Goal: Task Accomplishment & Management: Use online tool/utility

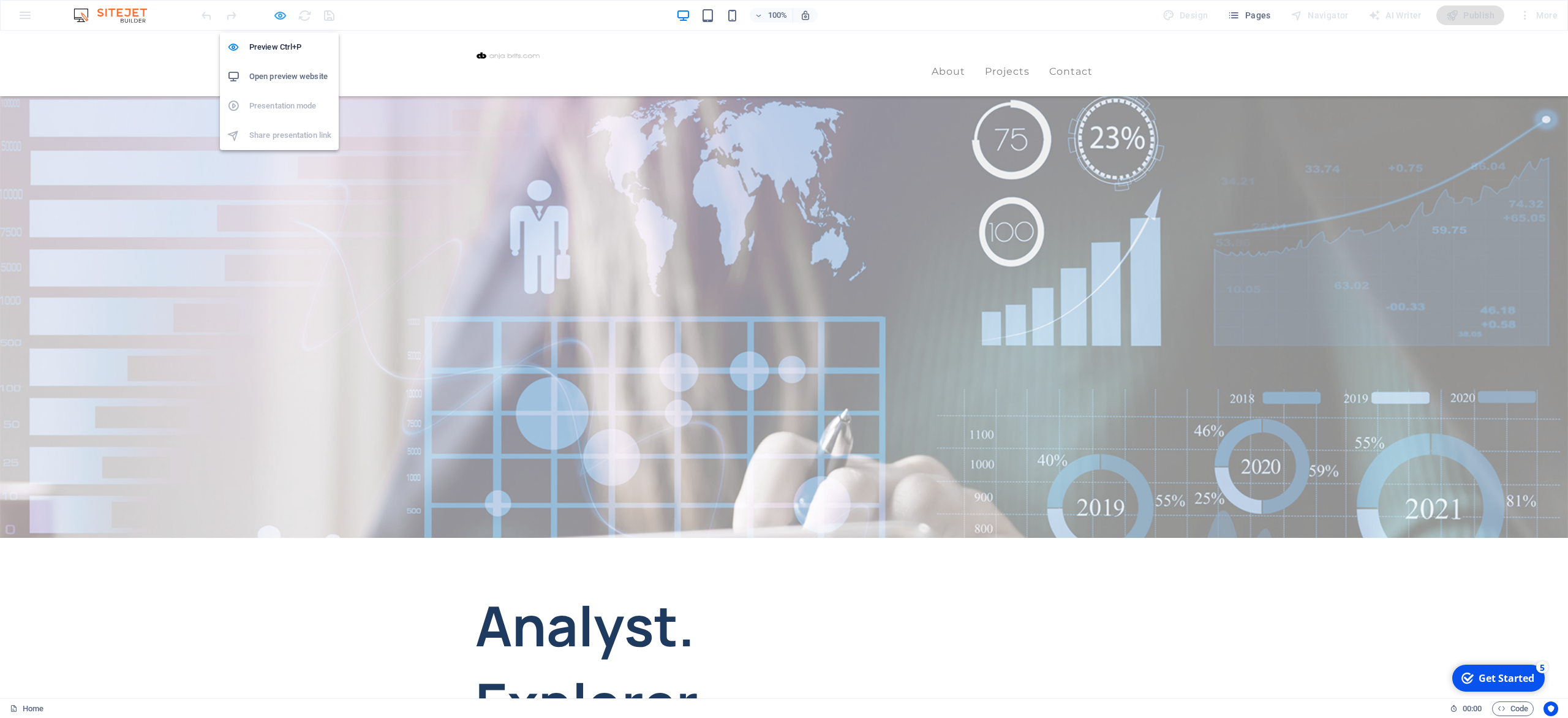
click at [275, 17] on icon "button" at bounding box center [280, 16] width 14 height 14
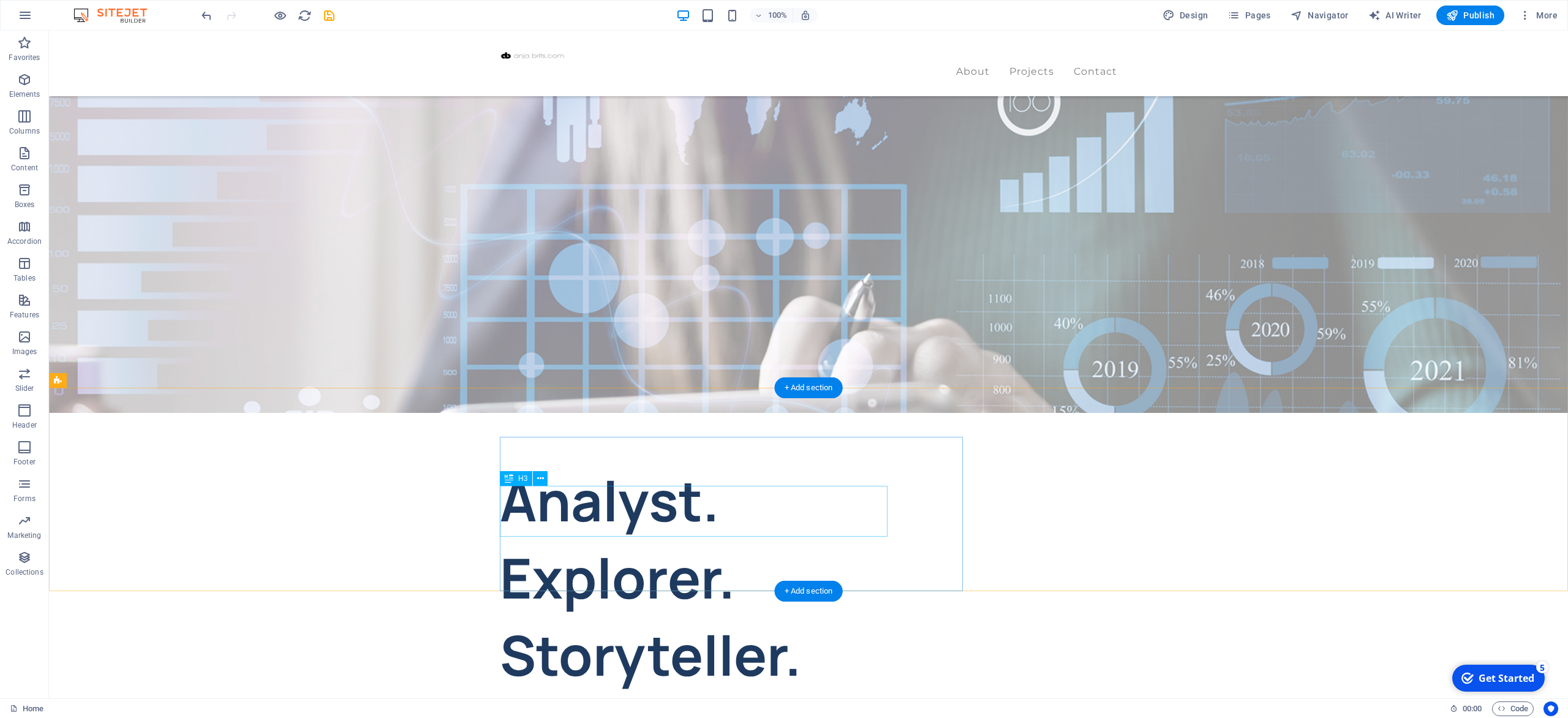
scroll to position [206, 0]
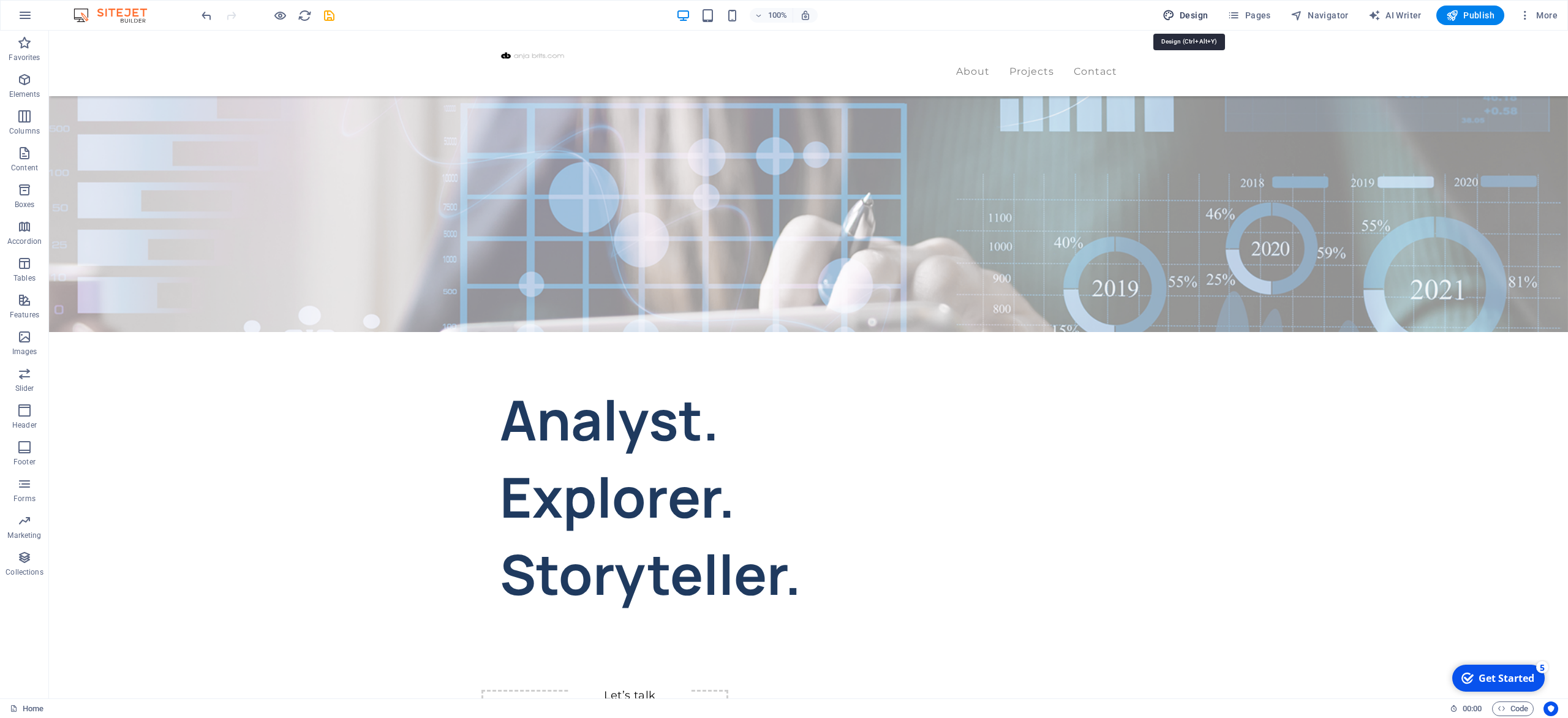
click at [1194, 12] on span "Design" at bounding box center [1185, 16] width 46 height 13
select select "px"
select select "400"
select select "px"
select select "700"
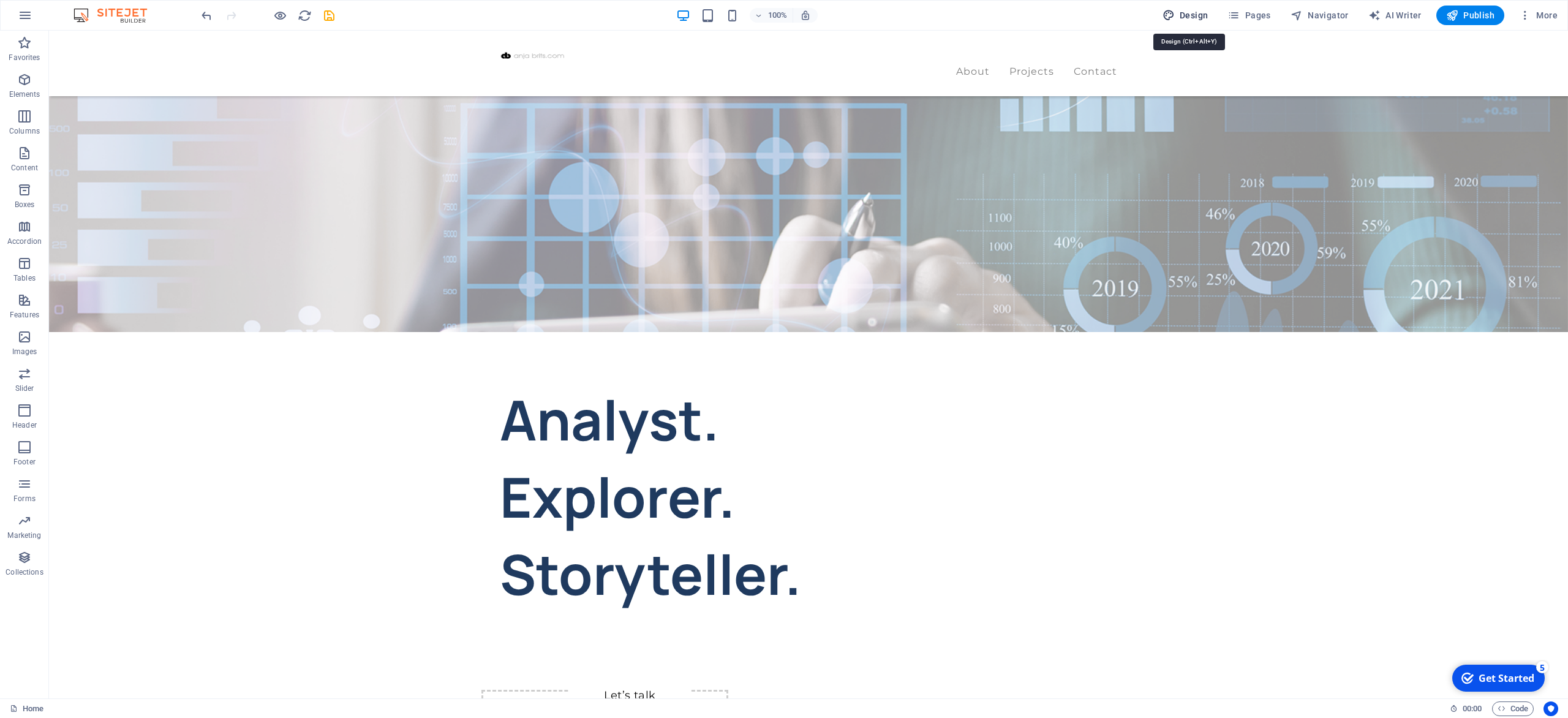
select select "px"
select select "rem"
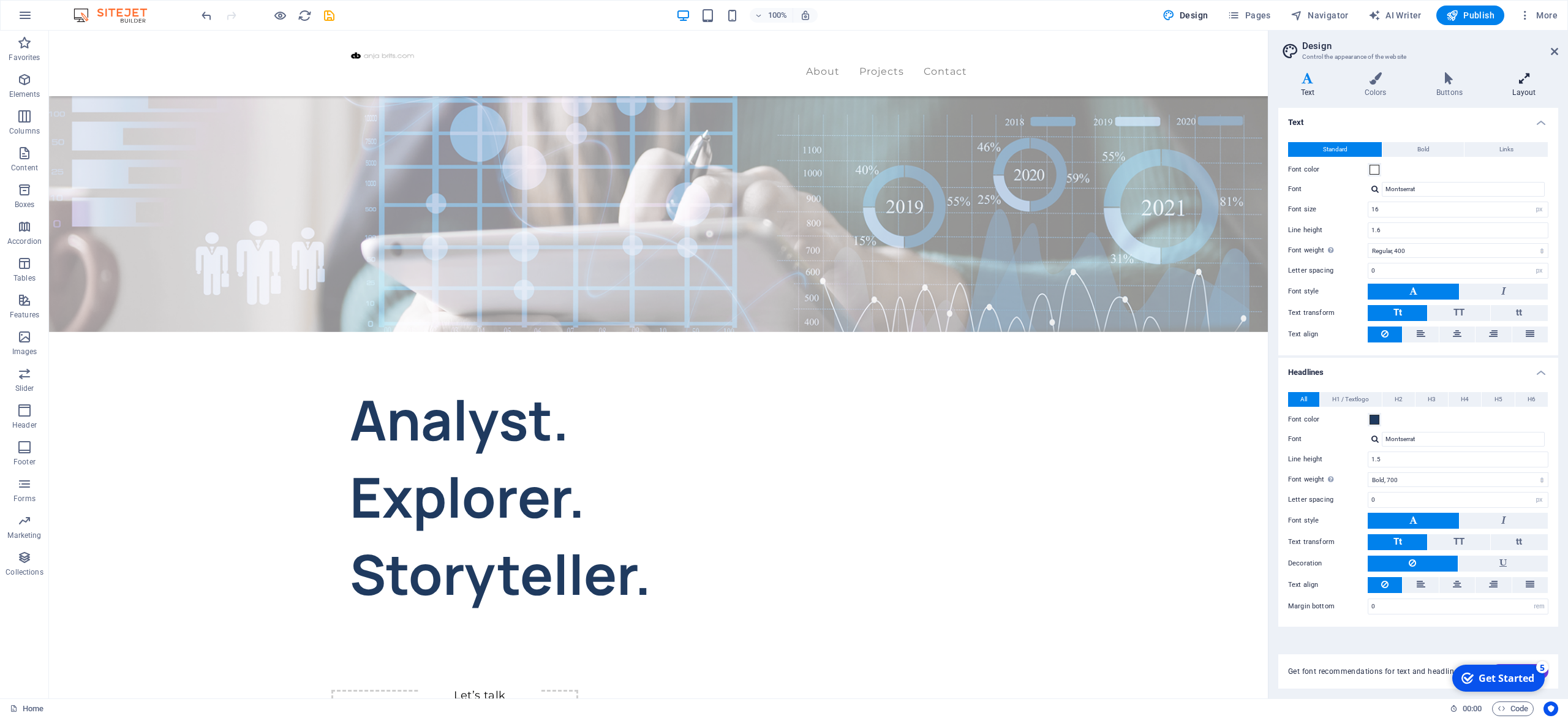
click at [1531, 75] on icon at bounding box center [1523, 79] width 68 height 13
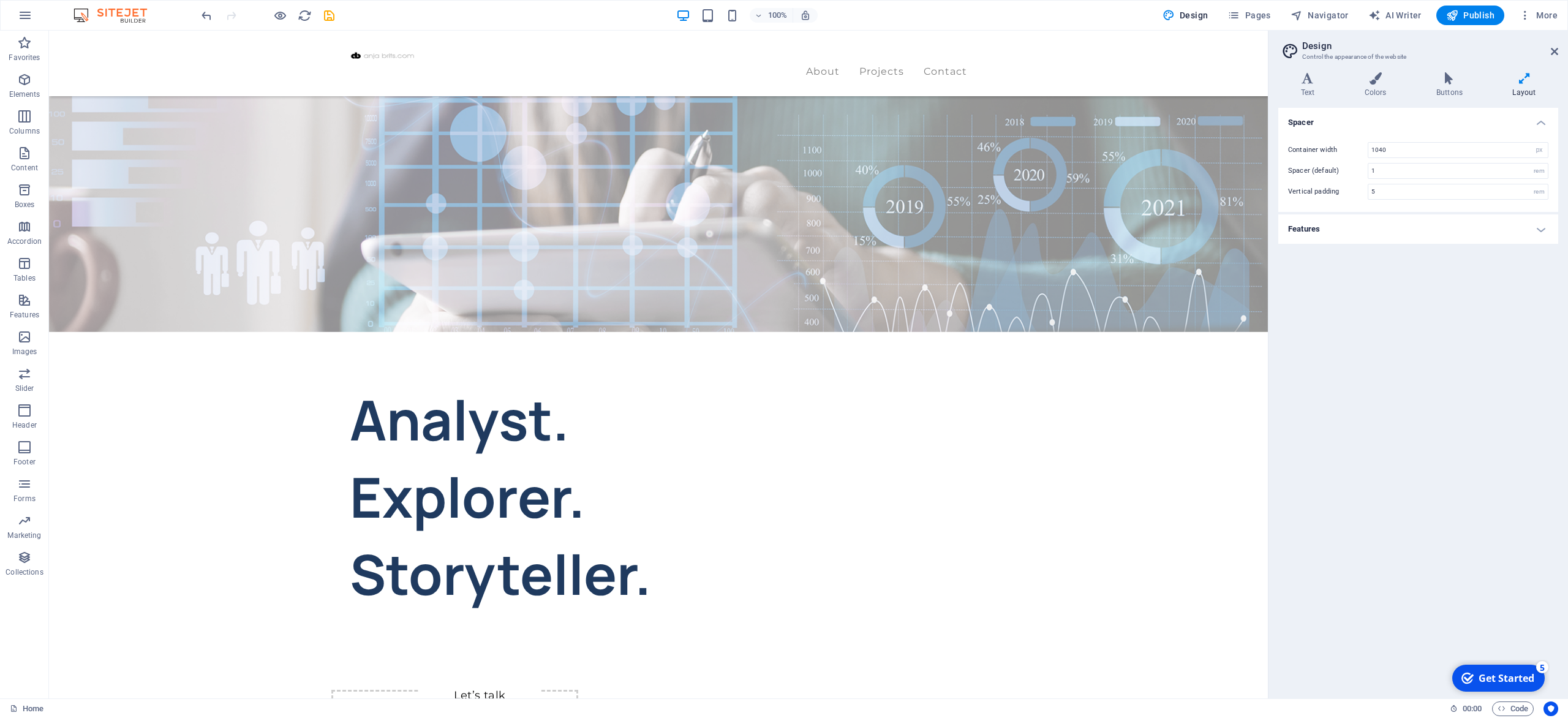
click at [1444, 240] on h4 "Features" at bounding box center [1418, 230] width 280 height 30
click at [1549, 52] on header "Design Control the appearance of the website" at bounding box center [1419, 46] width 277 height 32
click at [1554, 52] on icon at bounding box center [1554, 52] width 7 height 10
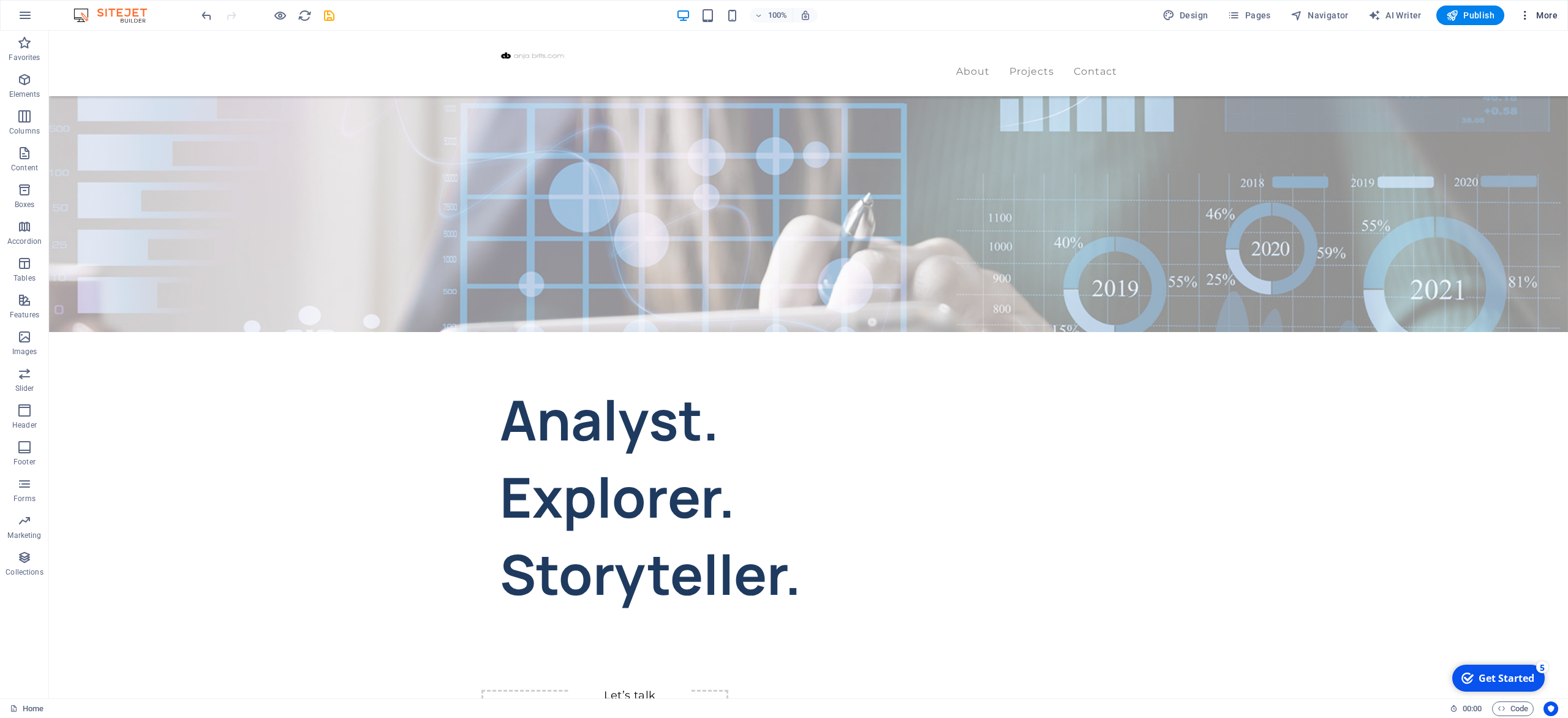
click at [1548, 17] on span "More" at bounding box center [1538, 16] width 38 height 13
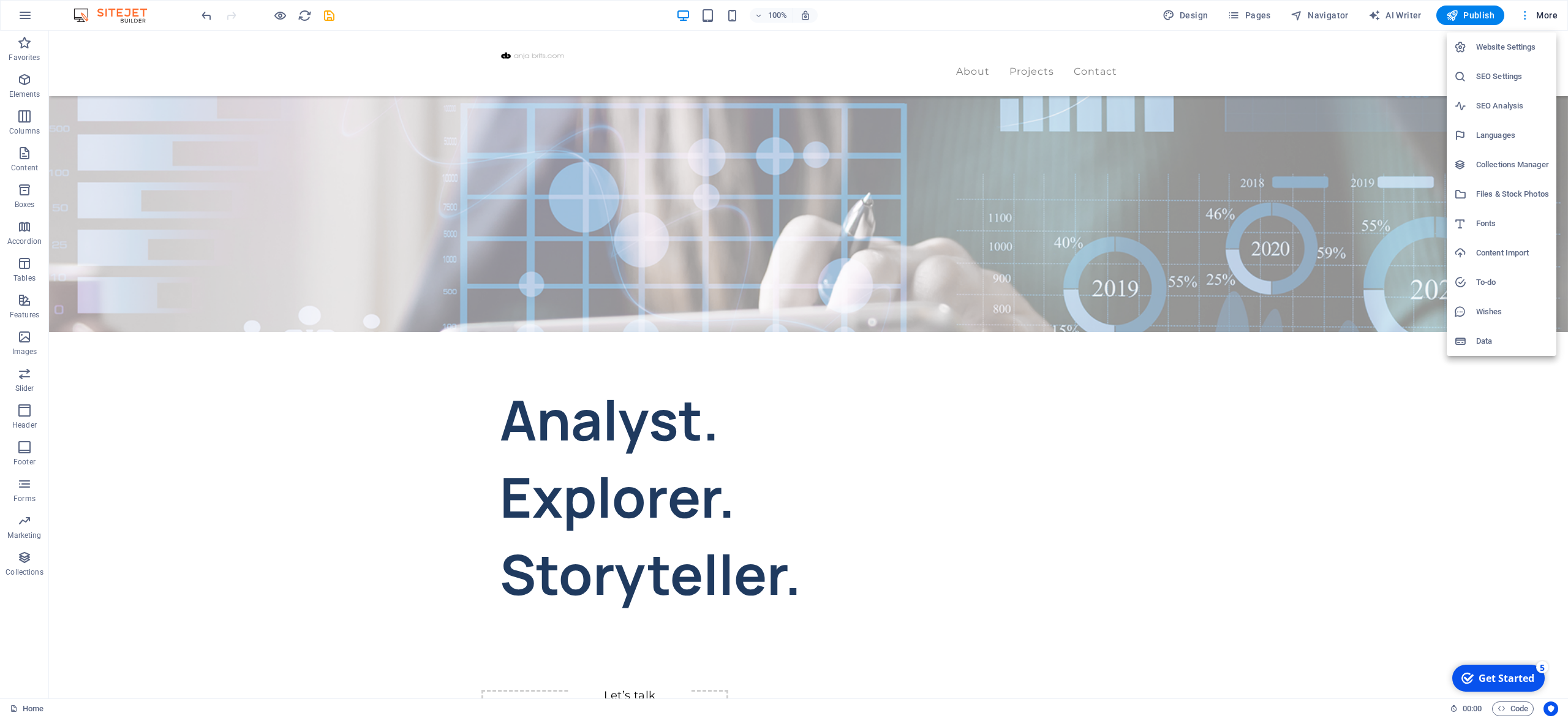
click at [1548, 17] on div at bounding box center [784, 359] width 1568 height 718
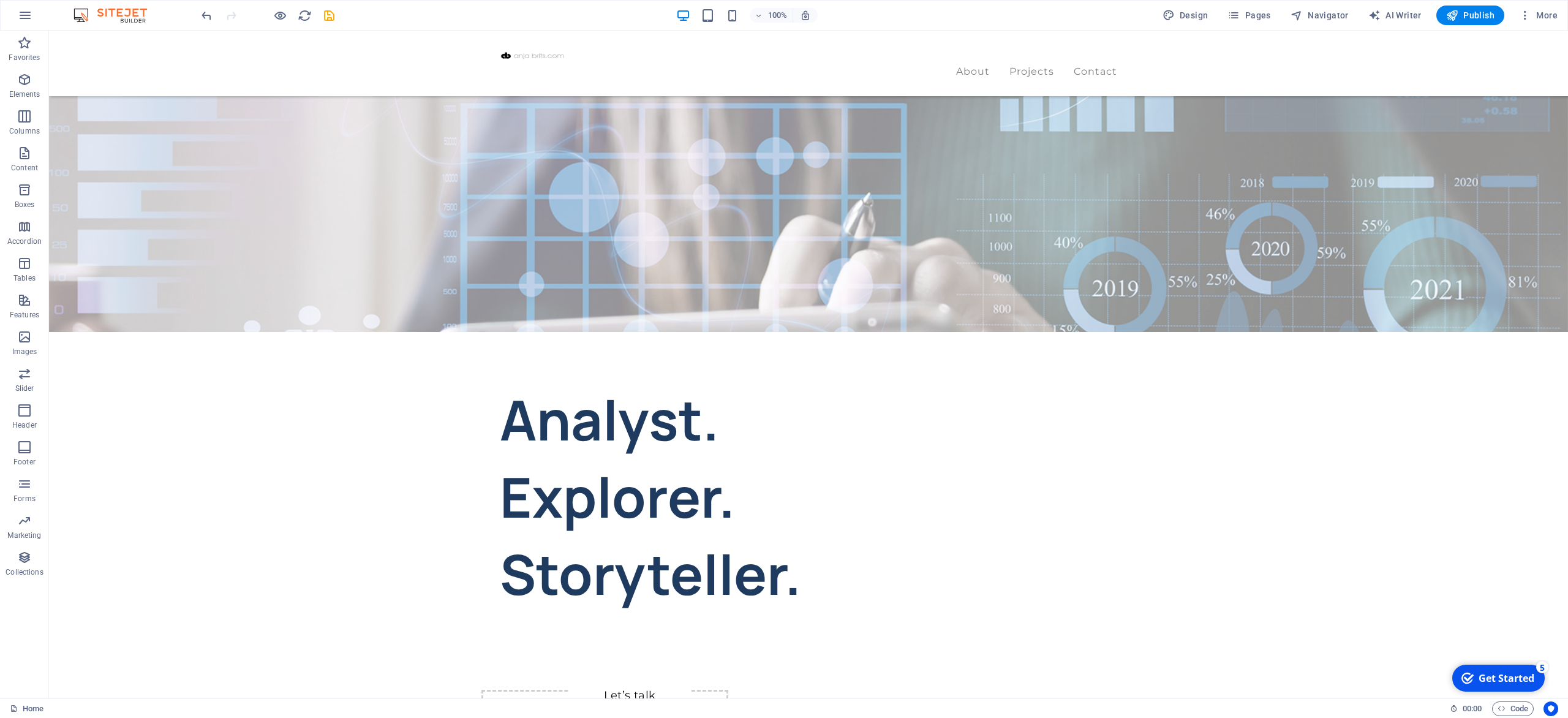
click at [10, 20] on div "100% Design Pages Navigator AI Writer Publish More" at bounding box center [784, 16] width 1566 height 30
click at [21, 16] on icon "button" at bounding box center [25, 15] width 15 height 15
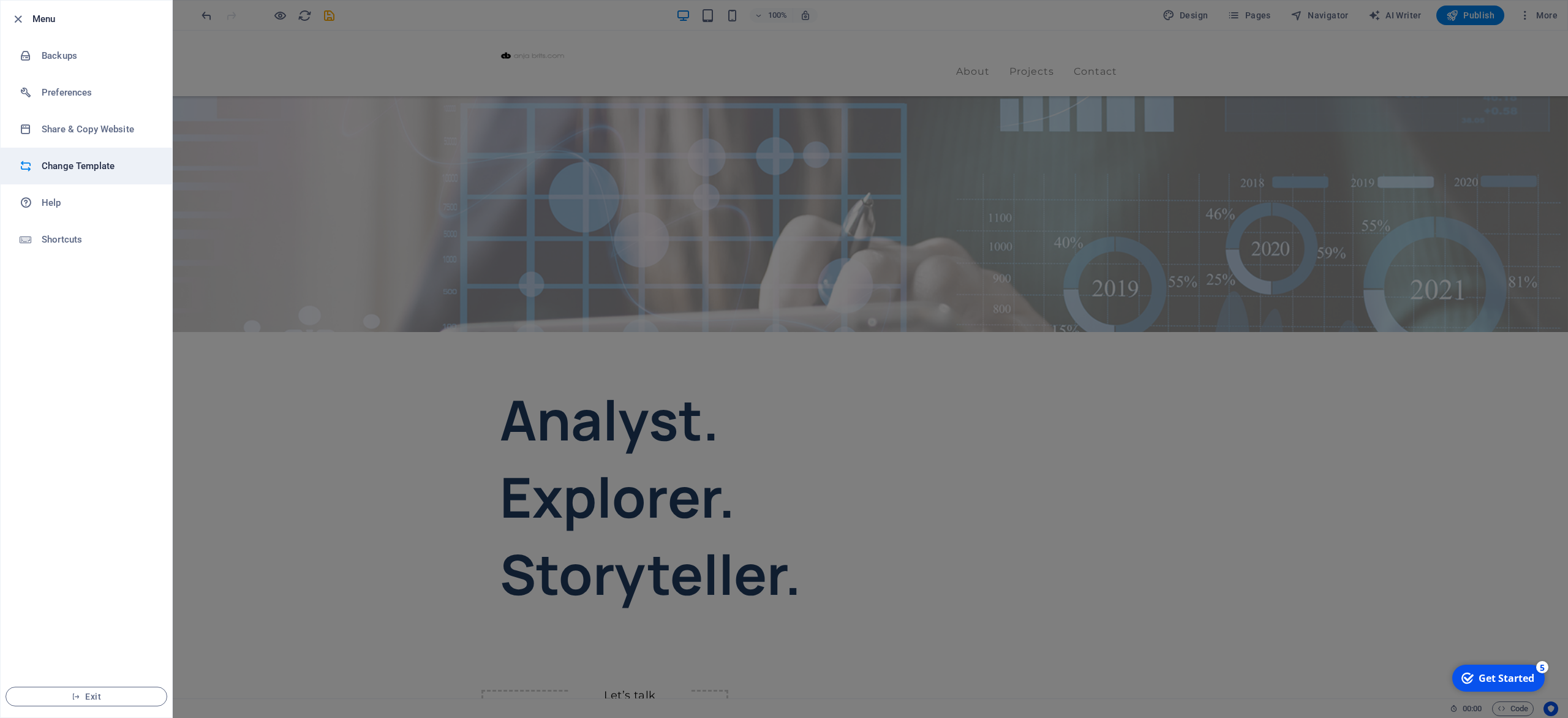
click at [77, 165] on h6 "Change Template" at bounding box center [98, 166] width 113 height 15
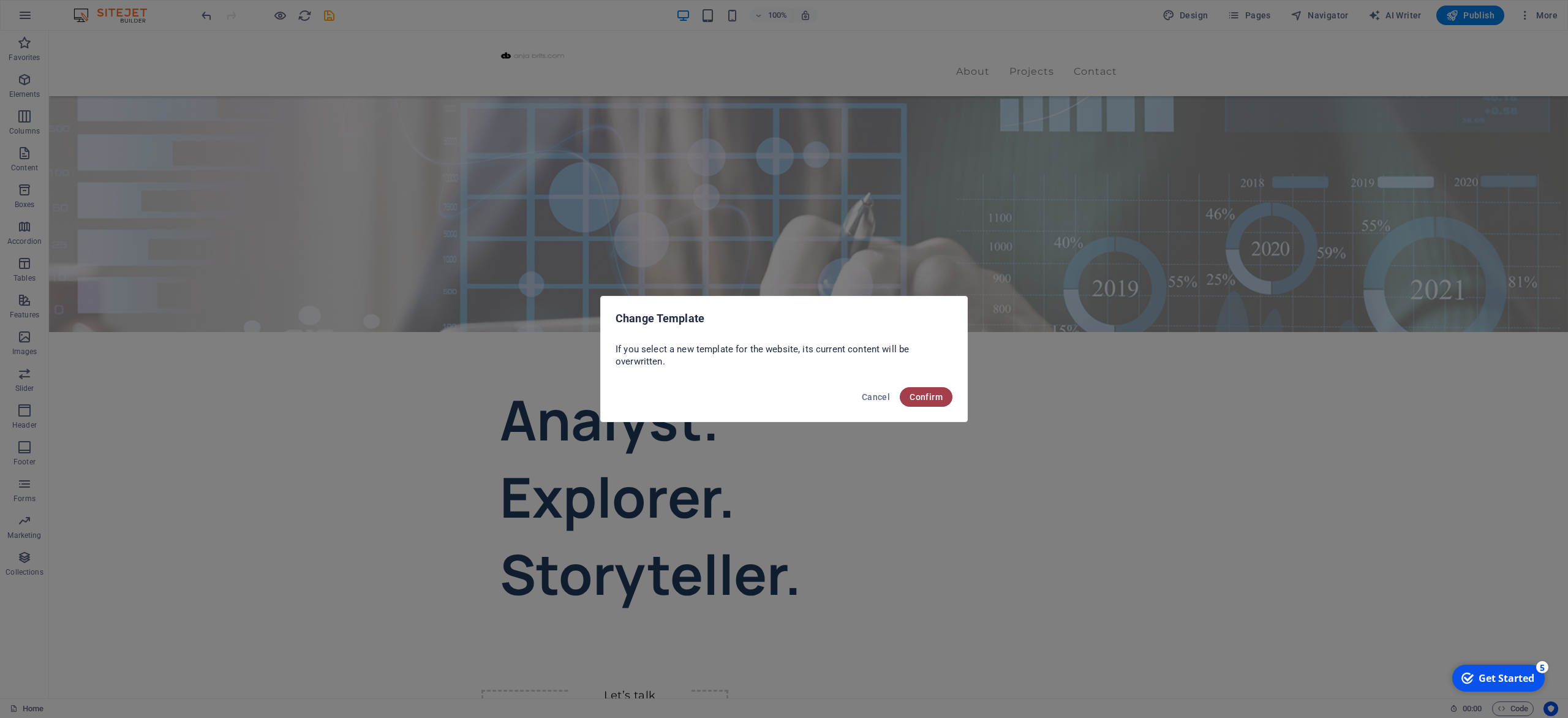
click at [928, 388] on button "Confirm" at bounding box center [925, 397] width 52 height 20
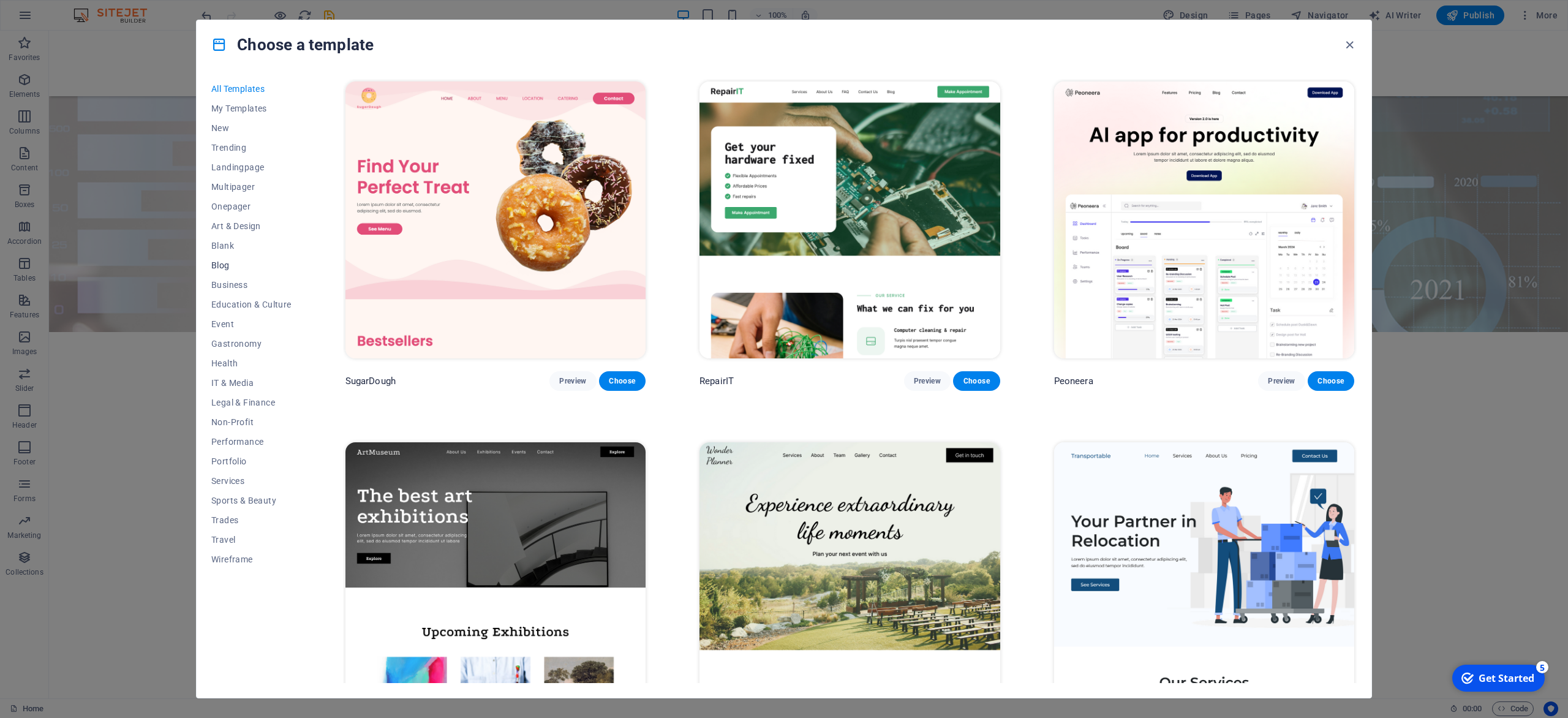
click at [213, 267] on span "Blog" at bounding box center [251, 265] width 80 height 10
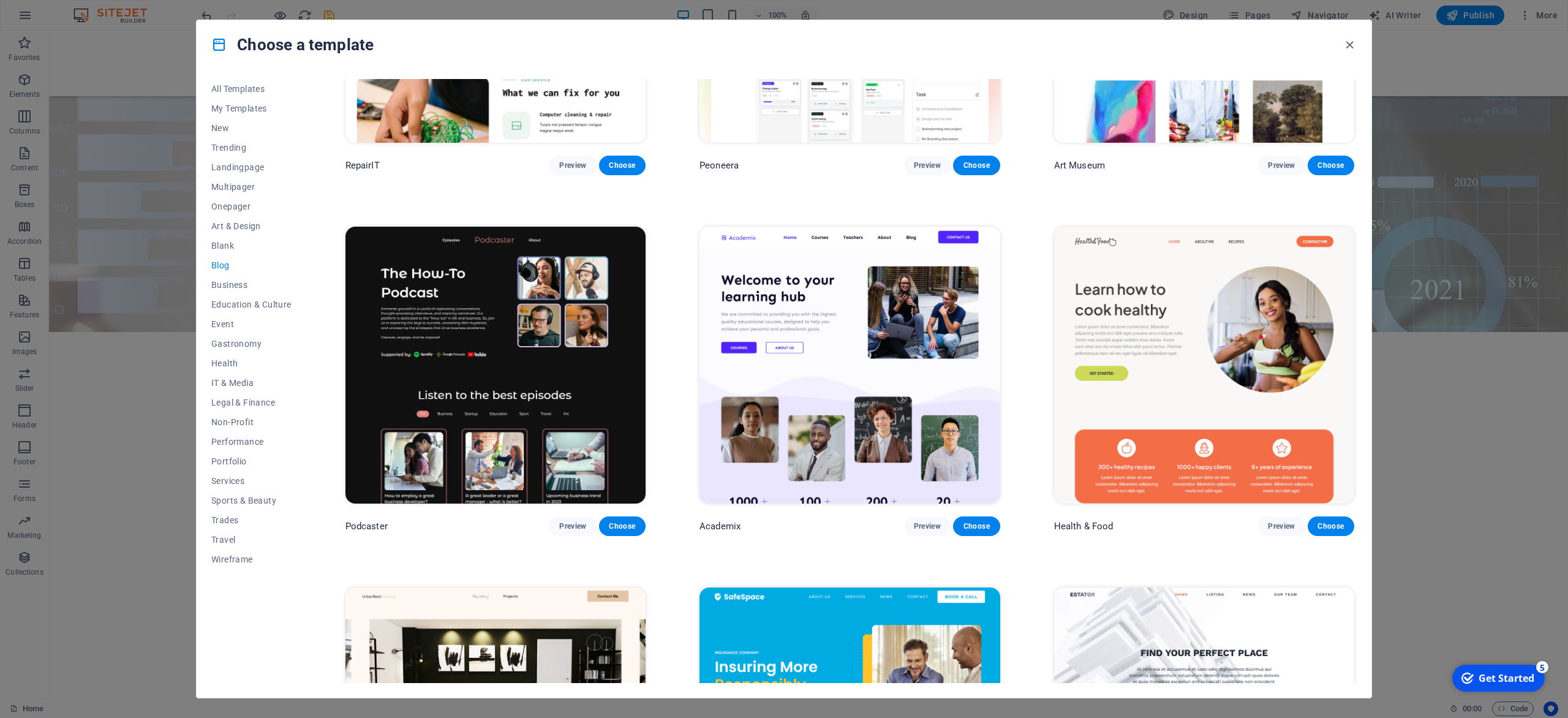
scroll to position [485, 0]
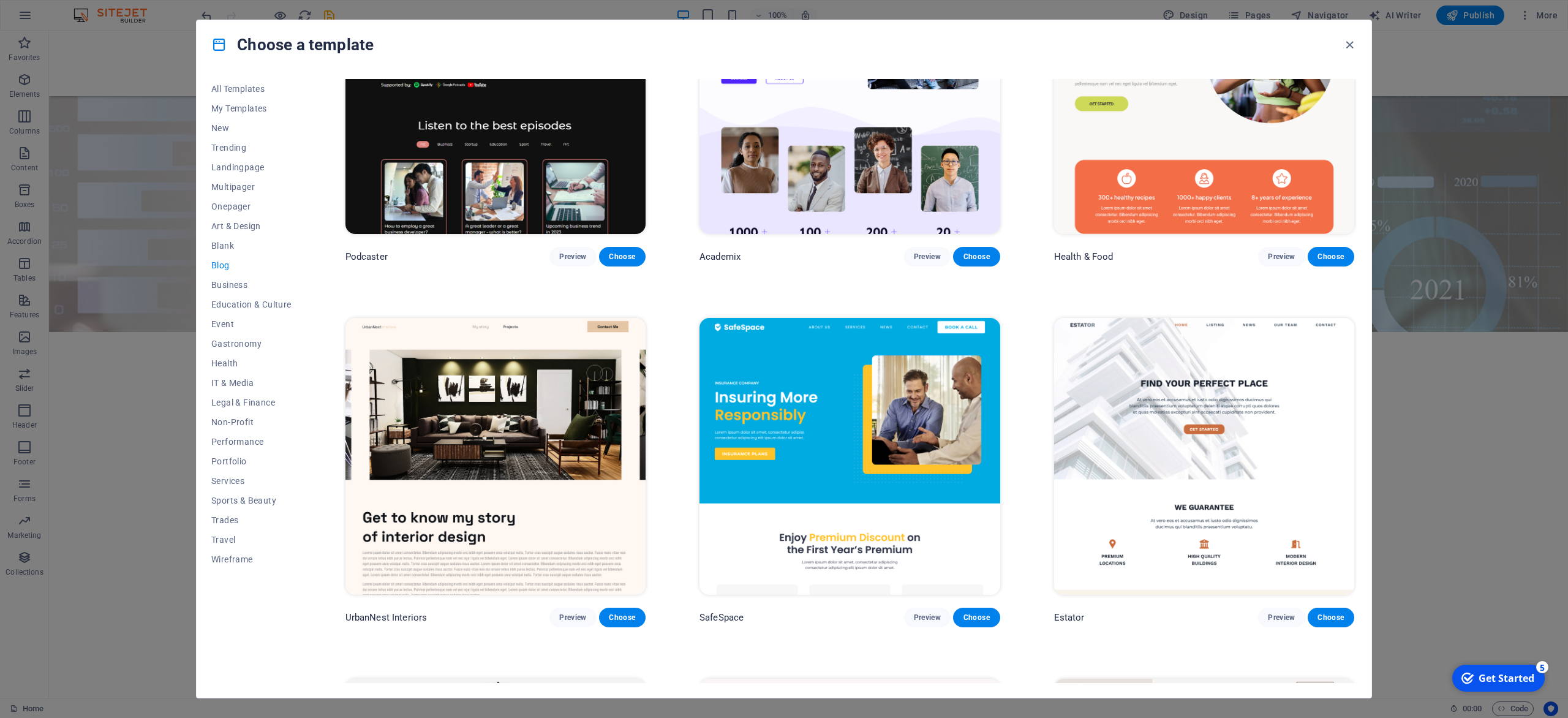
click at [532, 479] on img at bounding box center [495, 456] width 300 height 277
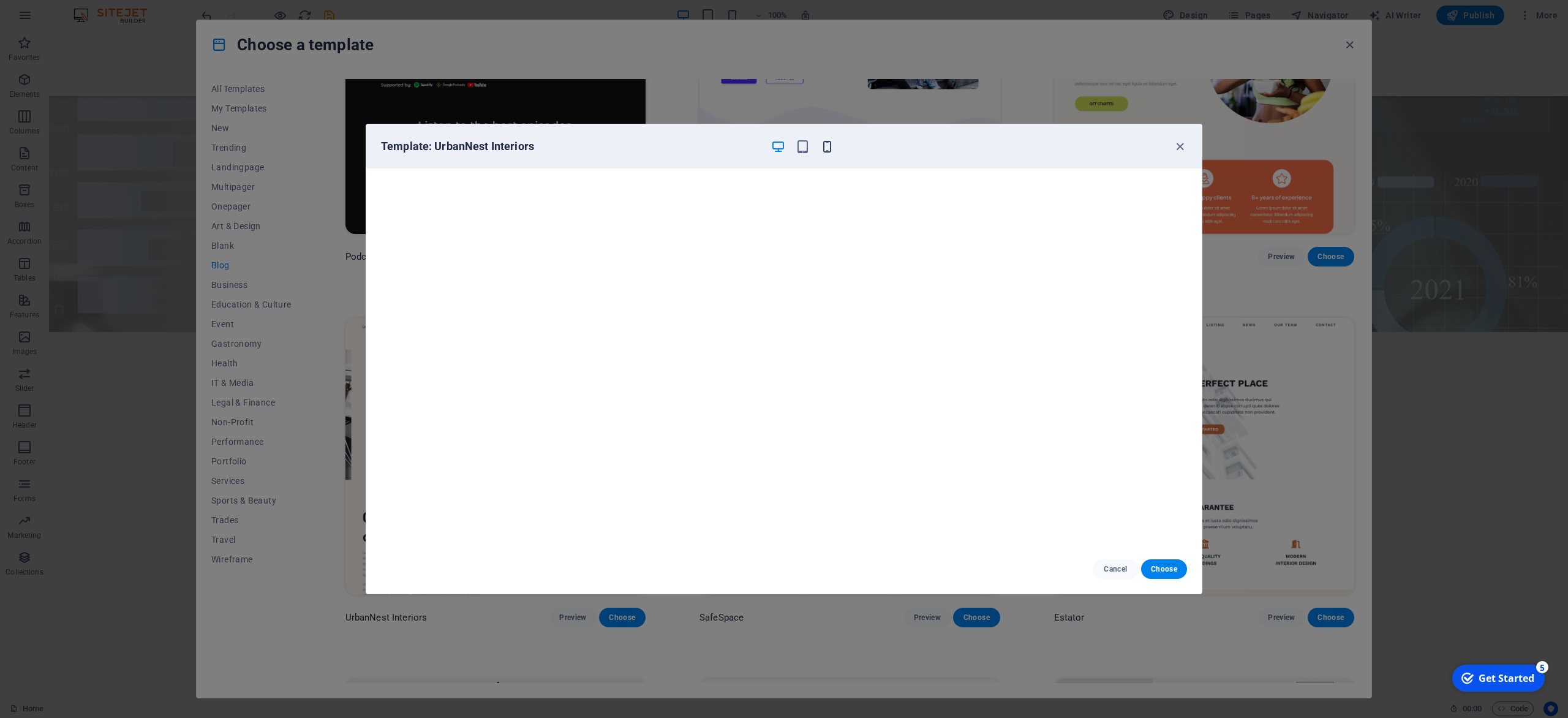
click at [829, 146] on icon "button" at bounding box center [827, 147] width 14 height 14
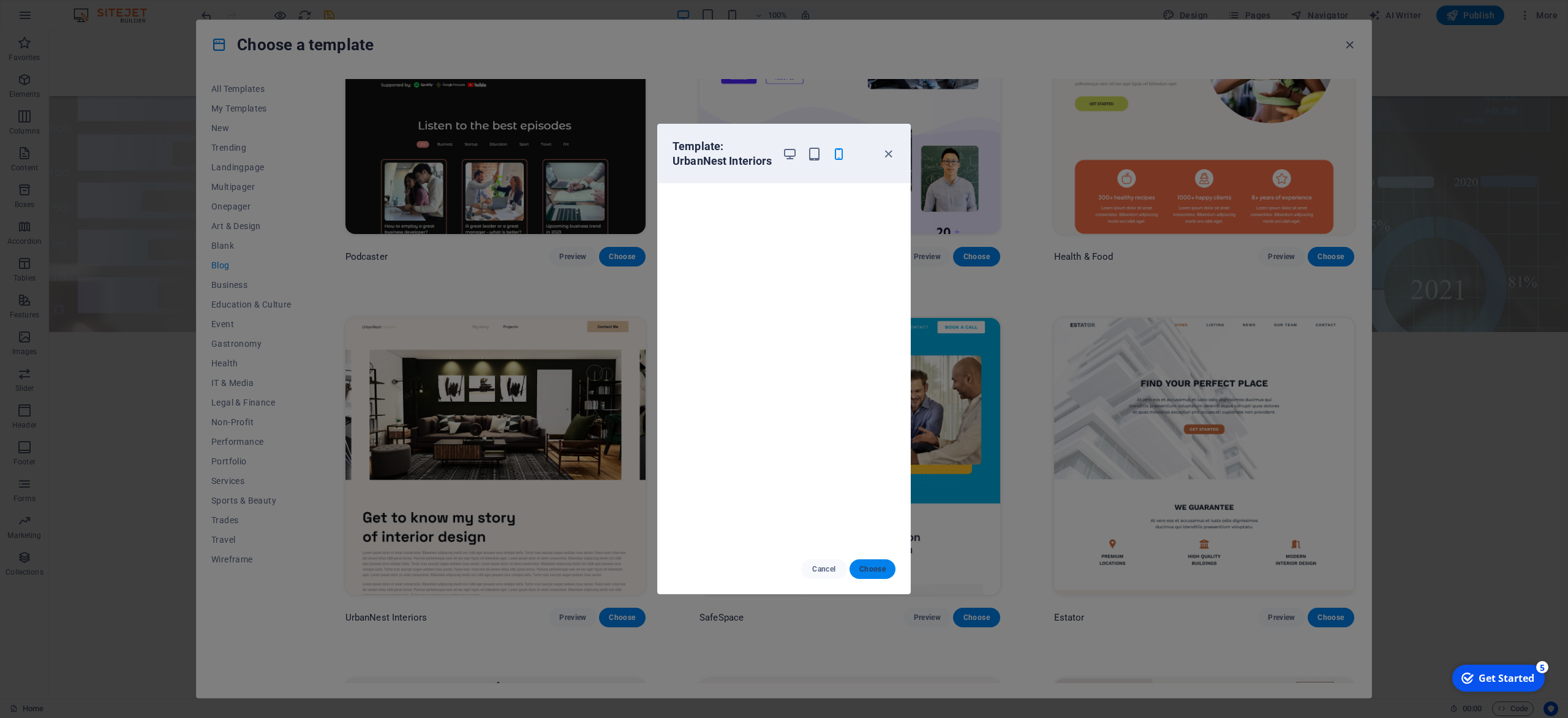
click at [876, 569] on span "Choose" at bounding box center [873, 569] width 27 height 10
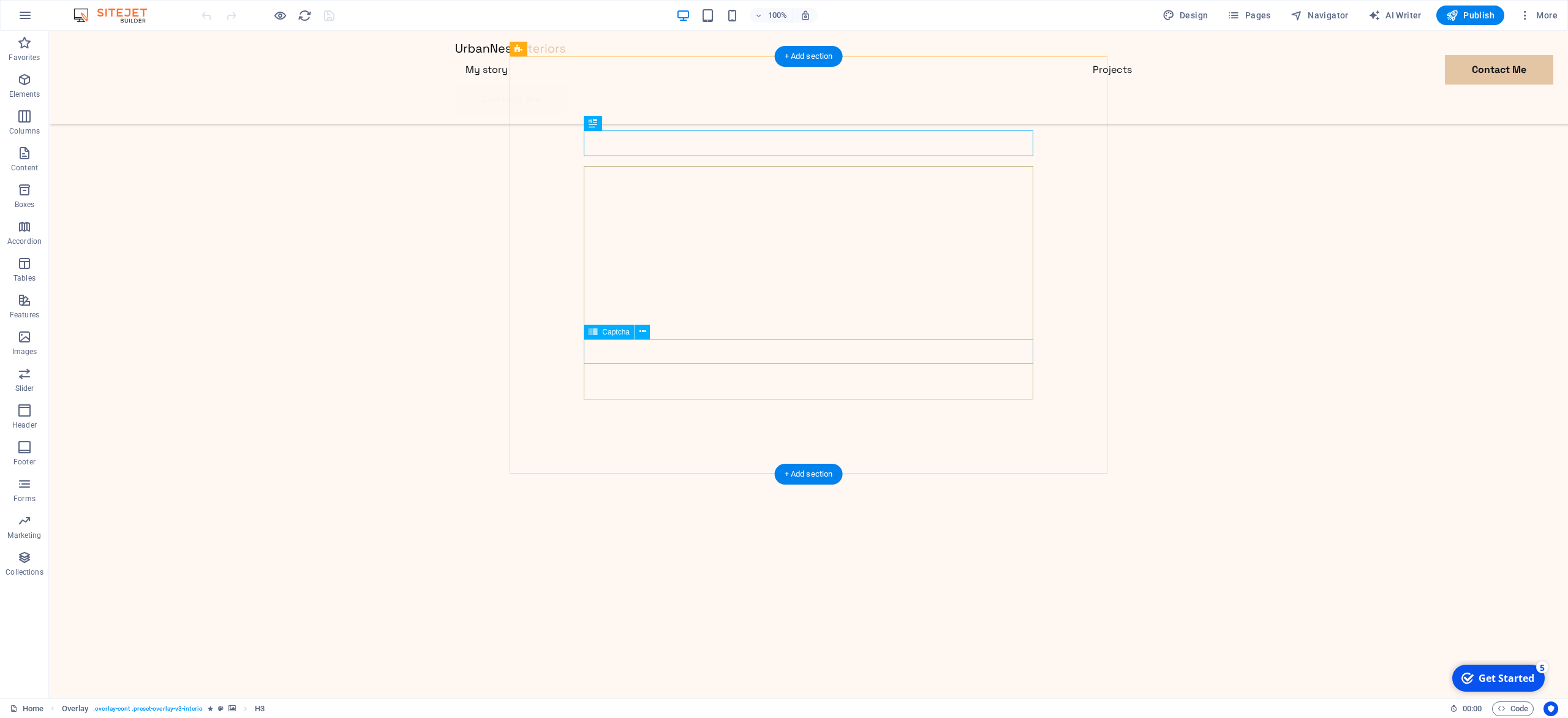
scroll to position [695, 0]
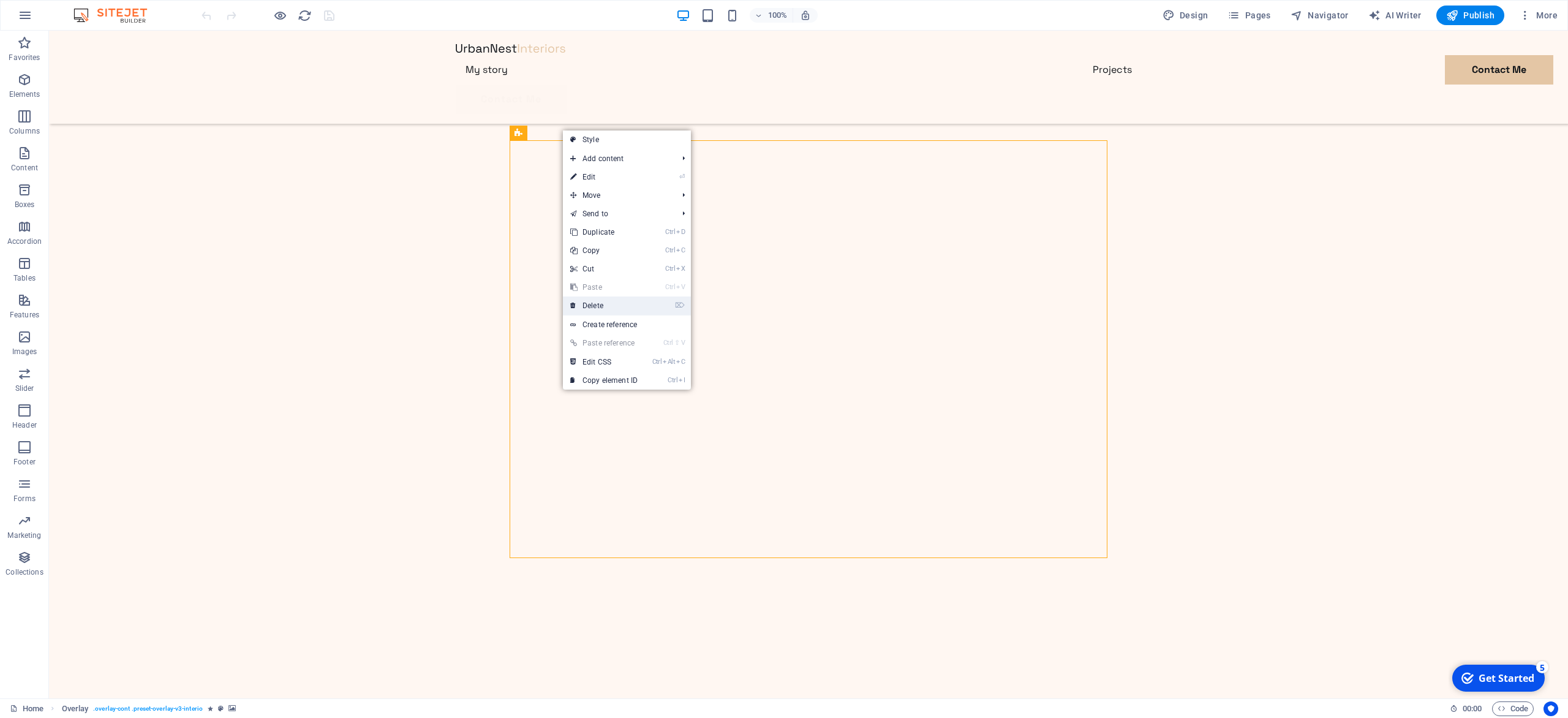
click at [612, 307] on link "⌦ Delete" at bounding box center [604, 306] width 82 height 19
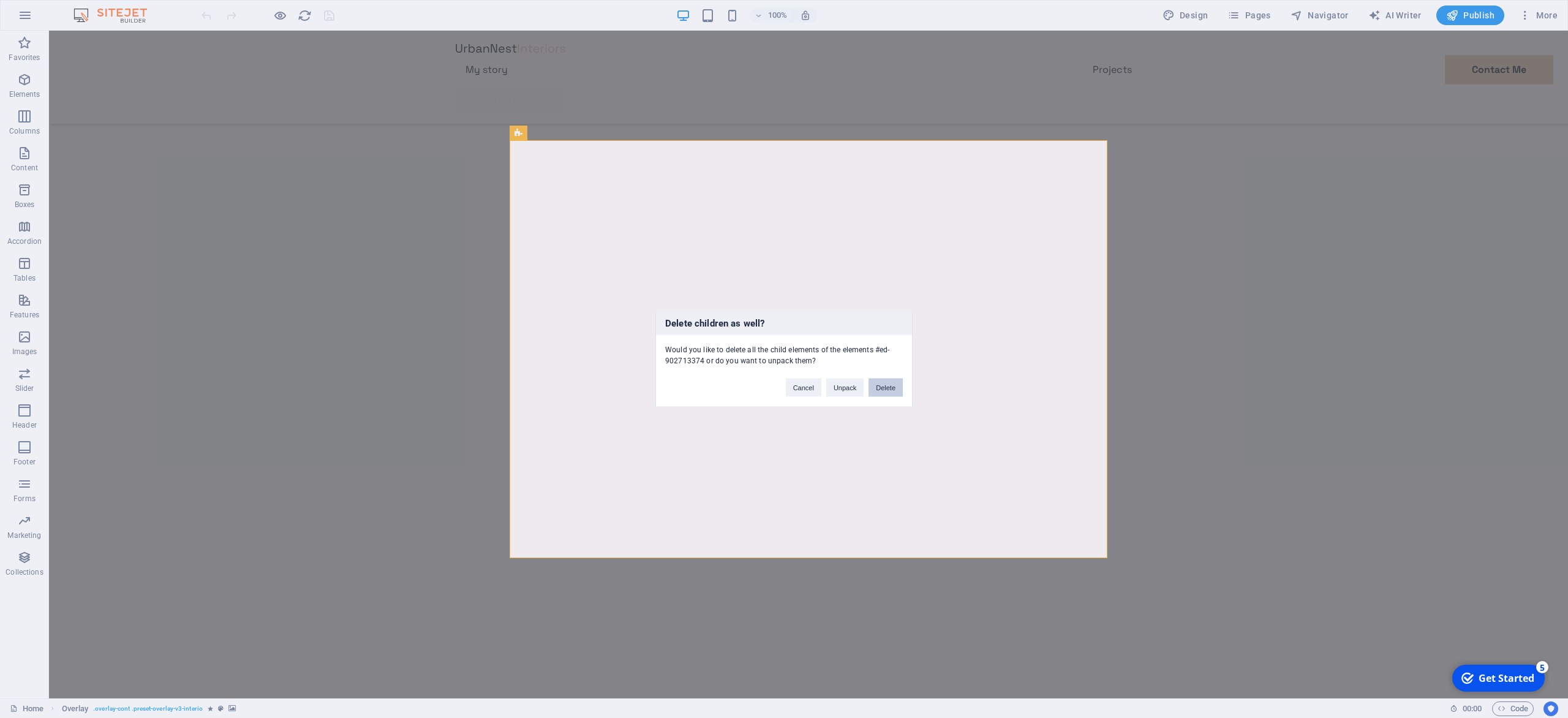
drag, startPoint x: 885, startPoint y: 382, endPoint x: 833, endPoint y: 351, distance: 60.5
click at [885, 382] on button "Delete" at bounding box center [886, 388] width 34 height 19
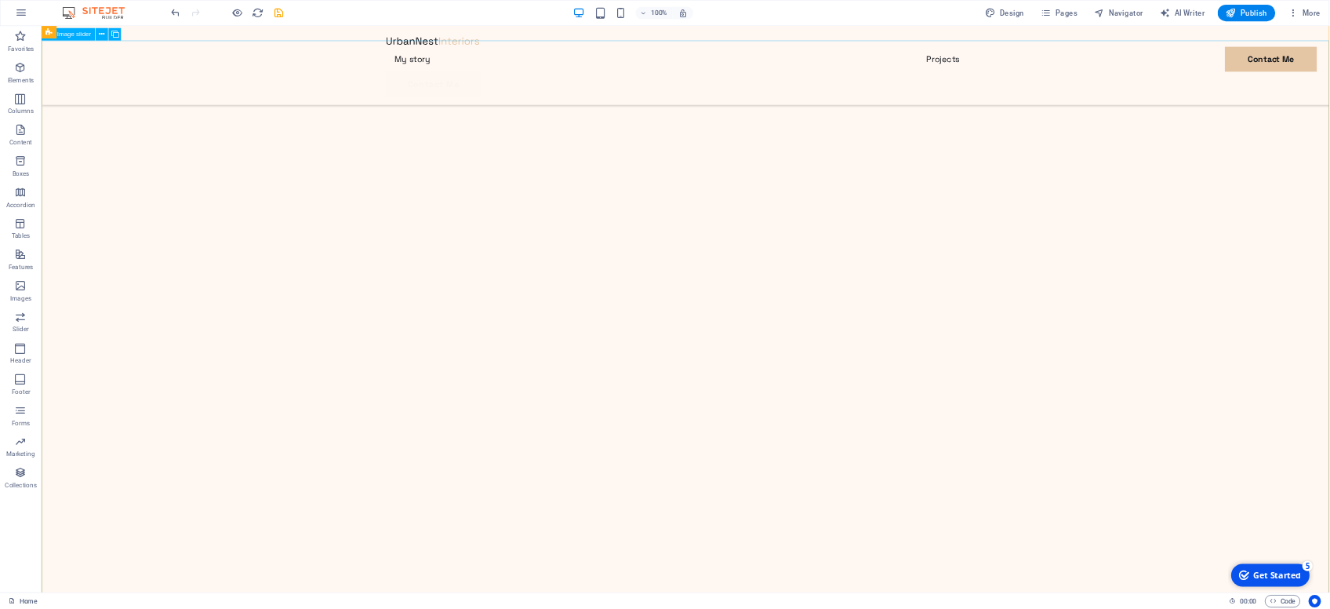
scroll to position [0, 0]
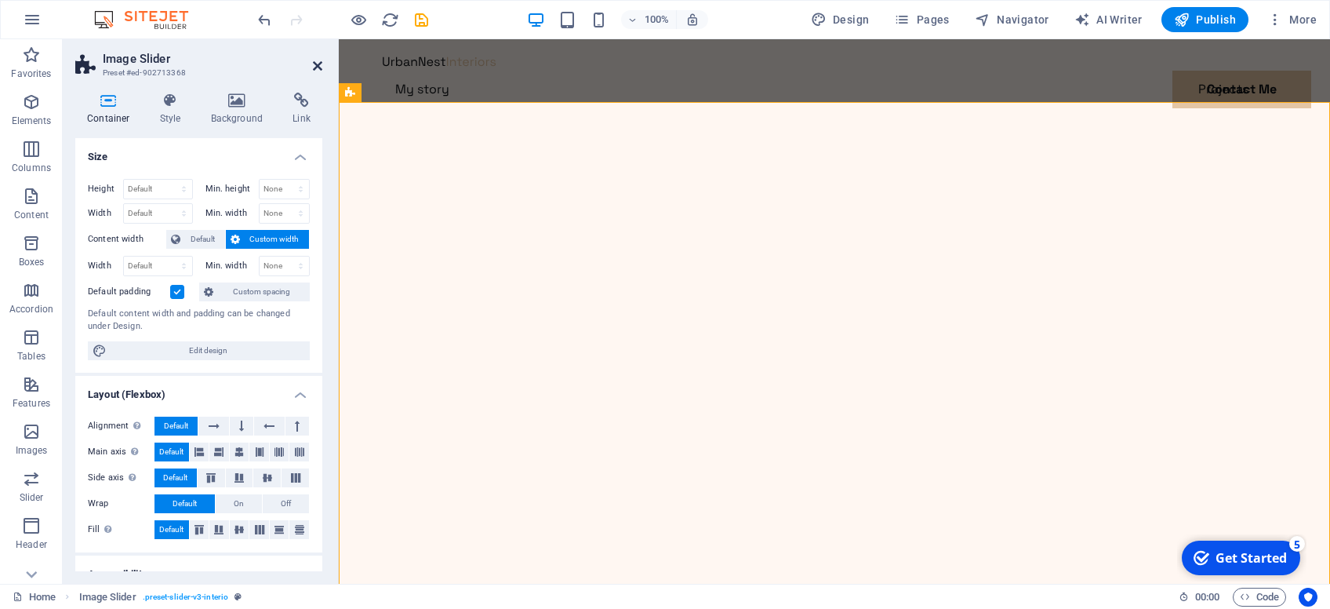
click at [318, 67] on icon at bounding box center [317, 66] width 9 height 13
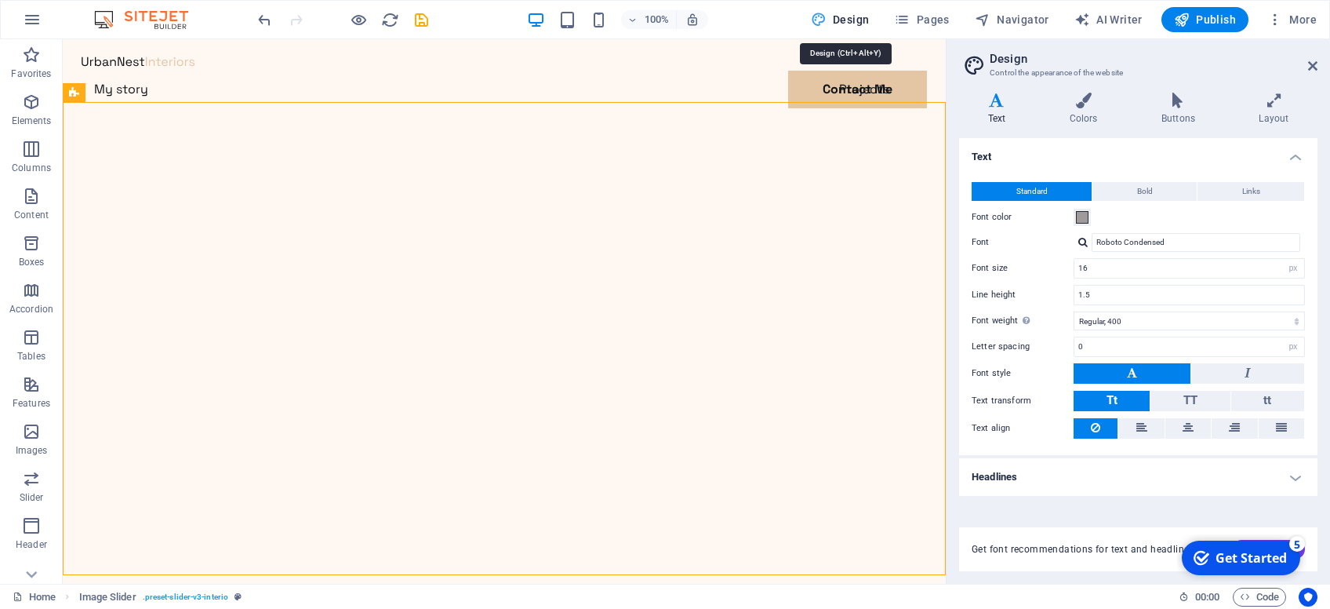
click at [1070, 109] on h4 "Colors" at bounding box center [1087, 109] width 92 height 33
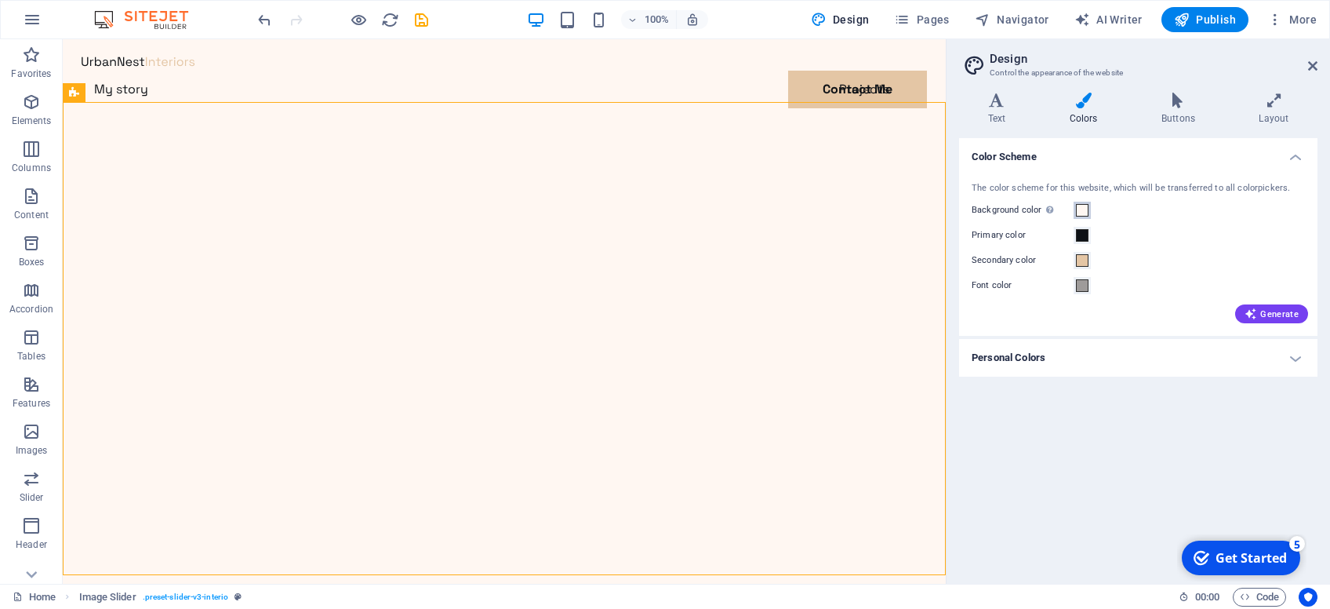
click at [1082, 215] on span at bounding box center [1082, 210] width 13 height 13
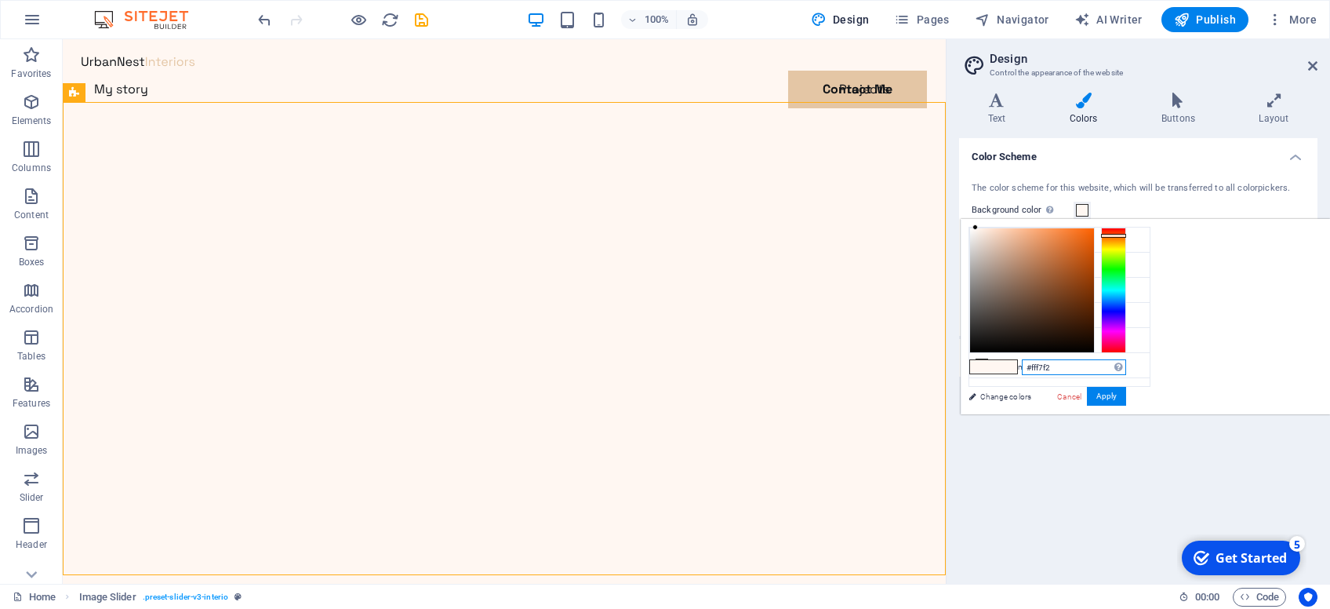
drag, startPoint x: 1227, startPoint y: 365, endPoint x: 1301, endPoint y: 367, distance: 73.8
click at [1126, 367] on input "#fff7f2" at bounding box center [1074, 367] width 104 height 16
type input "#f9f7f4"
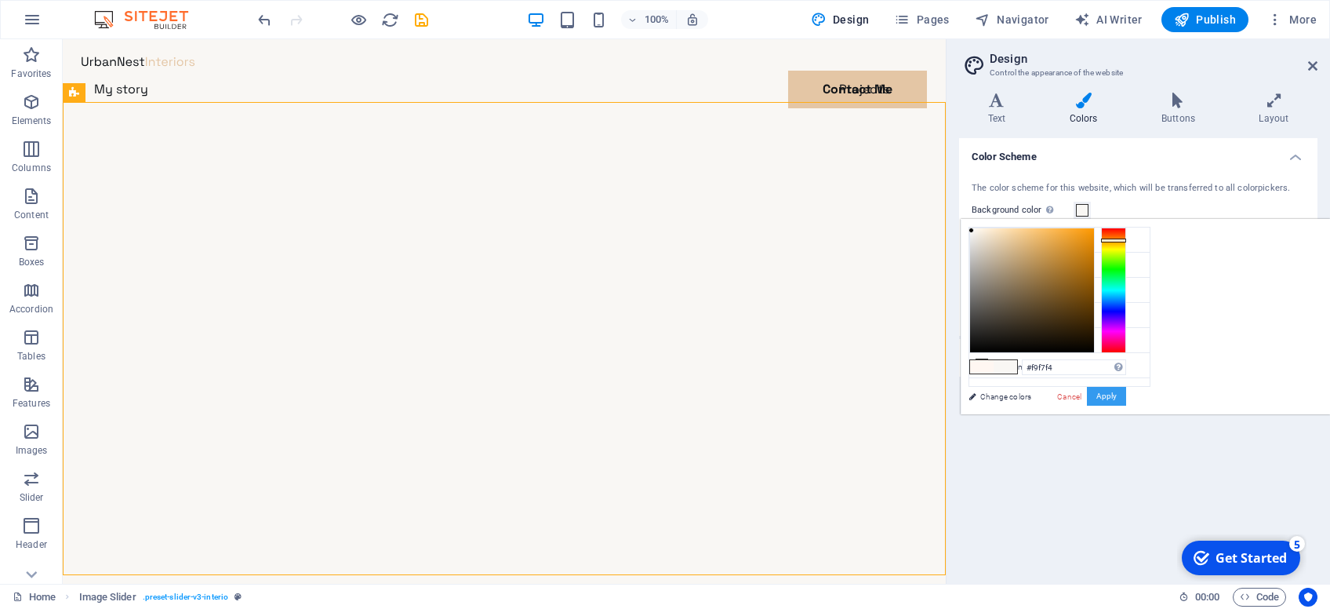
click at [1126, 390] on button "Apply" at bounding box center [1106, 396] width 39 height 19
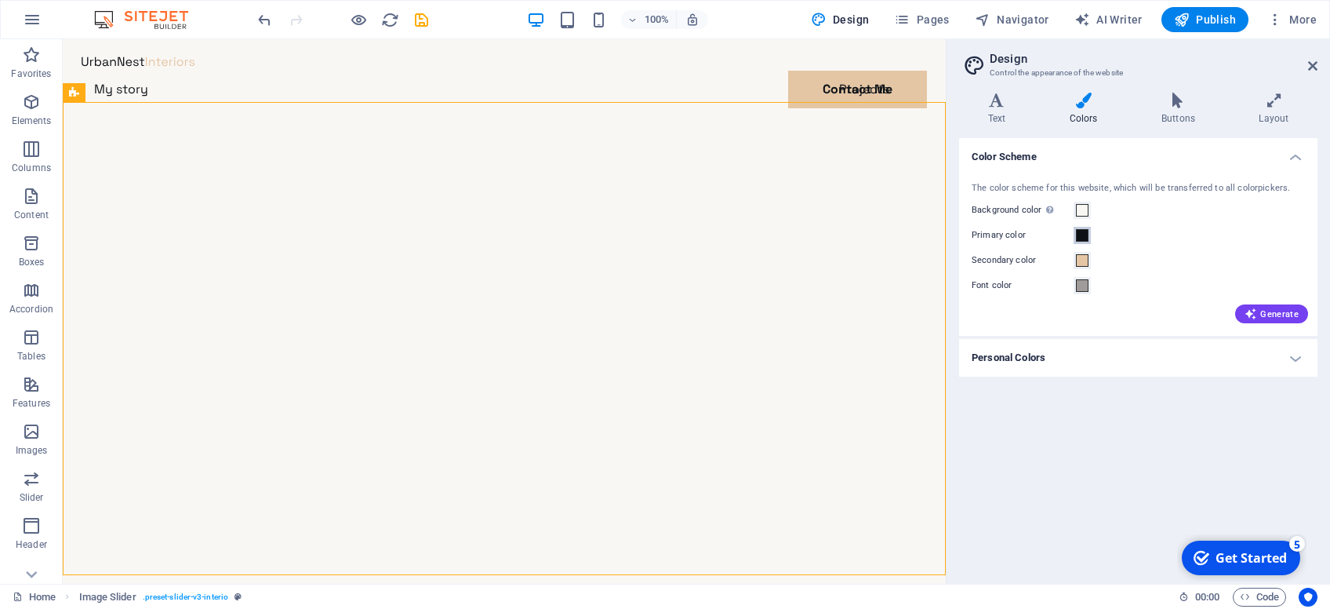
click at [1084, 235] on span at bounding box center [1082, 235] width 13 height 13
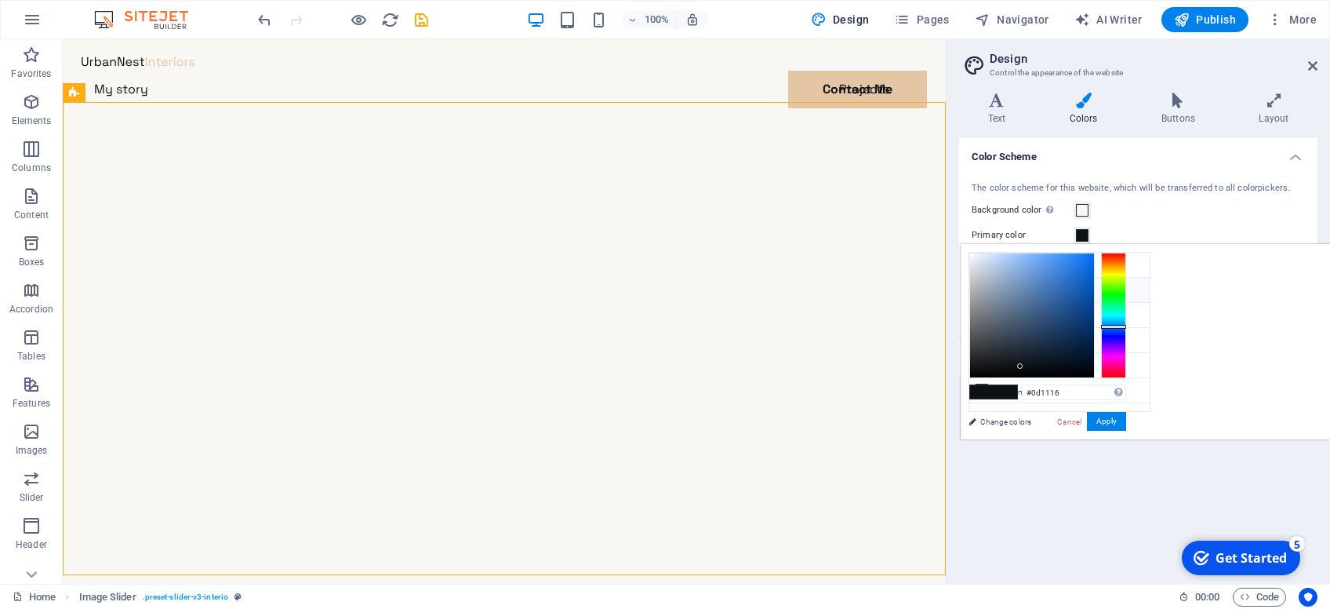
click at [1007, 294] on li "Primary color #0d1116" at bounding box center [1060, 290] width 180 height 25
drag, startPoint x: 1228, startPoint y: 391, endPoint x: 1272, endPoint y: 387, distance: 44.1
click at [1126, 387] on input "#0d1116" at bounding box center [1074, 392] width 104 height 16
click at [1015, 313] on li "Secondary color #e4c6a5" at bounding box center [1060, 315] width 180 height 25
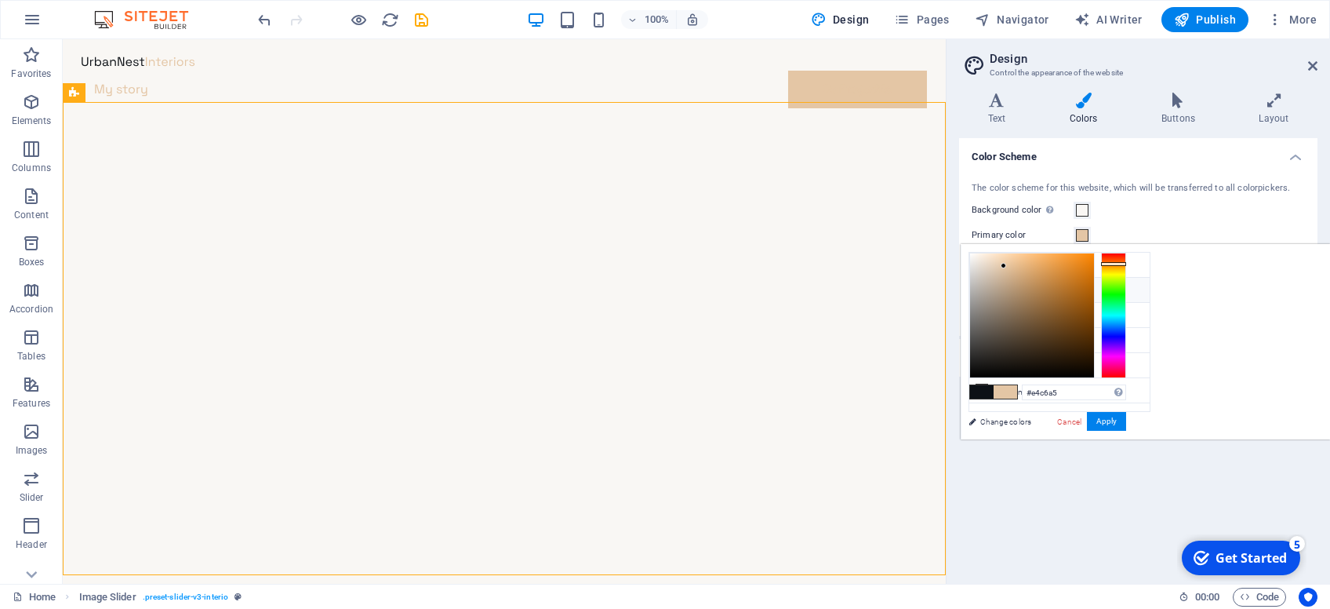
click at [1025, 288] on li "Primary color #e4c6a5" at bounding box center [1060, 290] width 180 height 25
click at [988, 419] on link "Change colors" at bounding box center [1052, 422] width 182 height 20
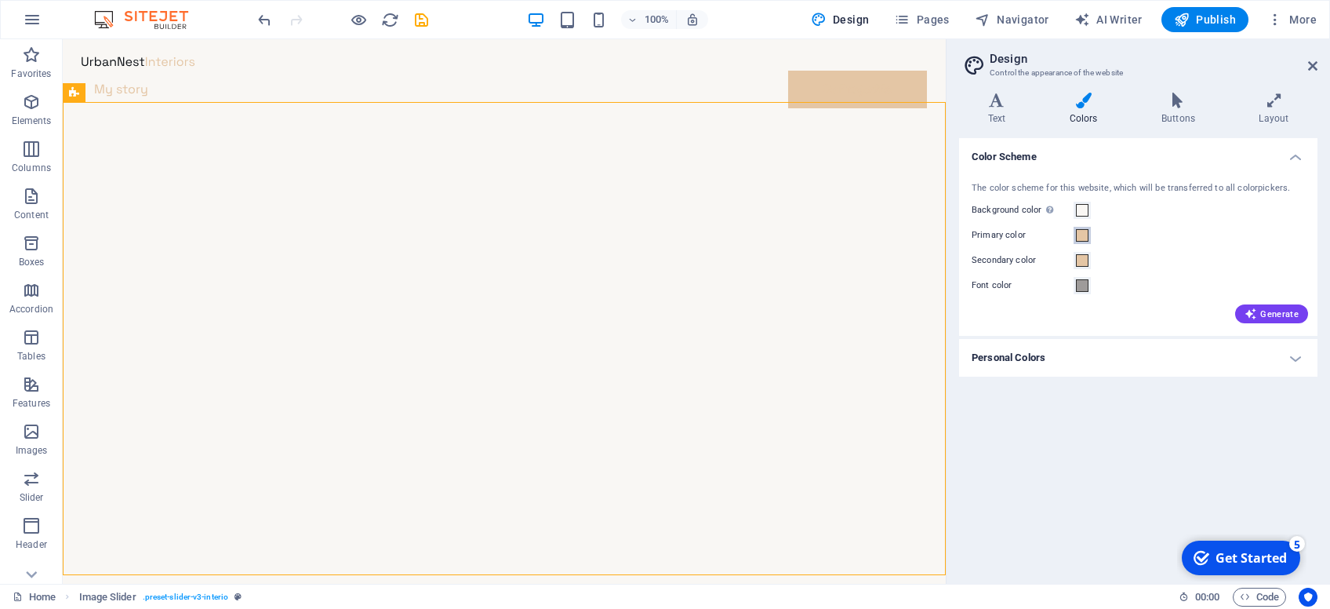
click at [1083, 240] on span at bounding box center [1082, 235] width 13 height 13
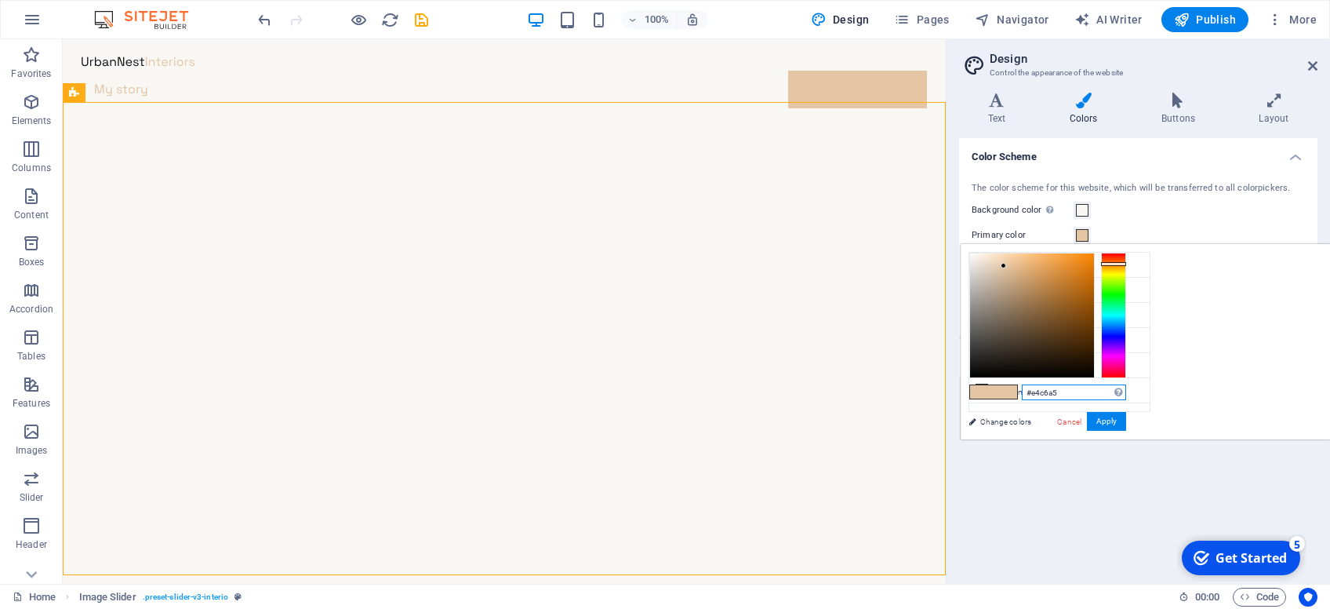
drag, startPoint x: 1227, startPoint y: 391, endPoint x: 1324, endPoint y: 389, distance: 97.3
click at [1126, 389] on input "#e4c6a5" at bounding box center [1074, 392] width 104 height 16
type input "#1f3a5f"
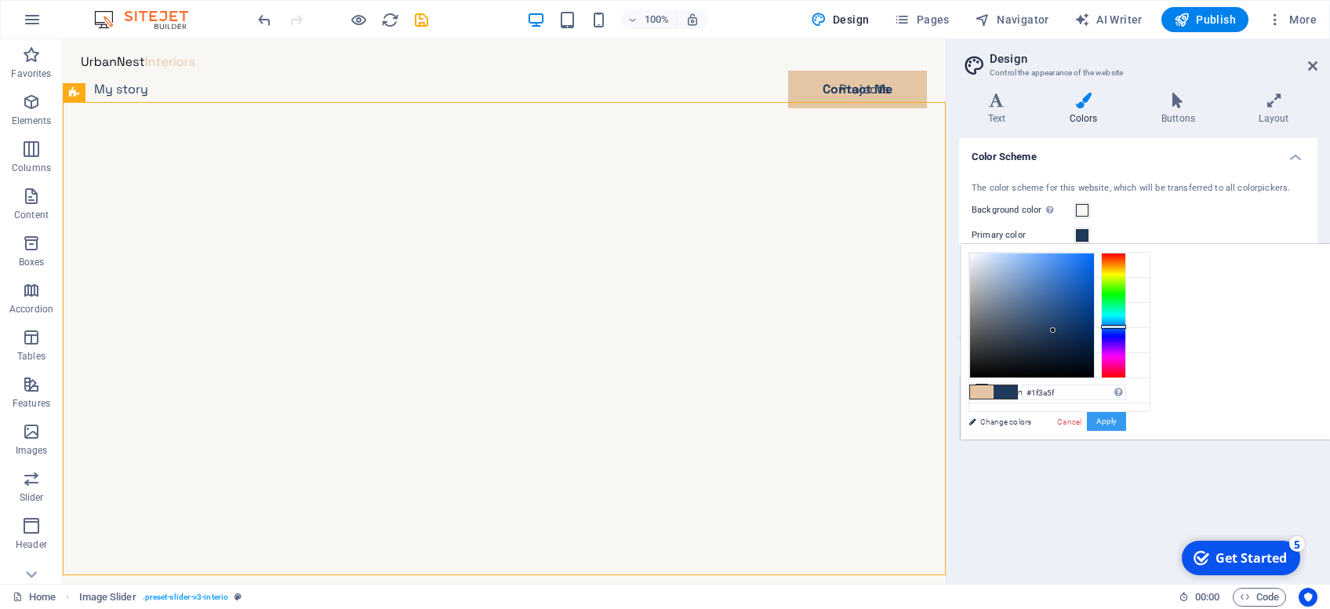
click at [1126, 420] on button "Apply" at bounding box center [1106, 421] width 39 height 19
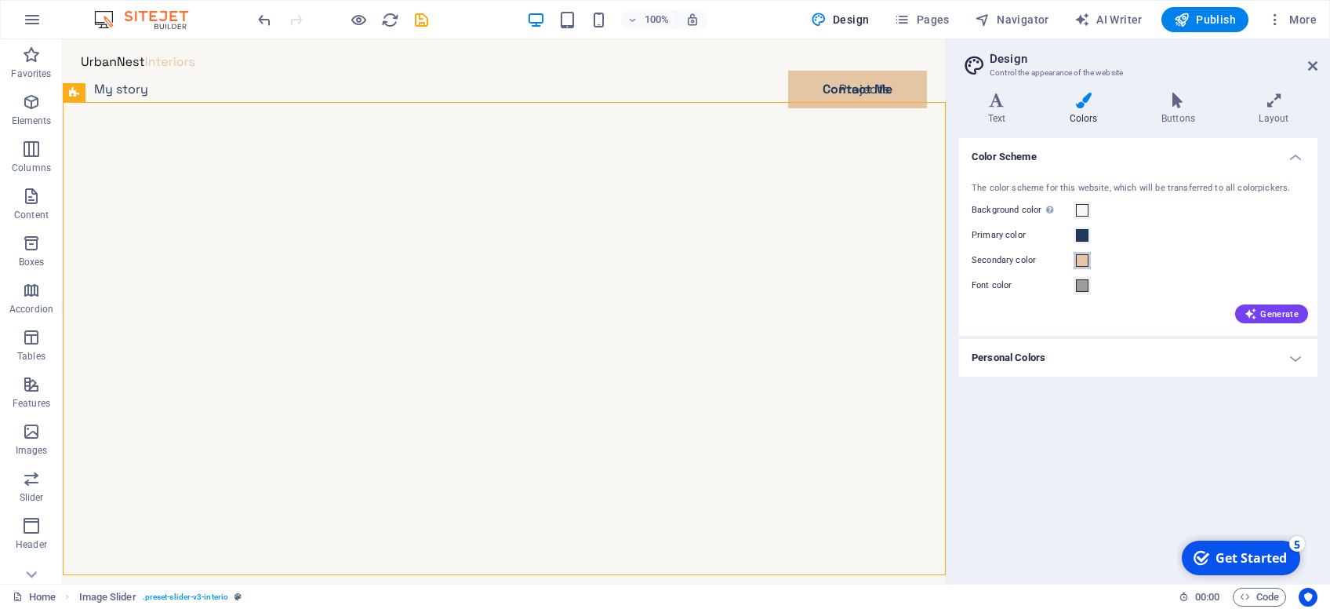
click at [1079, 263] on span at bounding box center [1082, 260] width 13 height 13
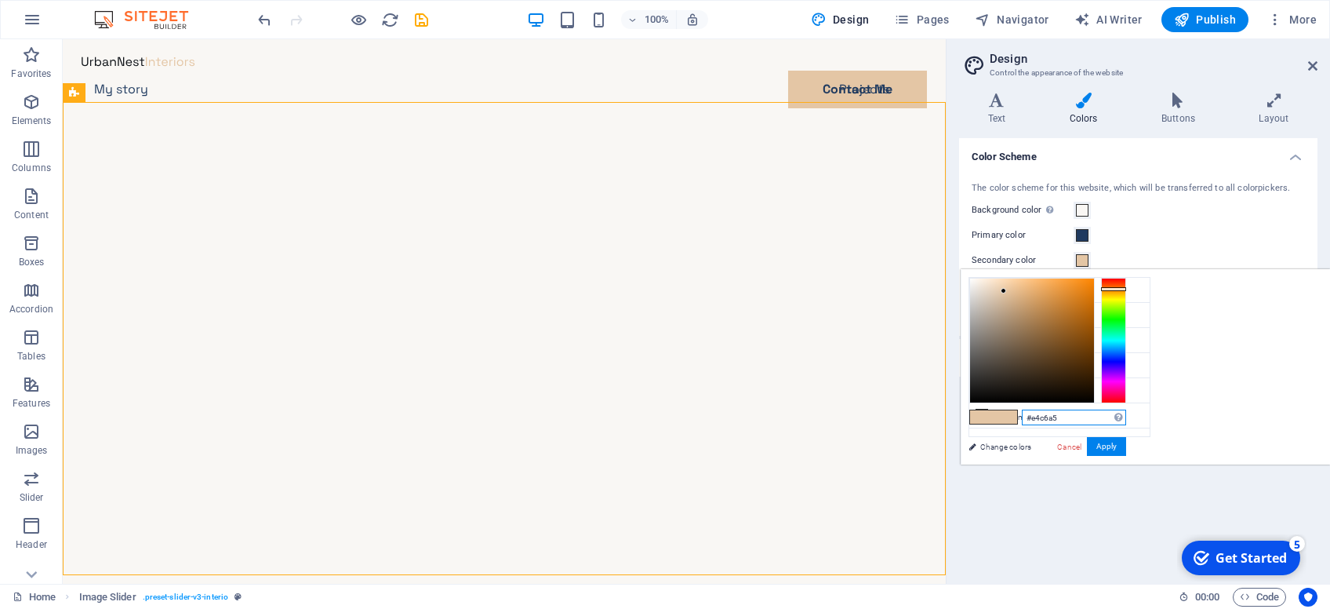
drag, startPoint x: 1228, startPoint y: 416, endPoint x: 1290, endPoint y: 410, distance: 62.2
click at [1126, 410] on input "#e4c6a5" at bounding box center [1074, 417] width 104 height 16
type input "#eadbc8"
click at [1126, 442] on button "Apply" at bounding box center [1106, 446] width 39 height 19
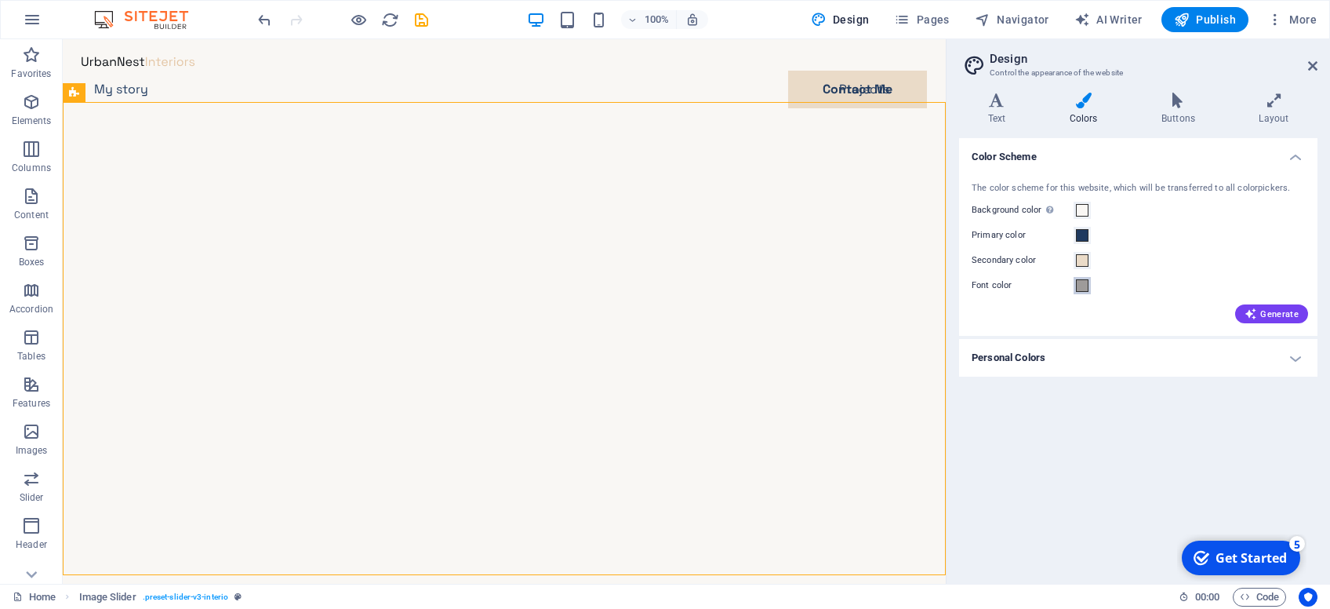
click at [1081, 289] on span at bounding box center [1082, 285] width 13 height 13
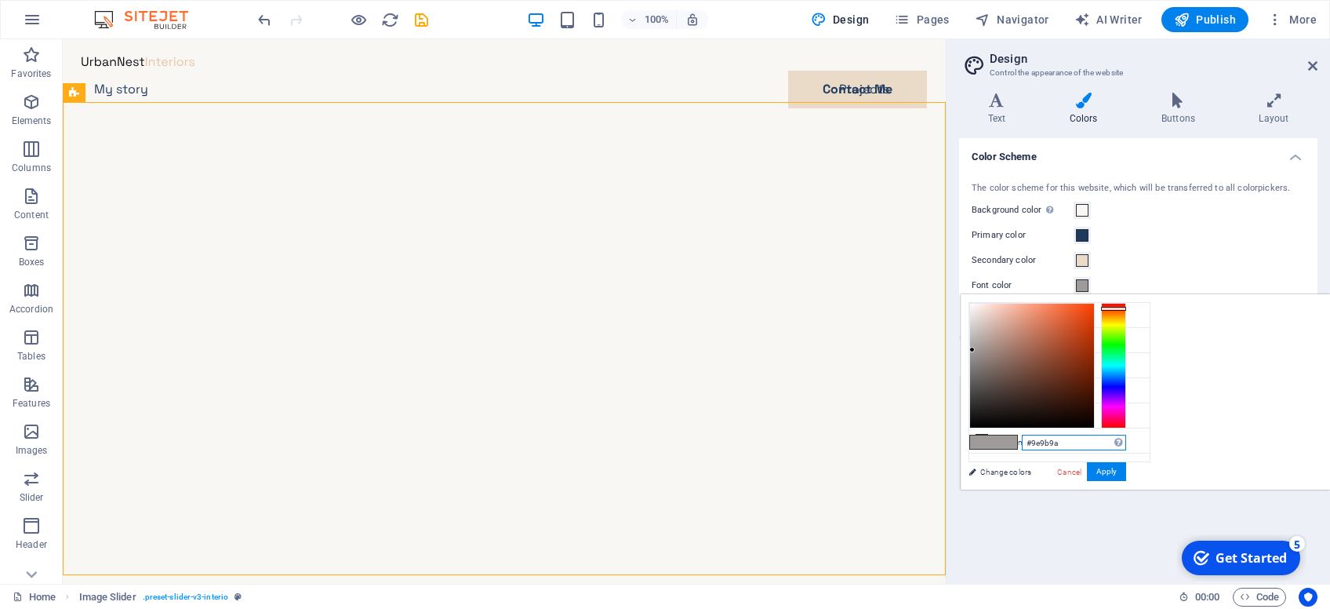
drag, startPoint x: 1228, startPoint y: 441, endPoint x: 1306, endPoint y: 433, distance: 78.1
click at [1126, 435] on input "#9e9b9a" at bounding box center [1074, 443] width 104 height 16
type input "#6d6d6d"
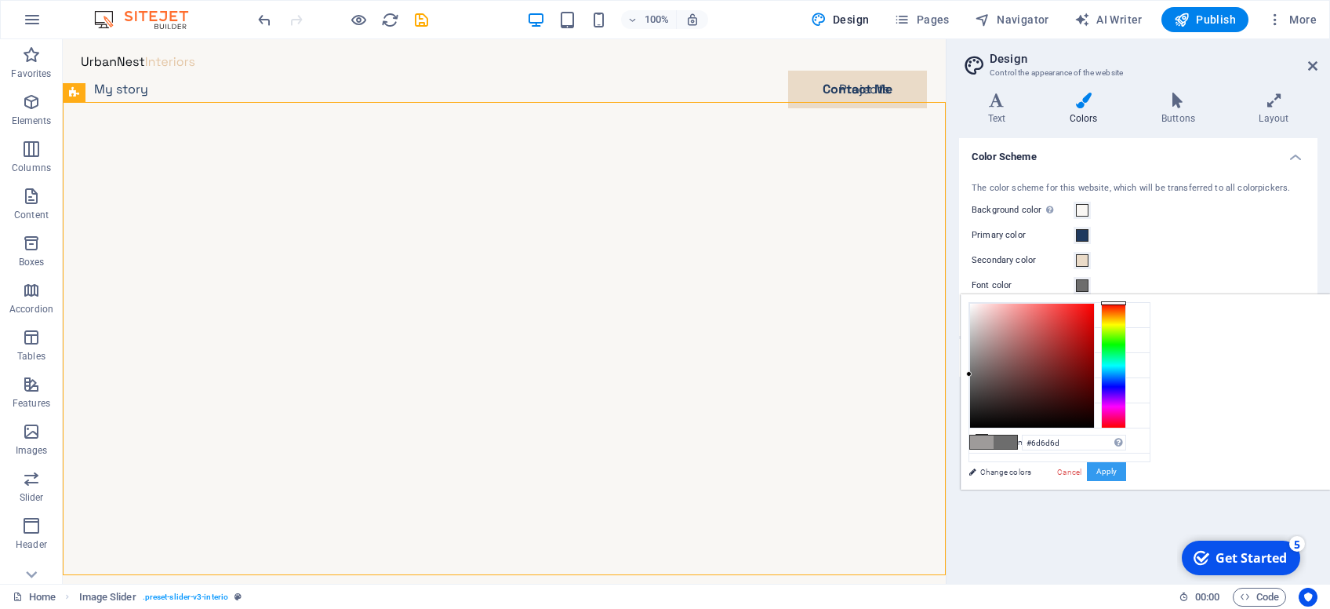
click at [1126, 472] on button "Apply" at bounding box center [1106, 471] width 39 height 19
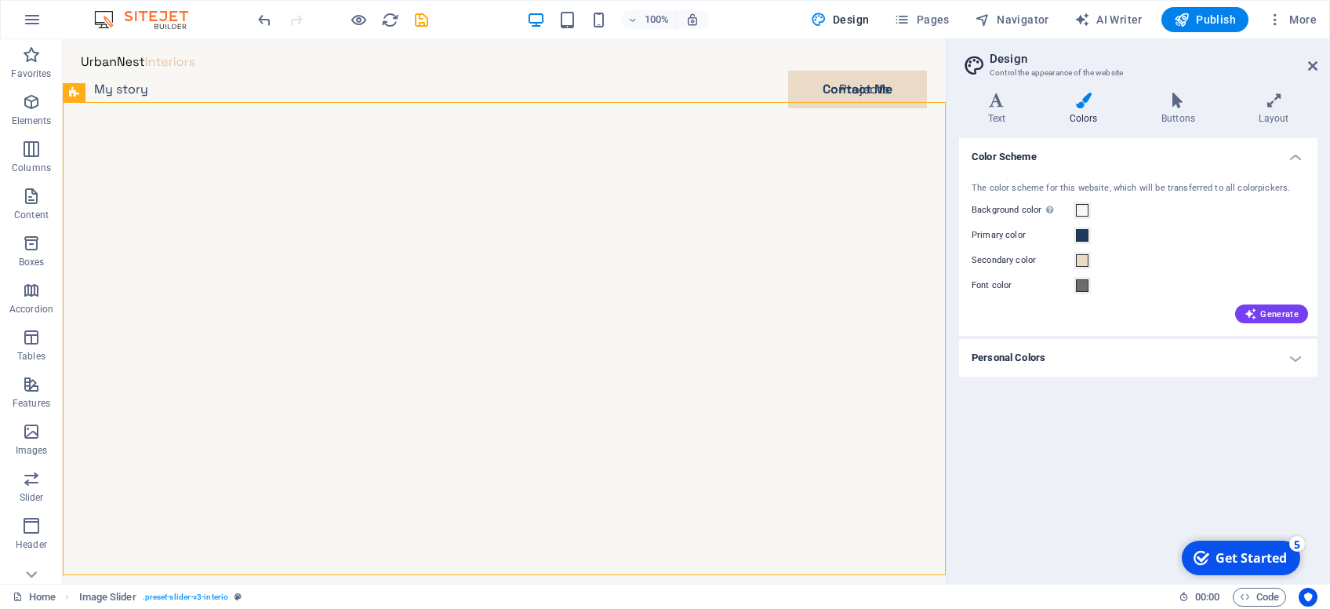
click at [1056, 354] on h4 "Personal Colors" at bounding box center [1138, 358] width 358 height 38
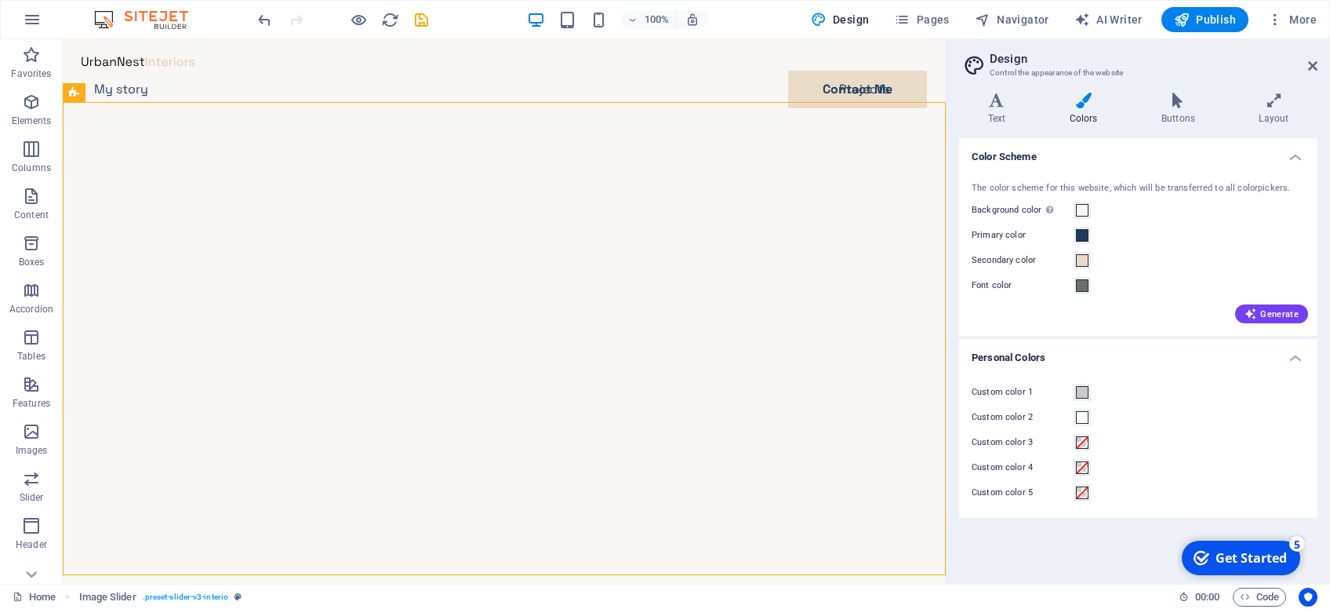
click at [1056, 354] on h4 "Personal Colors" at bounding box center [1138, 353] width 358 height 28
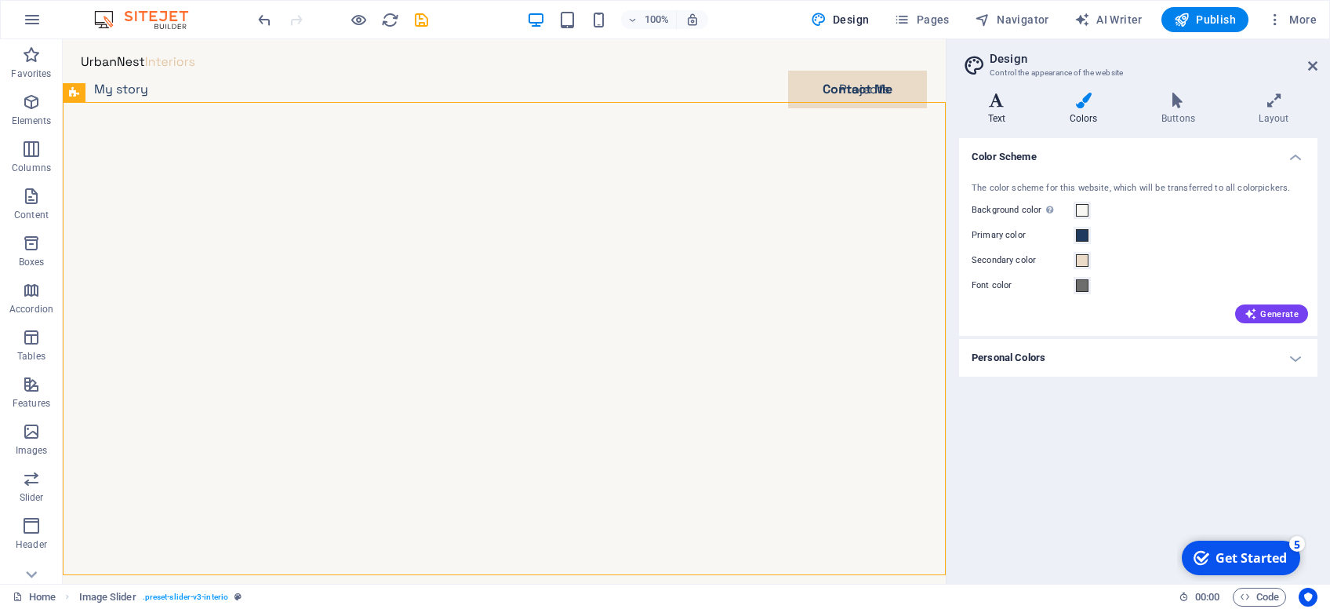
click at [992, 104] on icon at bounding box center [996, 101] width 75 height 16
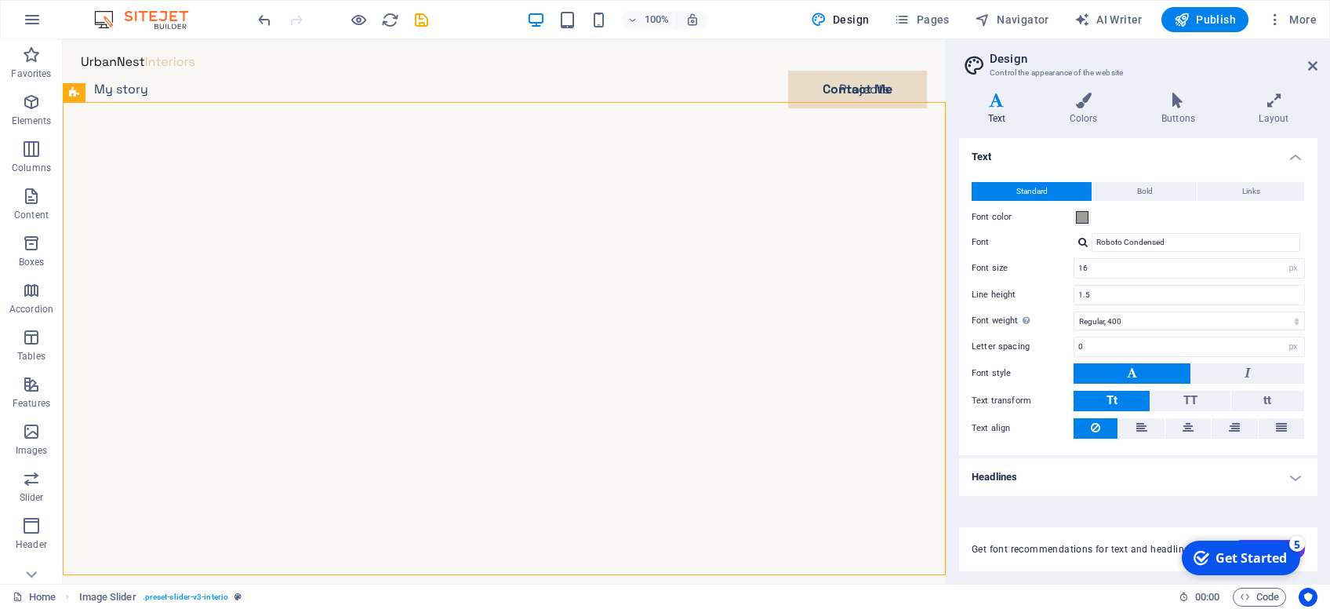
click at [1033, 482] on h4 "Headlines" at bounding box center [1138, 477] width 358 height 38
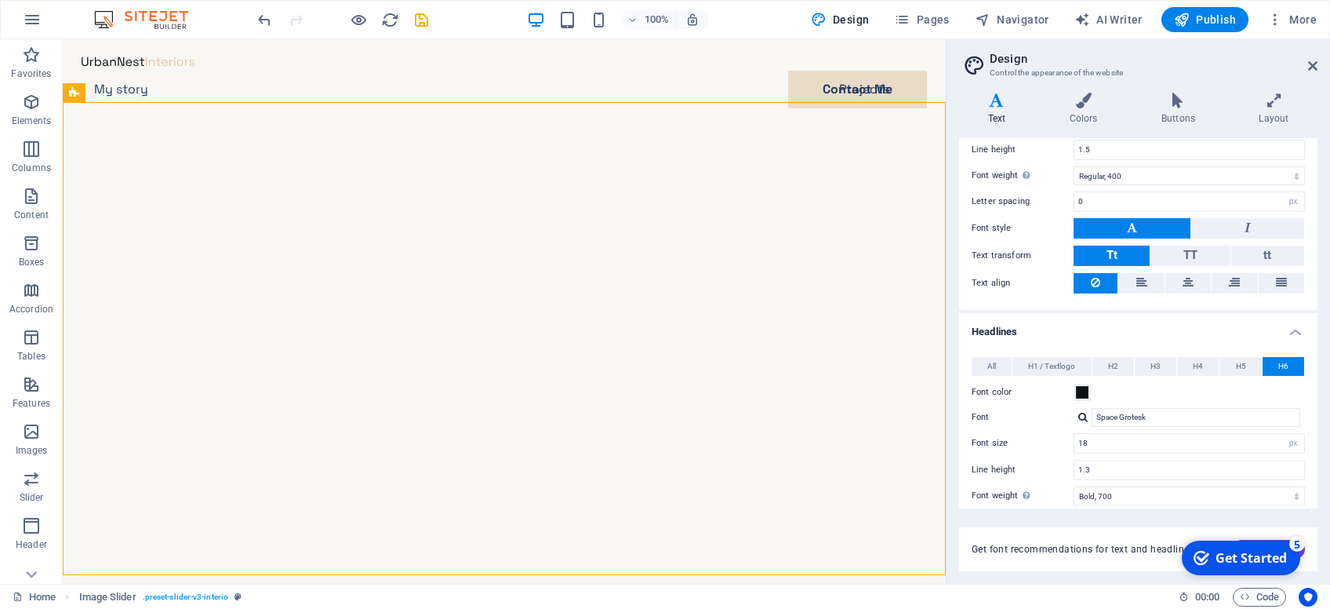
scroll to position [299, 0]
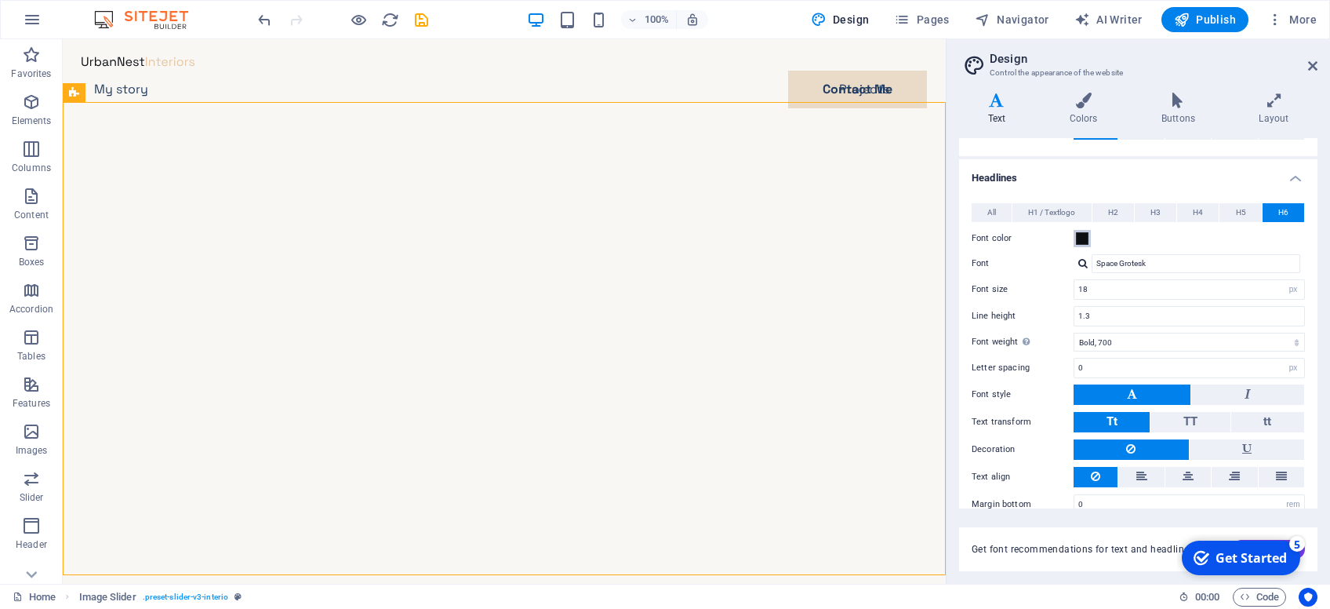
click at [1082, 234] on span at bounding box center [1082, 238] width 13 height 13
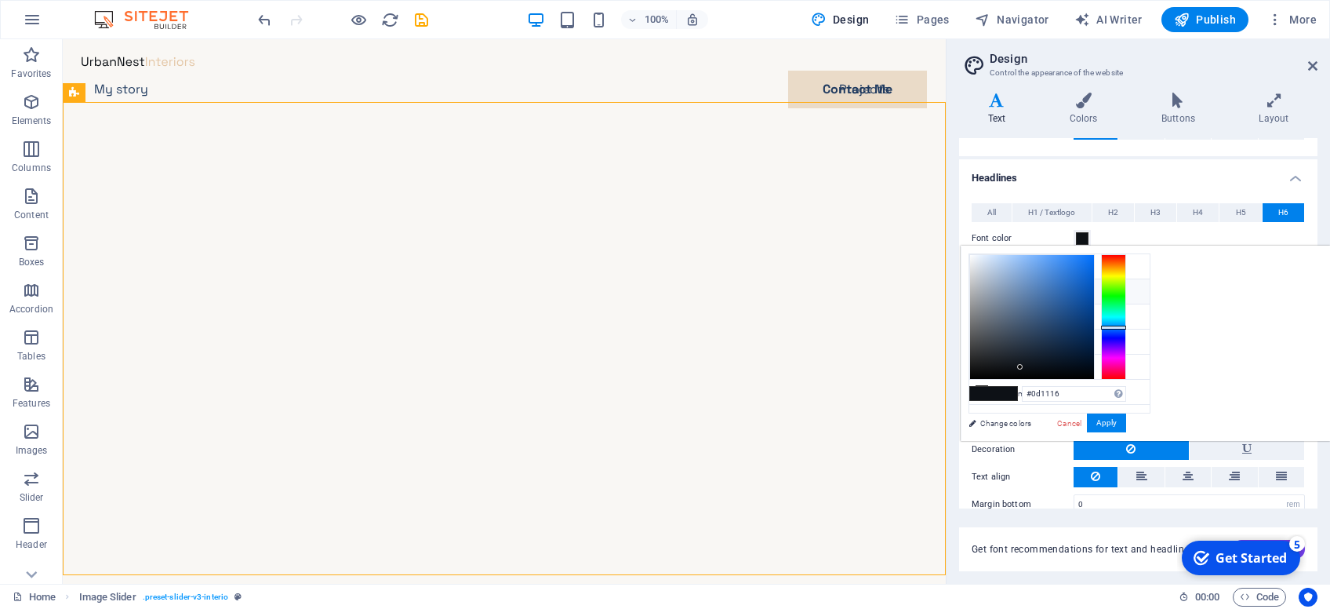
click at [1050, 292] on li "Primary color #1f3a5f" at bounding box center [1060, 291] width 180 height 25
type input "#1f3a5f"
click at [1126, 415] on button "Apply" at bounding box center [1106, 422] width 39 height 19
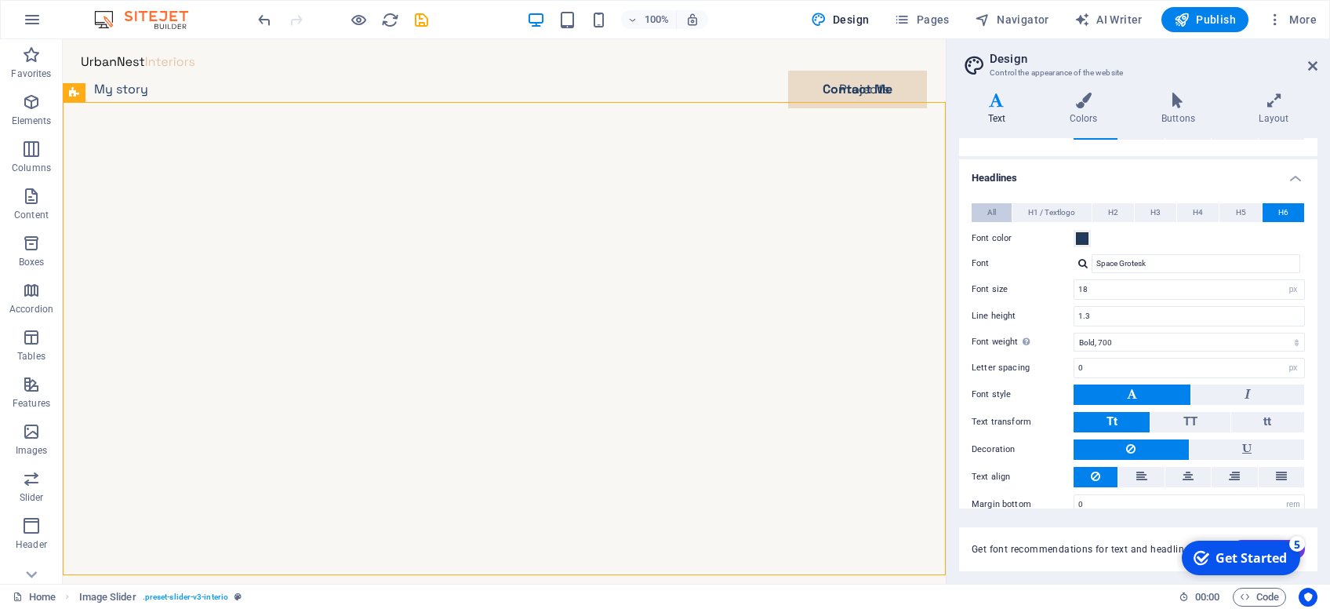
click at [987, 210] on button "All" at bounding box center [992, 212] width 40 height 19
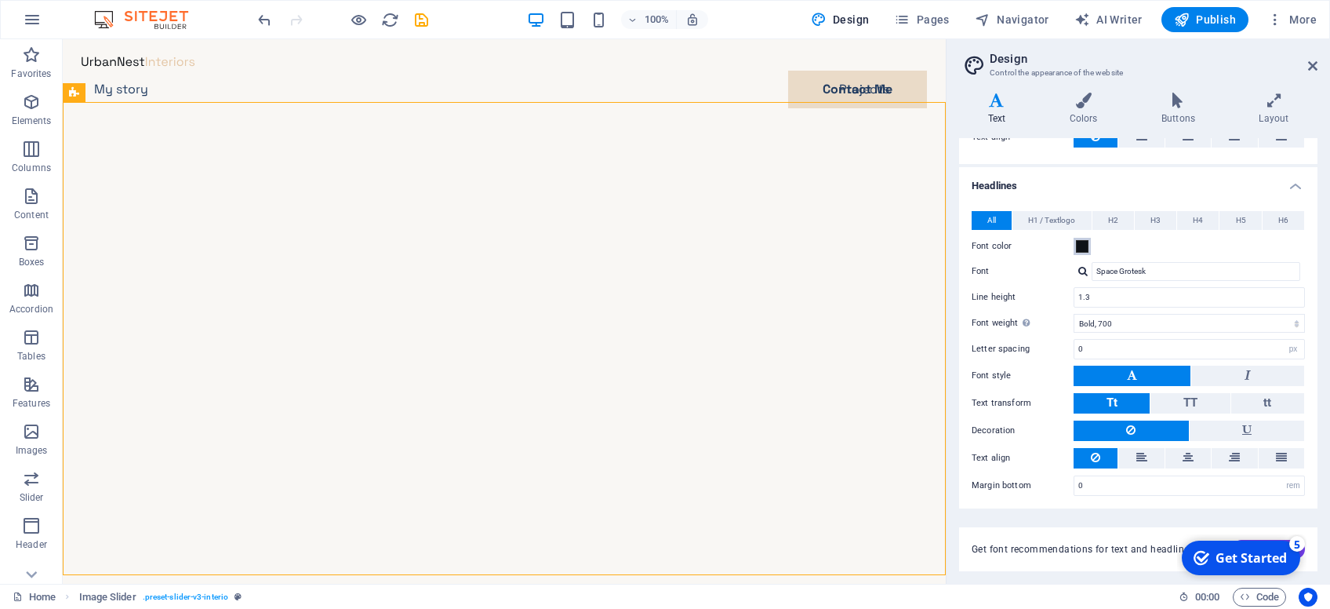
click at [1080, 246] on span at bounding box center [1082, 246] width 13 height 13
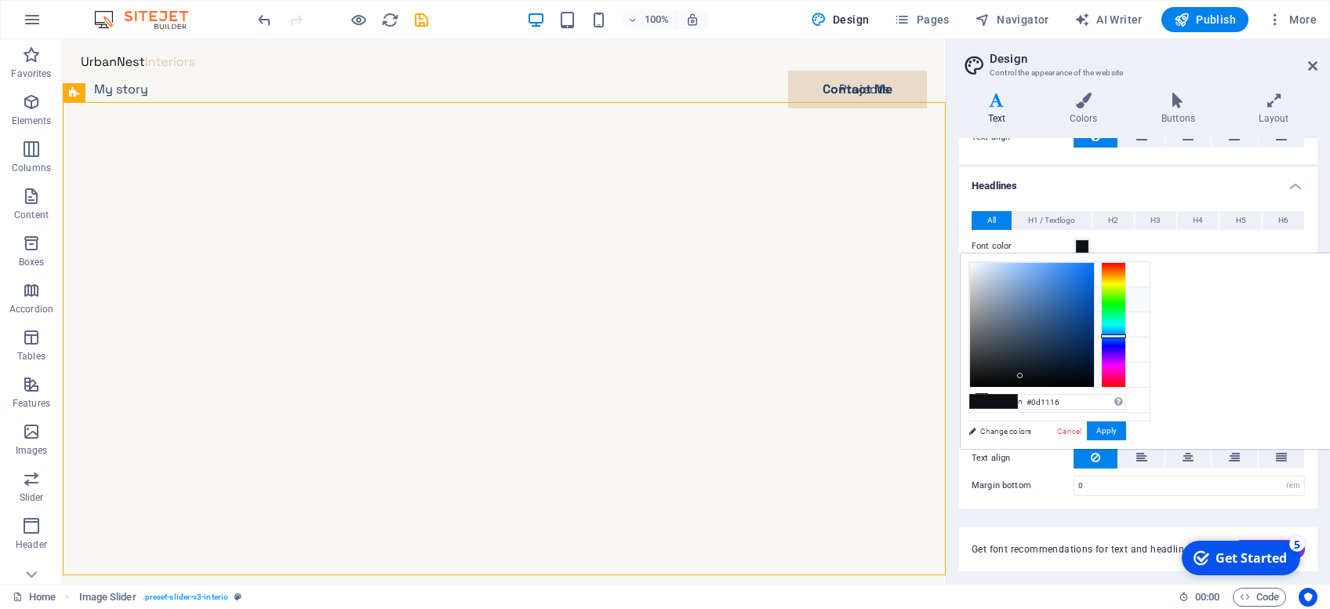
click at [1047, 293] on li "Primary color #1f3a5f" at bounding box center [1060, 299] width 180 height 25
type input "#1f3a5f"
click at [1126, 431] on button "Apply" at bounding box center [1106, 430] width 39 height 19
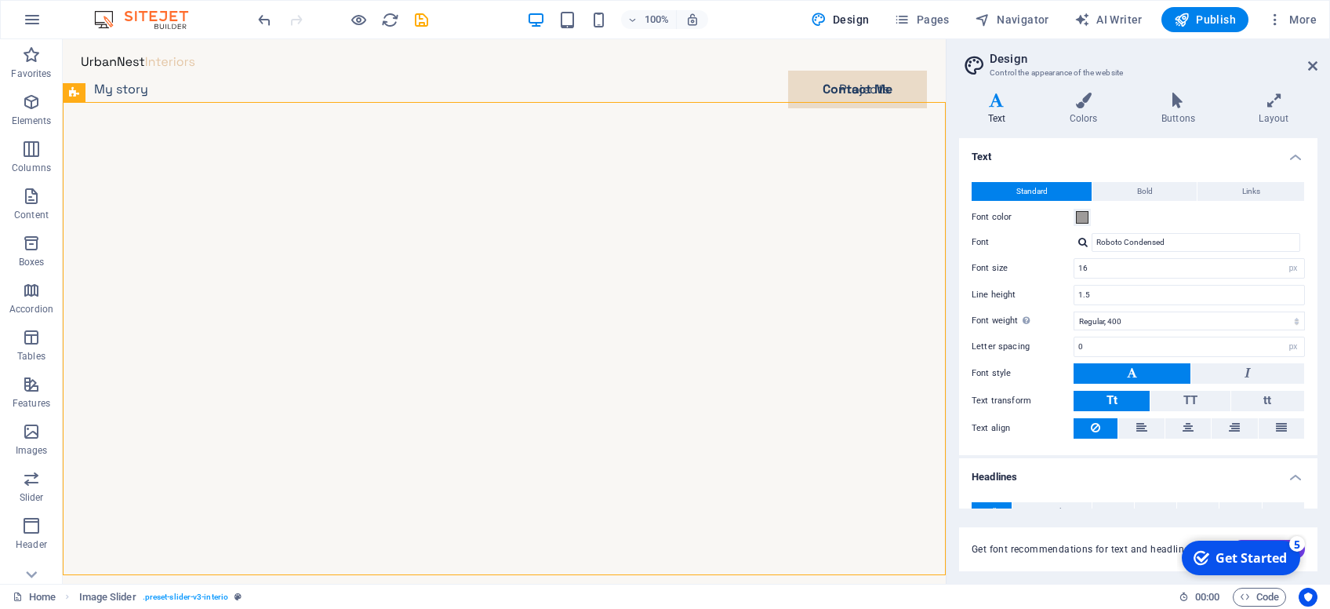
scroll to position [0, 0]
click at [1162, 240] on input "Roboto Condensed" at bounding box center [1196, 242] width 209 height 19
click at [1082, 241] on div at bounding box center [1083, 242] width 9 height 10
click at [1147, 300] on div "Manage fonts →" at bounding box center [1199, 304] width 207 height 20
select select "popularity"
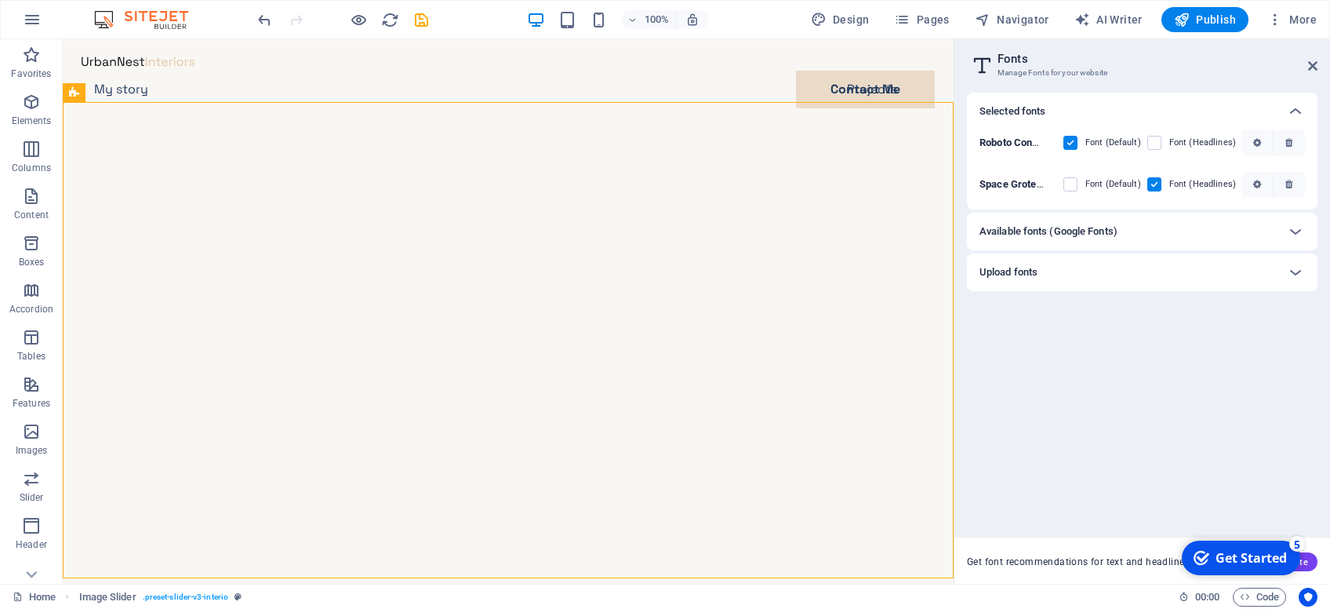
click at [1067, 231] on h6 "Available fonts (Google Fonts)" at bounding box center [1049, 231] width 138 height 19
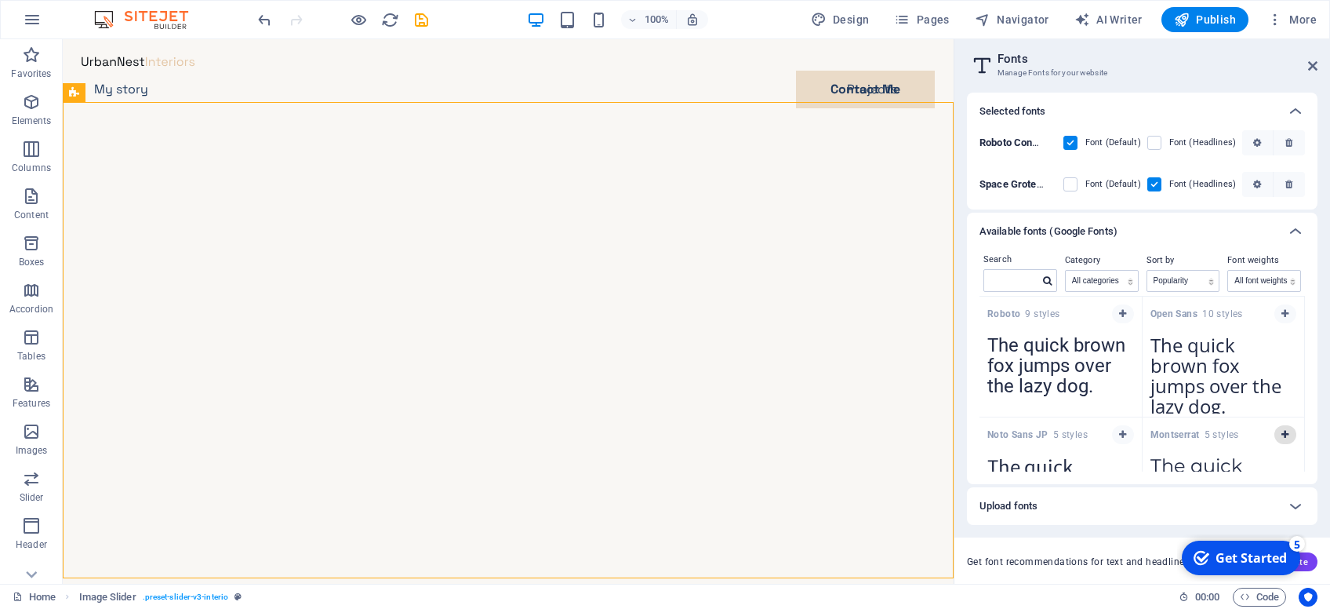
click at [1289, 435] on icon "button" at bounding box center [1285, 434] width 7 height 9
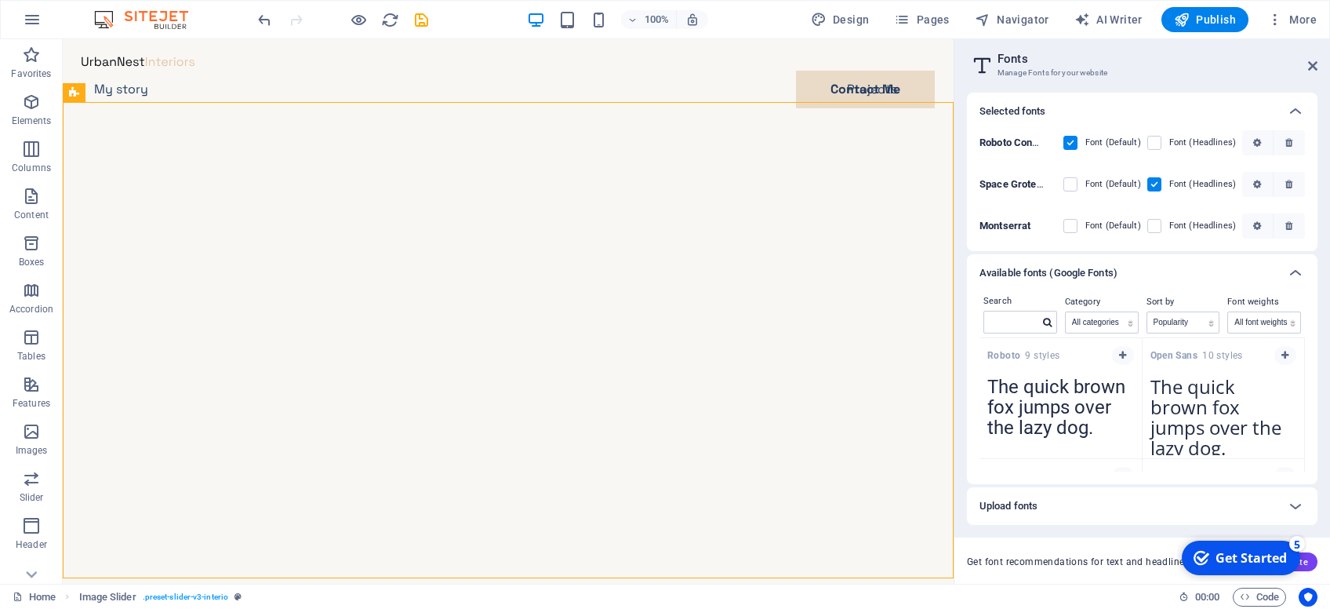
click at [1082, 224] on span at bounding box center [1082, 226] width 8 height 8
click at [1158, 225] on label at bounding box center [1155, 226] width 14 height 14
click at [0, 0] on input "checkbox" at bounding box center [0, 0] width 0 height 0
click at [1070, 225] on label at bounding box center [1071, 226] width 14 height 14
click at [0, 0] on input "checkbox" at bounding box center [0, 0] width 0 height 0
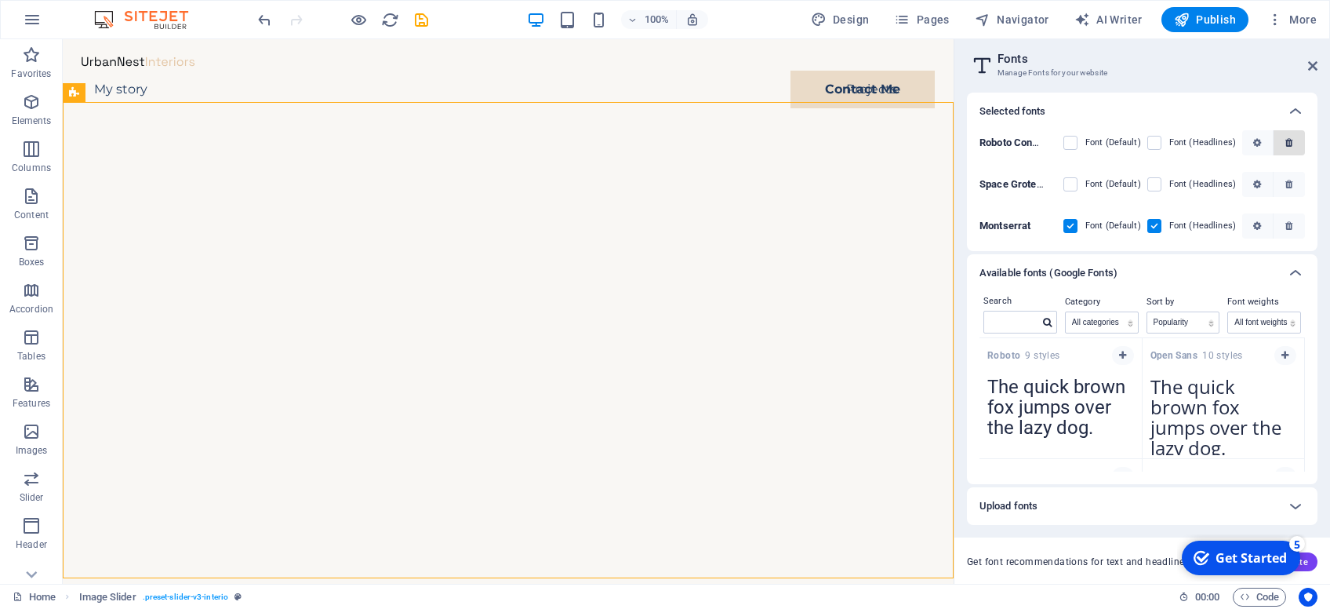
click at [1293, 141] on span "button" at bounding box center [1289, 142] width 9 height 9
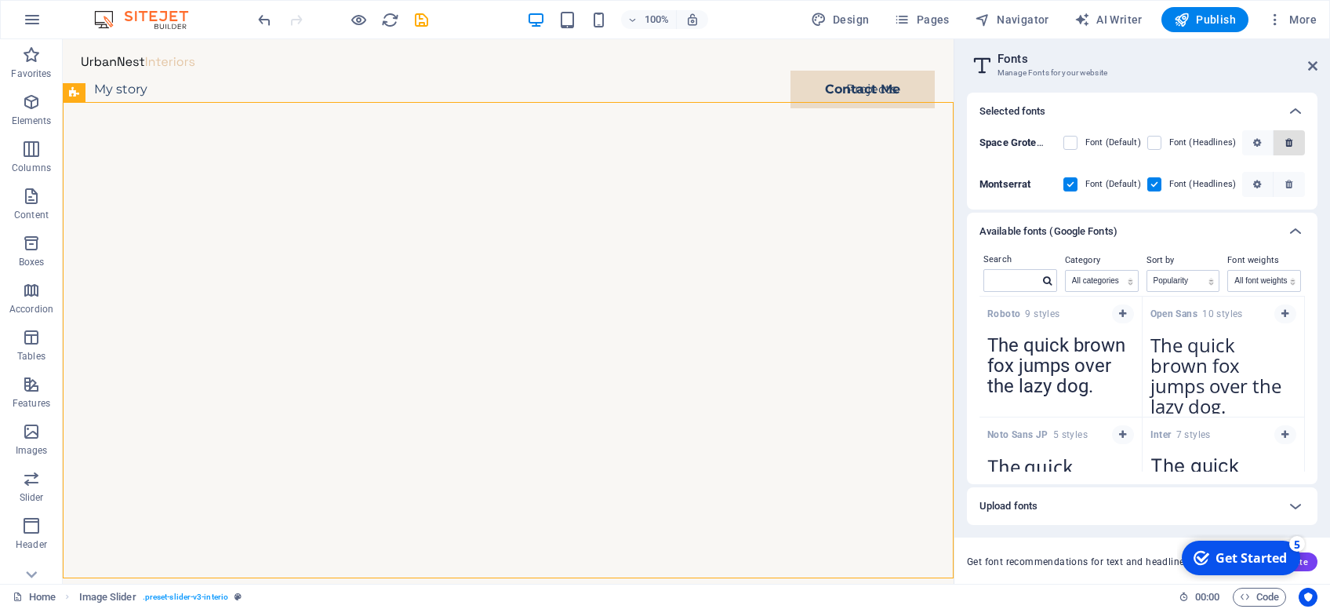
click at [1290, 143] on icon "button" at bounding box center [1289, 142] width 7 height 9
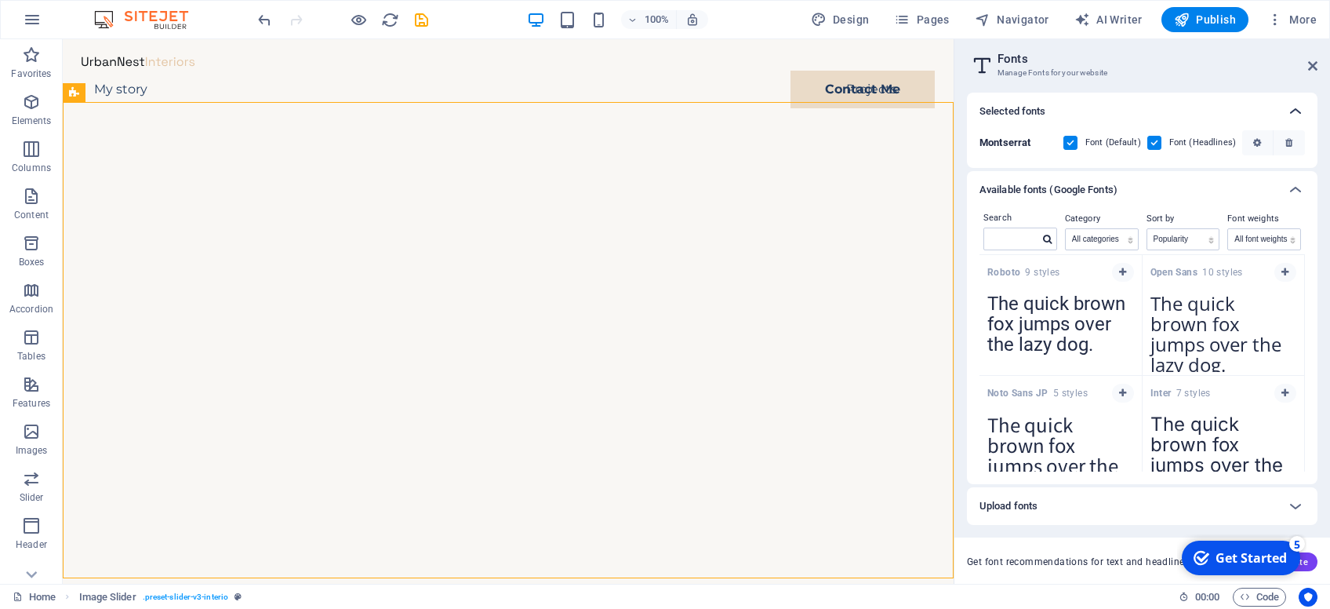
click at [1295, 108] on icon at bounding box center [1295, 111] width 19 height 19
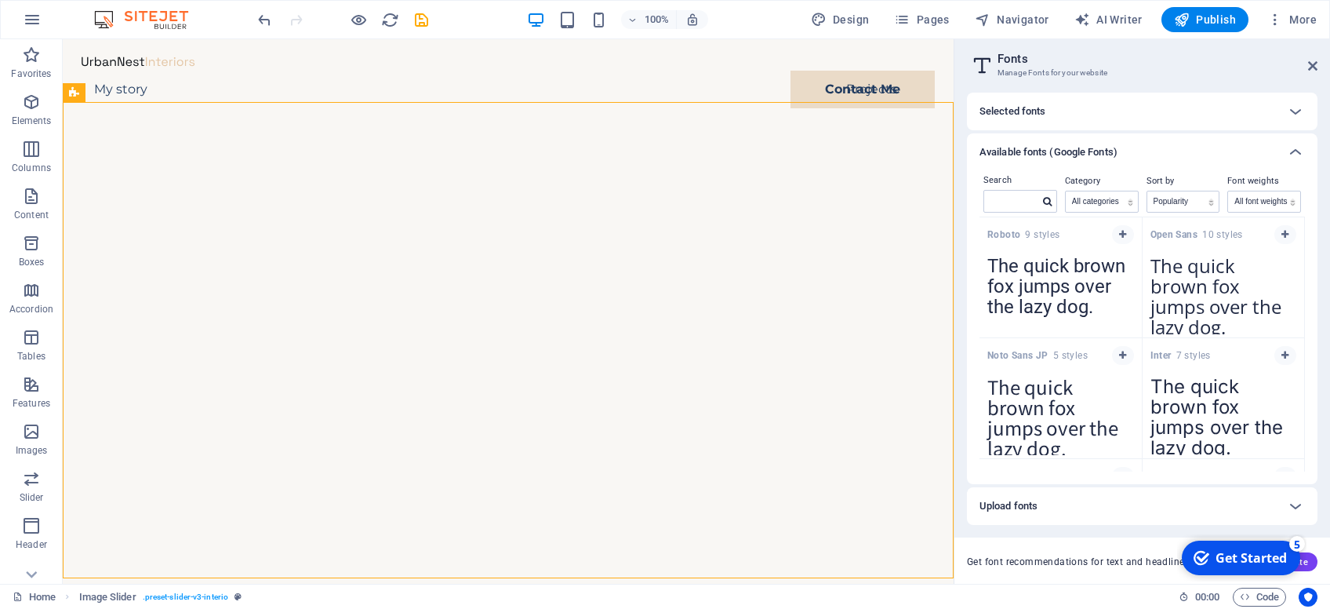
click at [1194, 65] on h2 "Fonts" at bounding box center [1158, 59] width 320 height 14
click at [1297, 146] on icon at bounding box center [1295, 152] width 19 height 19
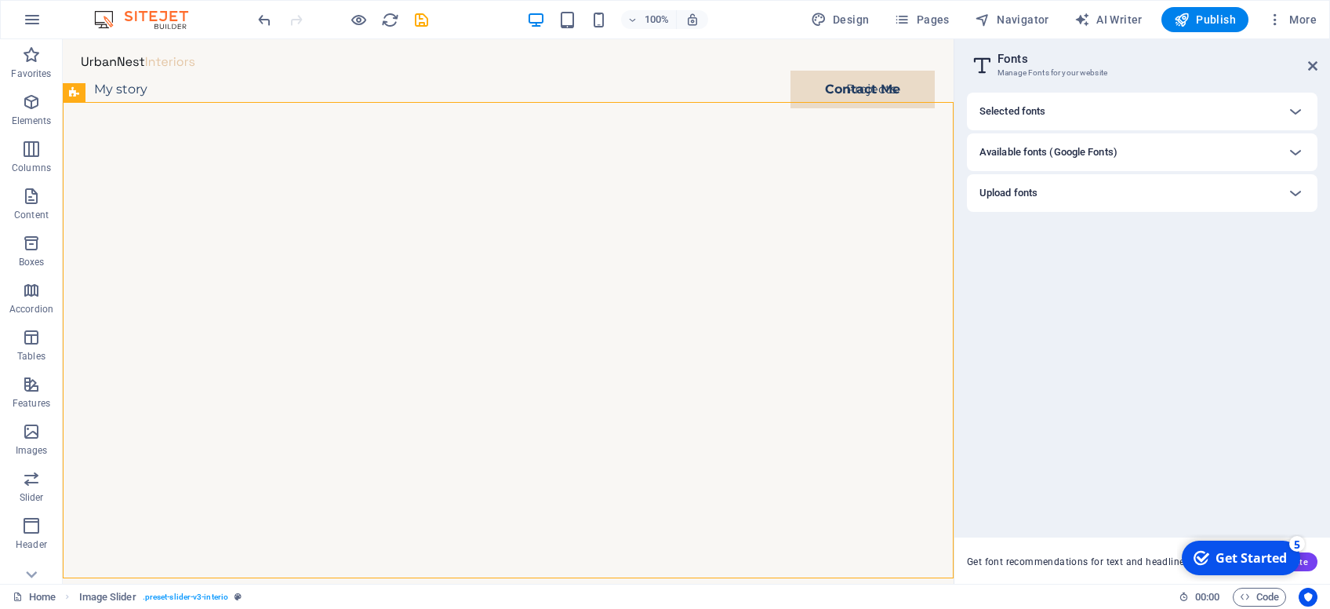
click at [1199, 100] on div "Selected fonts" at bounding box center [1142, 112] width 351 height 38
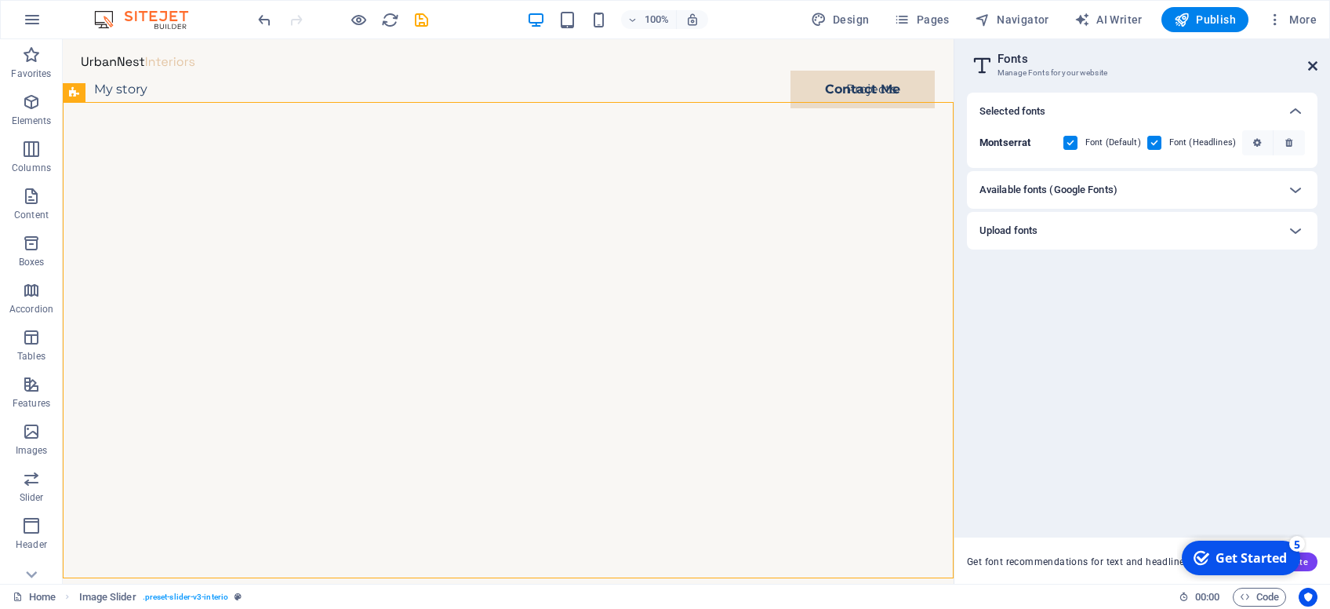
drag, startPoint x: 1312, startPoint y: 62, endPoint x: 1244, endPoint y: 24, distance: 77.6
click at [1312, 62] on icon at bounding box center [1312, 66] width 9 height 13
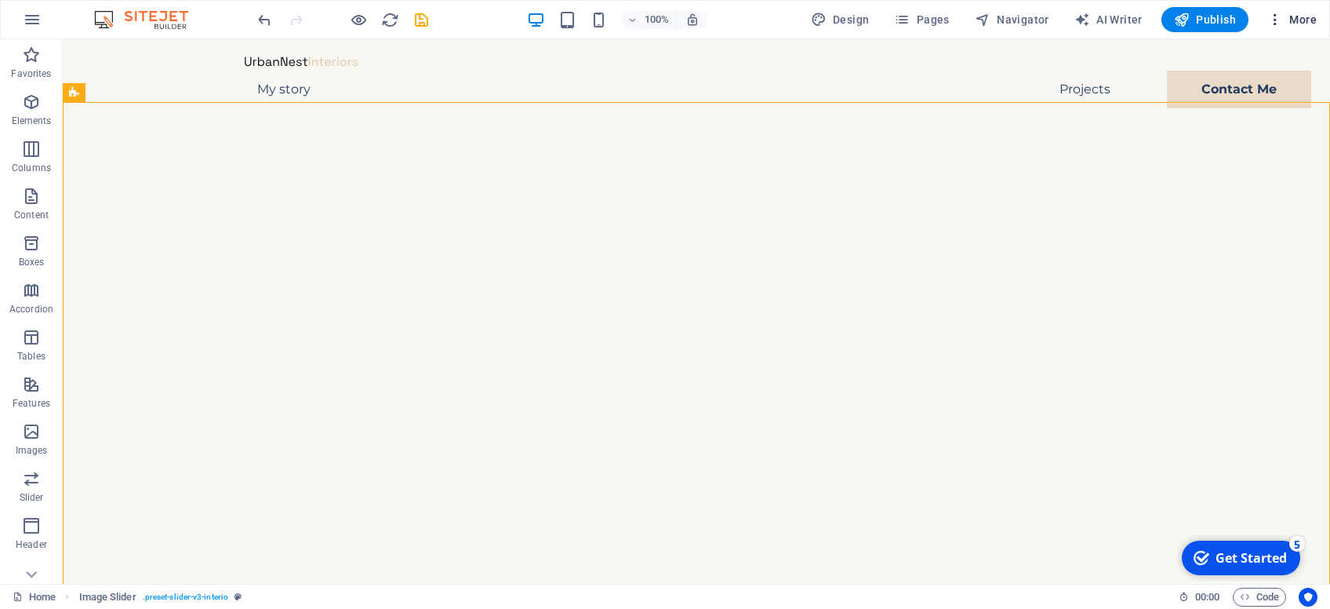
click at [1304, 24] on span "More" at bounding box center [1292, 20] width 49 height 16
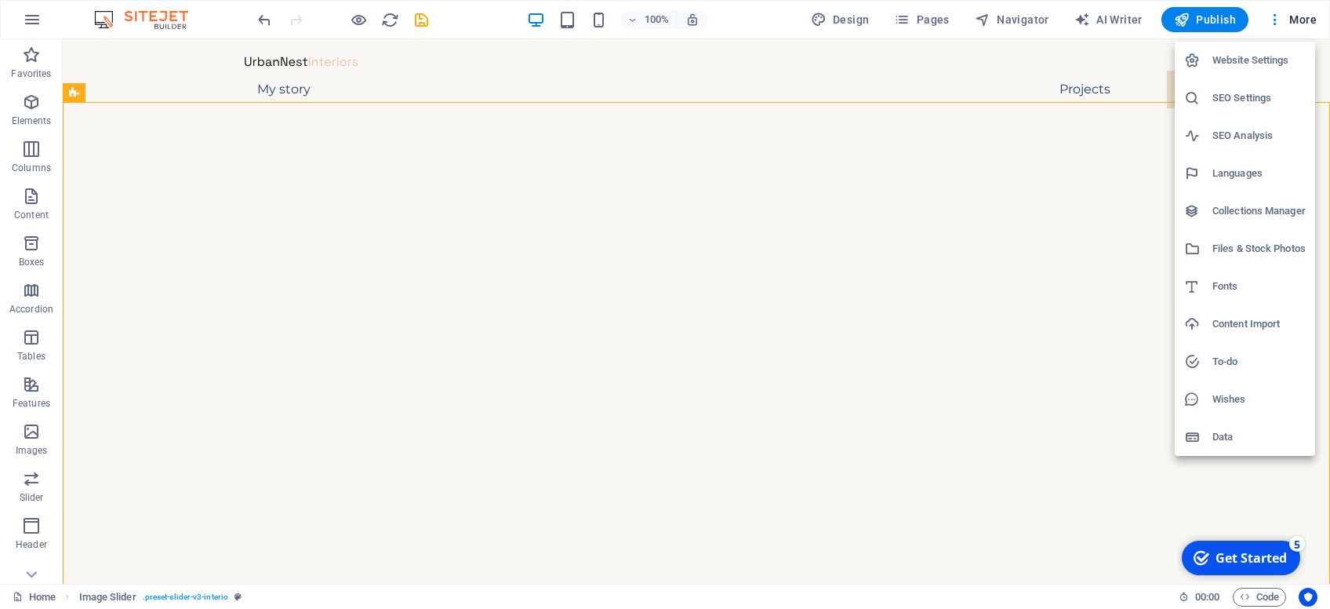
click at [841, 20] on div at bounding box center [665, 304] width 1330 height 609
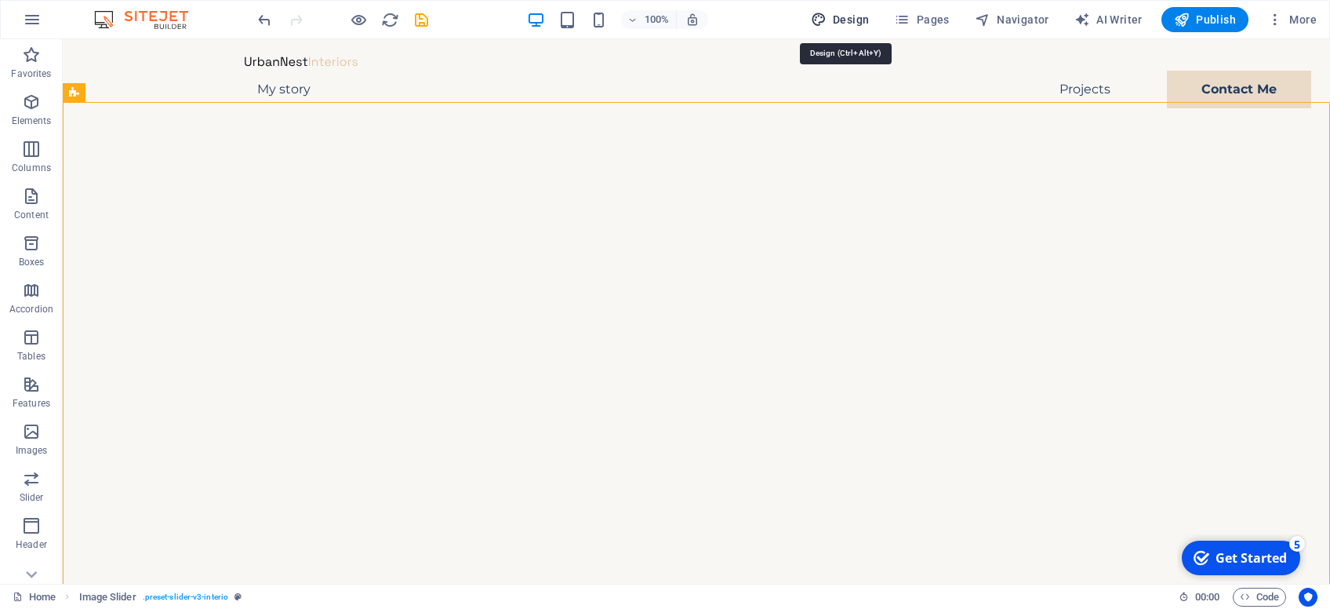
select select "px"
select select "400"
select select "px"
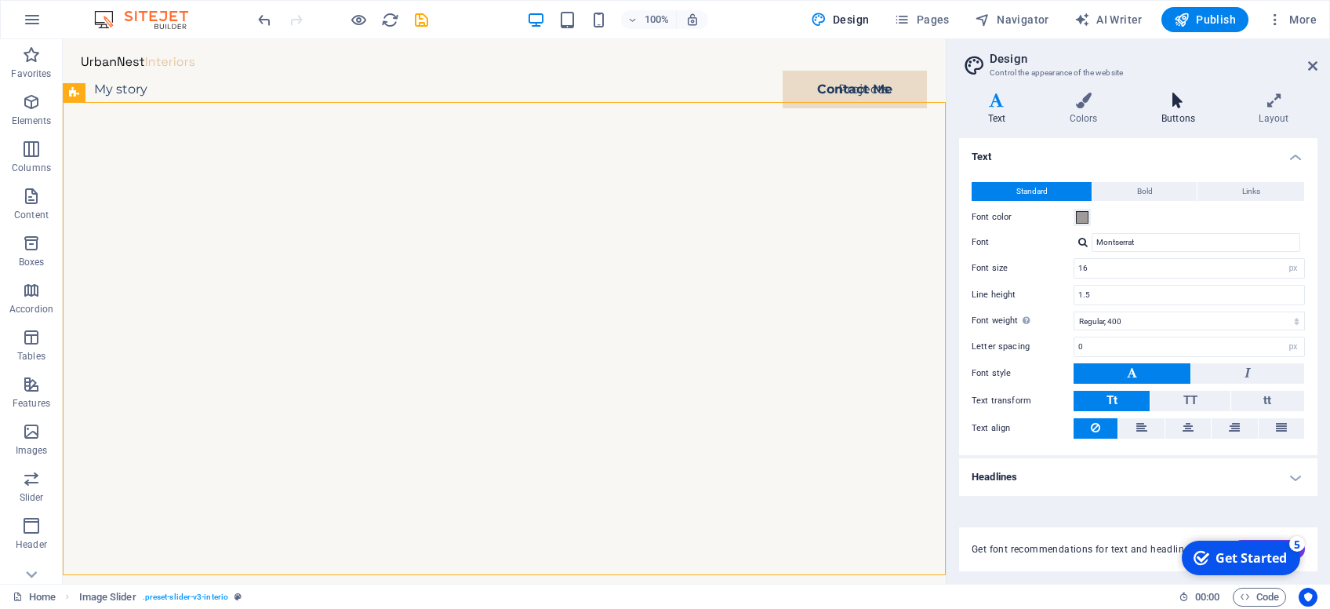
click at [1175, 94] on icon at bounding box center [1178, 101] width 91 height 16
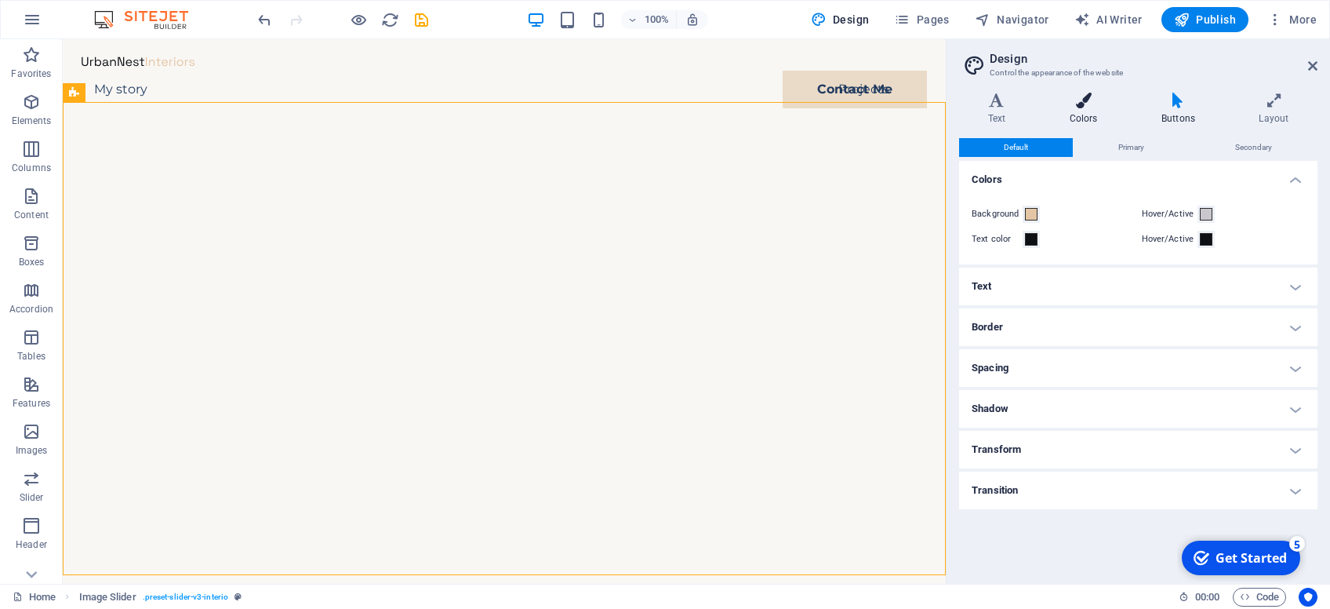
click at [1082, 100] on icon at bounding box center [1083, 101] width 85 height 16
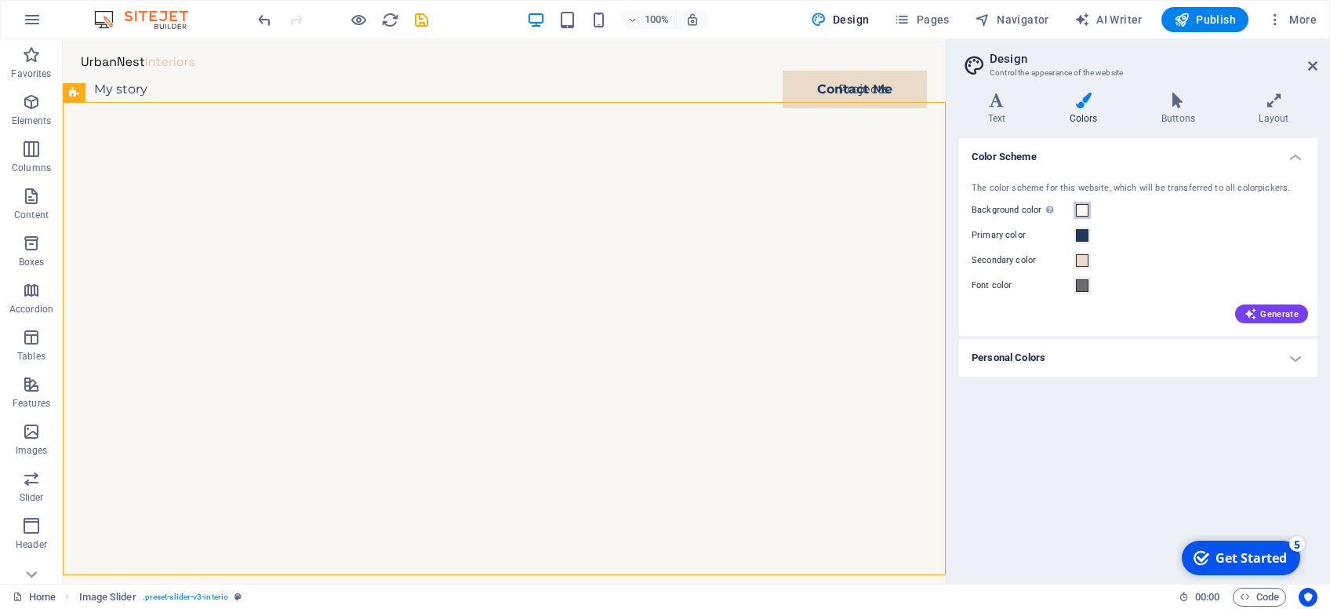
click at [1080, 210] on span at bounding box center [1082, 210] width 13 height 13
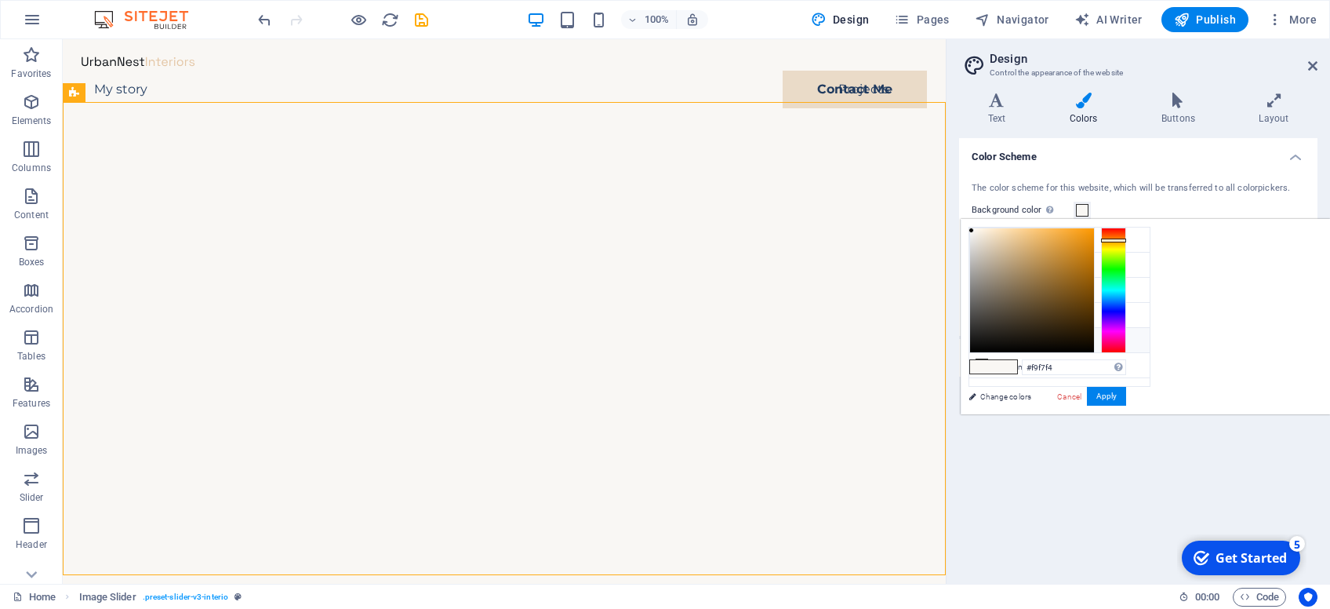
click at [1058, 337] on small "#cbc7ce" at bounding box center [1067, 342] width 24 height 11
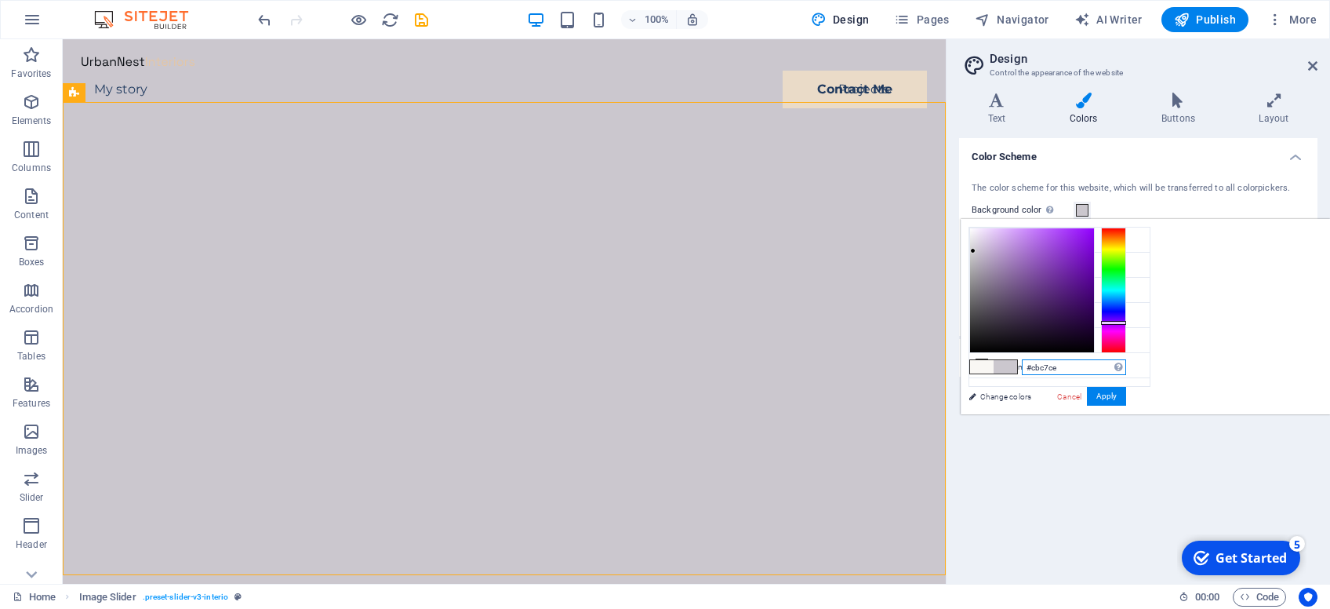
drag, startPoint x: 1229, startPoint y: 366, endPoint x: 1325, endPoint y: 369, distance: 95.7
click at [1126, 369] on input "#cbc7ce" at bounding box center [1074, 367] width 104 height 16
type input "#1f3a5f"
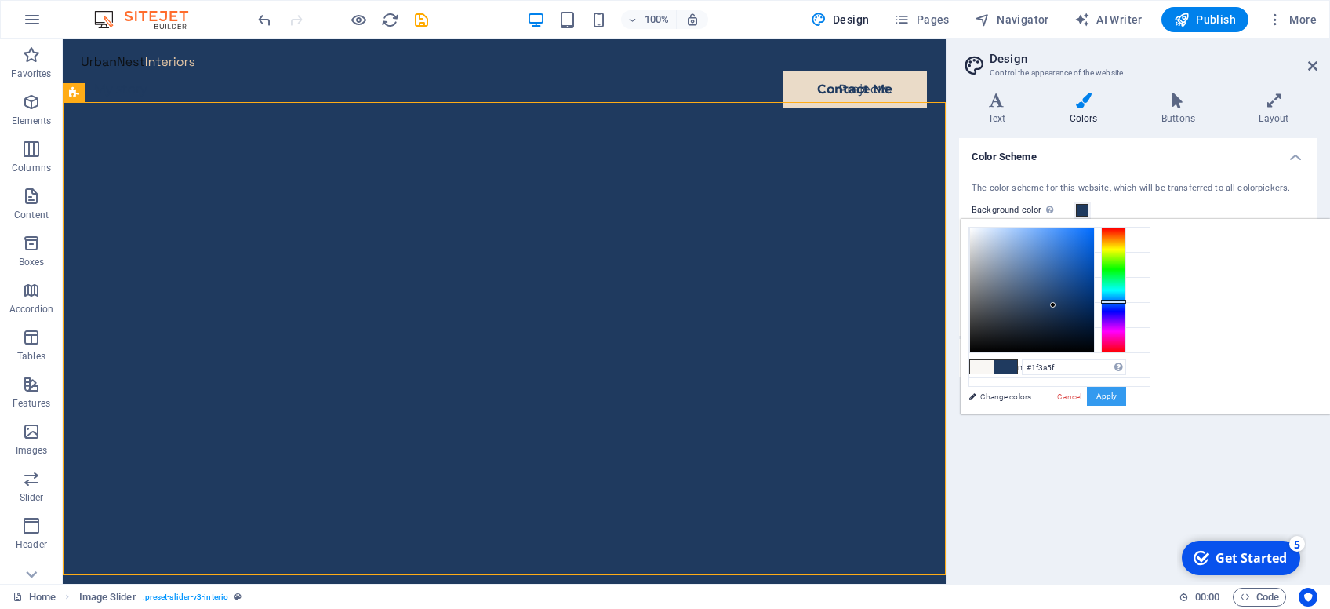
click at [1126, 392] on button "Apply" at bounding box center [1106, 396] width 39 height 19
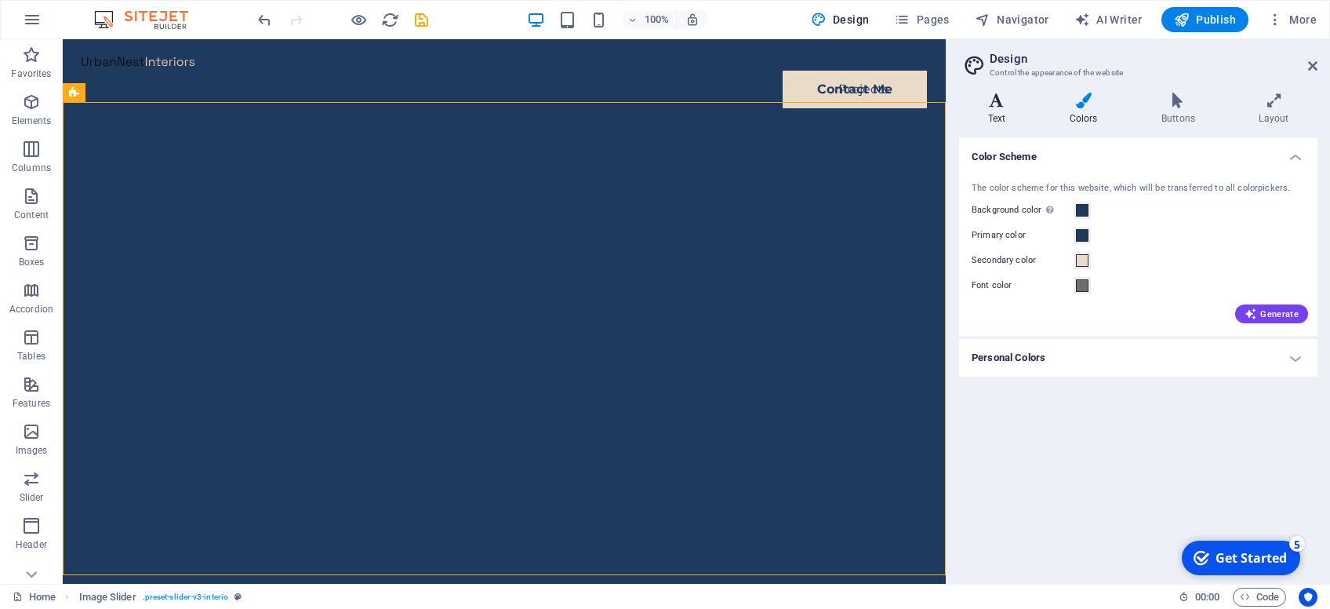
click at [997, 105] on icon at bounding box center [996, 101] width 75 height 16
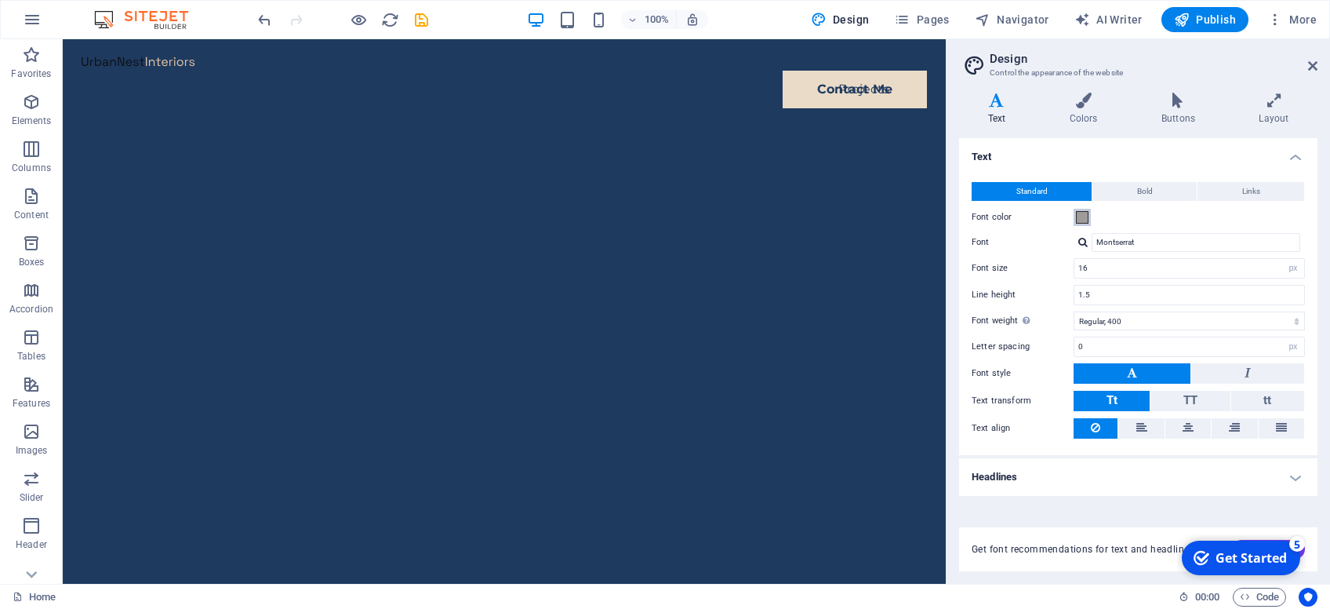
click at [1088, 214] on span at bounding box center [1082, 217] width 13 height 13
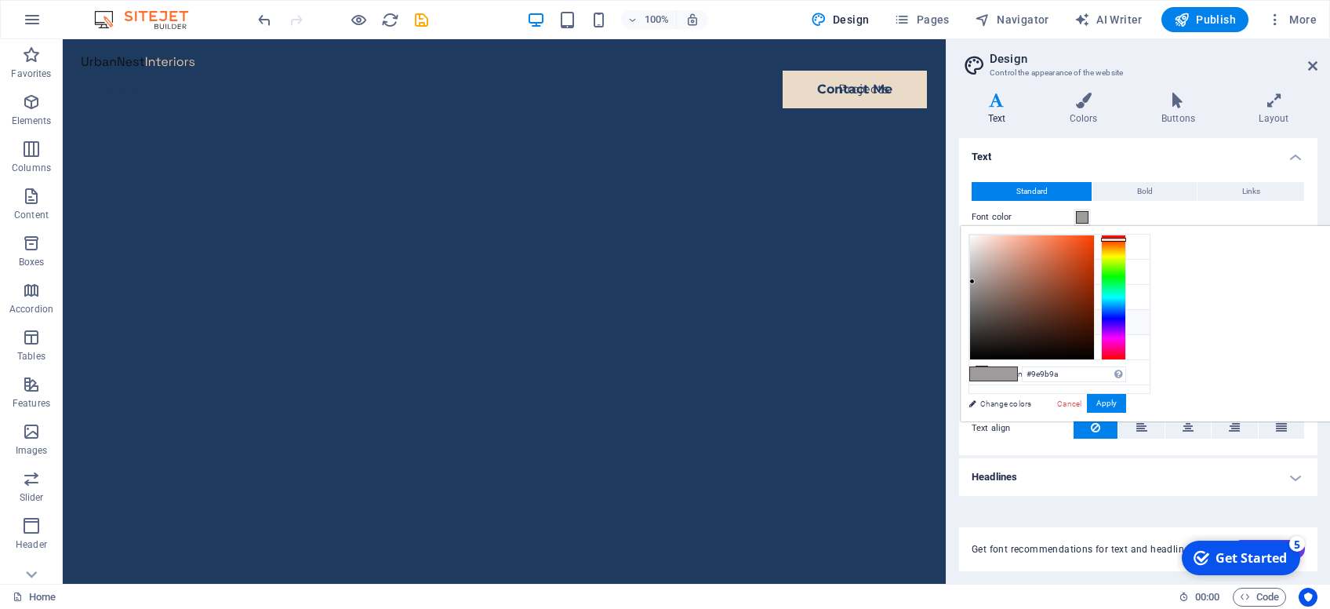
click at [1042, 320] on small "#6d6d6d" at bounding box center [1049, 324] width 24 height 11
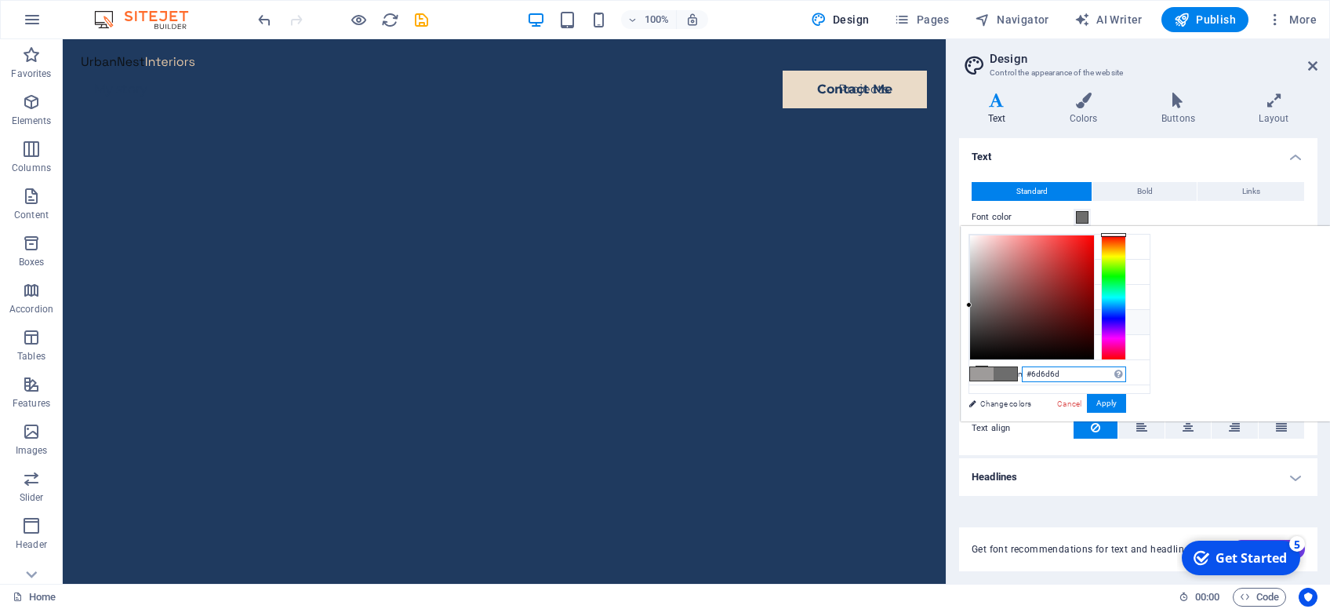
drag, startPoint x: 1229, startPoint y: 373, endPoint x: 1305, endPoint y: 371, distance: 76.1
click at [1126, 371] on input "#6d6d6d" at bounding box center [1074, 374] width 104 height 16
type input "#ffffff"
drag, startPoint x: 1171, startPoint y: 235, endPoint x: 1134, endPoint y: 197, distance: 52.7
click at [1134, 197] on body "[DOMAIN_NAME] Home Favorites Elements Columns Content Boxes Accordion Tables Fe…" at bounding box center [665, 304] width 1330 height 609
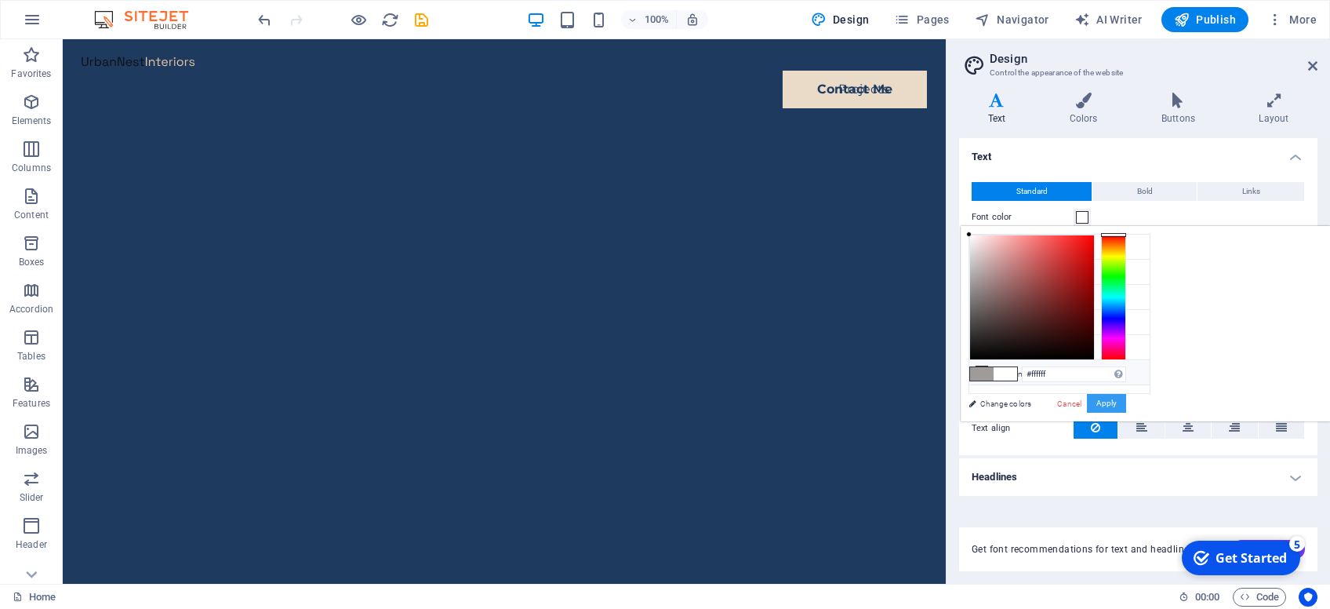
click at [1126, 395] on button "Apply" at bounding box center [1106, 403] width 39 height 19
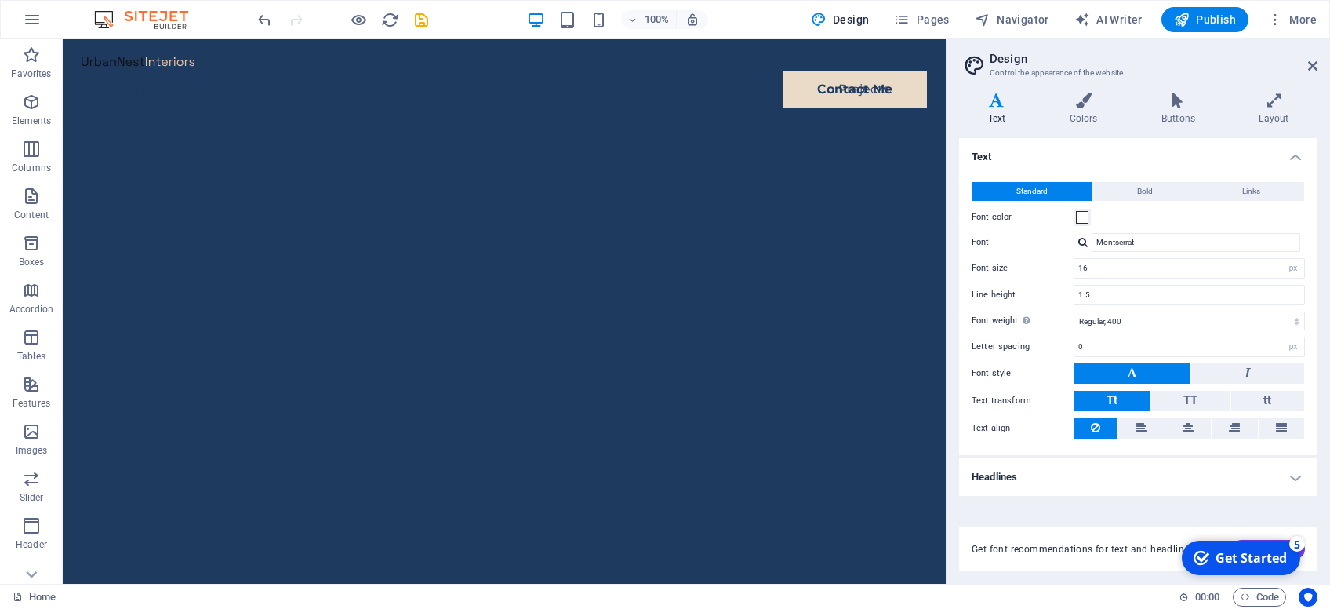
click at [1018, 468] on h4 "Headlines" at bounding box center [1138, 477] width 358 height 38
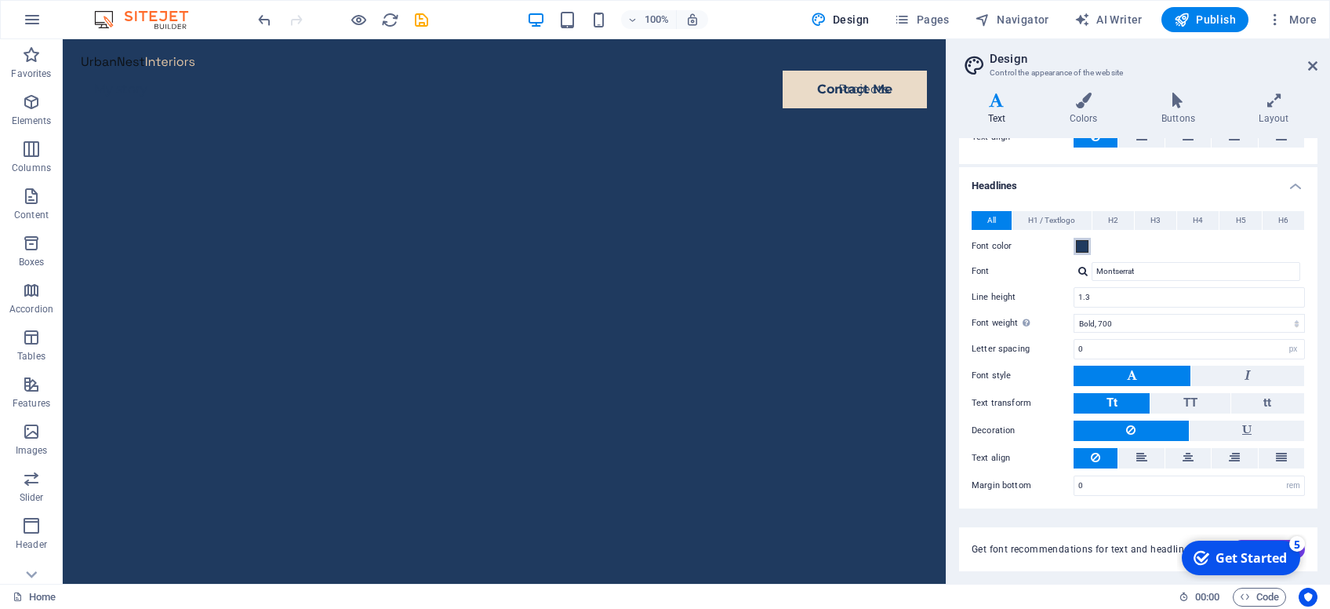
click at [1084, 241] on span at bounding box center [1082, 246] width 13 height 13
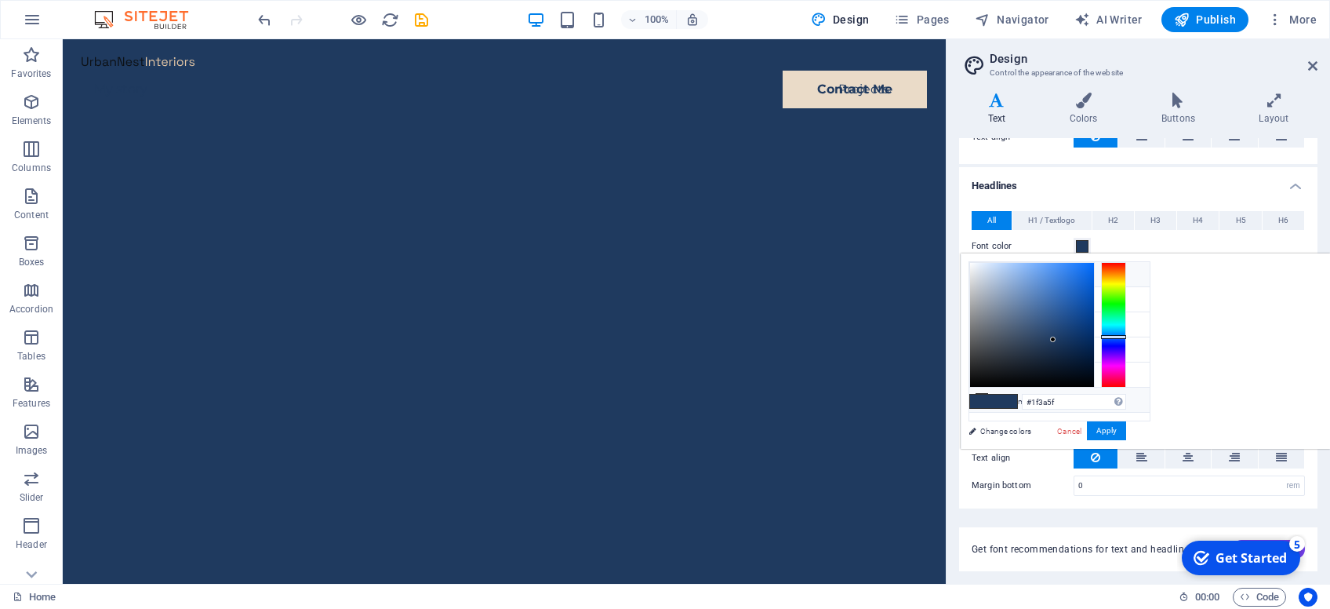
click at [1020, 395] on li "Custom color 2 #ffffff" at bounding box center [1060, 399] width 180 height 25
type input "#ffffff"
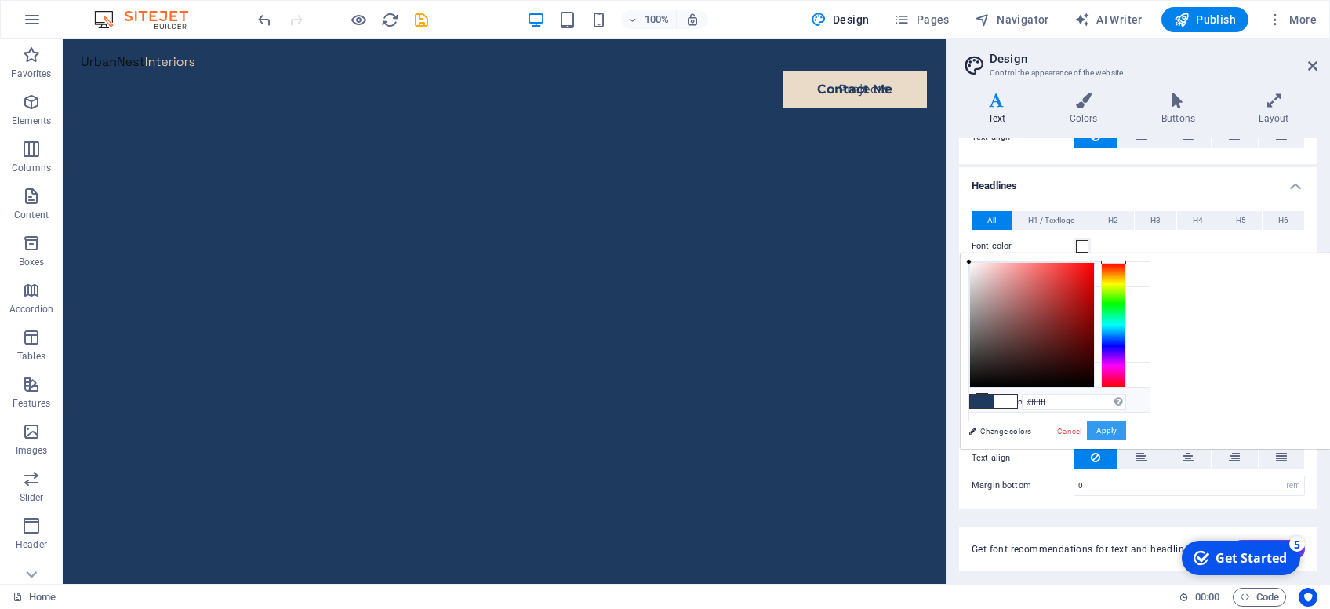
click at [1126, 427] on button "Apply" at bounding box center [1106, 430] width 39 height 19
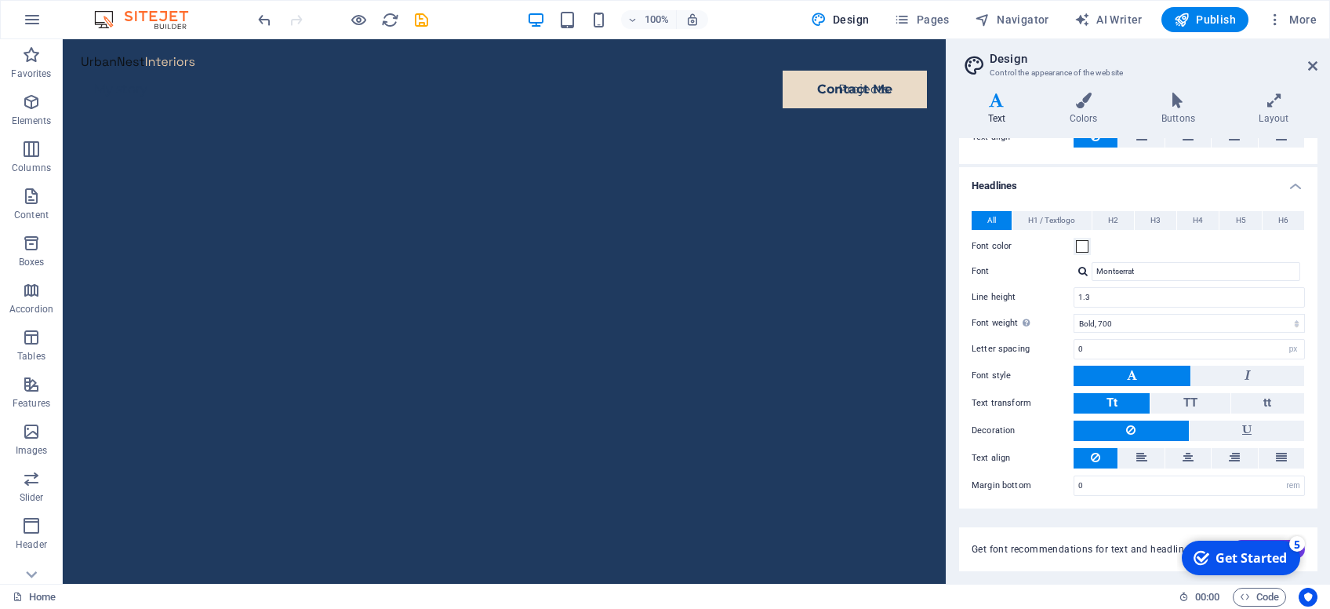
scroll to position [0, 0]
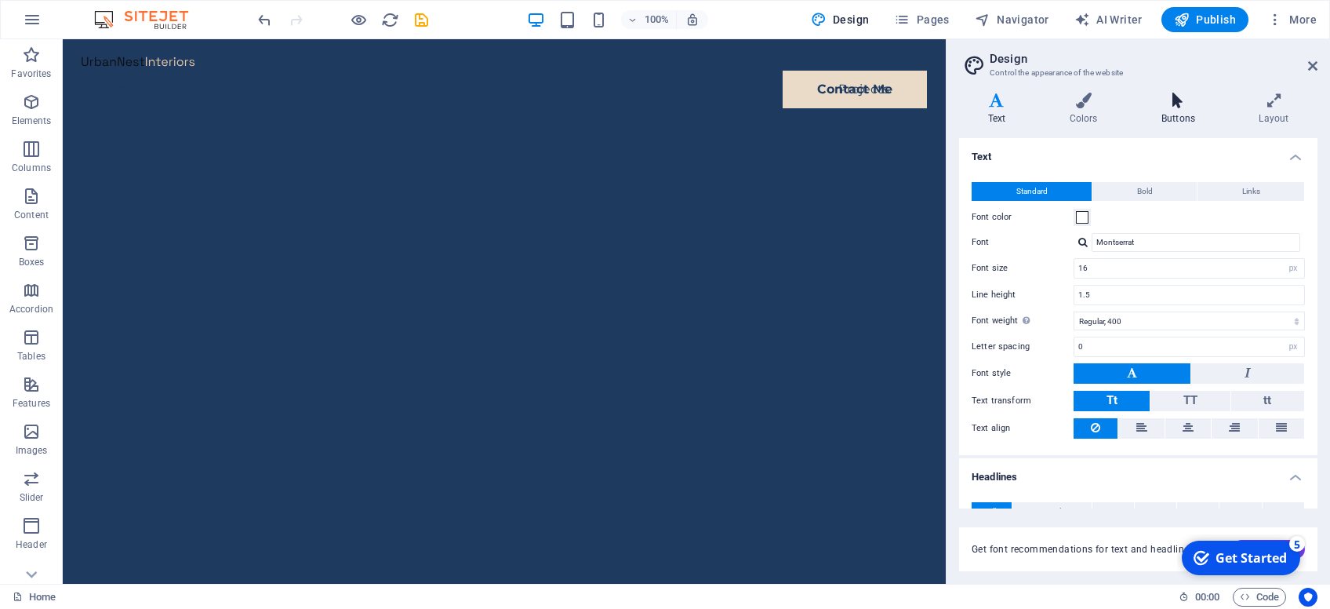
click at [1193, 122] on h4 "Buttons" at bounding box center [1181, 109] width 97 height 33
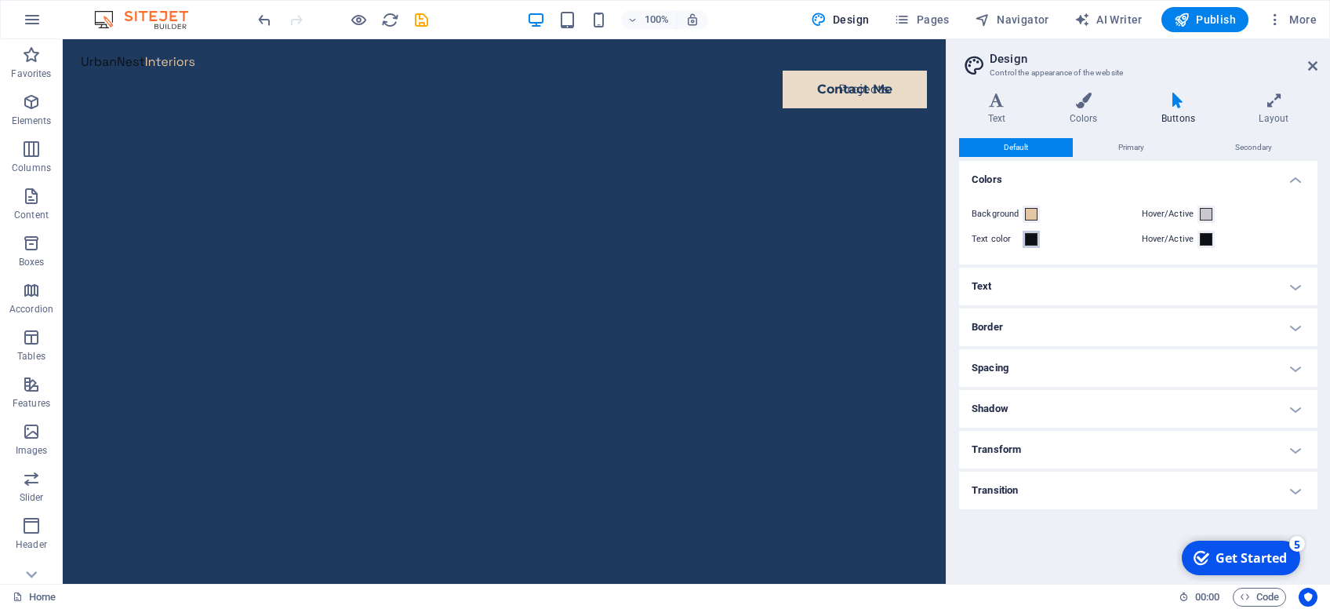
click at [1031, 239] on span at bounding box center [1031, 239] width 13 height 13
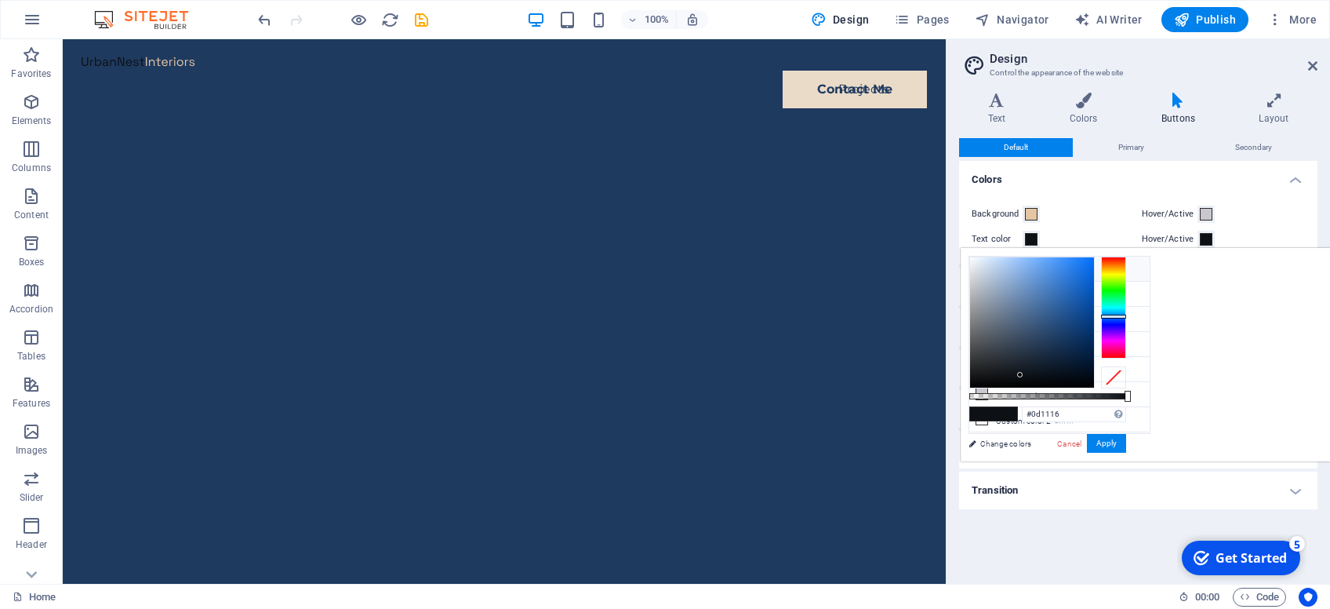
click at [1031, 271] on li "Background color #1f3a5f" at bounding box center [1060, 268] width 180 height 25
type input "#1f3a5f"
click at [1126, 444] on button "Apply" at bounding box center [1106, 443] width 39 height 19
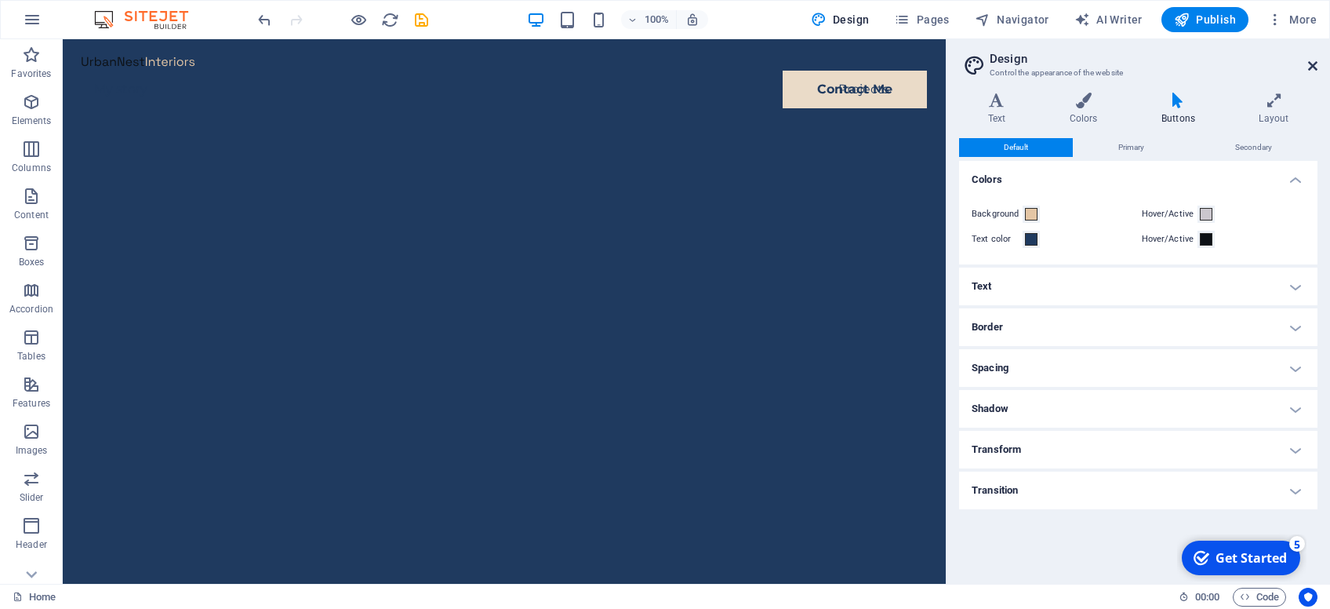
click at [1315, 65] on icon at bounding box center [1312, 66] width 9 height 13
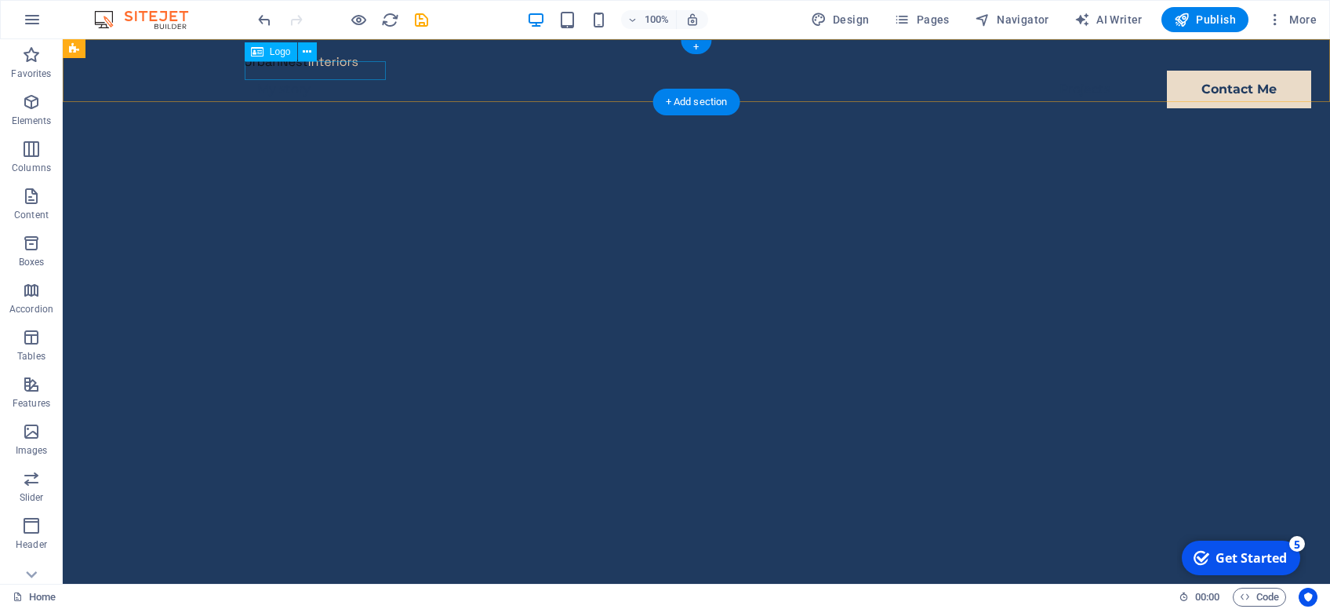
click at [315, 71] on div at bounding box center [697, 61] width 904 height 19
click at [310, 71] on div at bounding box center [697, 61] width 904 height 19
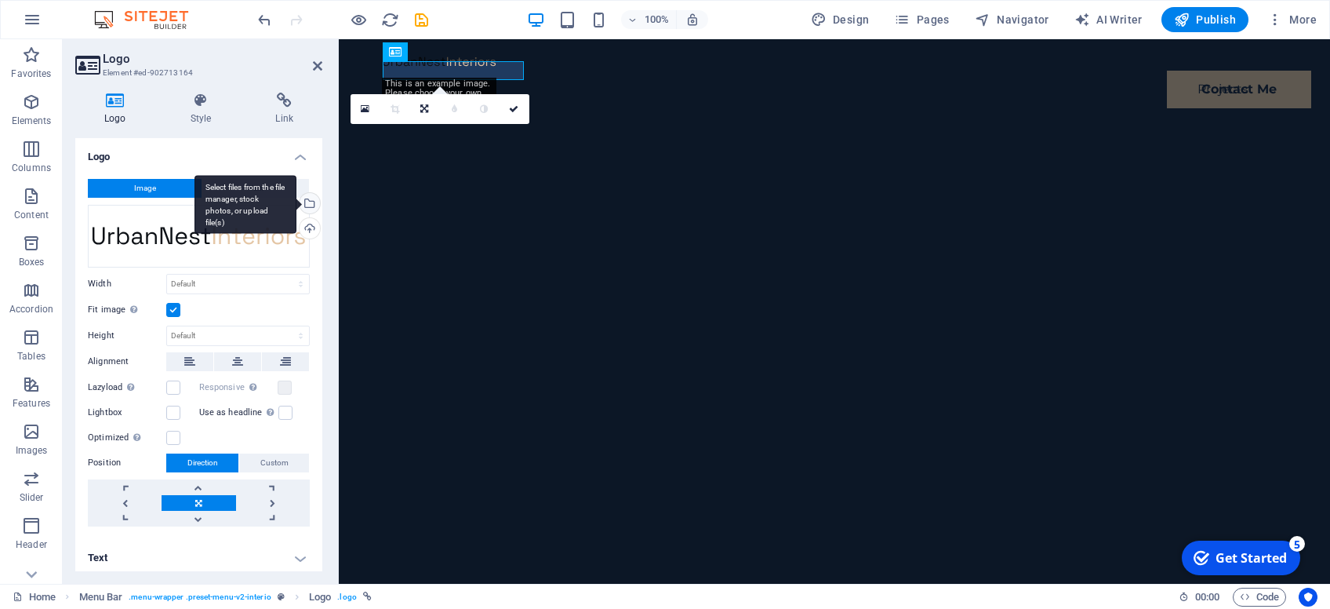
click at [310, 206] on div "Select files from the file manager, stock photos, or upload file(s)" at bounding box center [309, 205] width 24 height 24
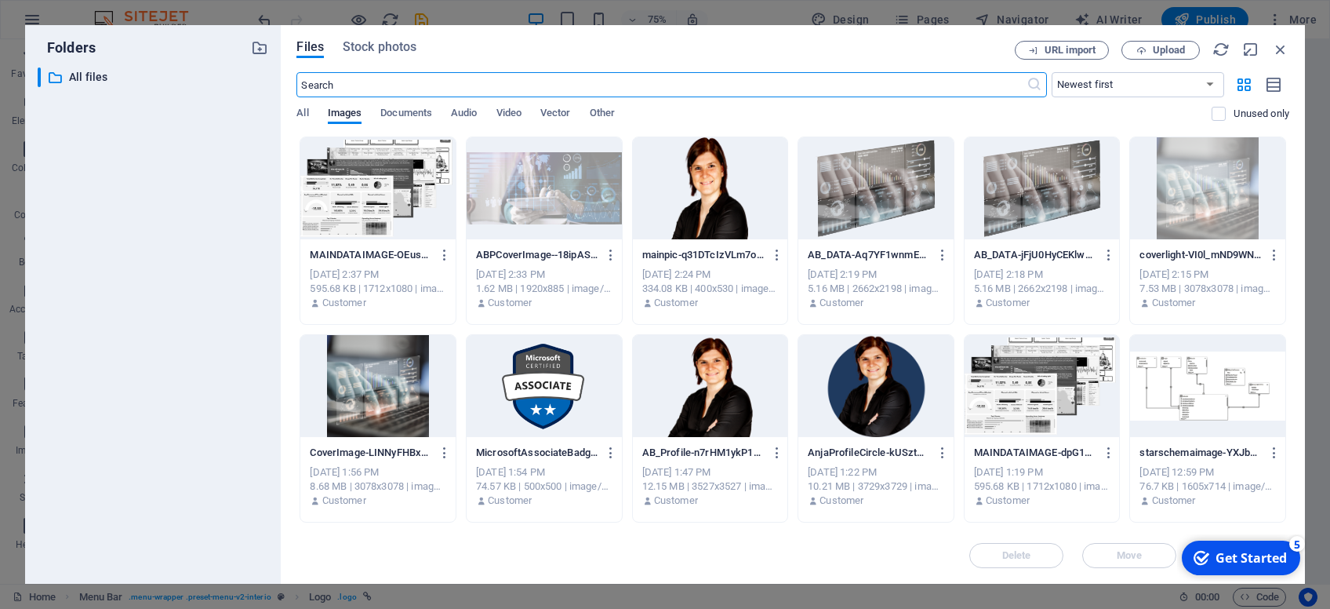
scroll to position [192, 0]
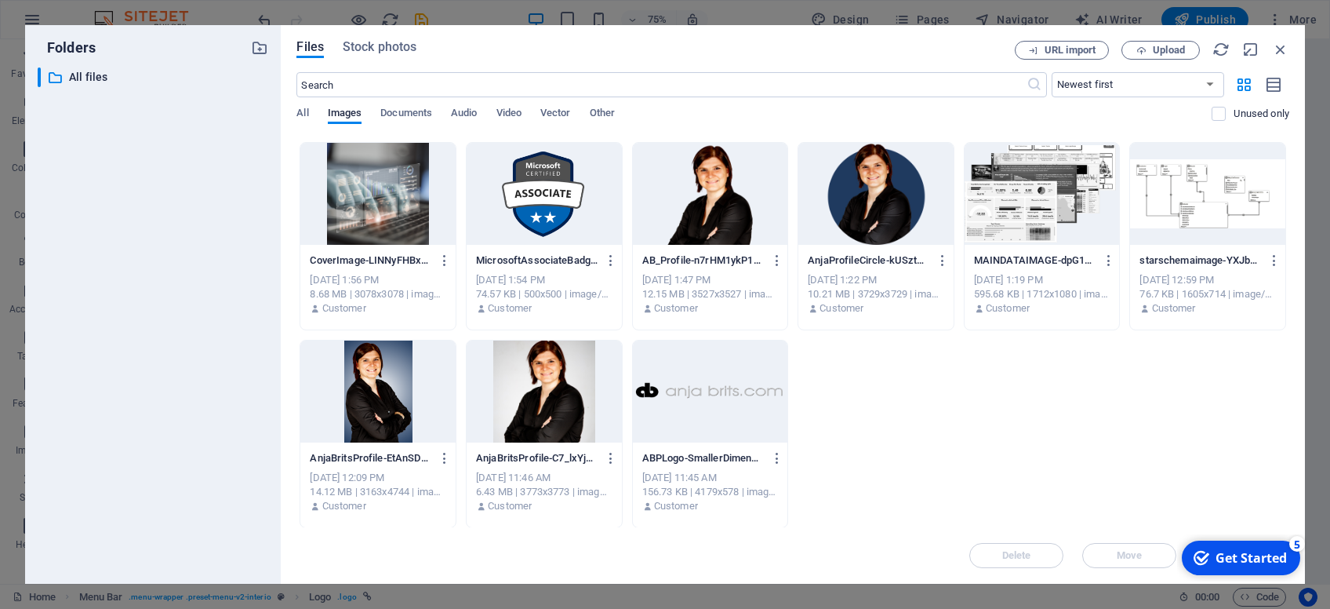
click at [686, 424] on div at bounding box center [710, 391] width 155 height 102
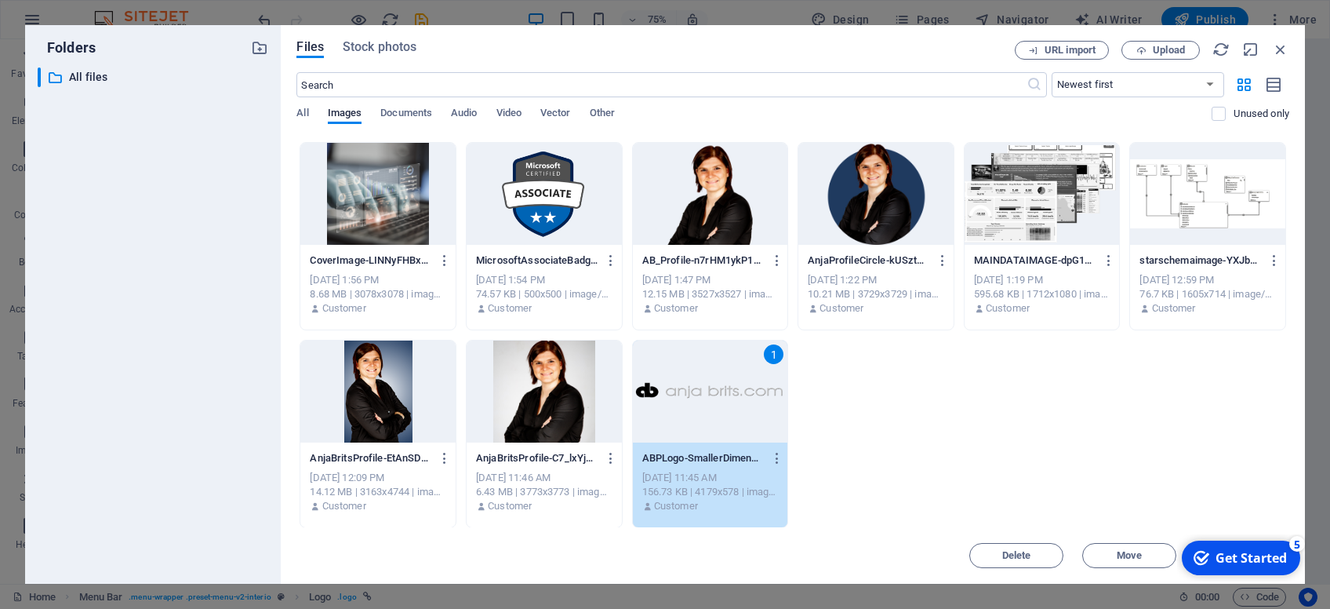
click at [686, 424] on div "1" at bounding box center [710, 391] width 155 height 102
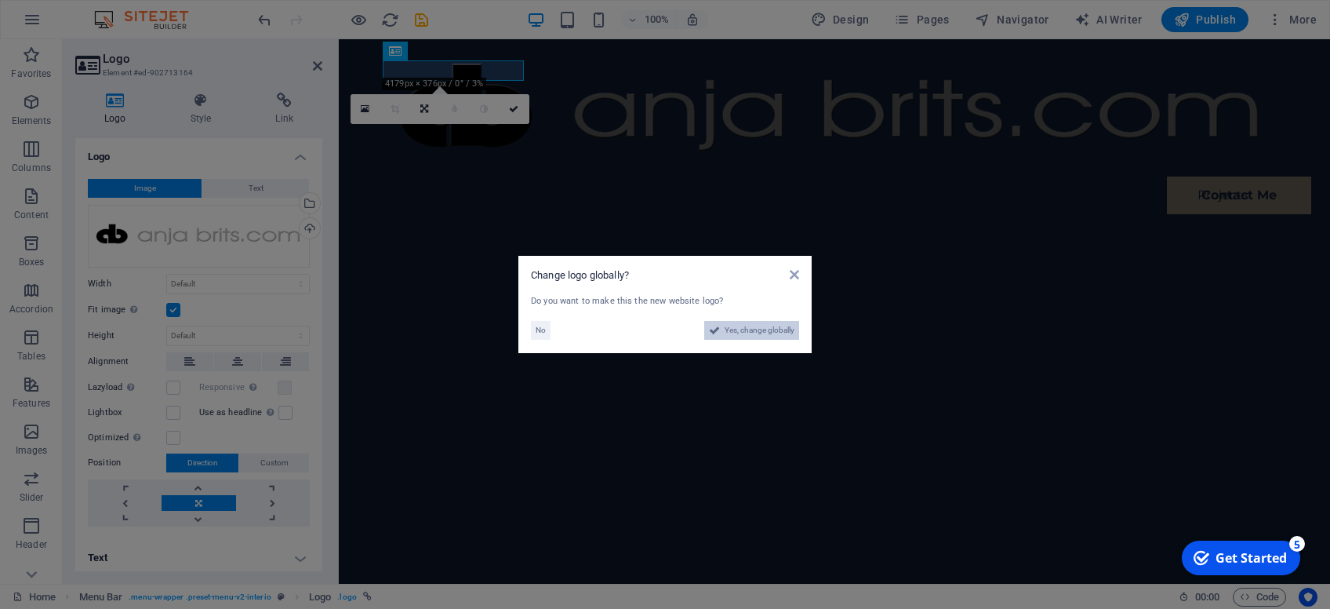
click at [766, 327] on span "Yes, change globally" at bounding box center [760, 330] width 70 height 19
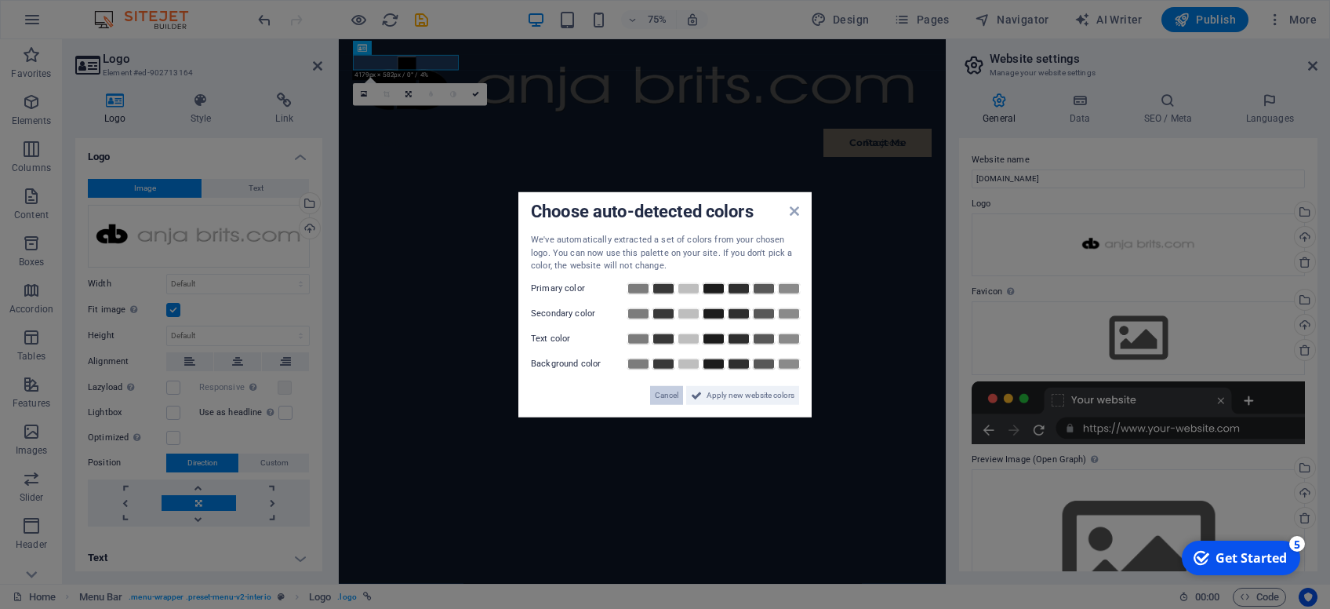
click at [668, 394] on span "Cancel" at bounding box center [667, 394] width 24 height 19
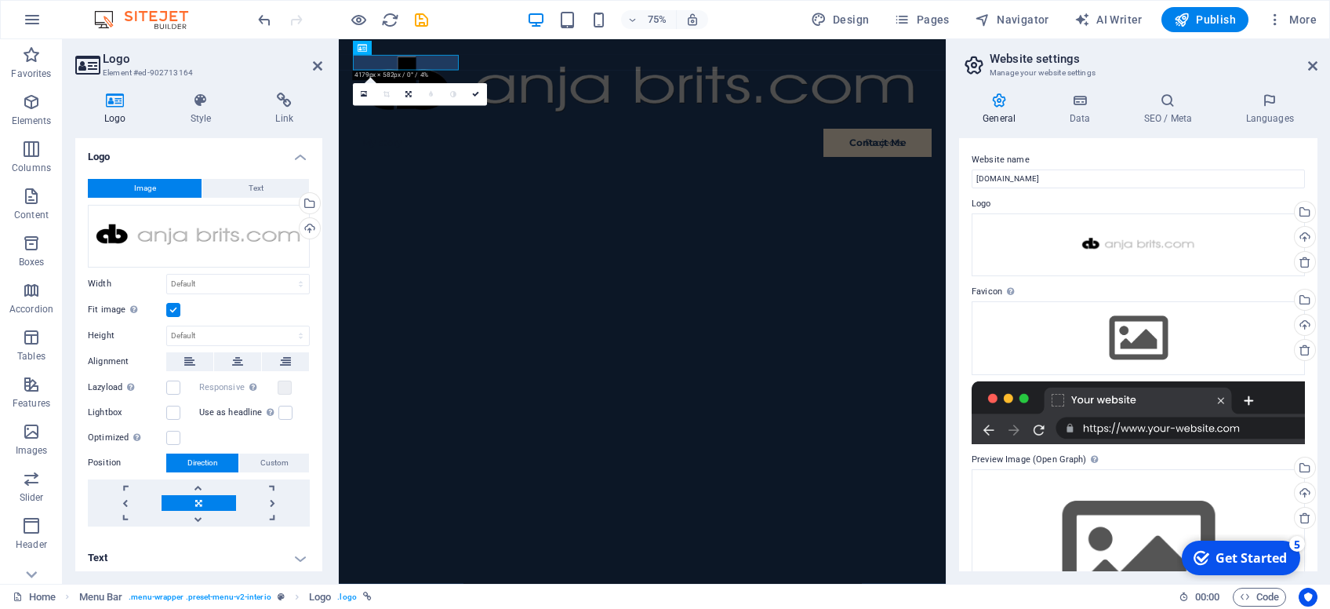
click at [312, 60] on h2 "Logo" at bounding box center [213, 59] width 220 height 14
click at [317, 62] on icon at bounding box center [317, 66] width 9 height 13
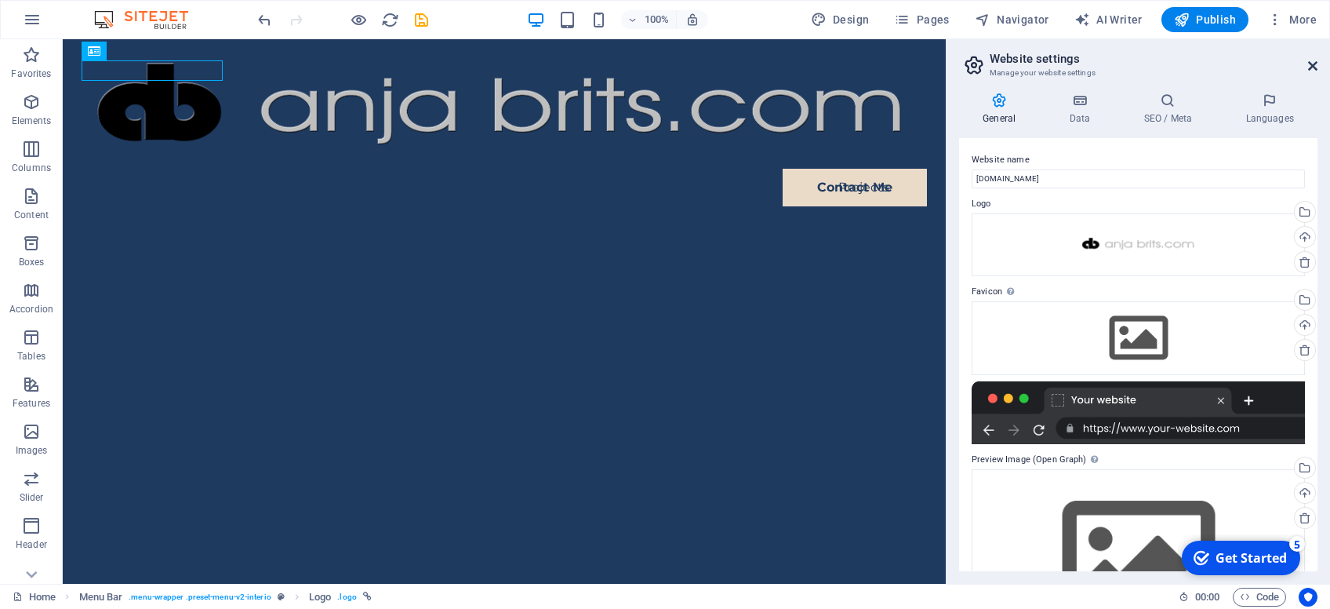
click at [1310, 64] on icon at bounding box center [1312, 66] width 9 height 13
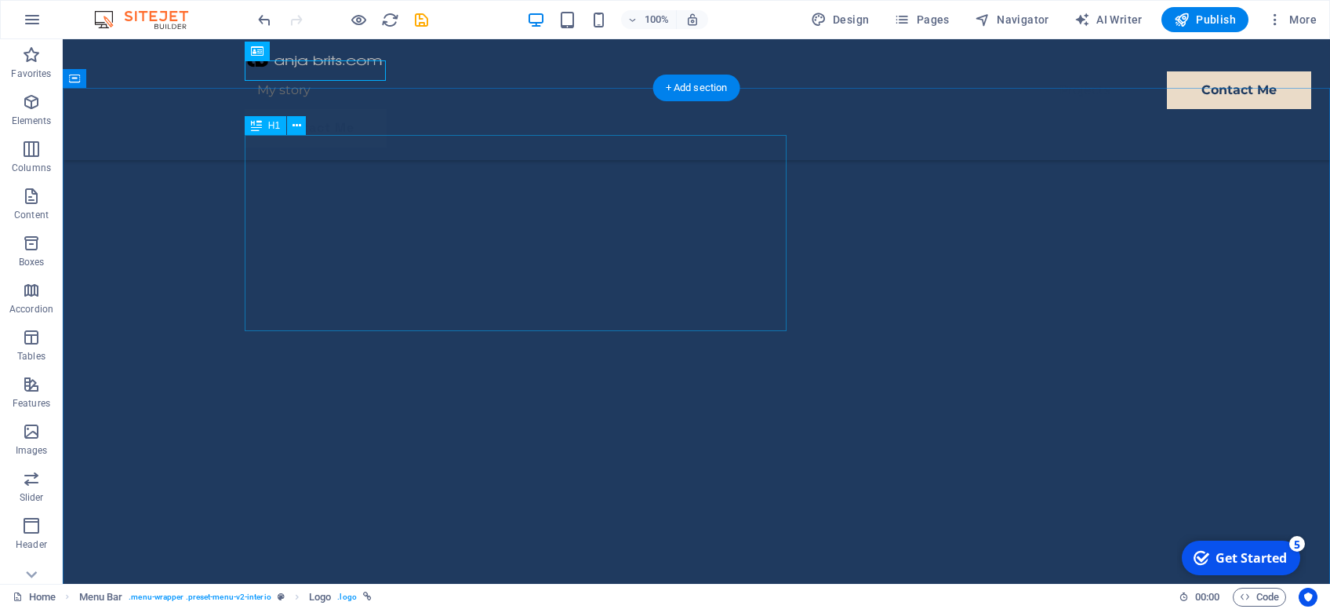
scroll to position [166, 0]
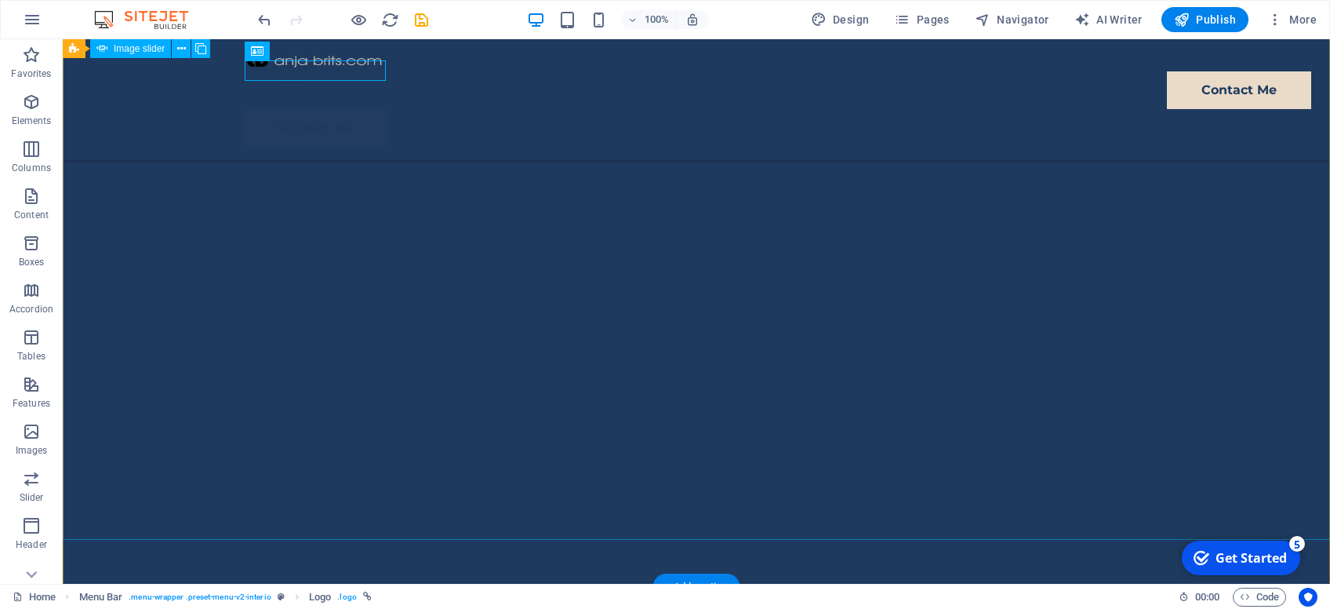
select select "%"
select select "ms"
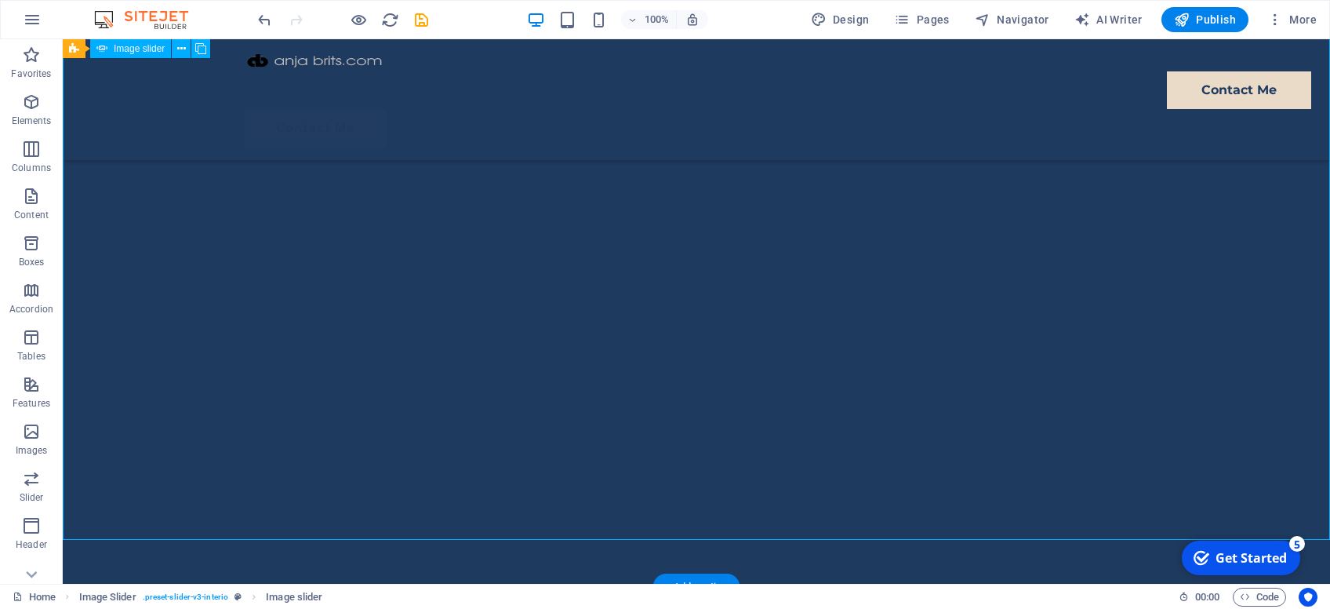
select select "s"
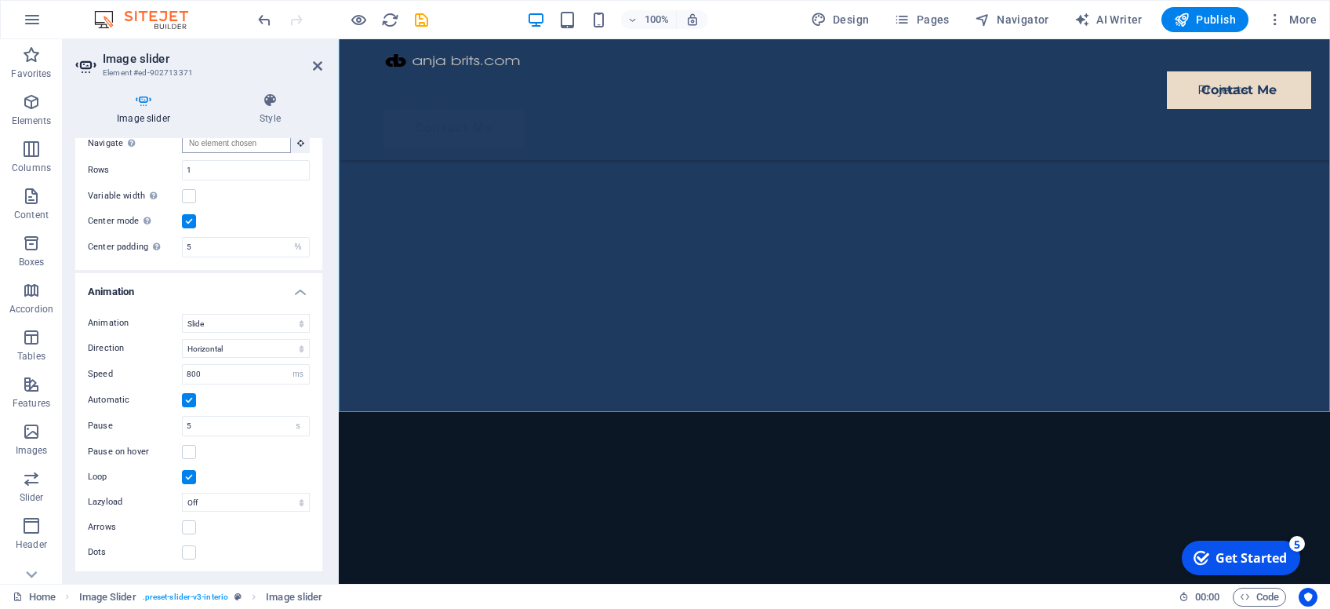
scroll to position [103, 0]
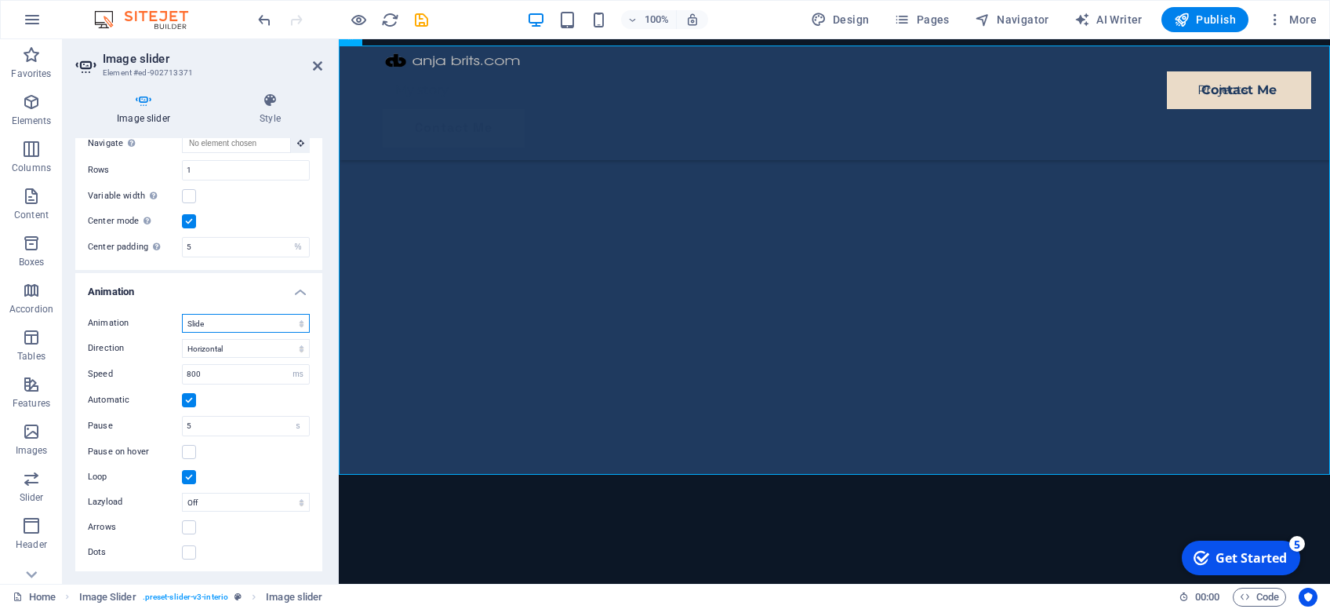
click at [182, 314] on select "Slide Fade" at bounding box center [246, 323] width 128 height 19
select select "fade"
click option "Fade" at bounding box center [0, 0] width 0 height 0
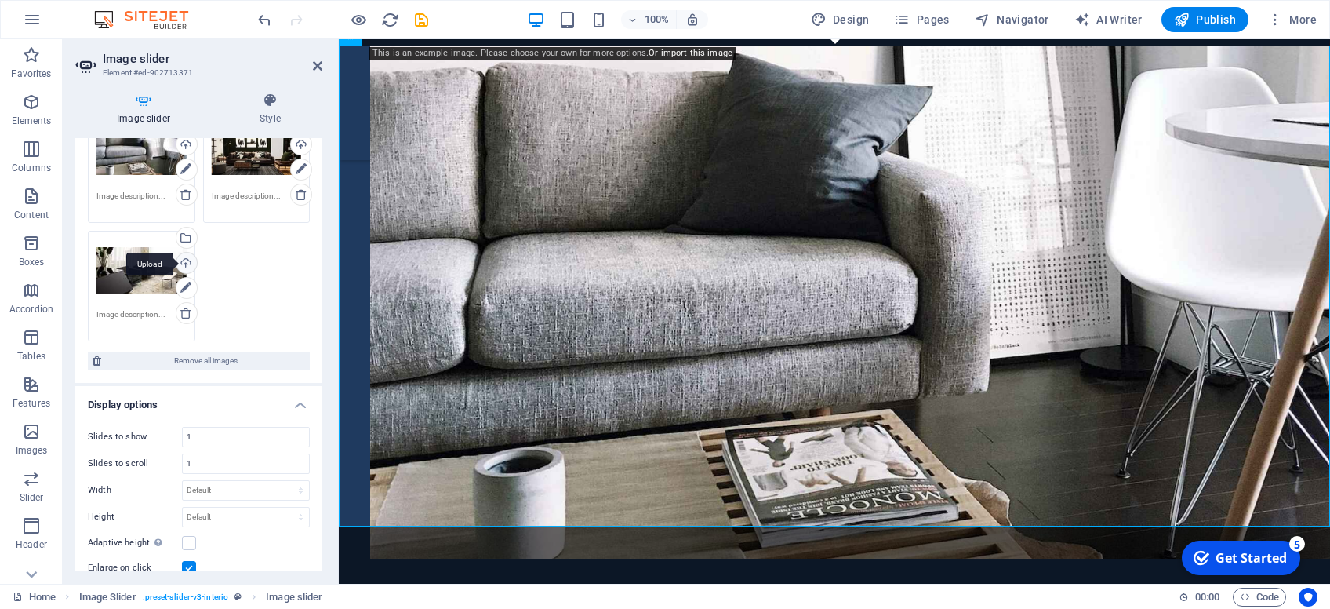
scroll to position [0, 0]
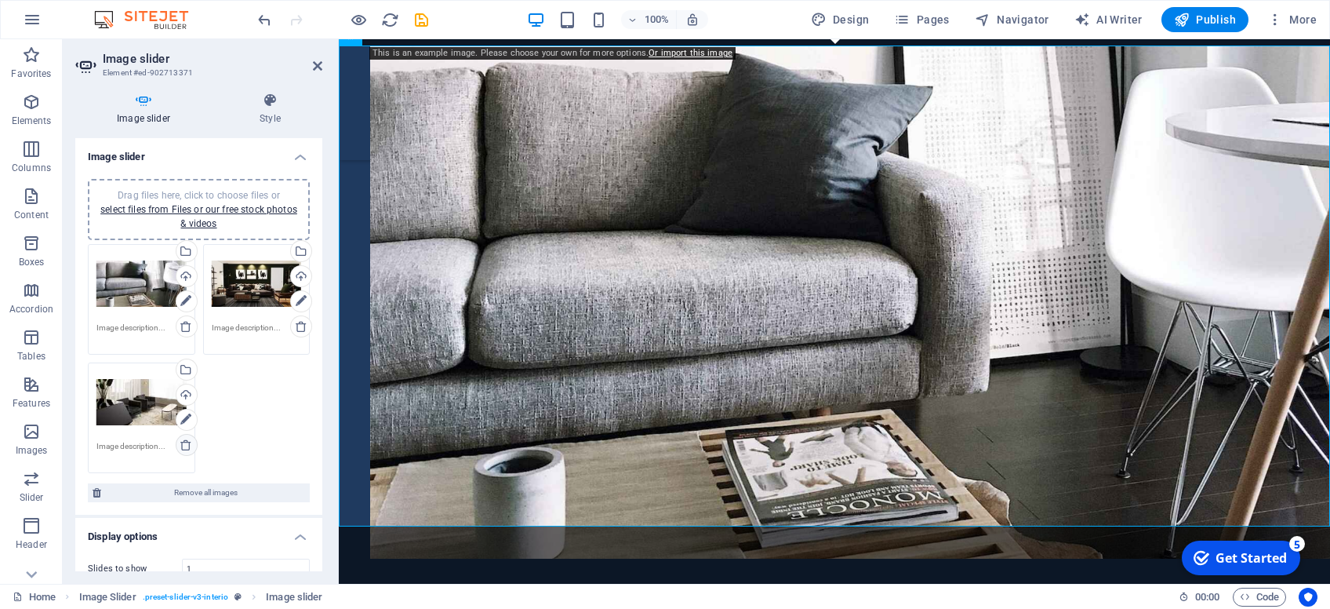
click at [191, 446] on icon at bounding box center [186, 444] width 13 height 13
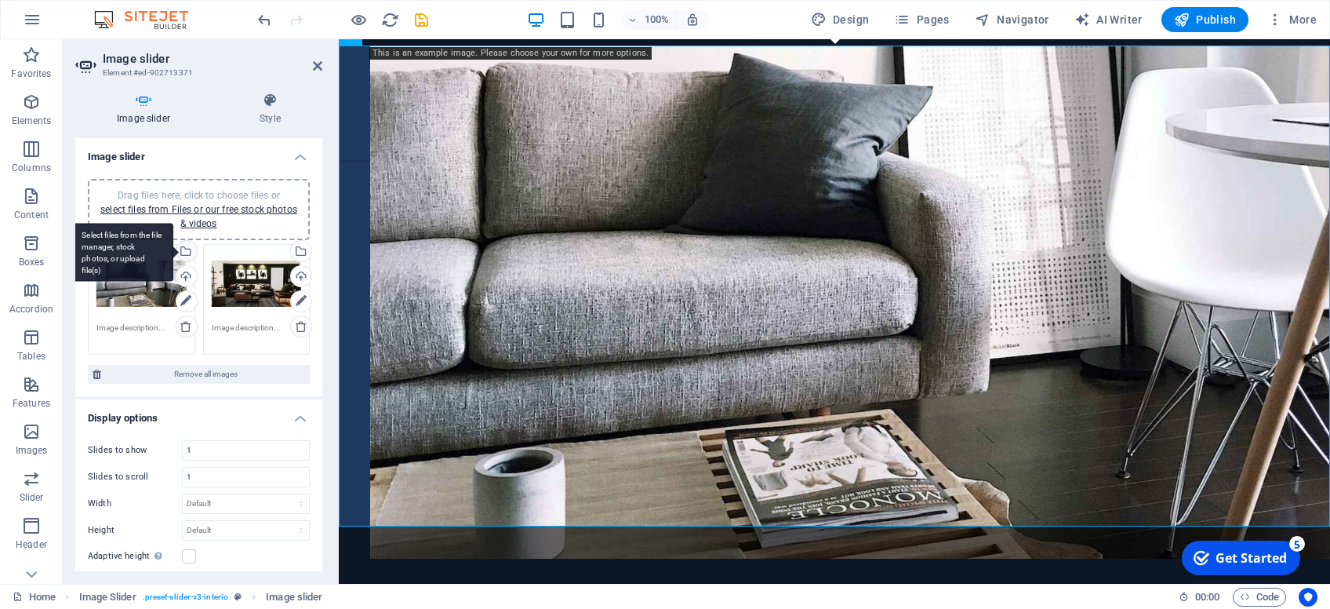
click at [181, 245] on div "Select files from the file manager, stock photos, or upload file(s)" at bounding box center [185, 253] width 24 height 24
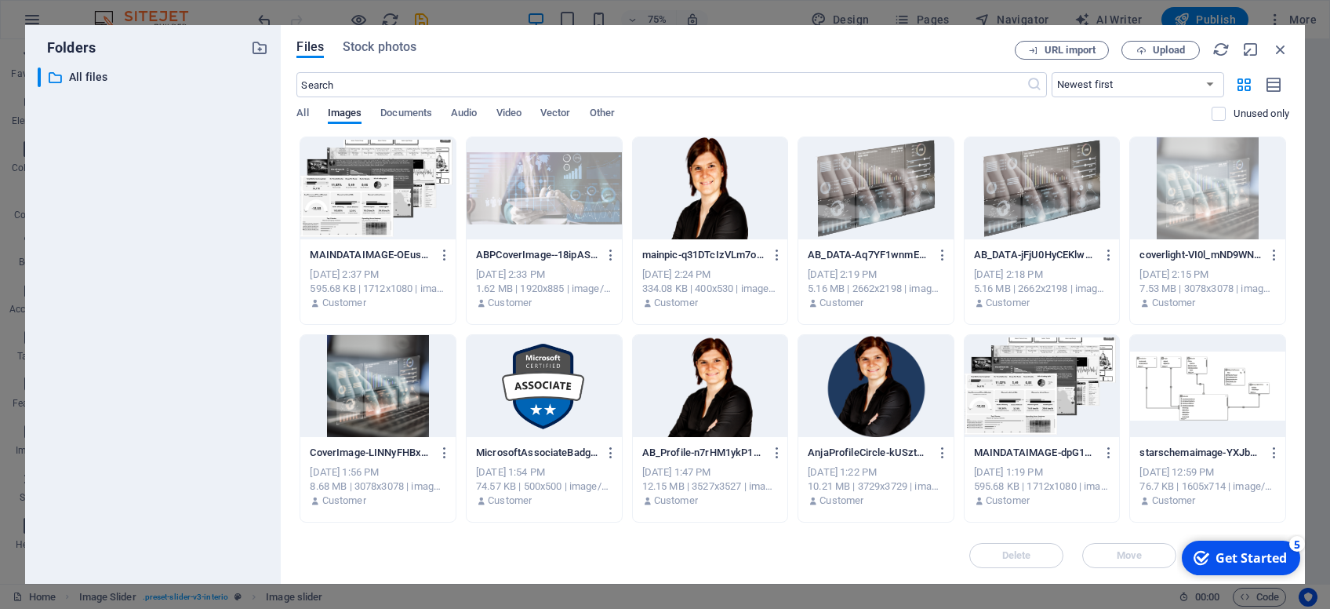
click at [526, 191] on div at bounding box center [544, 188] width 155 height 102
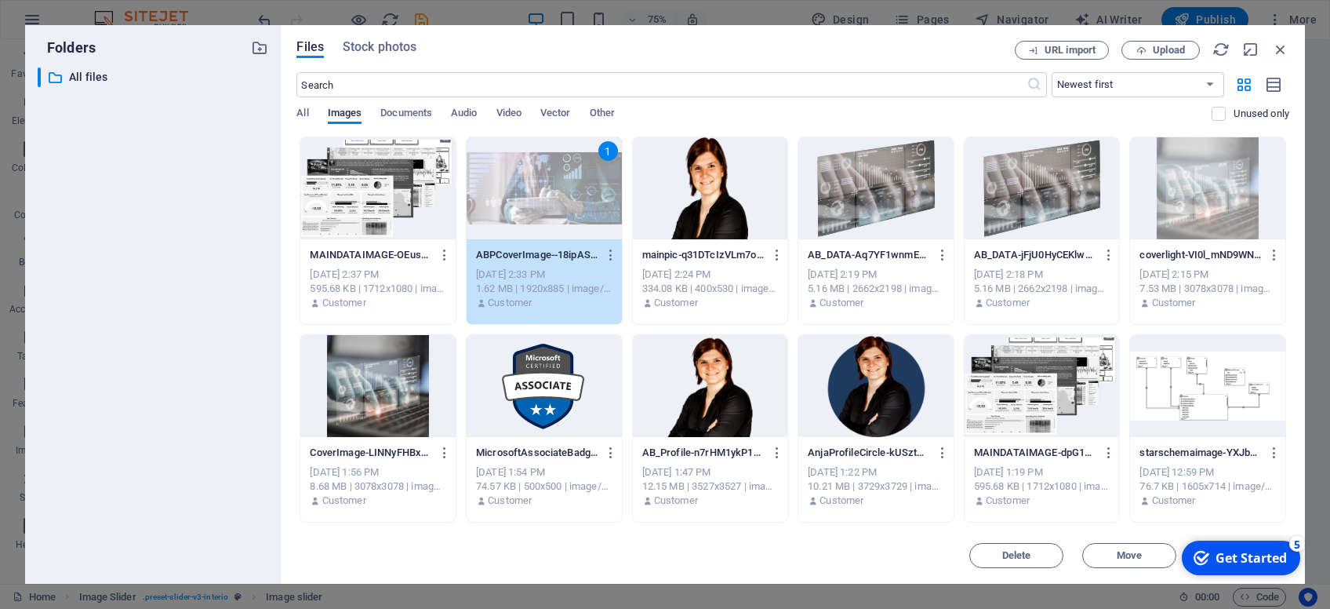
click at [526, 191] on div "1" at bounding box center [544, 188] width 155 height 102
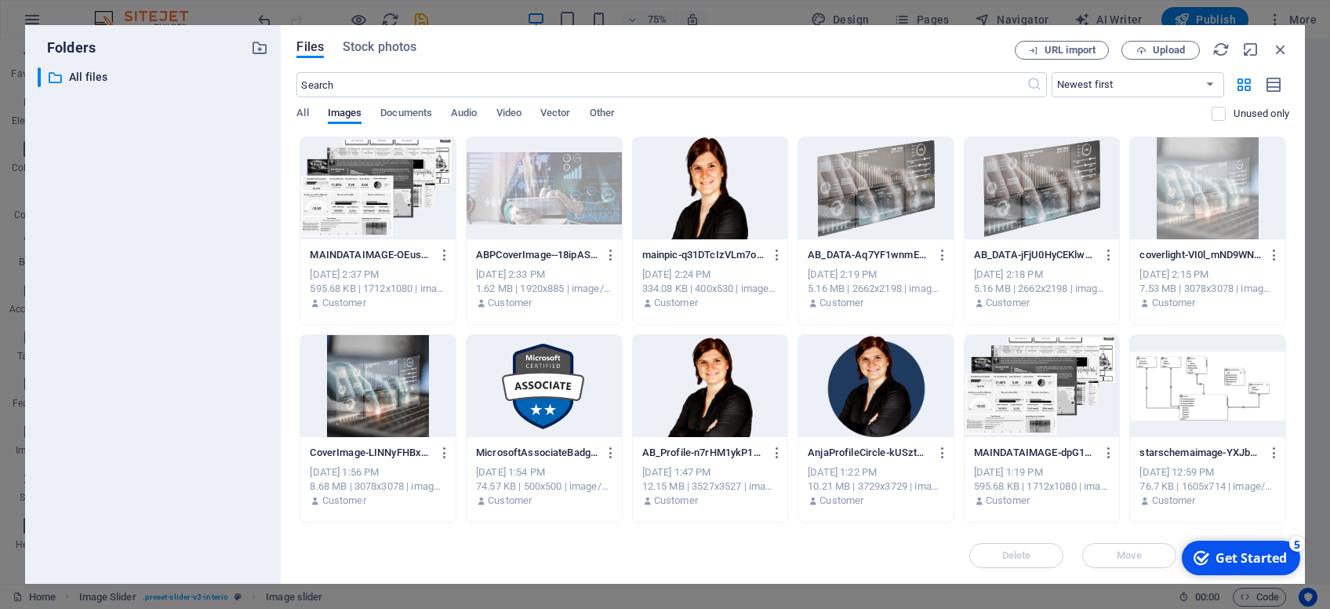
click at [526, 191] on div at bounding box center [544, 188] width 155 height 102
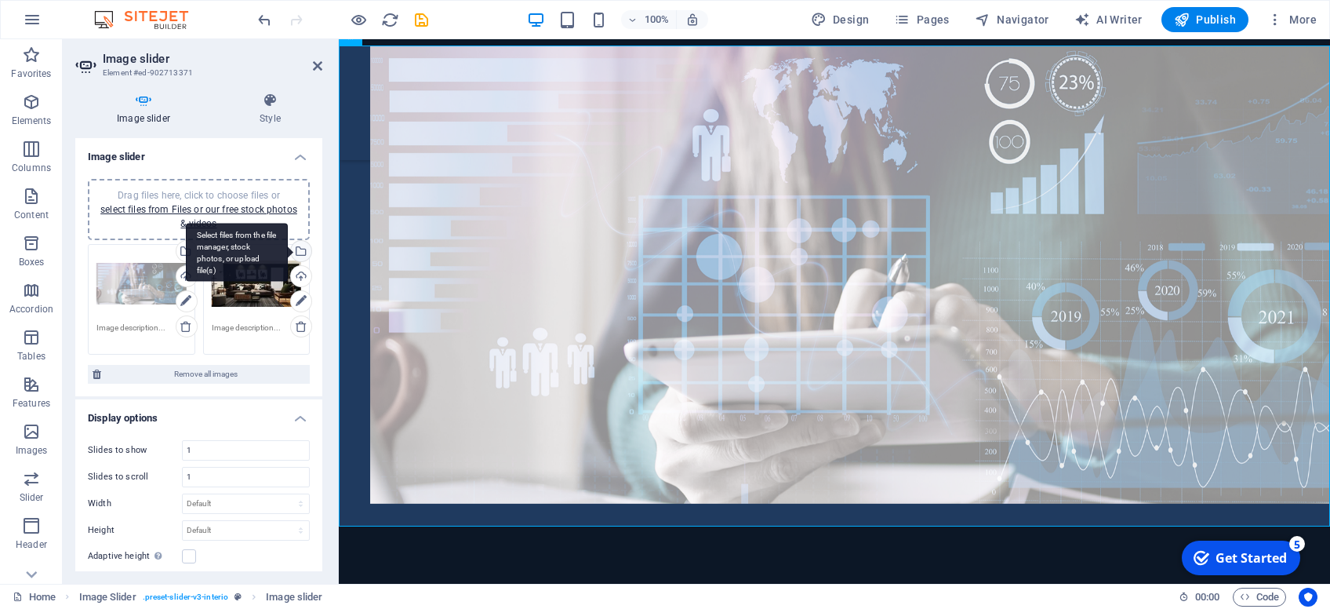
click at [305, 250] on div "Select files from the file manager, stock photos, or upload file(s)" at bounding box center [300, 253] width 24 height 24
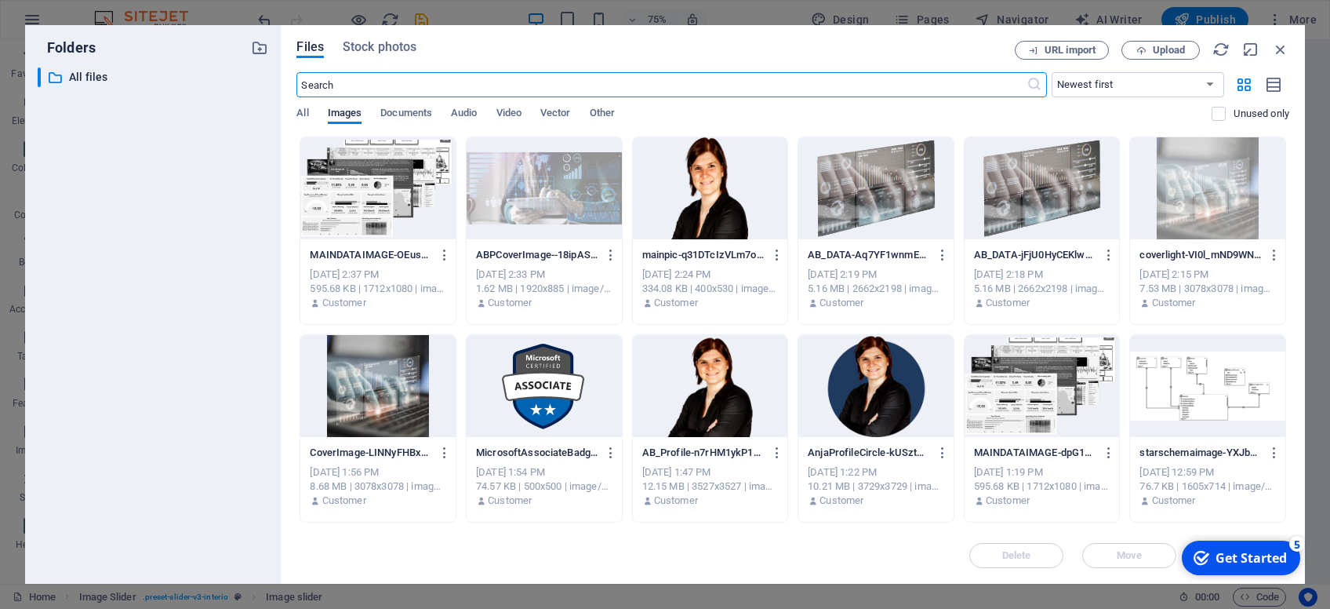
click at [877, 201] on div at bounding box center [876, 188] width 155 height 102
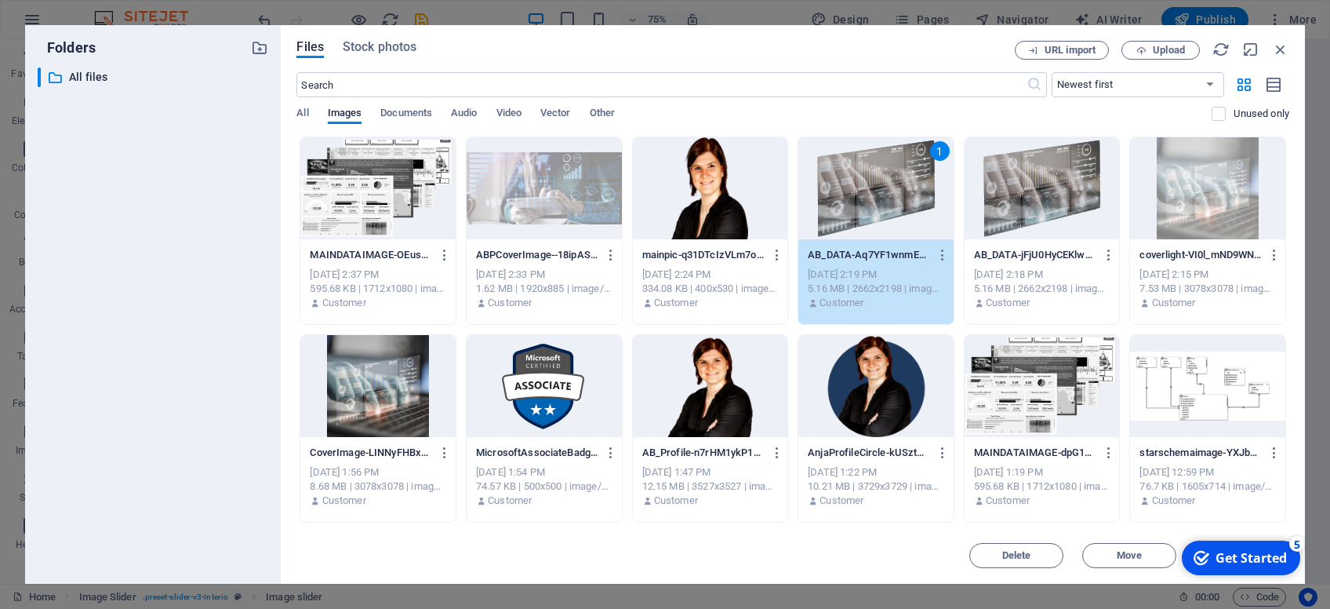
click at [877, 201] on div "1" at bounding box center [876, 188] width 155 height 102
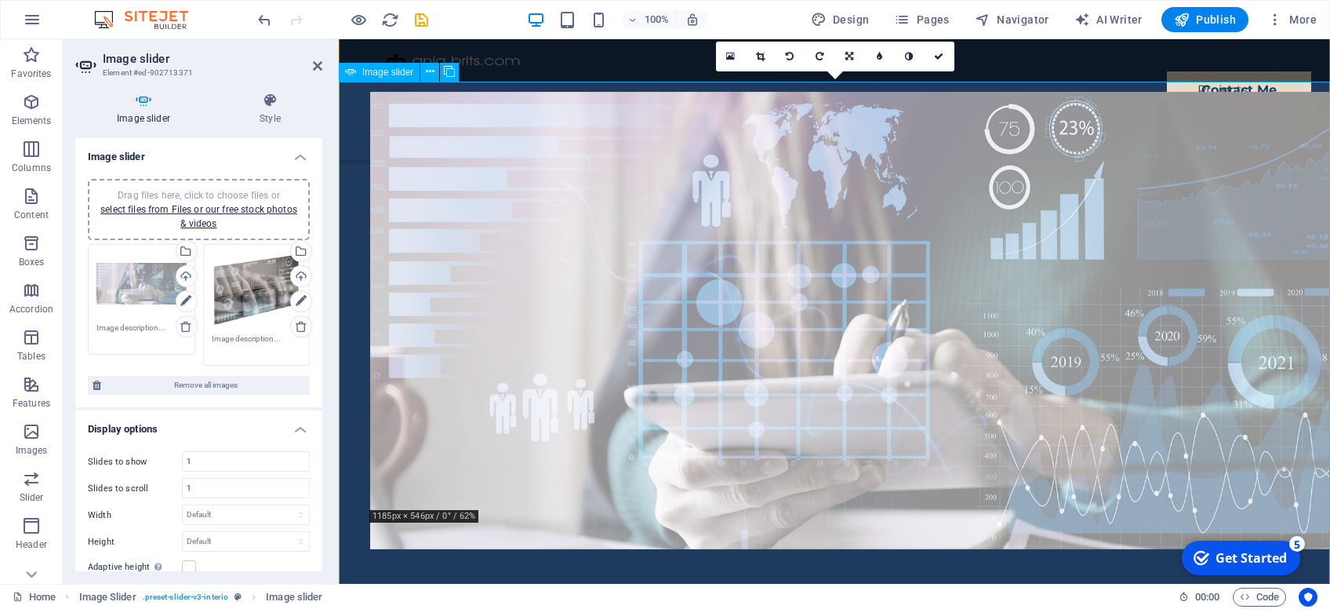
scroll to position [83, 0]
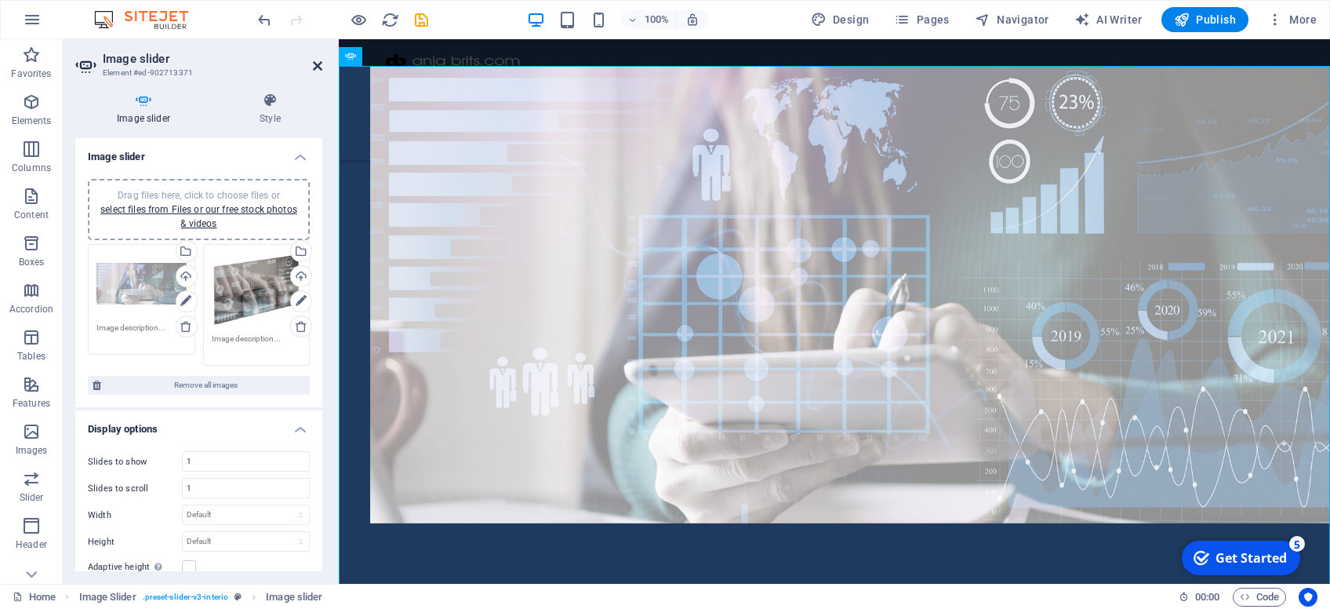
click at [319, 68] on icon at bounding box center [317, 66] width 9 height 13
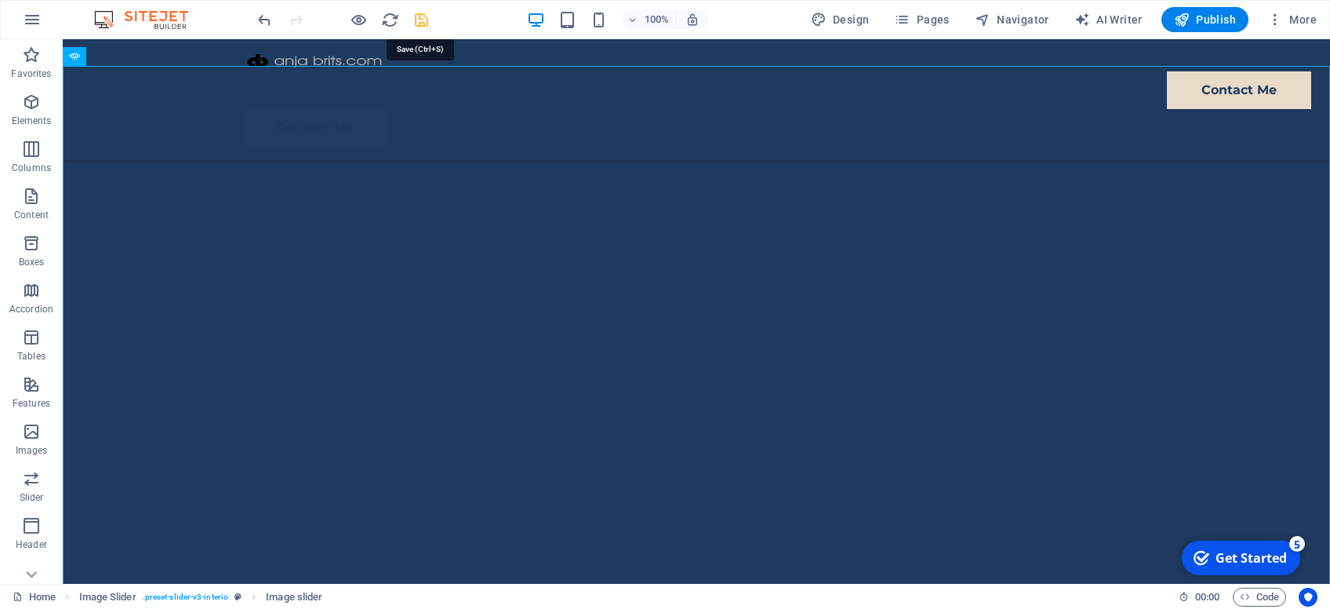
click at [424, 25] on icon "save" at bounding box center [422, 20] width 18 height 18
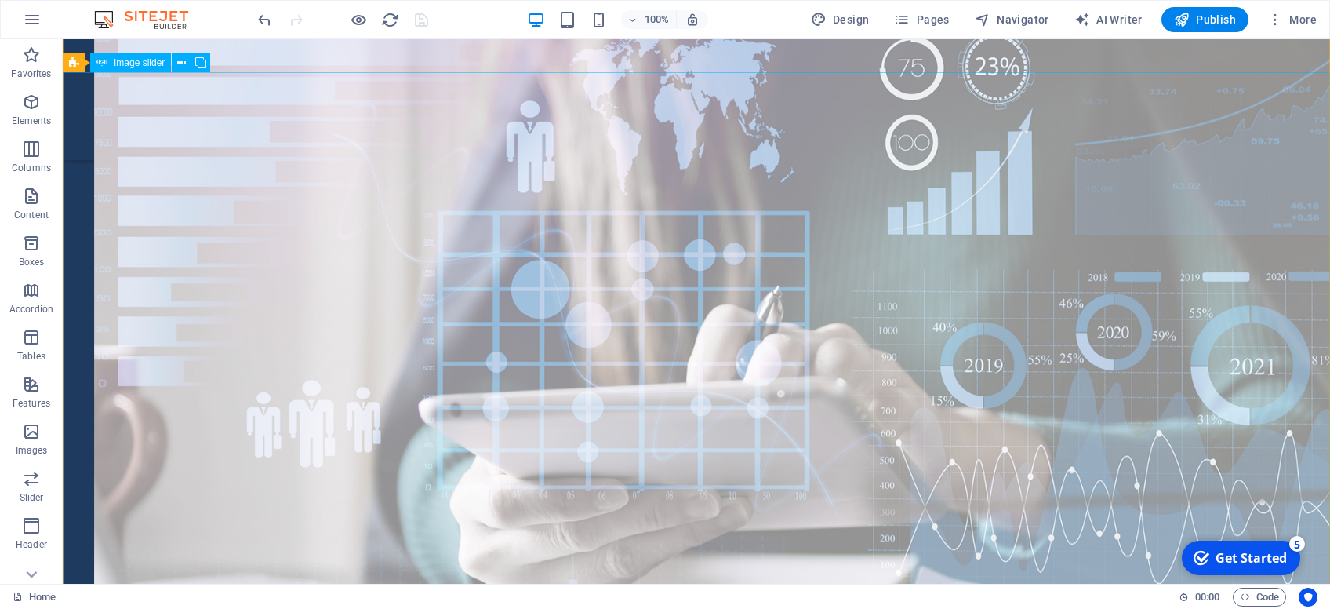
scroll to position [0, 0]
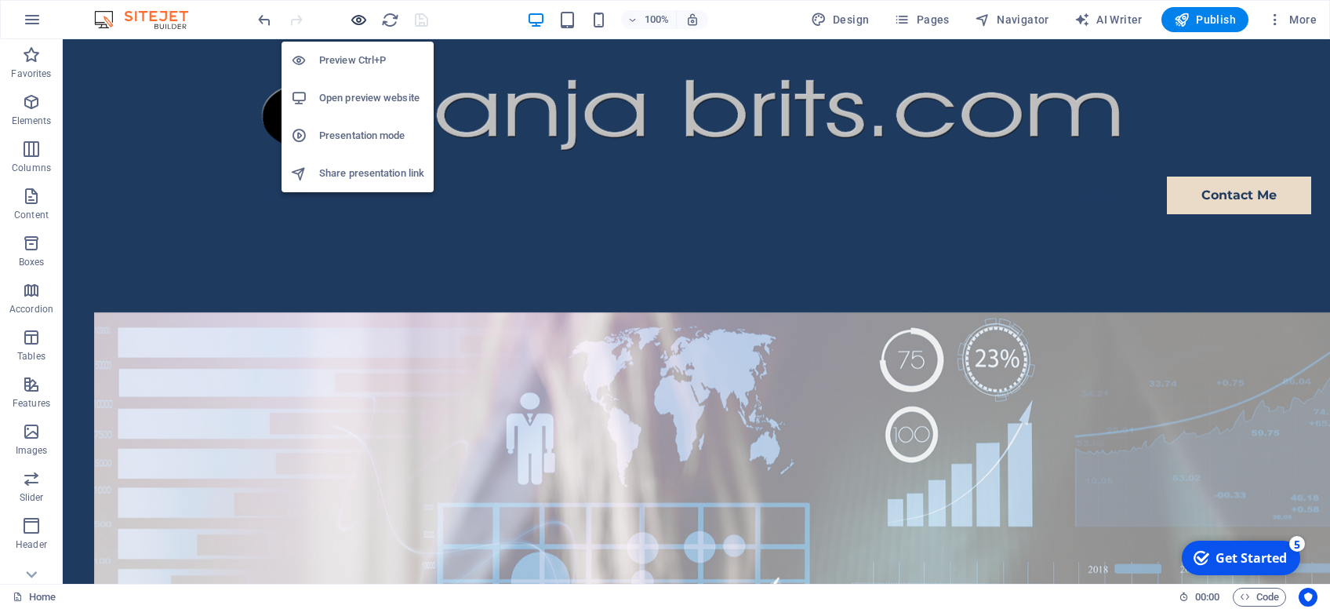
click at [0, 0] on icon "button" at bounding box center [0, 0] width 0 height 0
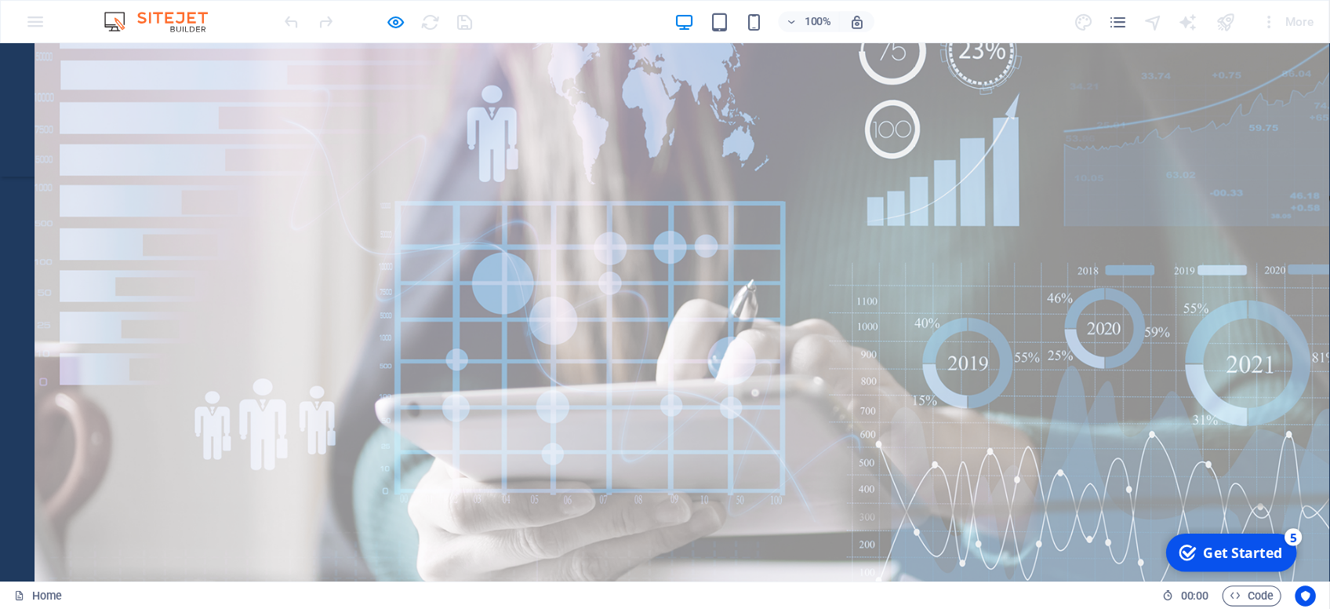
scroll to position [166, 0]
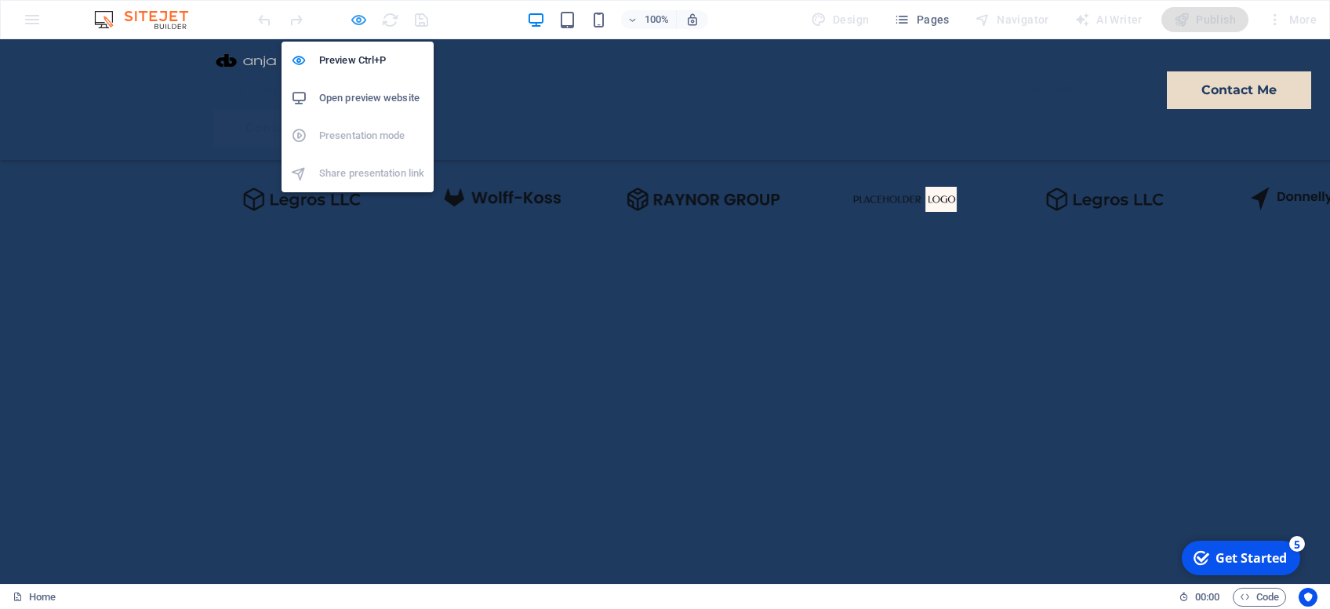
click at [0, 0] on icon "button" at bounding box center [0, 0] width 0 height 0
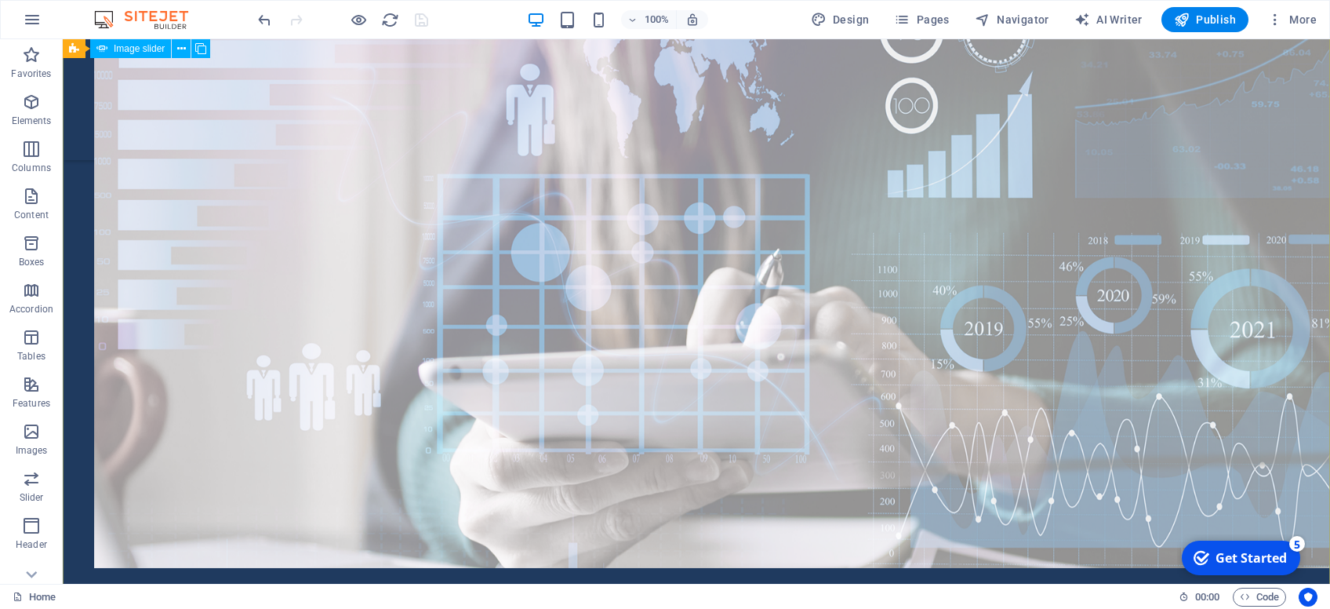
click at [289, 191] on div "1/2" at bounding box center [696, 276] width 1205 height 584
click at [355, 180] on div "1/2" at bounding box center [696, 276] width 1205 height 584
select select "%"
select select "fade"
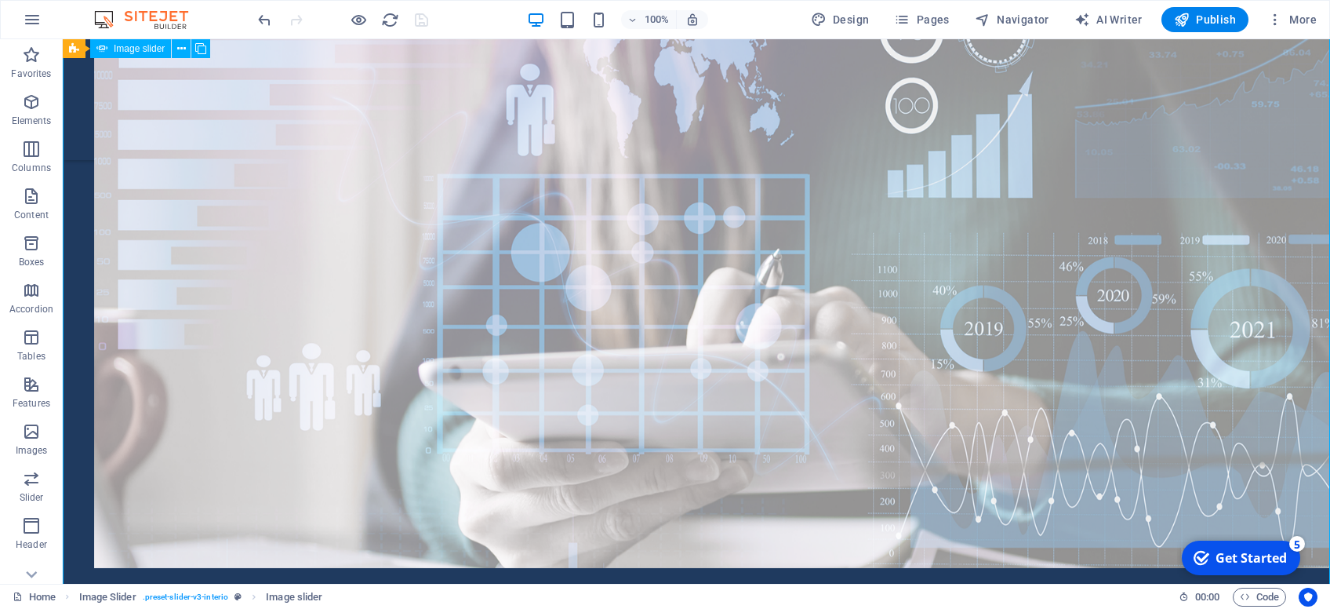
select select "ms"
select select "s"
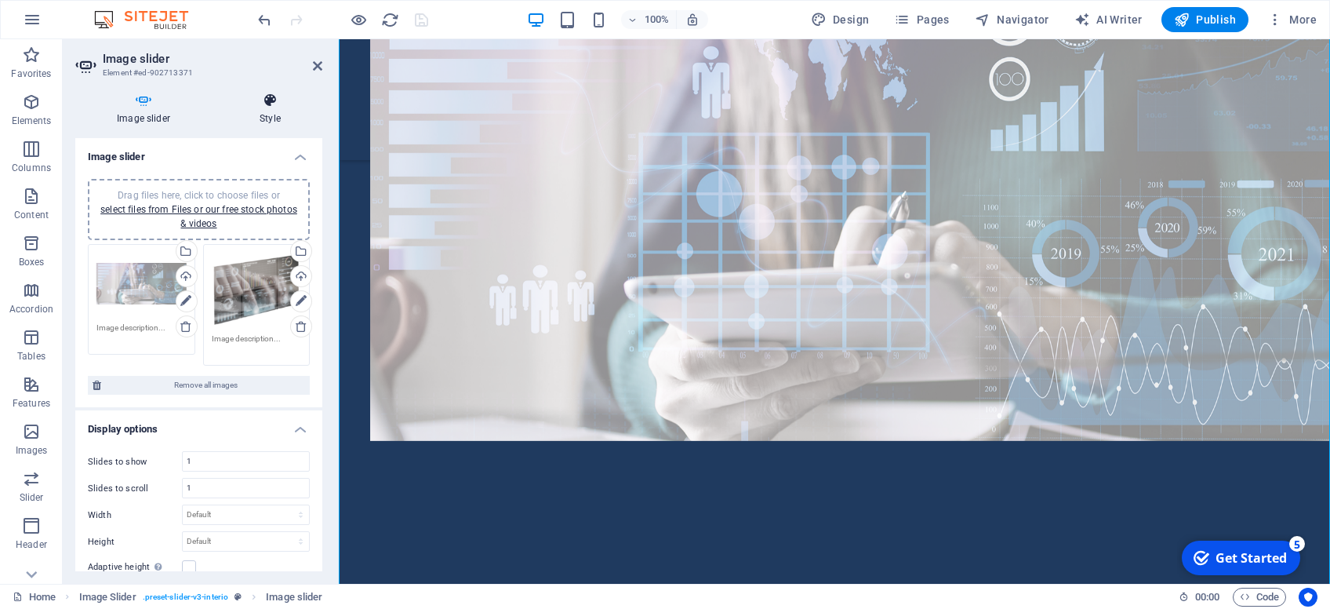
click at [271, 110] on h4 "Style" at bounding box center [270, 109] width 104 height 33
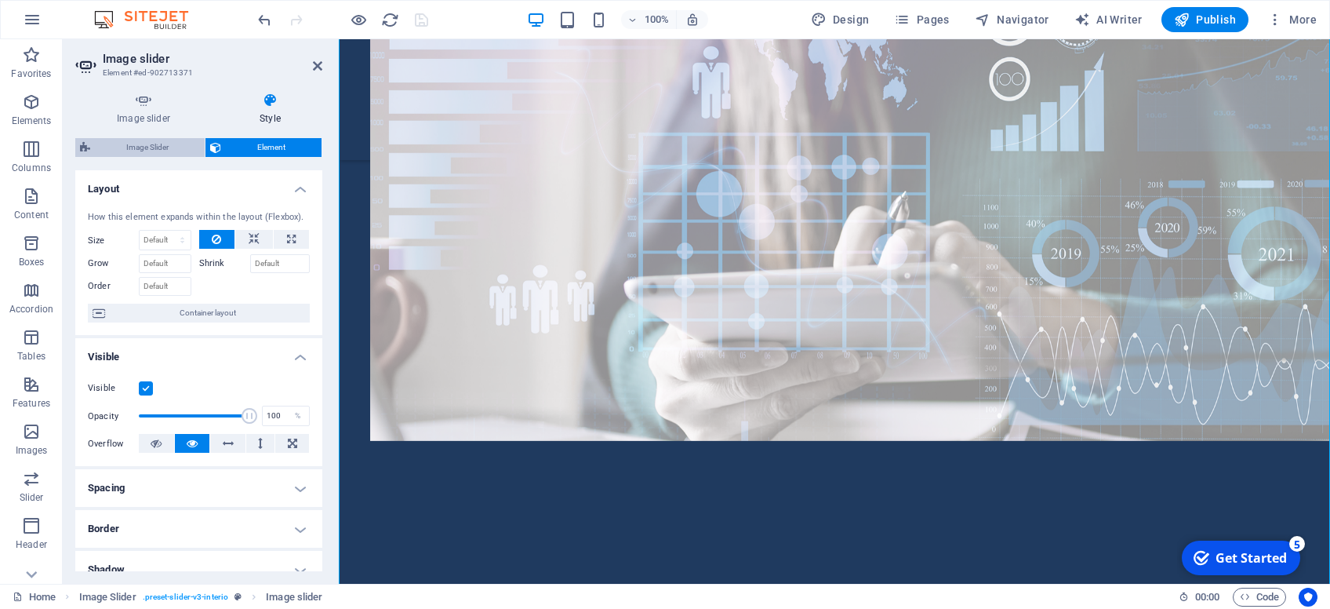
click at [153, 154] on span "Image Slider" at bounding box center [147, 147] width 105 height 19
select select "px"
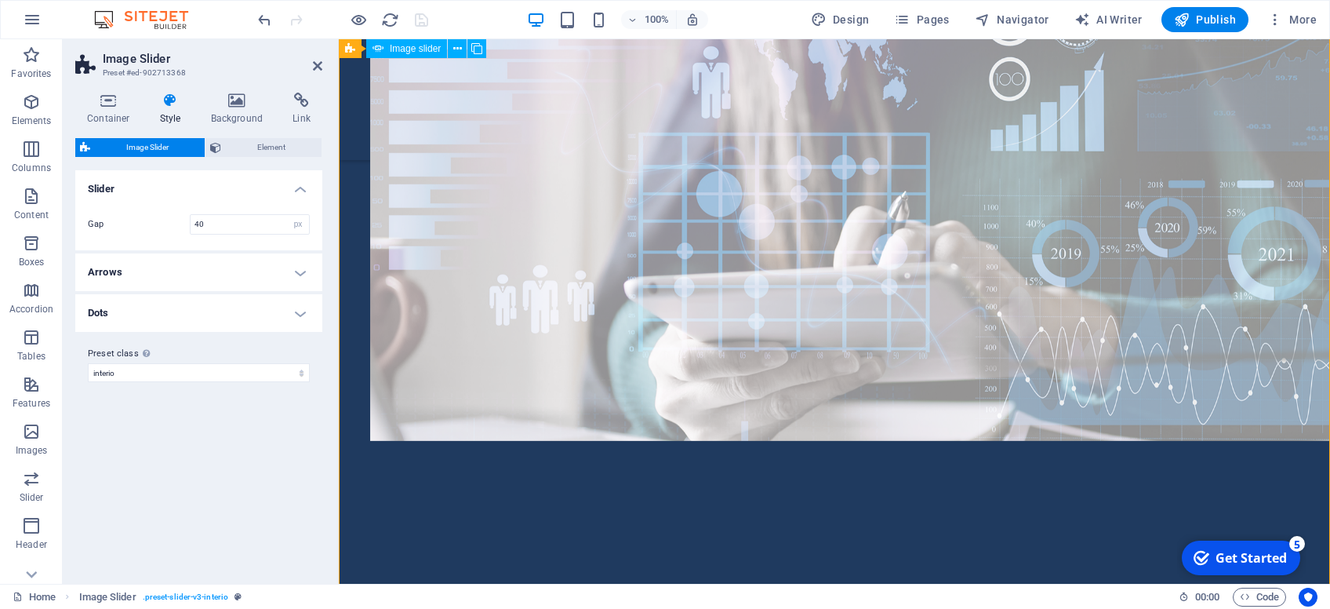
click at [476, 183] on div "1/2" at bounding box center [835, 212] width 930 height 457
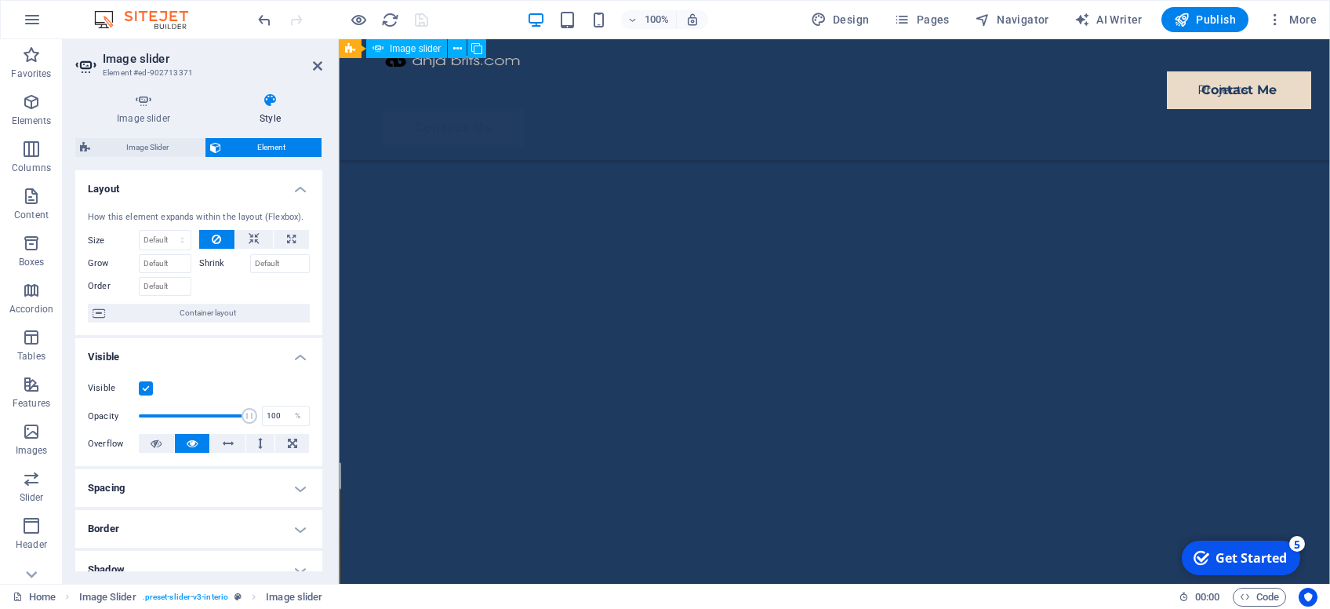
click at [31, 191] on icon "button" at bounding box center [31, 196] width 19 height 19
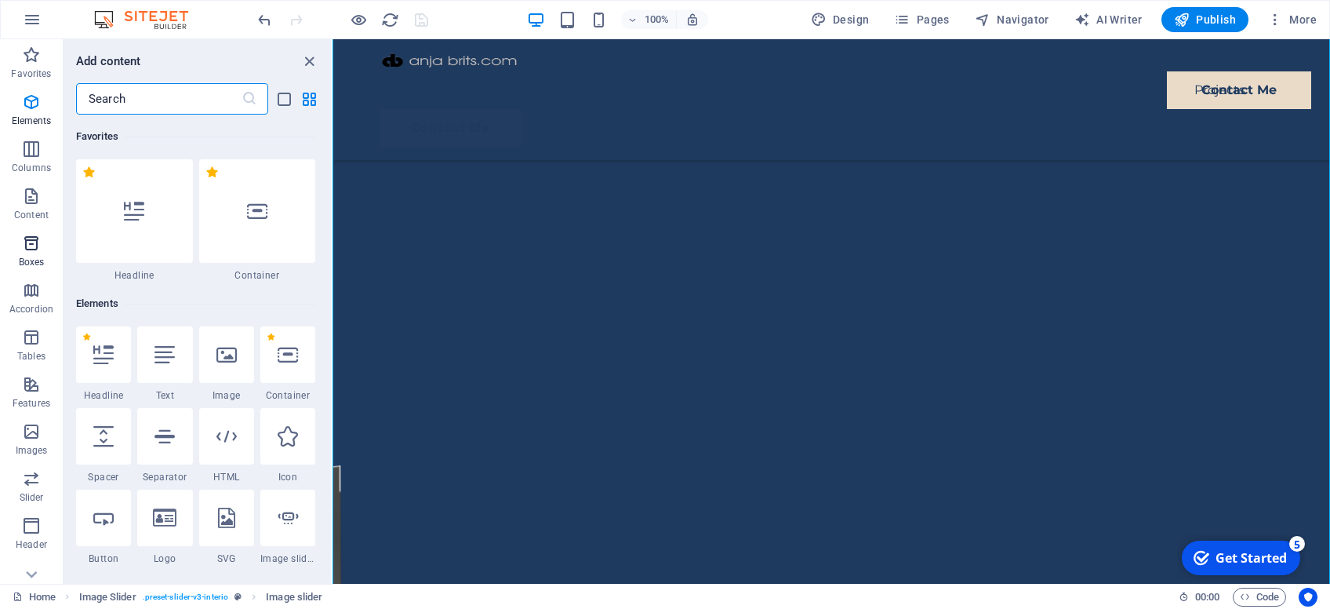
scroll to position [2744, 0]
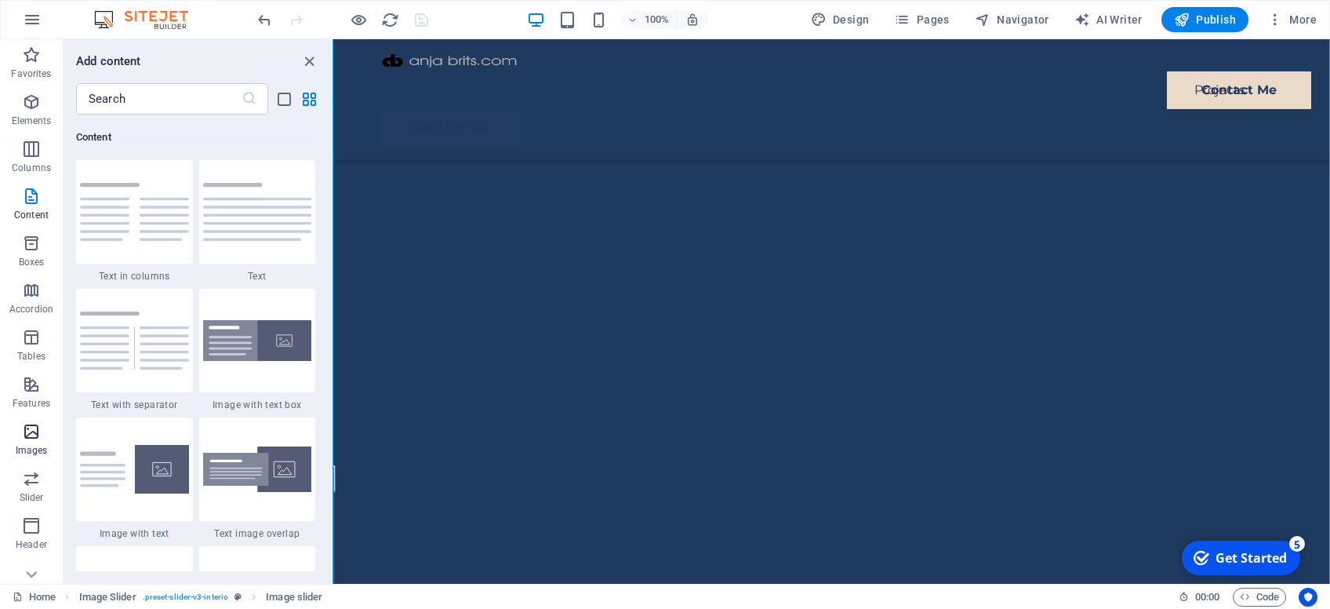
click at [28, 429] on icon "button" at bounding box center [31, 431] width 19 height 19
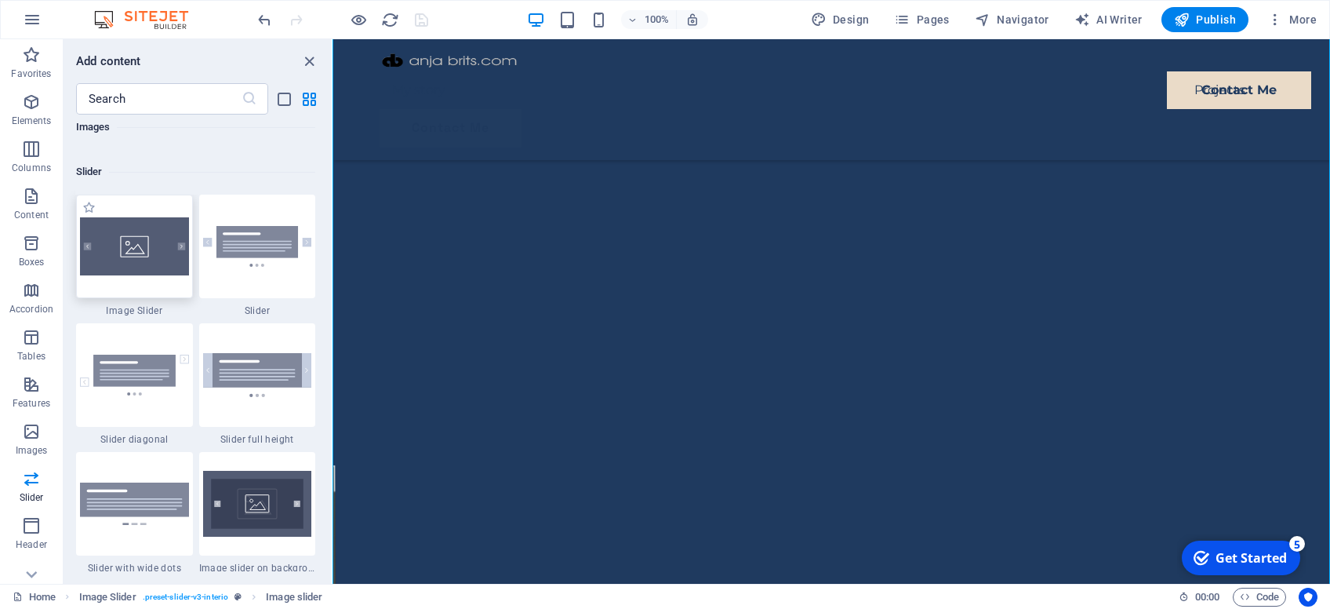
scroll to position [8851, 0]
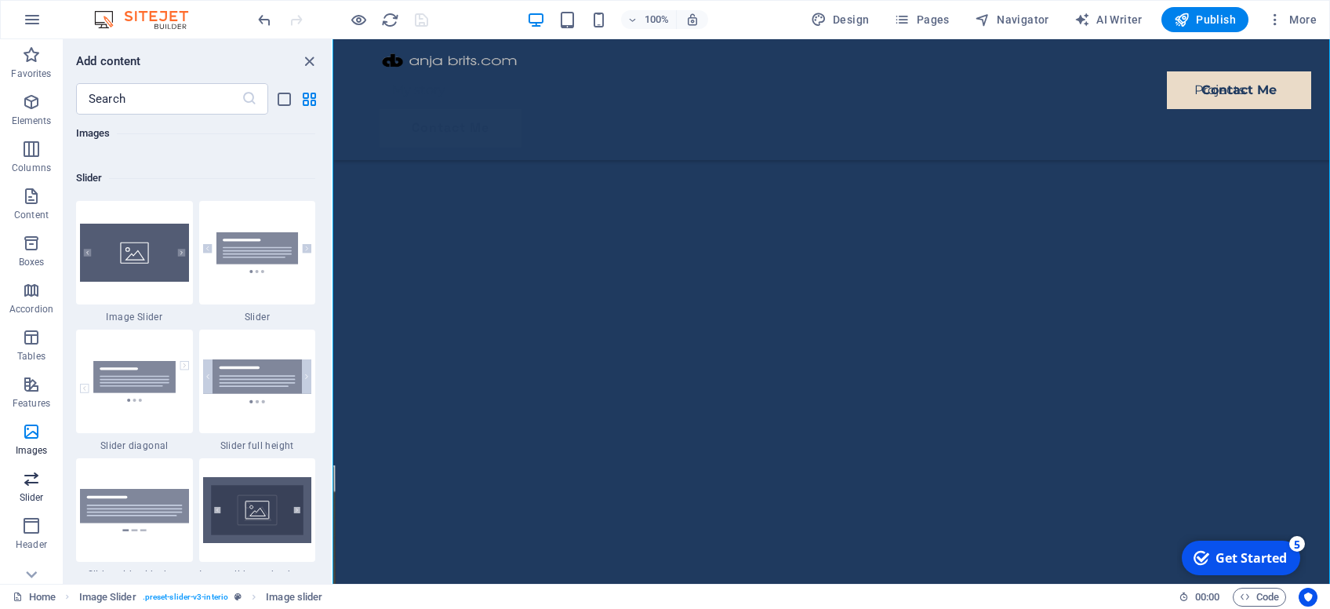
click at [33, 483] on icon "button" at bounding box center [31, 478] width 19 height 19
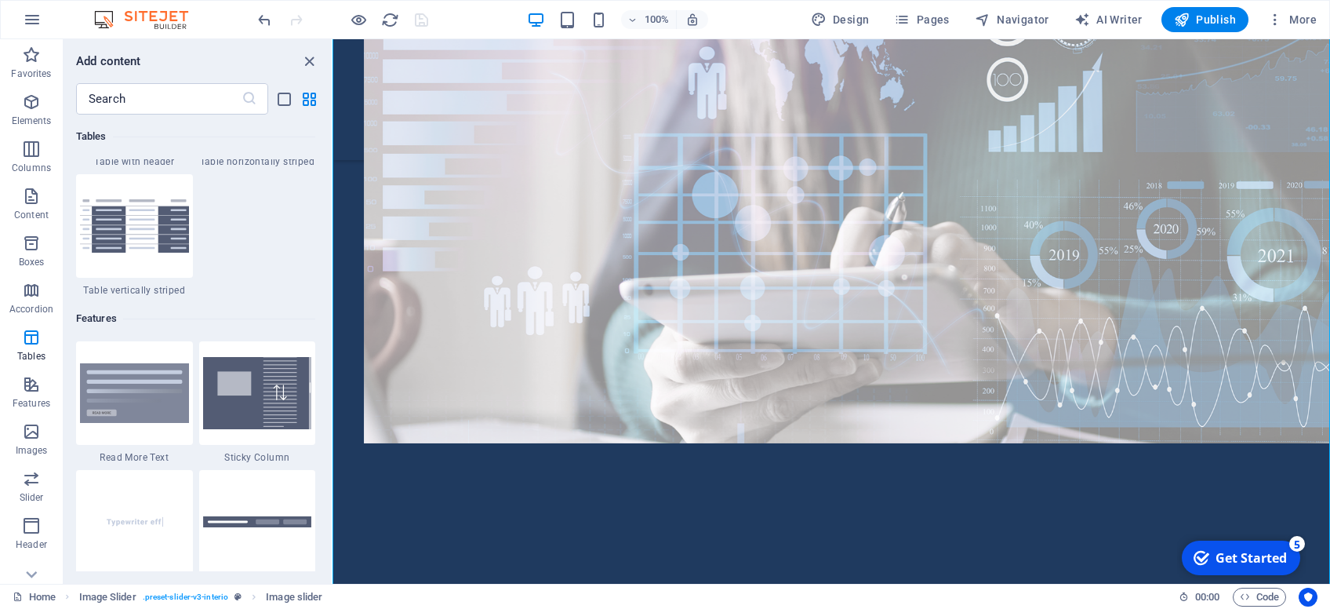
scroll to position [5899, 0]
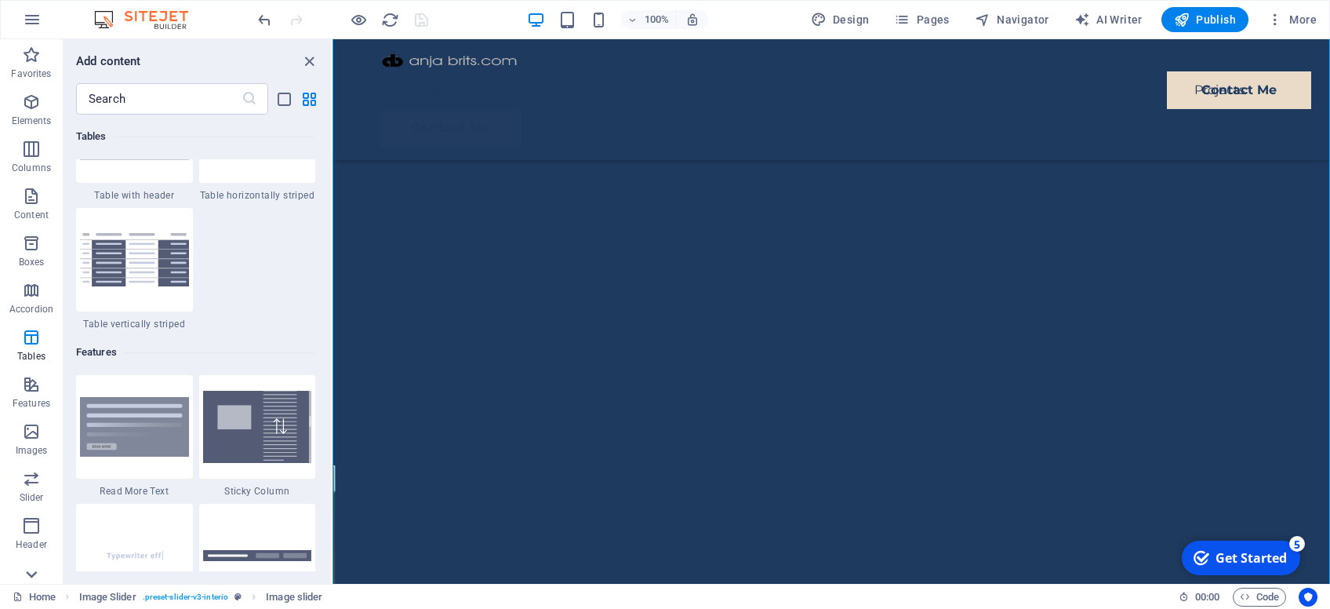
click at [32, 568] on icon at bounding box center [31, 574] width 22 height 22
click at [26, 227] on icon "button" at bounding box center [31, 224] width 19 height 19
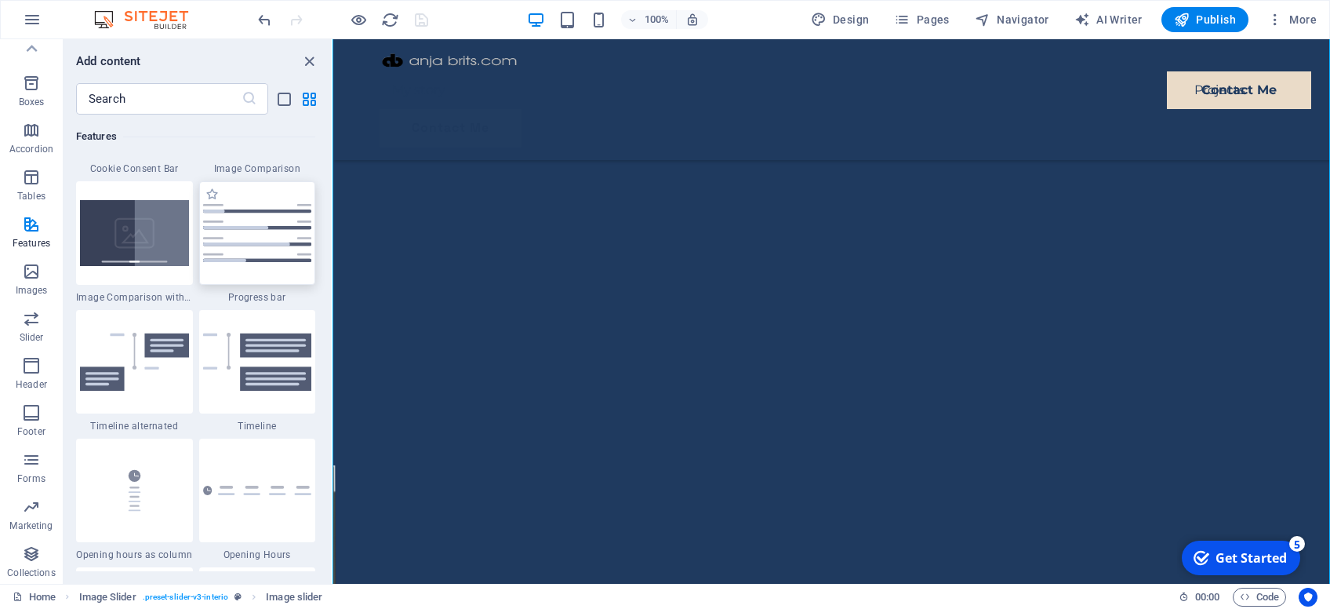
scroll to position [6488, 0]
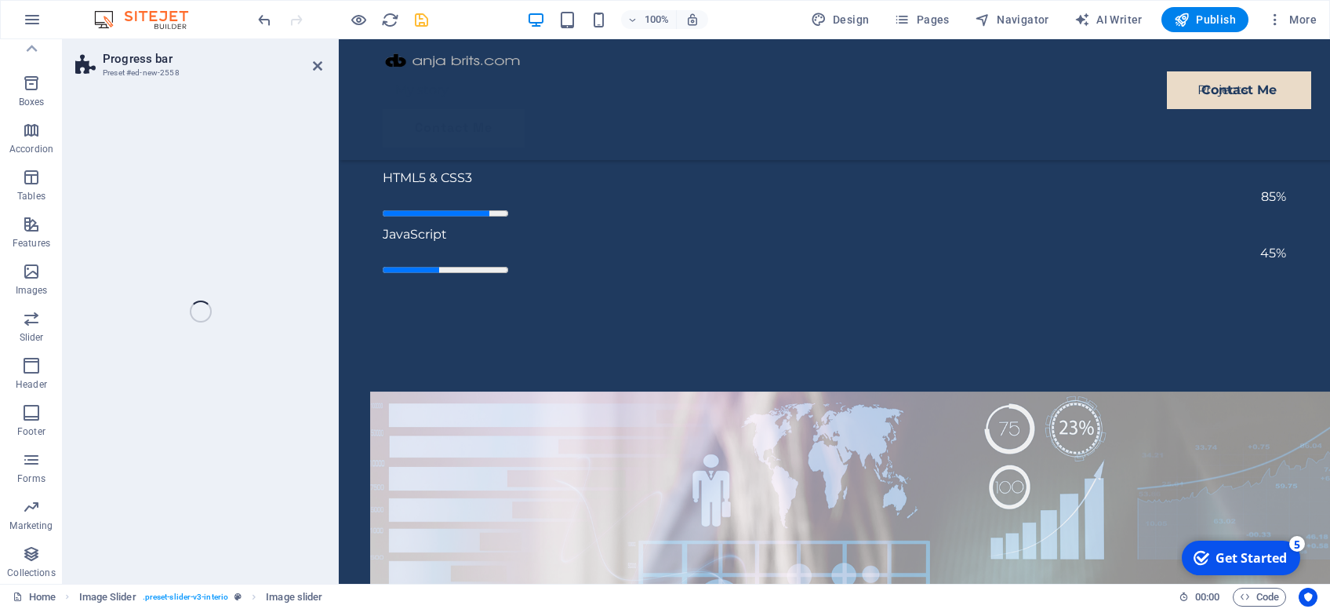
drag, startPoint x: 613, startPoint y: 253, endPoint x: 610, endPoint y: 223, distance: 30.8
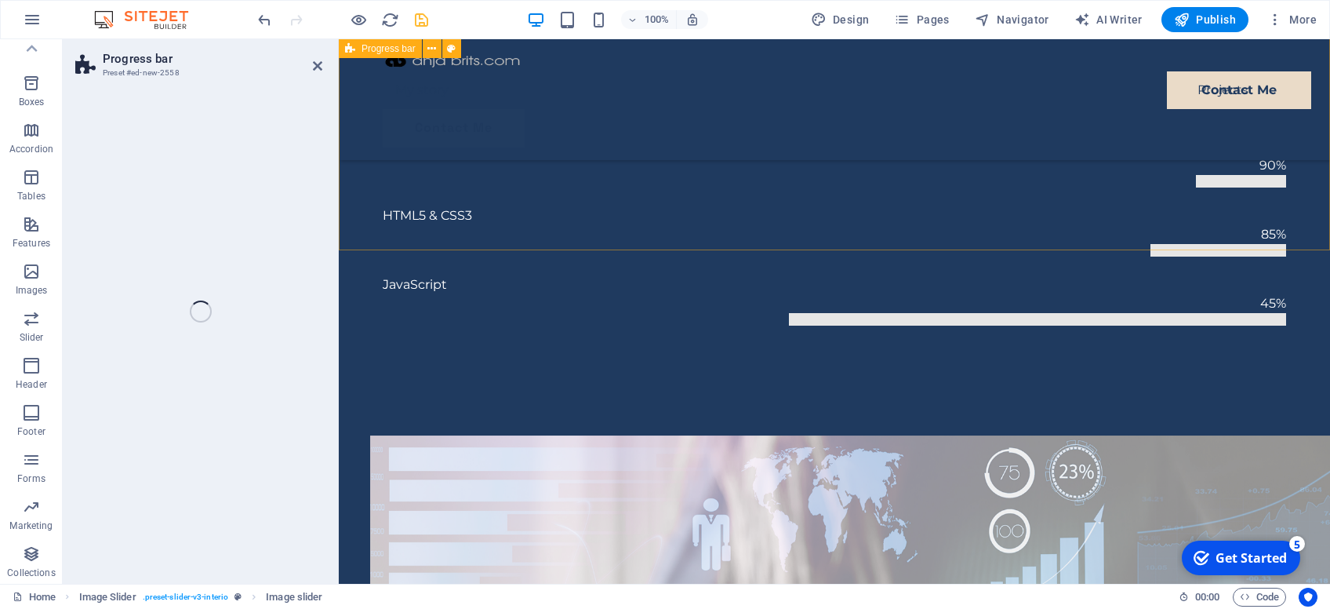
select select "rem"
select select "px"
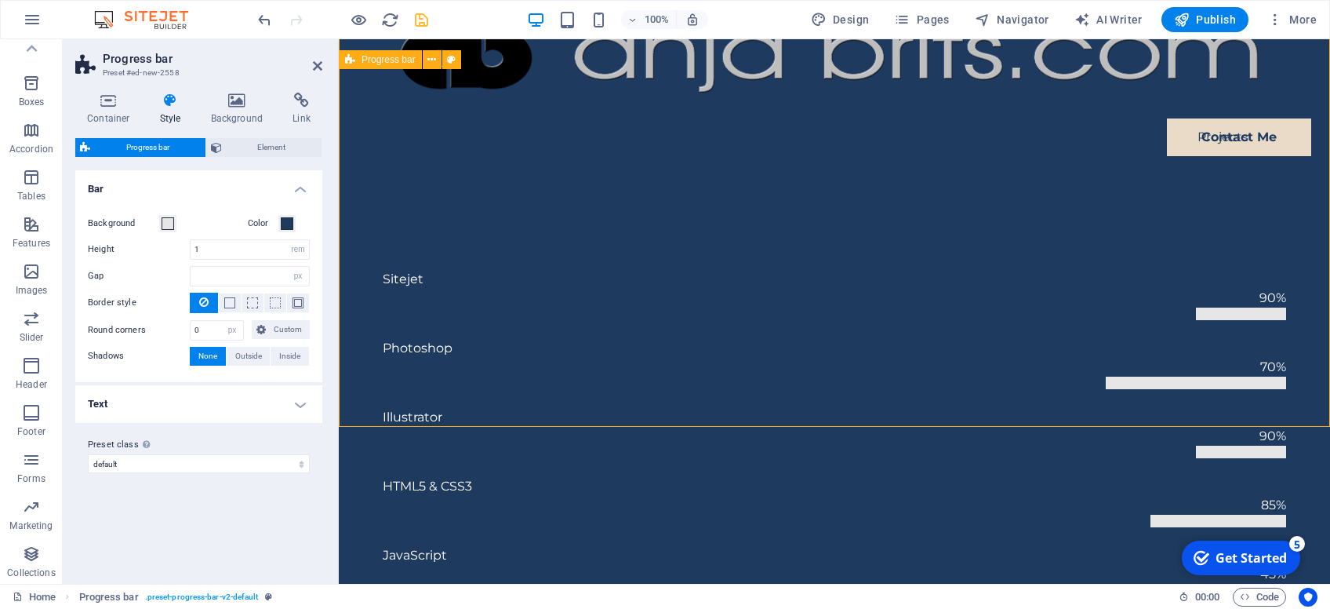
scroll to position [0, 0]
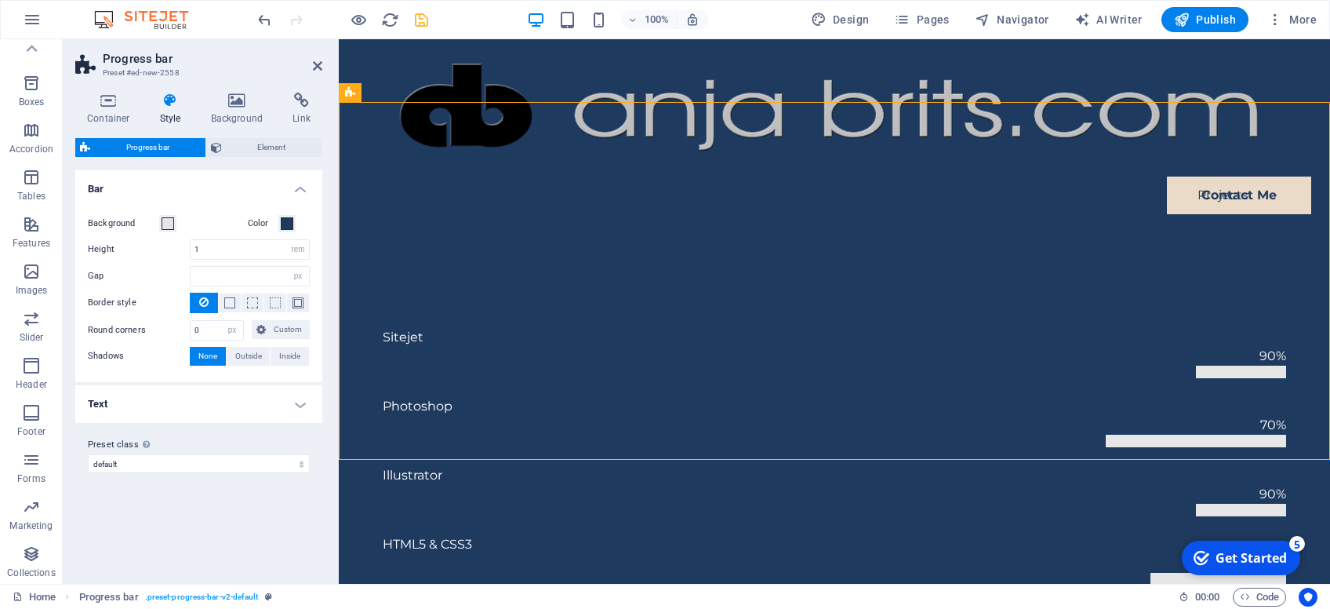
click at [241, 413] on h4 "Text" at bounding box center [198, 404] width 247 height 38
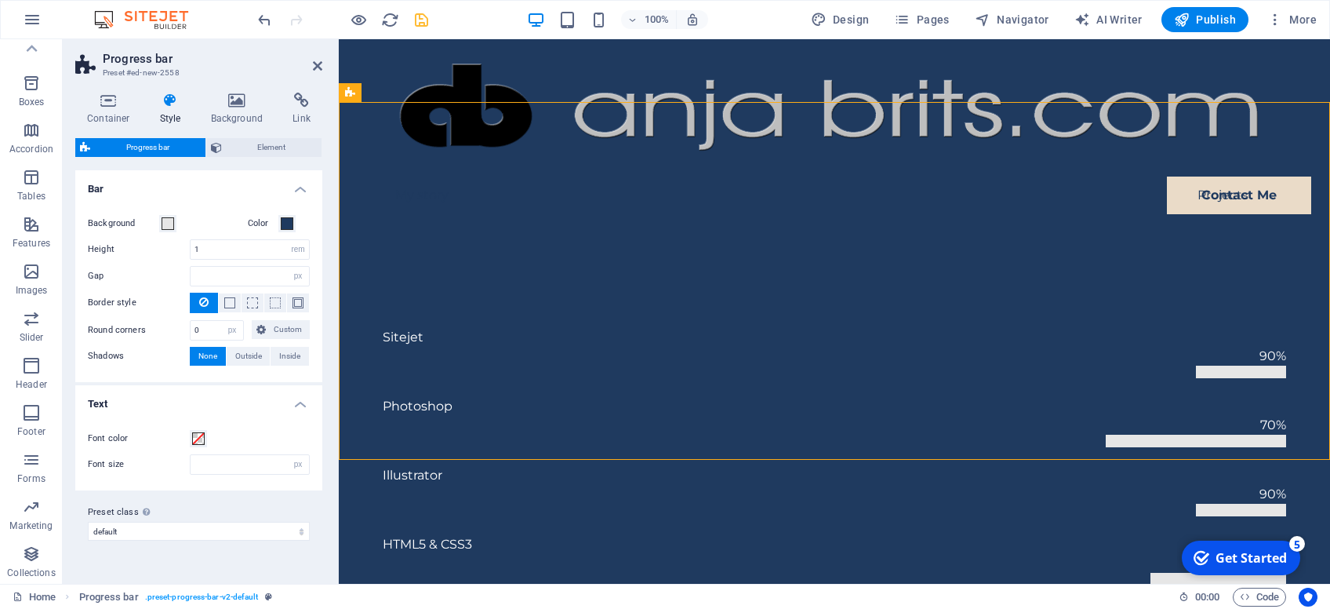
click at [246, 406] on h4 "Text" at bounding box center [198, 399] width 247 height 28
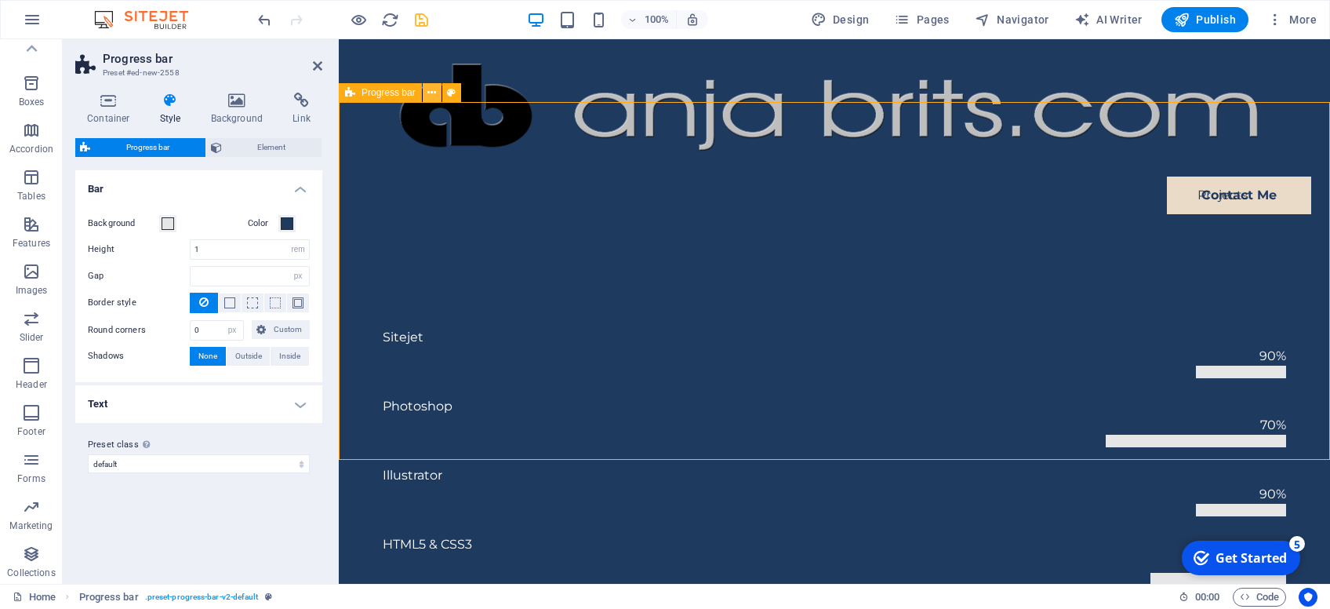
click at [433, 98] on icon at bounding box center [431, 93] width 9 height 16
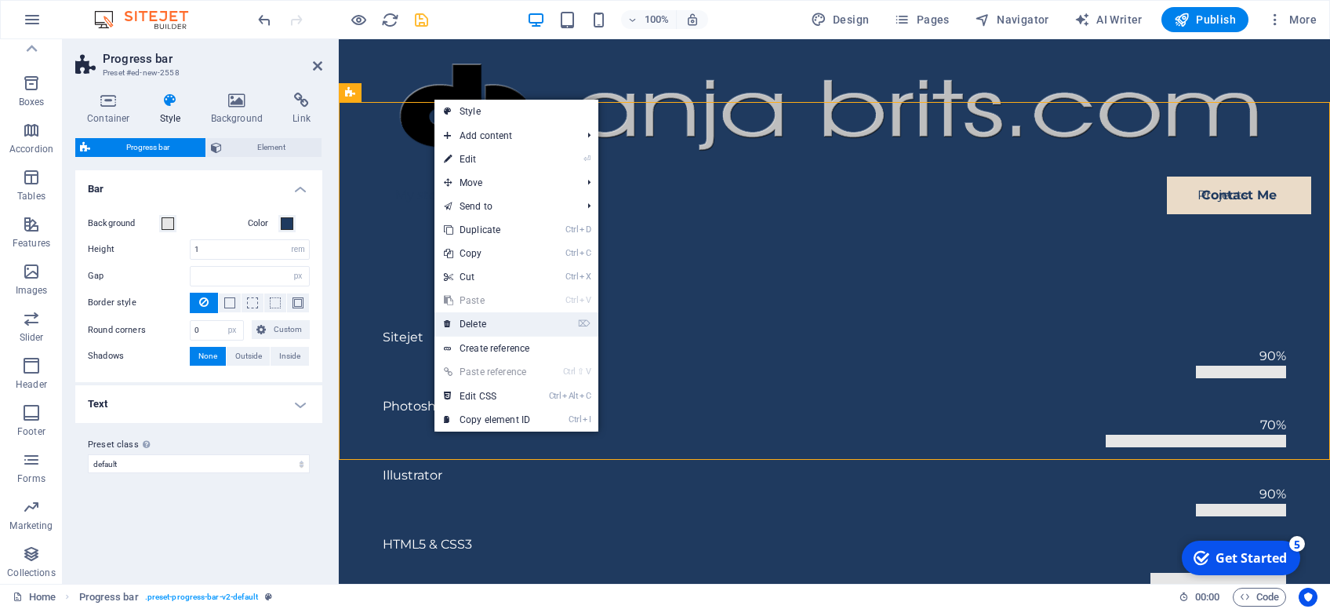
click at [471, 324] on link "⌦ Delete" at bounding box center [487, 324] width 105 height 24
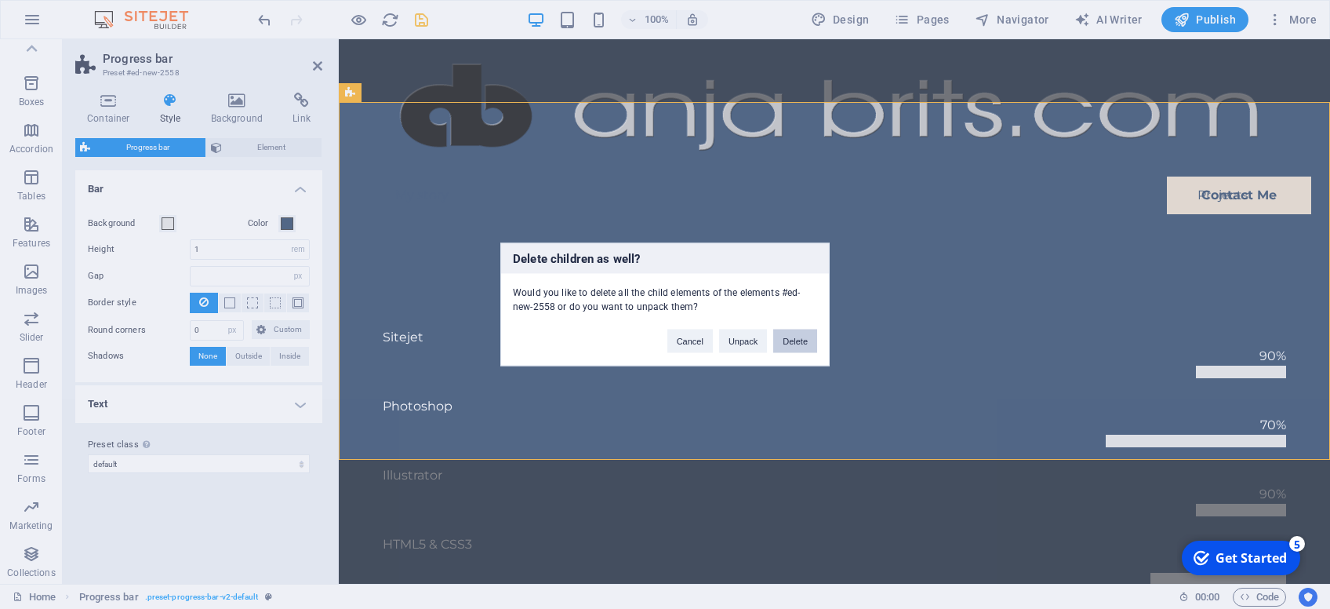
click at [792, 340] on button "Delete" at bounding box center [795, 341] width 44 height 24
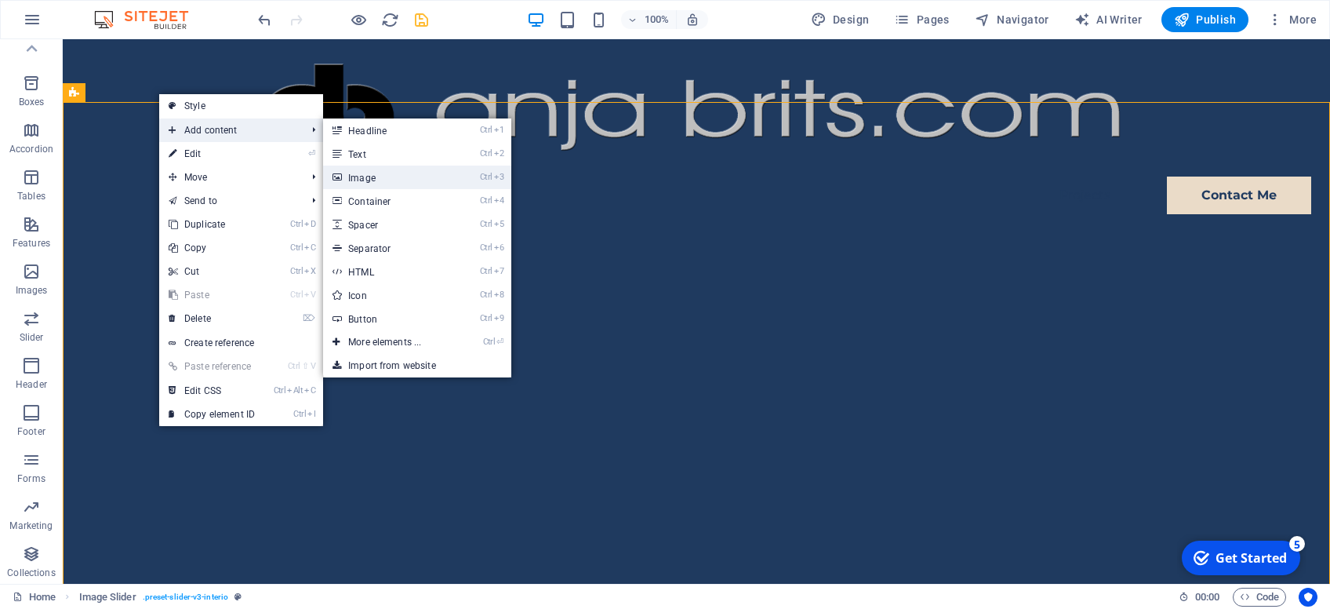
click at [367, 187] on link "Ctrl 3 Image" at bounding box center [387, 178] width 129 height 24
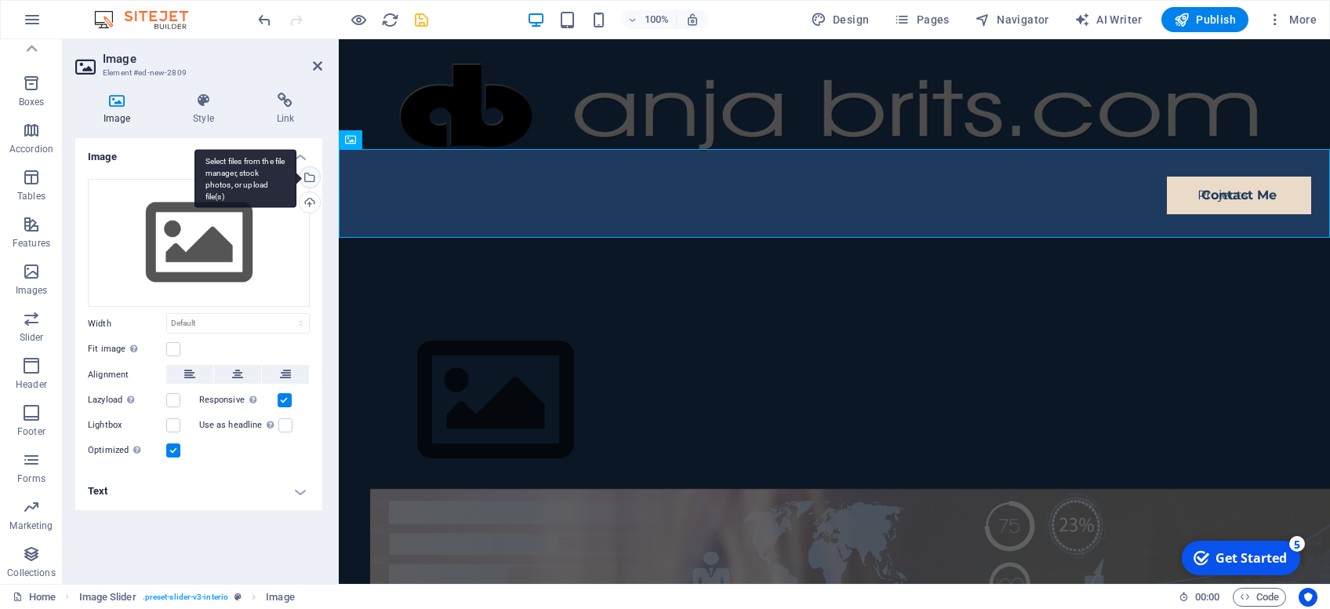
click at [297, 179] on div "Select files from the file manager, stock photos, or upload file(s)" at bounding box center [246, 178] width 102 height 59
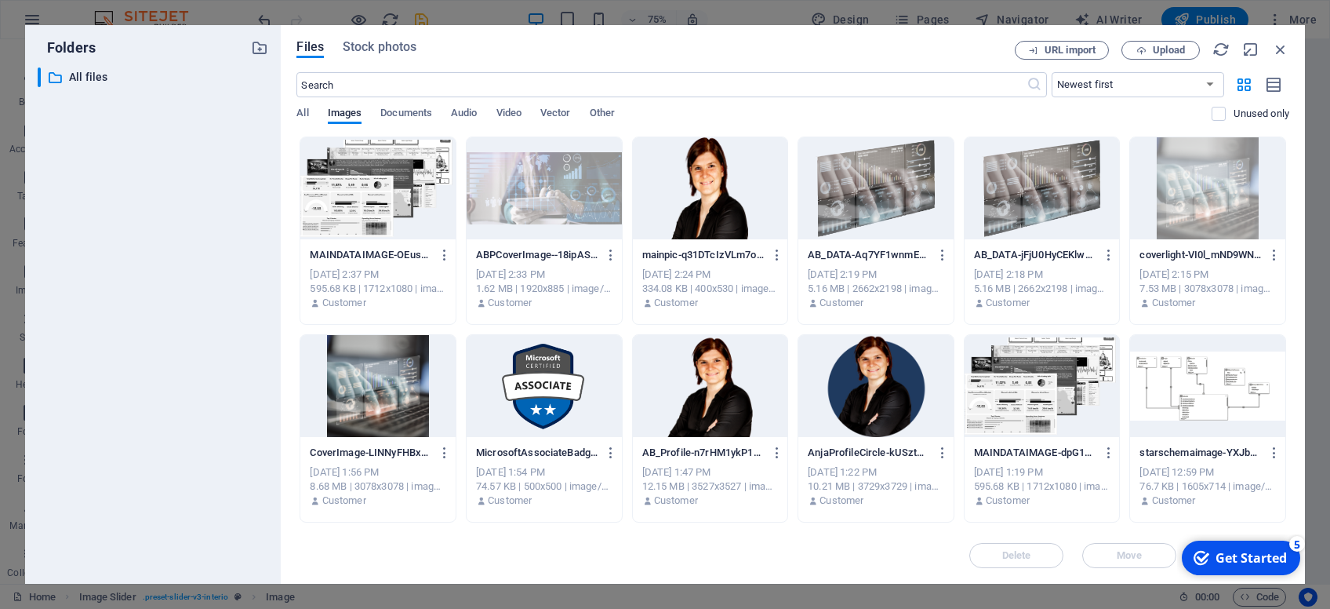
click at [489, 202] on div at bounding box center [544, 188] width 155 height 102
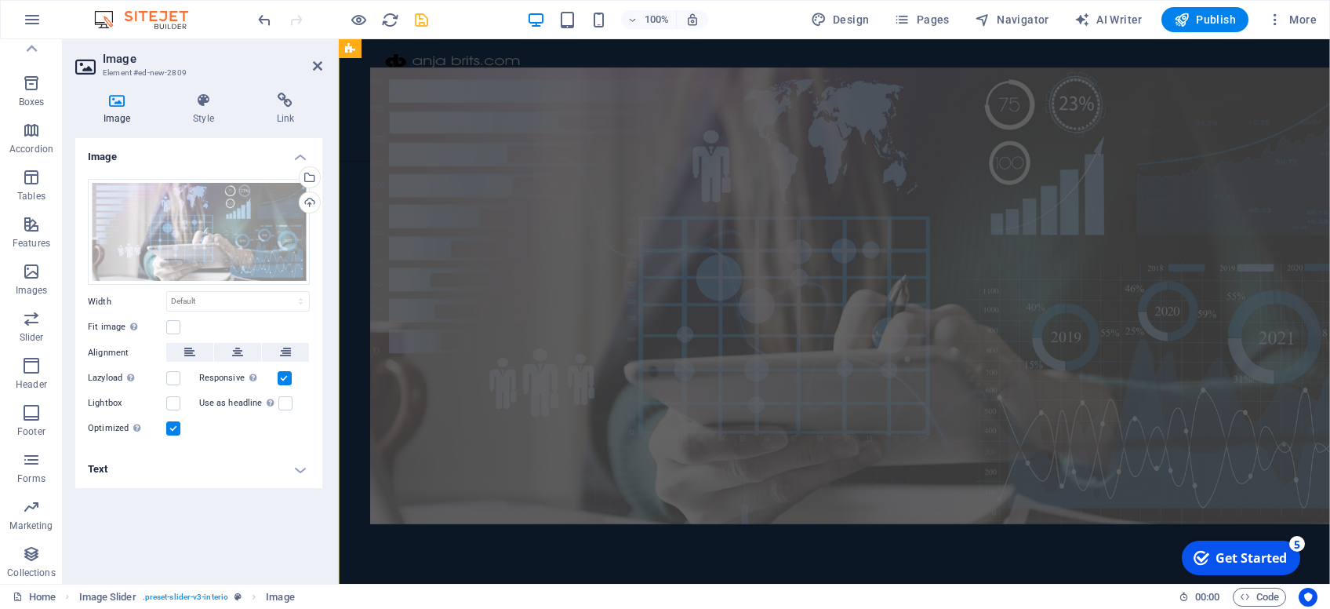
scroll to position [582, 0]
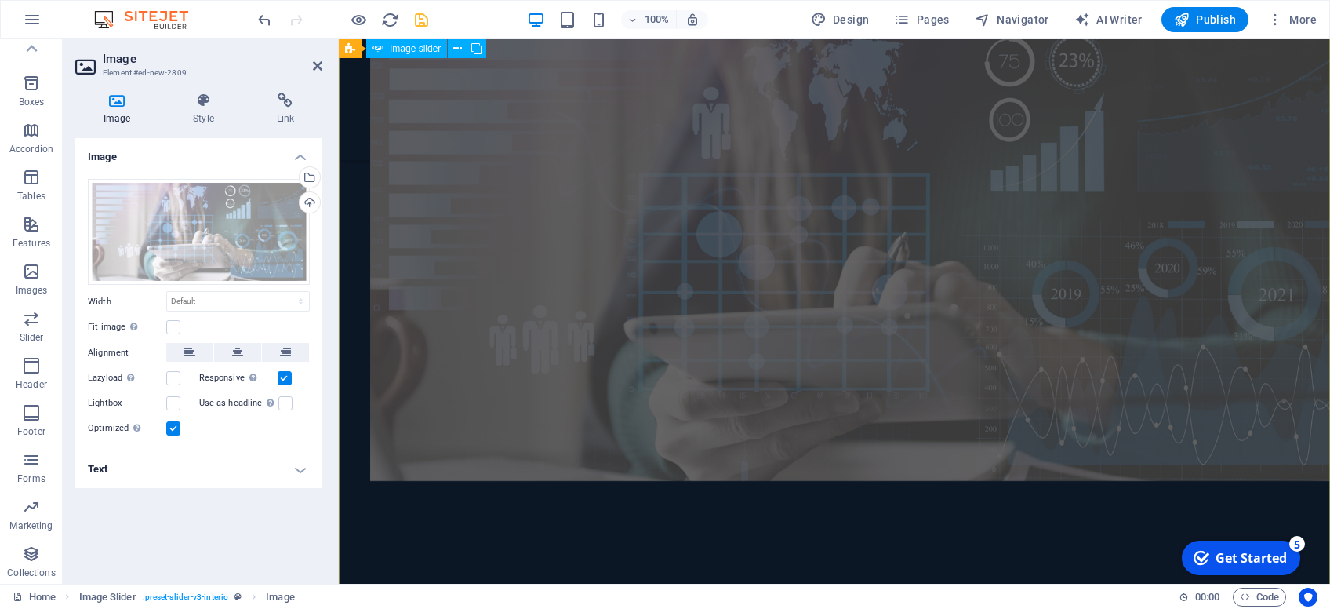
click at [501, 219] on div "1/2" at bounding box center [835, 252] width 930 height 457
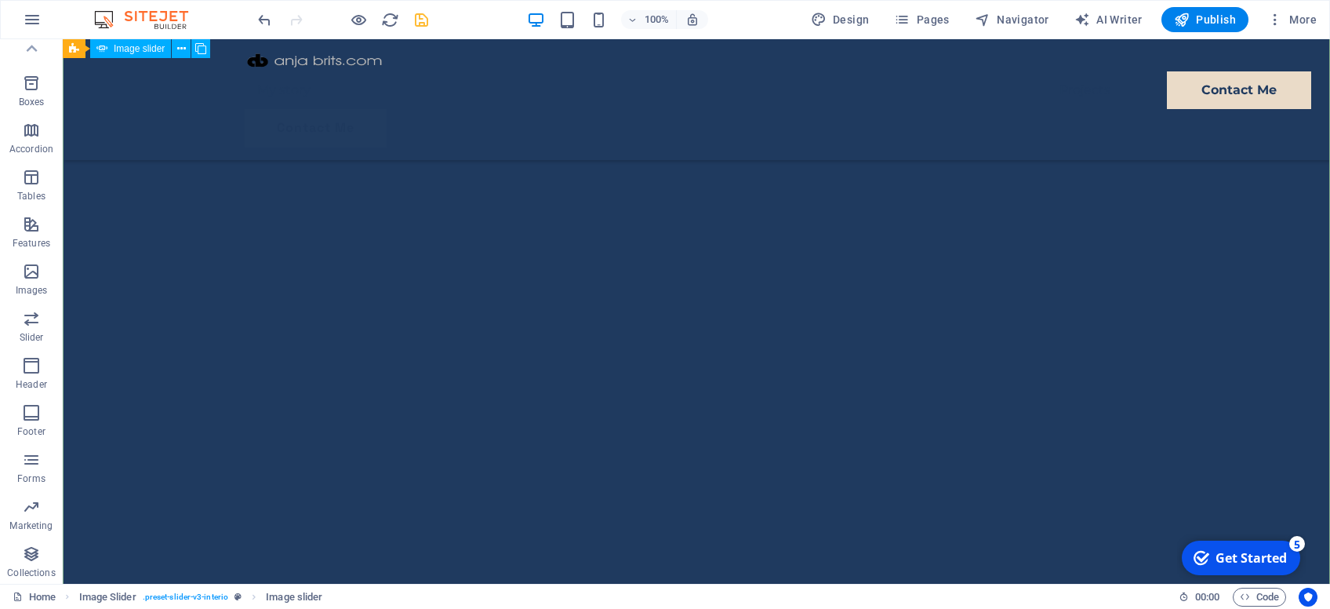
scroll to position [1042, 0]
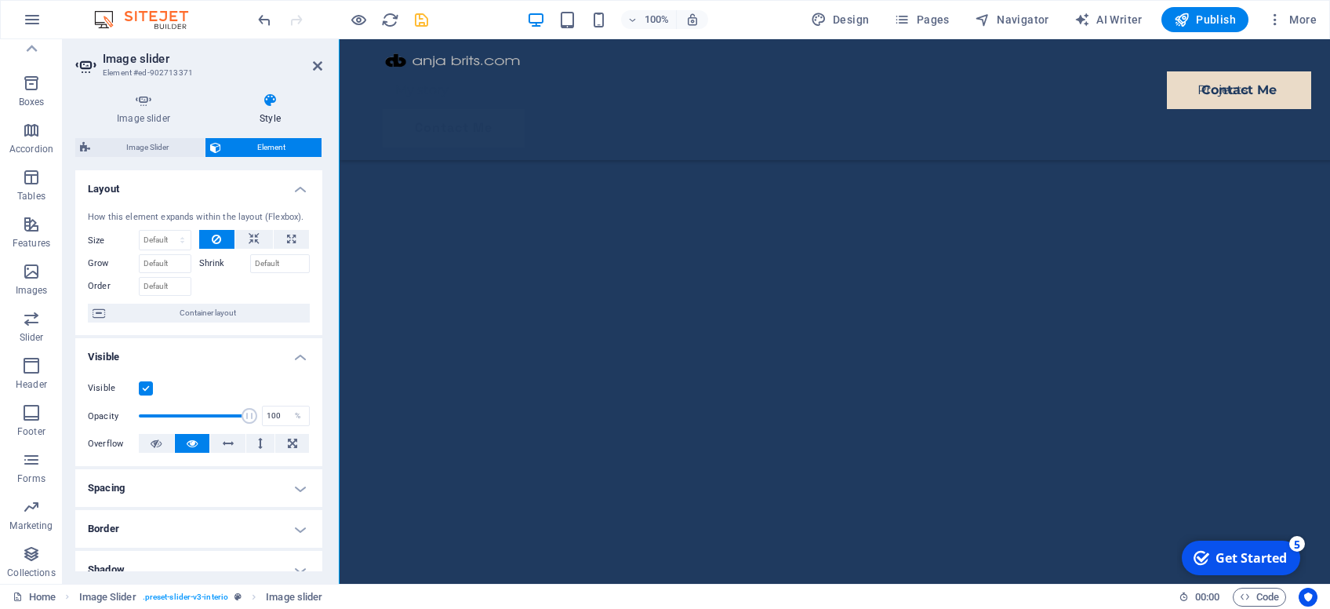
scroll to position [915, 0]
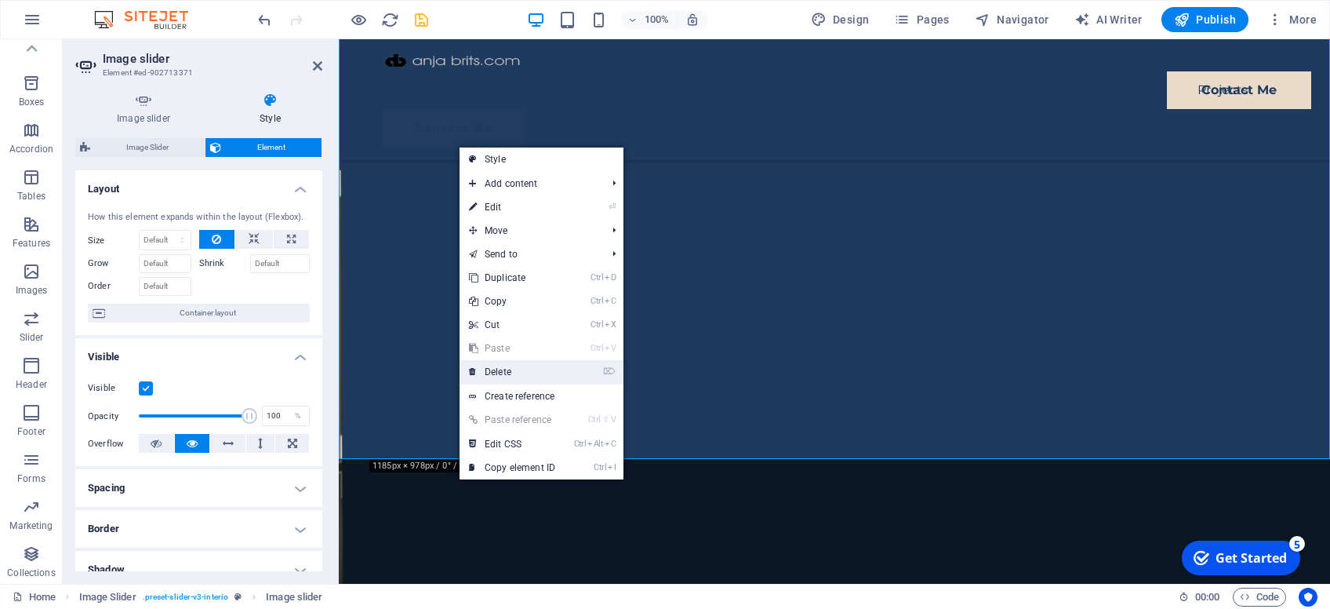
click at [486, 371] on link "⌦ Delete" at bounding box center [512, 372] width 105 height 24
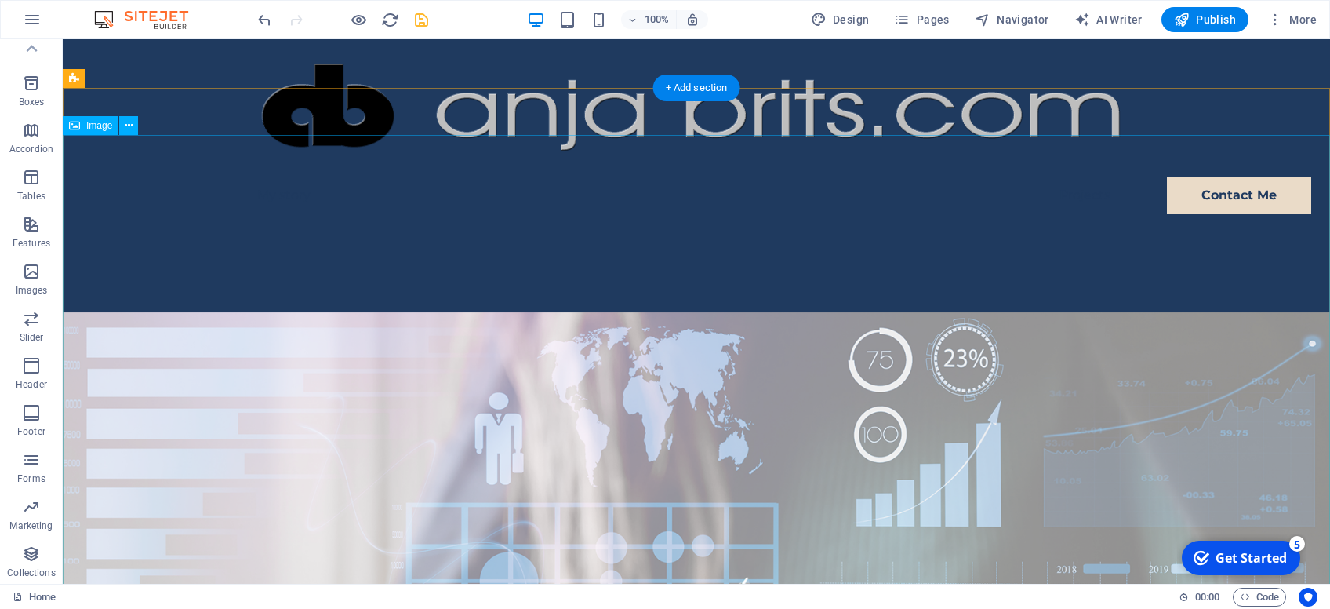
scroll to position [83, 0]
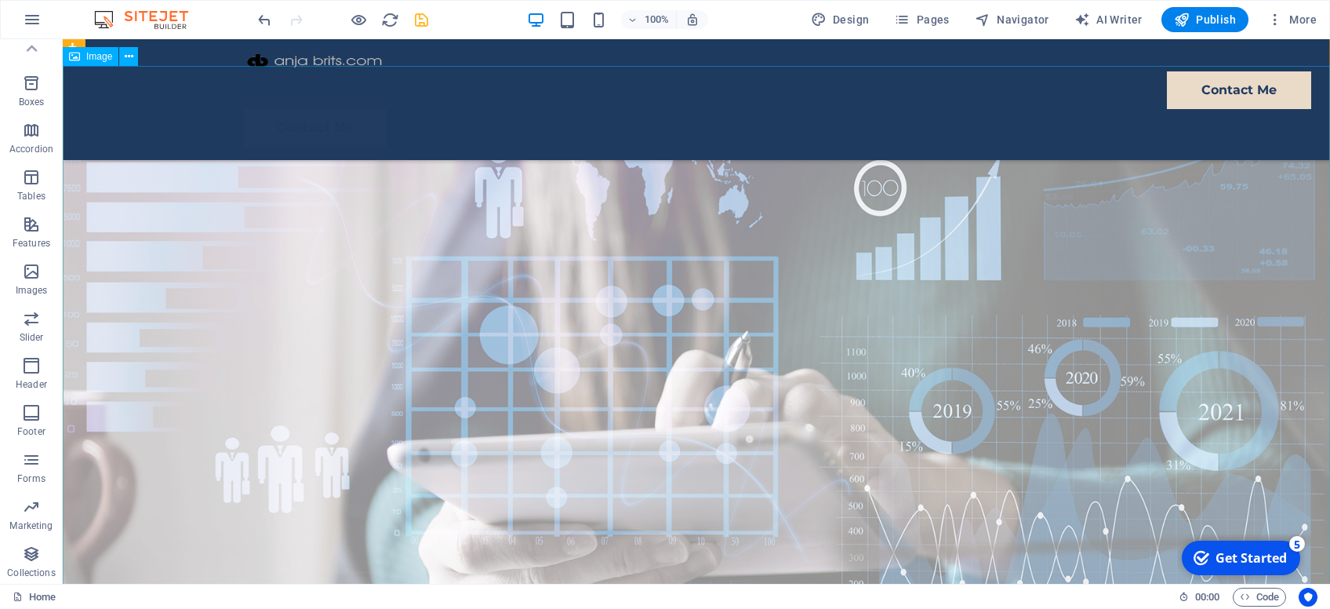
click at [150, 110] on figure at bounding box center [697, 358] width 1268 height 584
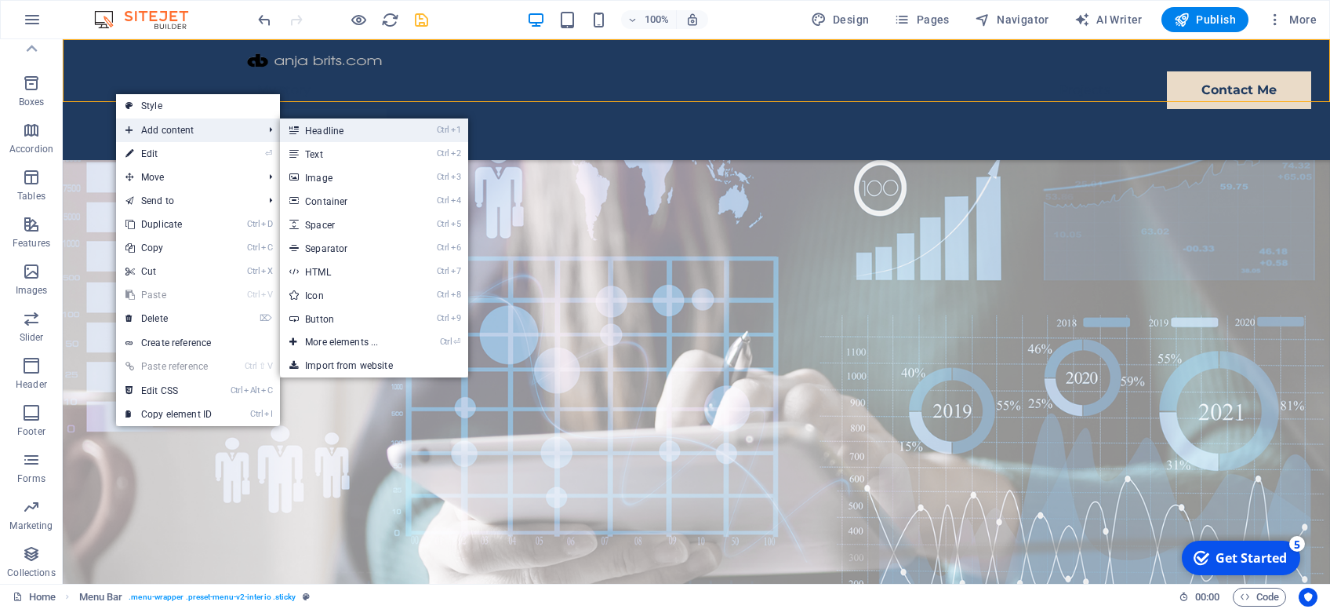
click at [302, 128] on link "Ctrl 1 Headline" at bounding box center [344, 130] width 129 height 24
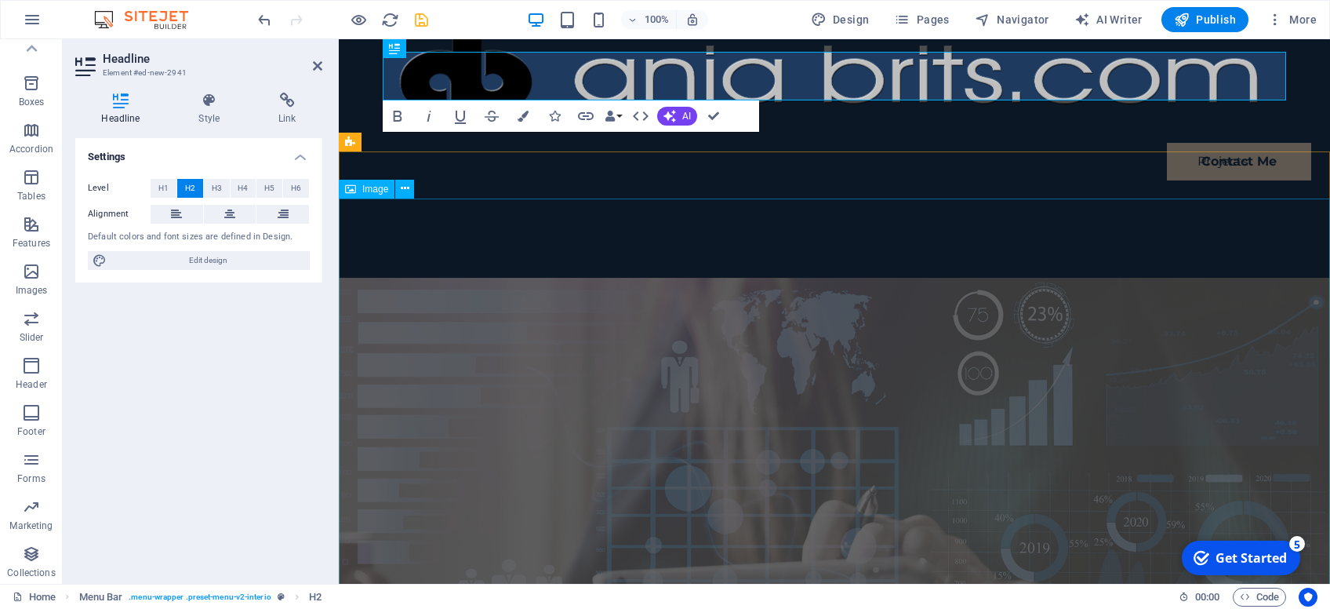
scroll to position [0, 0]
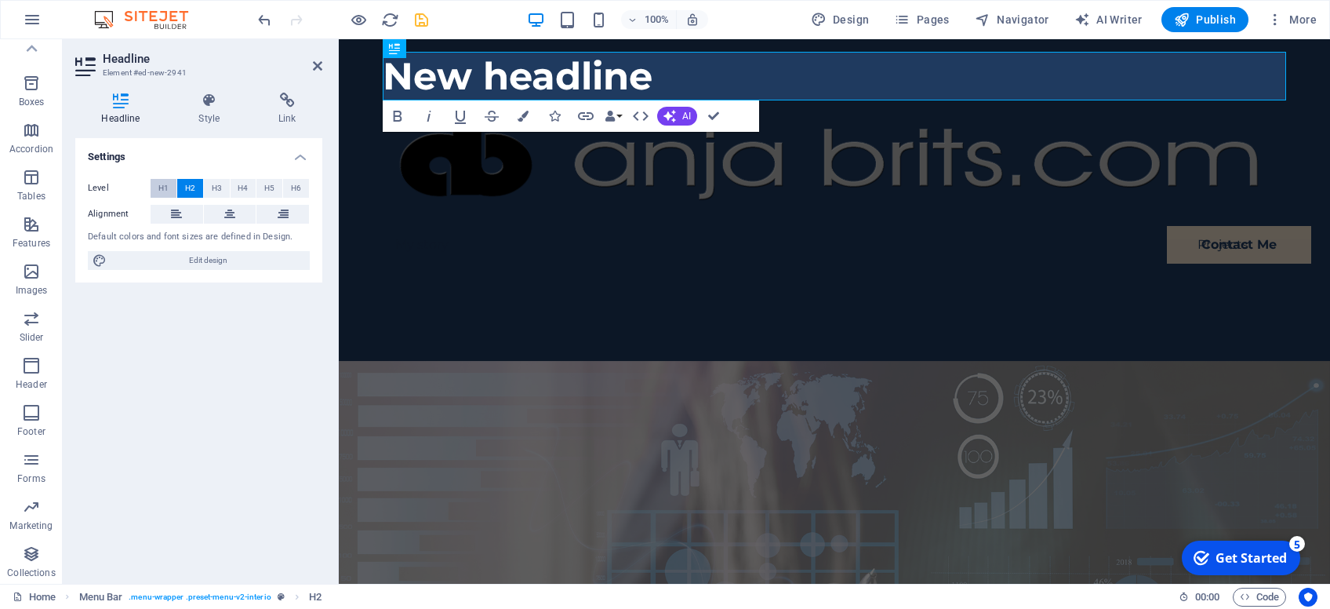
click at [163, 193] on span "H1" at bounding box center [163, 188] width 10 height 19
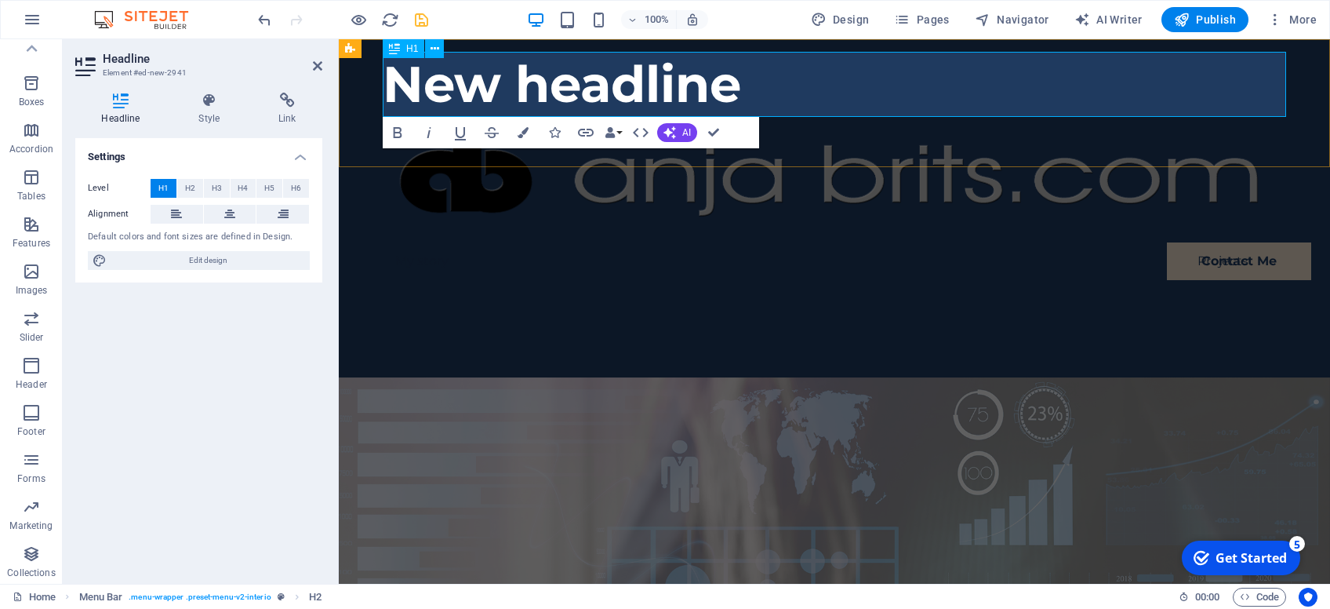
click at [697, 80] on h1 "New headline" at bounding box center [835, 84] width 904 height 65
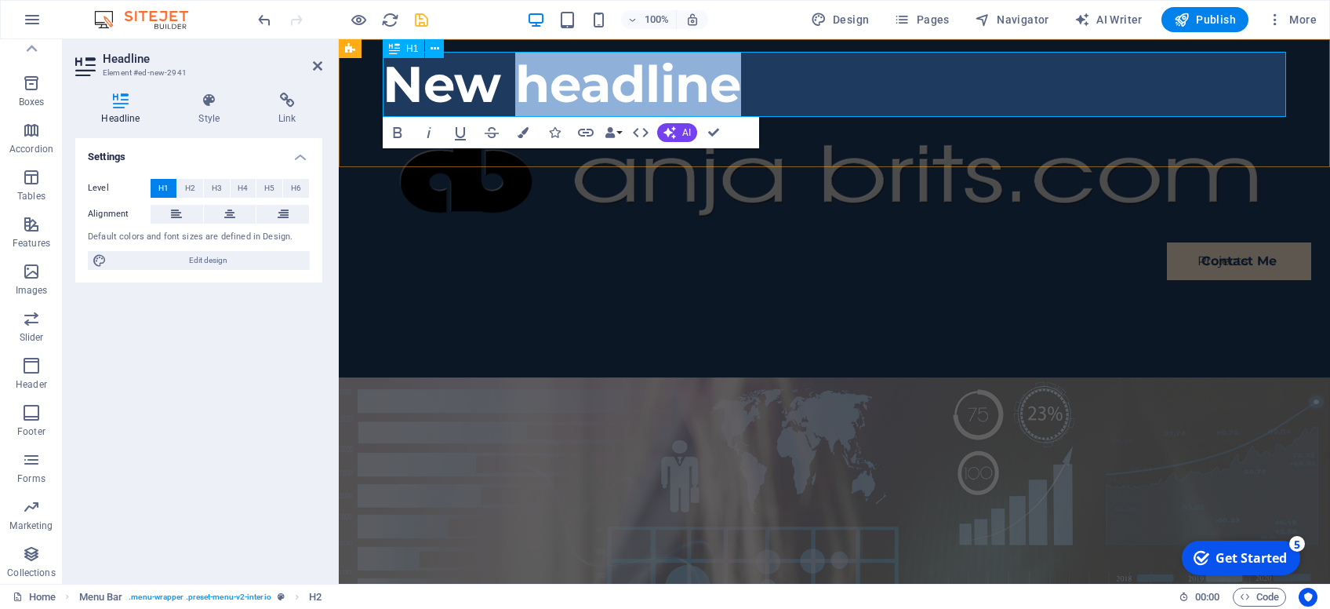
click at [697, 80] on h1 "New headline" at bounding box center [835, 84] width 904 height 65
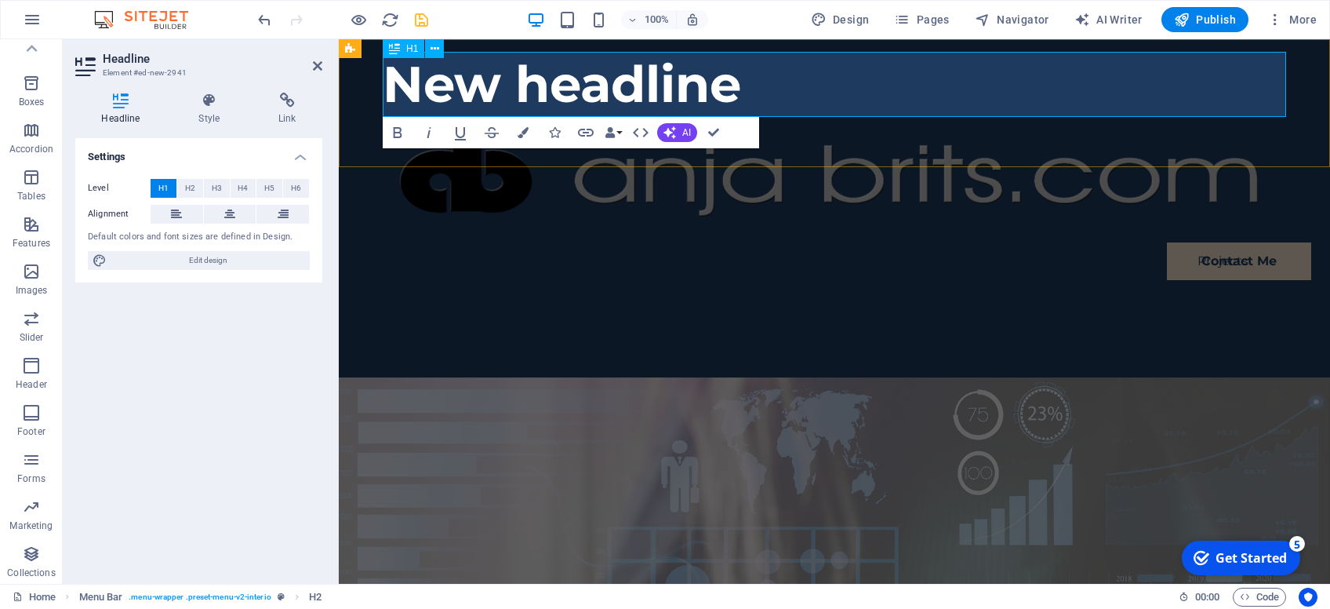
click at [697, 80] on h1 "New headline" at bounding box center [835, 84] width 904 height 65
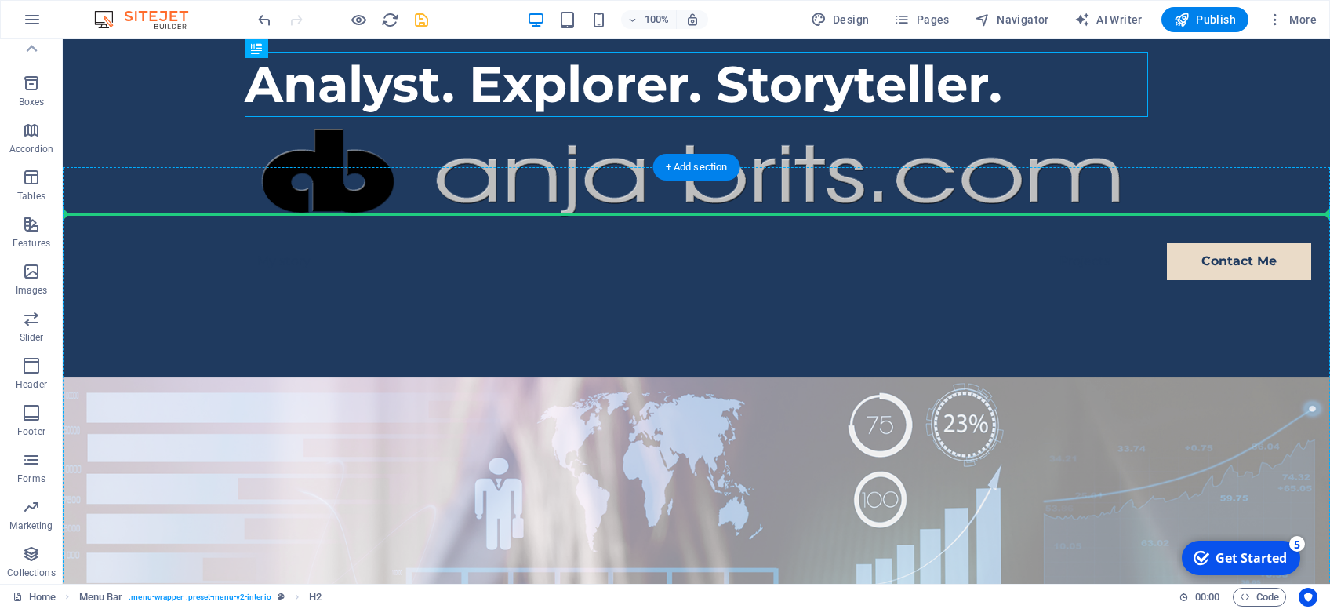
drag, startPoint x: 478, startPoint y: 79, endPoint x: 464, endPoint y: 338, distance: 259.2
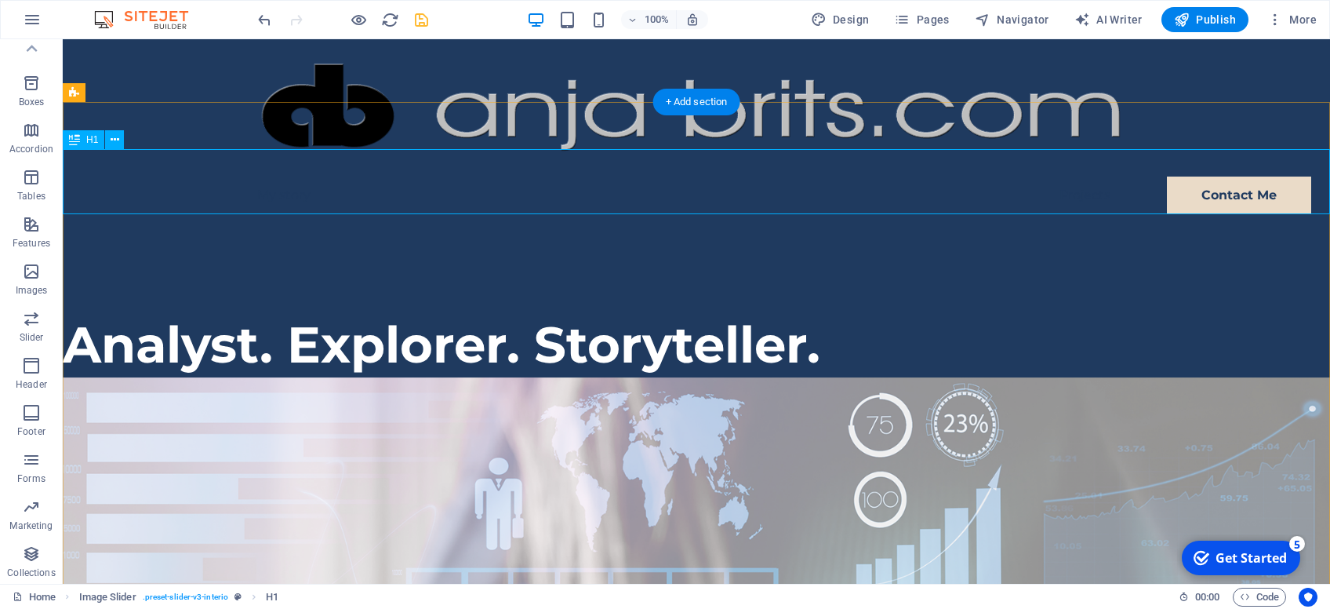
click at [288, 312] on div "Analyst. Explorer. Storyteller." at bounding box center [697, 344] width 1268 height 65
click at [121, 145] on button at bounding box center [114, 139] width 19 height 19
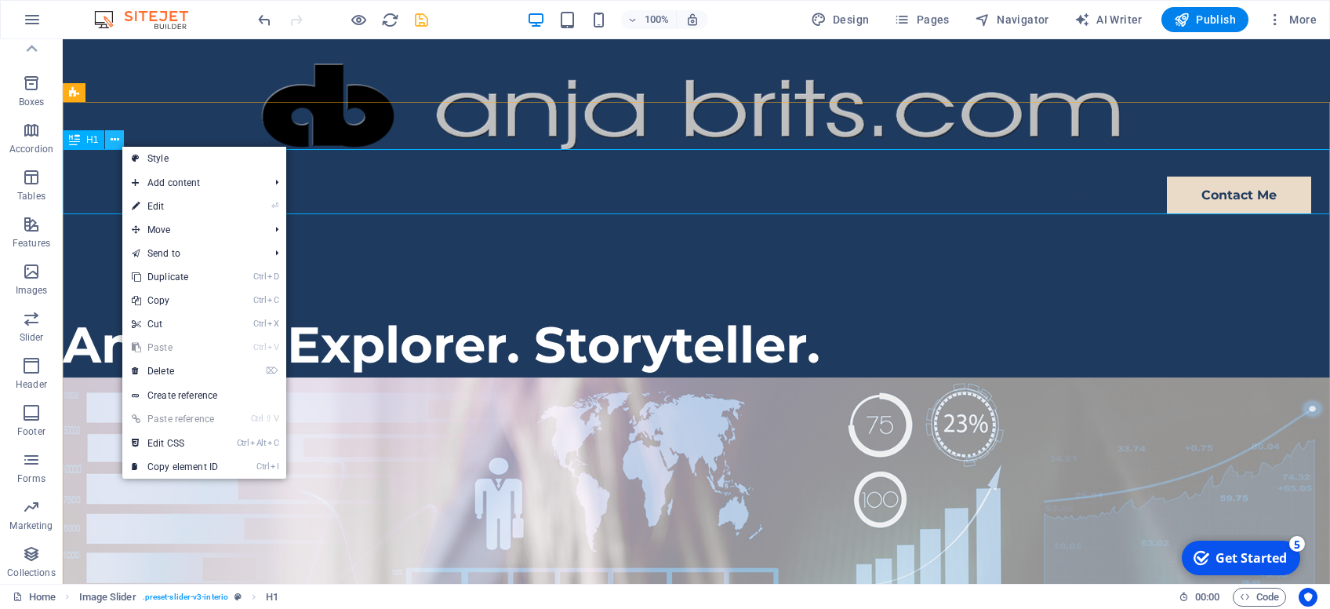
click at [121, 145] on button at bounding box center [114, 139] width 19 height 19
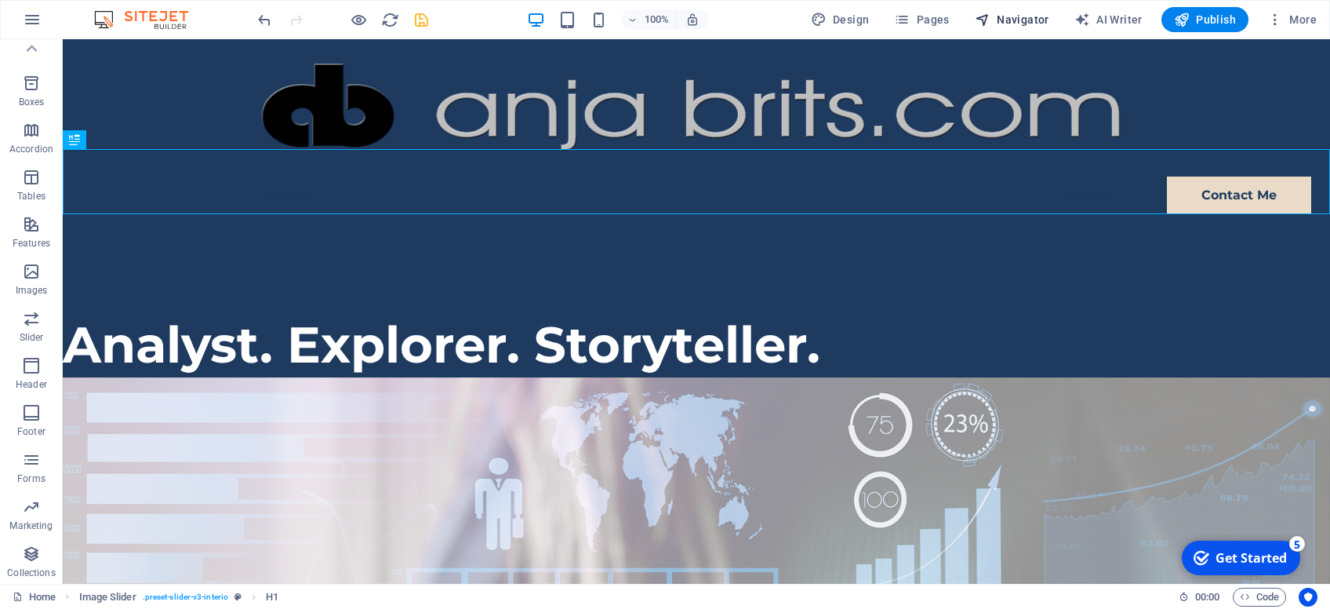
click at [1024, 16] on span "Navigator" at bounding box center [1012, 20] width 75 height 16
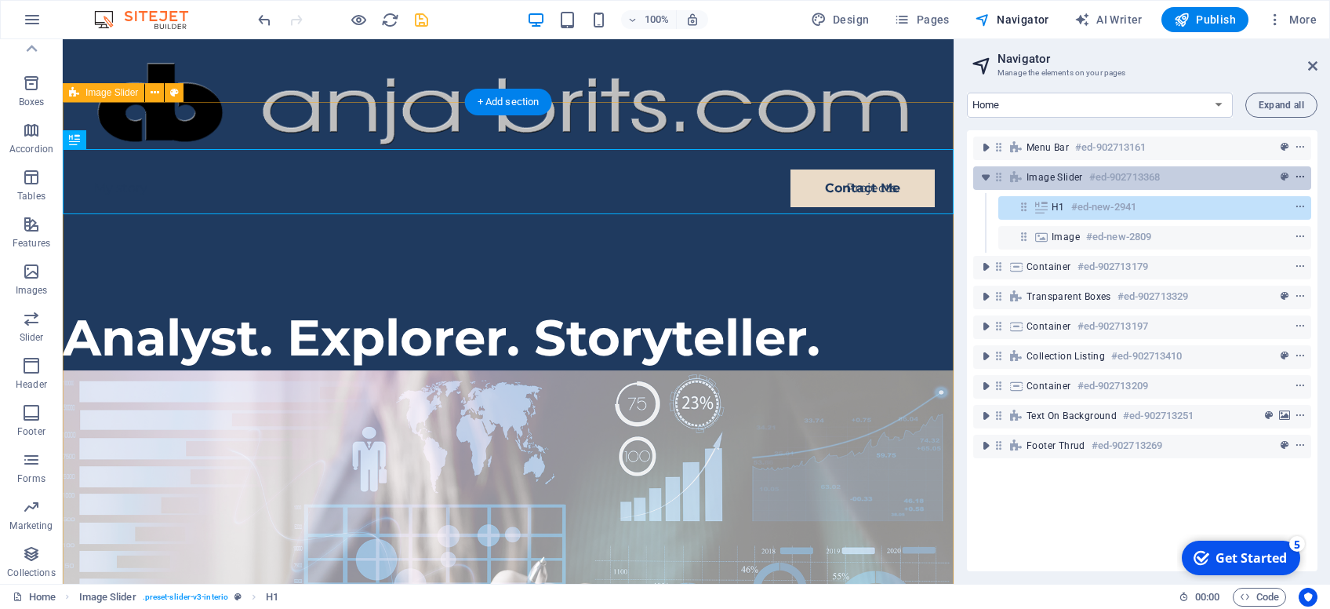
click at [1301, 177] on icon "context-menu" at bounding box center [1300, 177] width 11 height 11
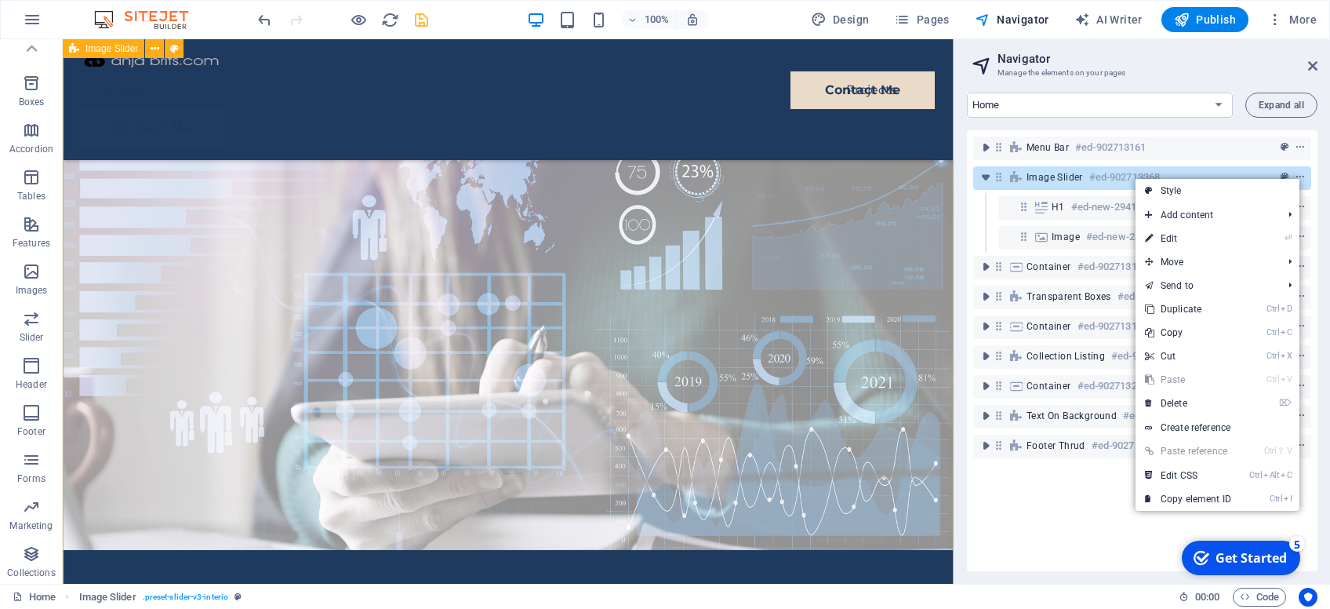
click at [1068, 173] on span "Image Slider" at bounding box center [1055, 177] width 56 height 13
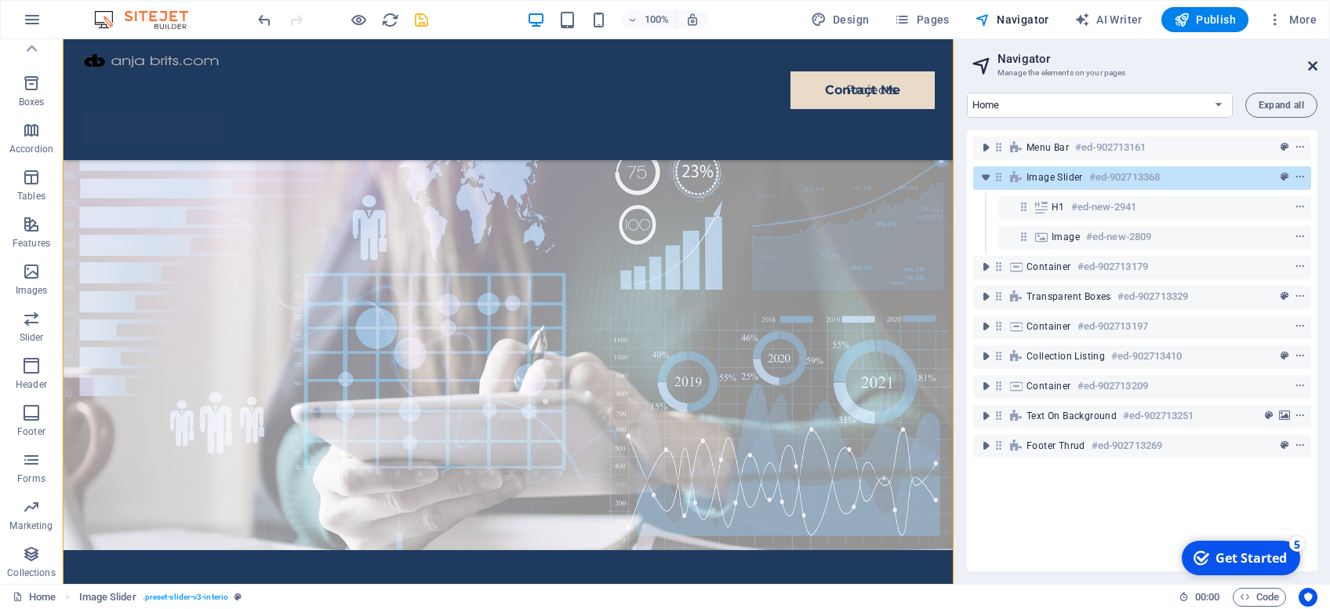
click at [1313, 62] on icon at bounding box center [1312, 66] width 9 height 13
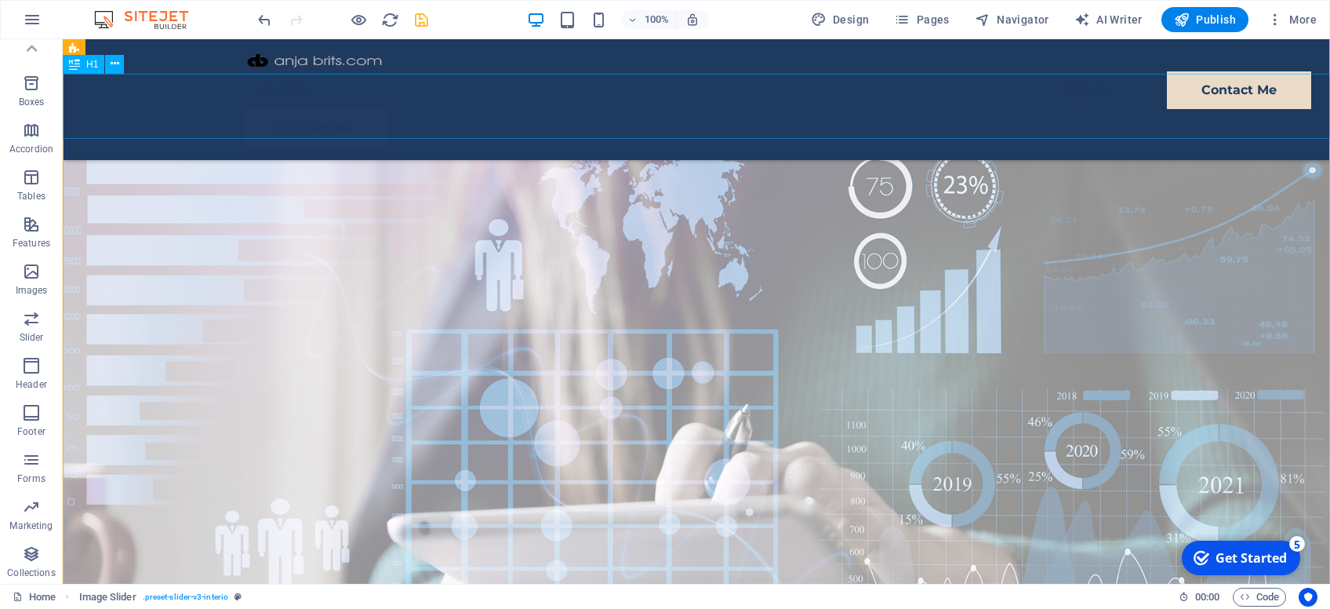
scroll to position [0, 0]
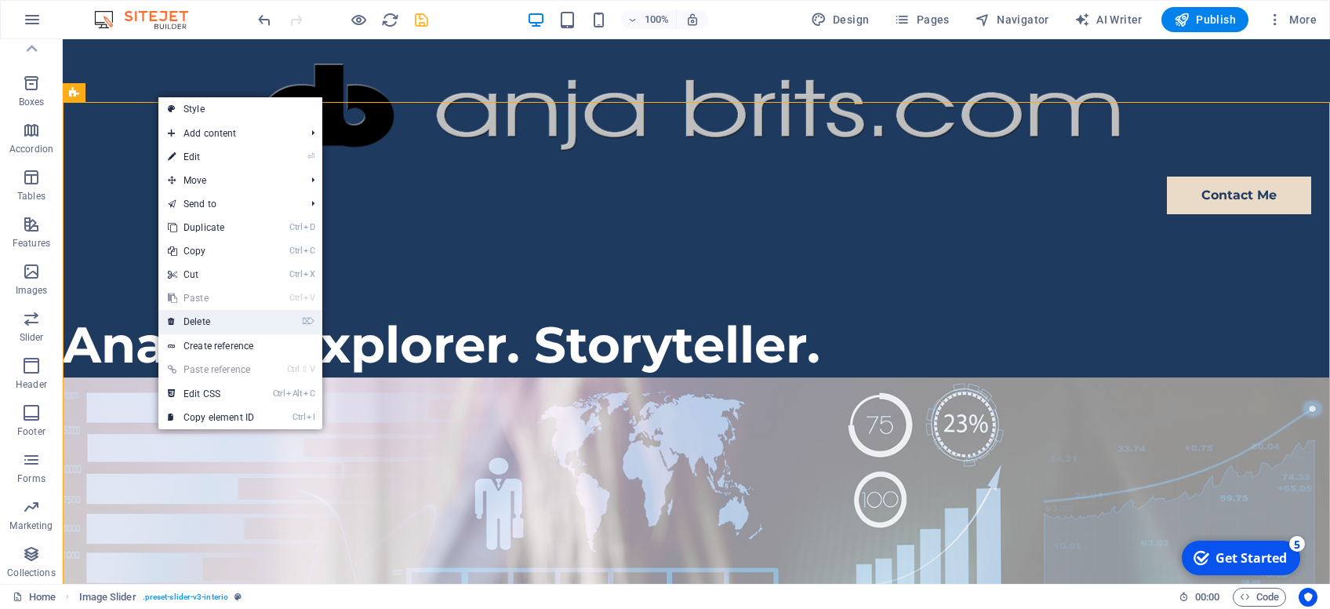
click at [186, 318] on link "⌦ Delete" at bounding box center [210, 322] width 105 height 24
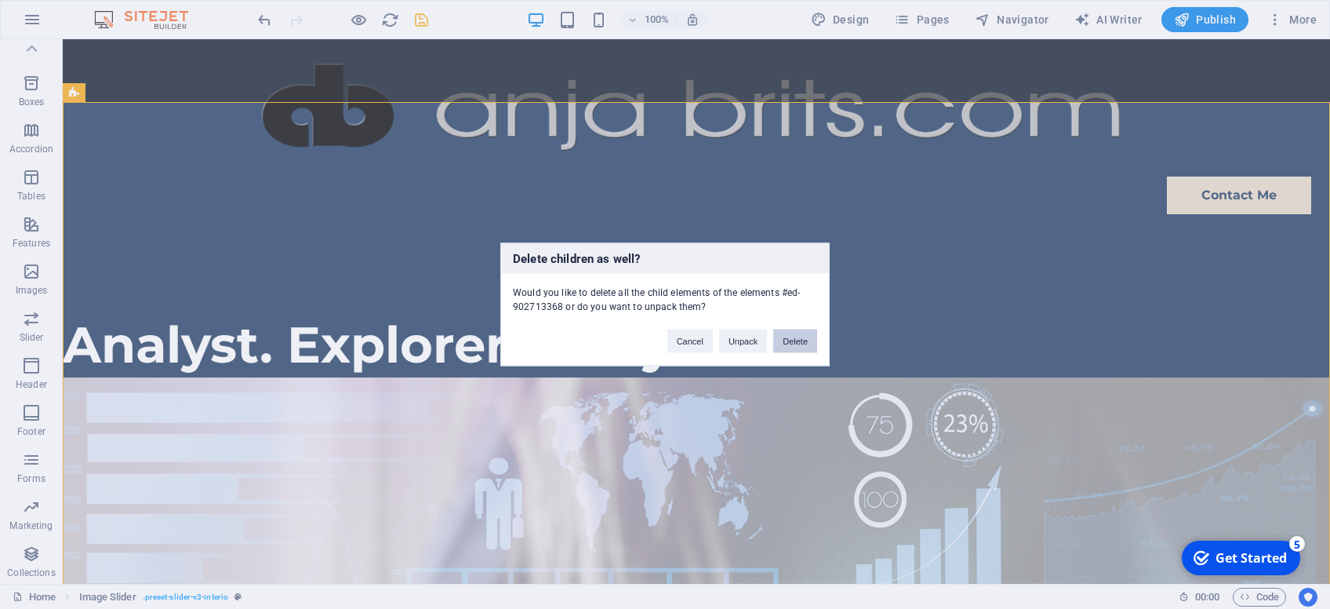
click at [791, 339] on button "Delete" at bounding box center [795, 341] width 44 height 24
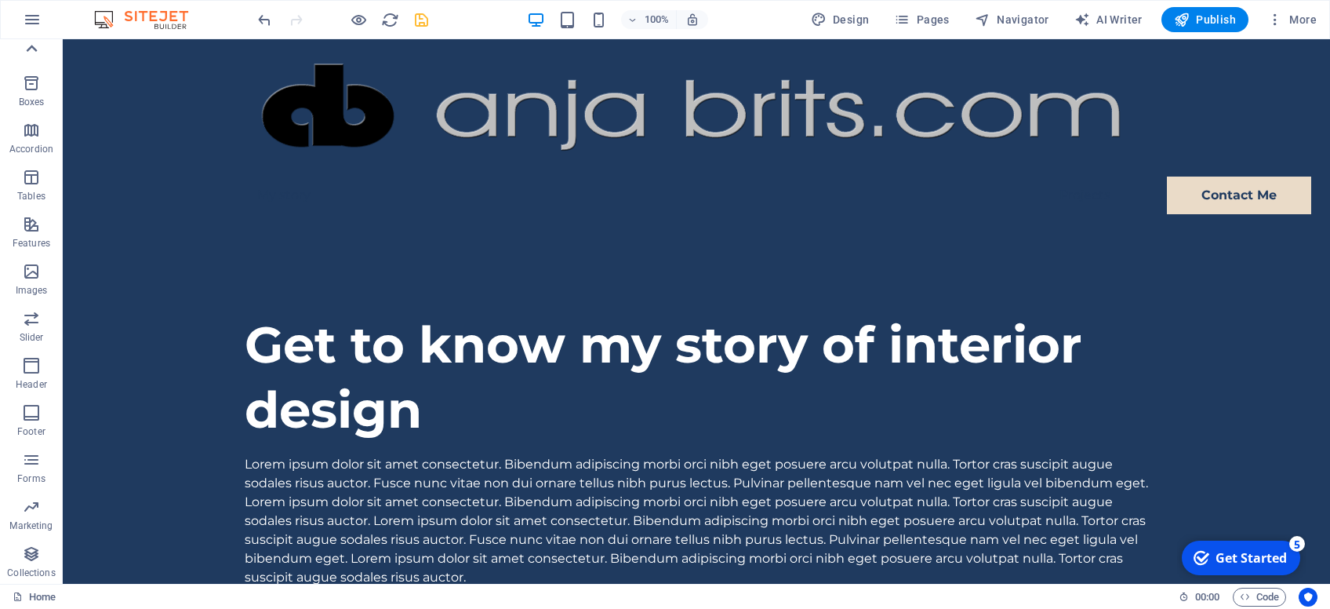
click at [27, 49] on icon at bounding box center [31, 49] width 22 height 22
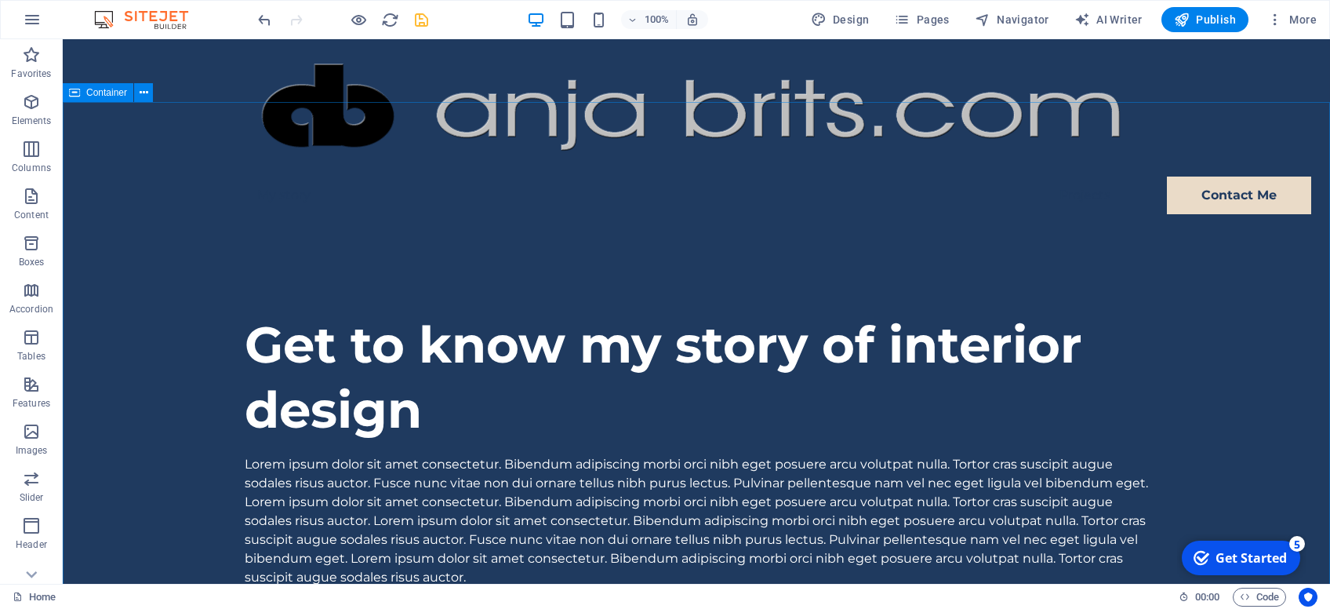
click at [100, 93] on span "Container" at bounding box center [106, 92] width 41 height 9
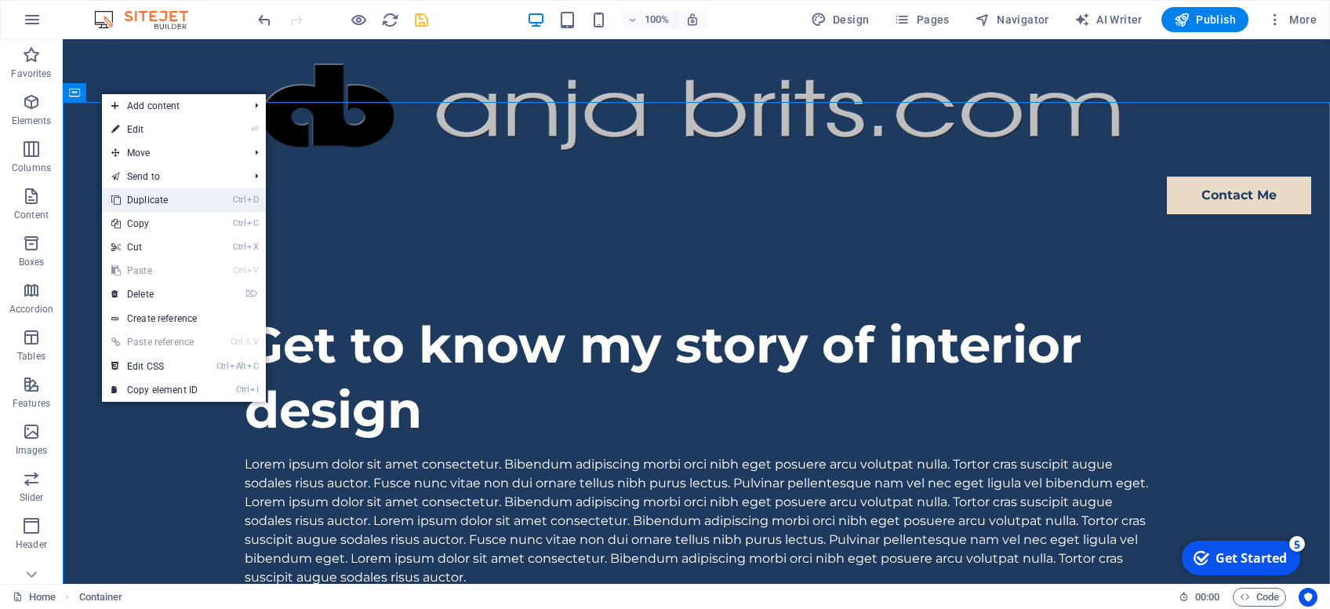
click at [142, 198] on link "Ctrl D Duplicate" at bounding box center [154, 200] width 105 height 24
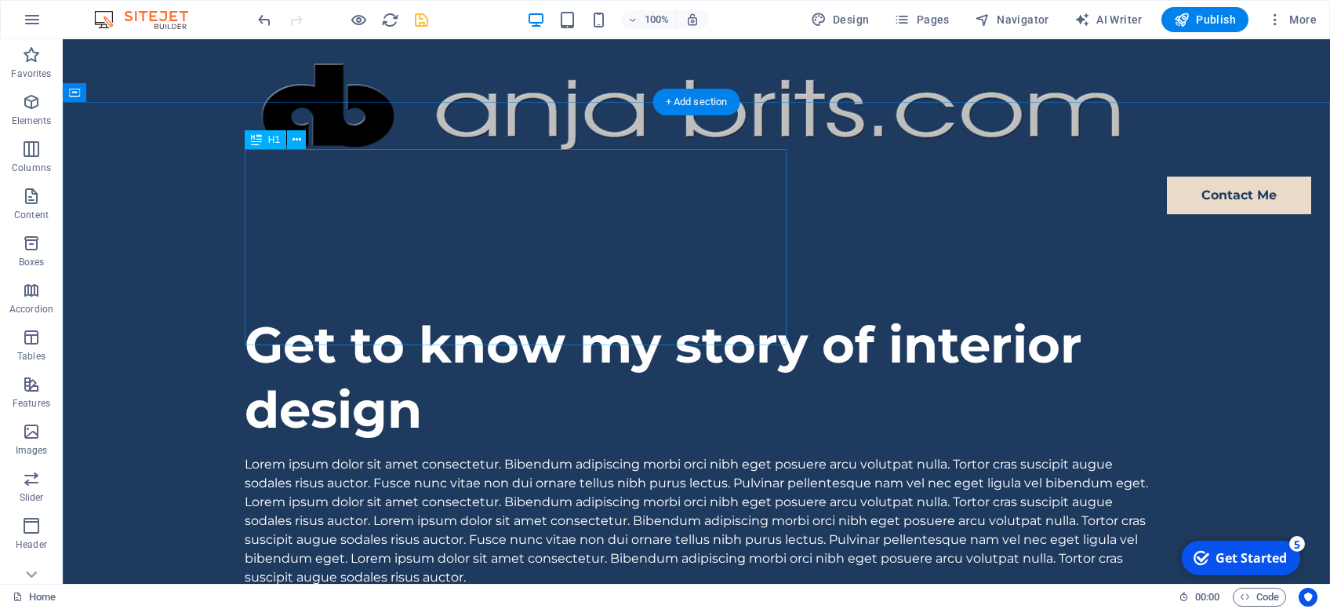
click at [362, 312] on div "Get to know my story of interior design" at bounding box center [697, 377] width 904 height 130
click at [299, 455] on div "Lorem ipsum dolor sit amet consectetur. Bibendum adipiscing morbi orci nibh ege…" at bounding box center [697, 521] width 904 height 132
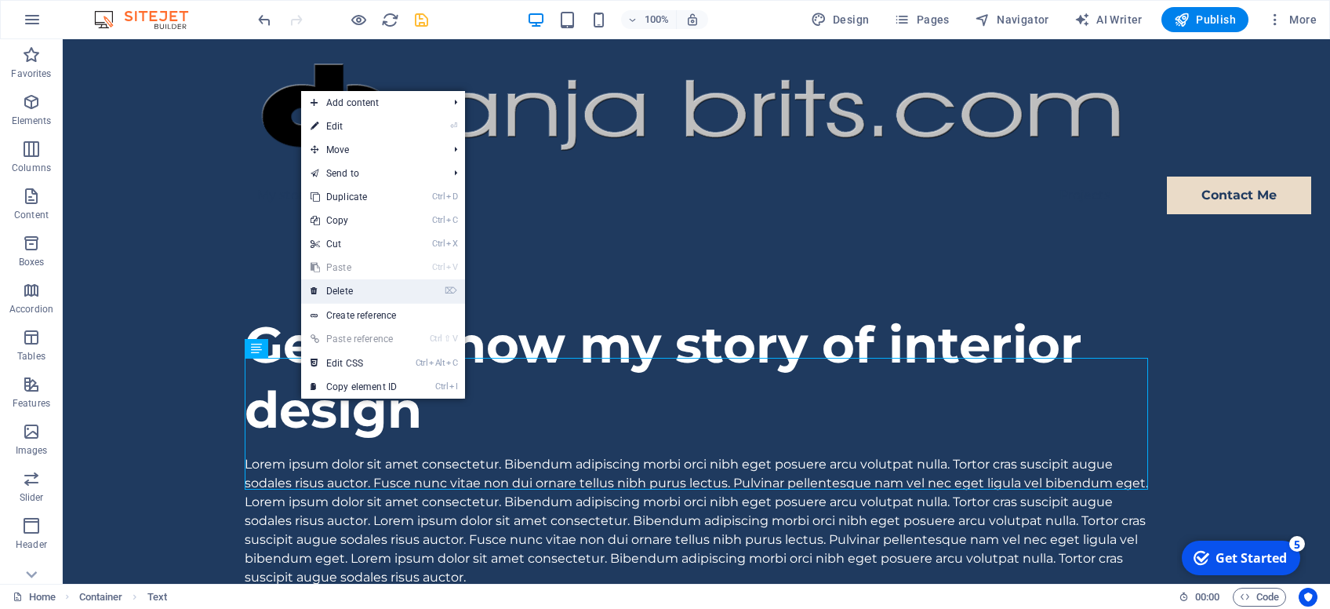
click at [339, 294] on link "⌦ Delete" at bounding box center [353, 291] width 105 height 24
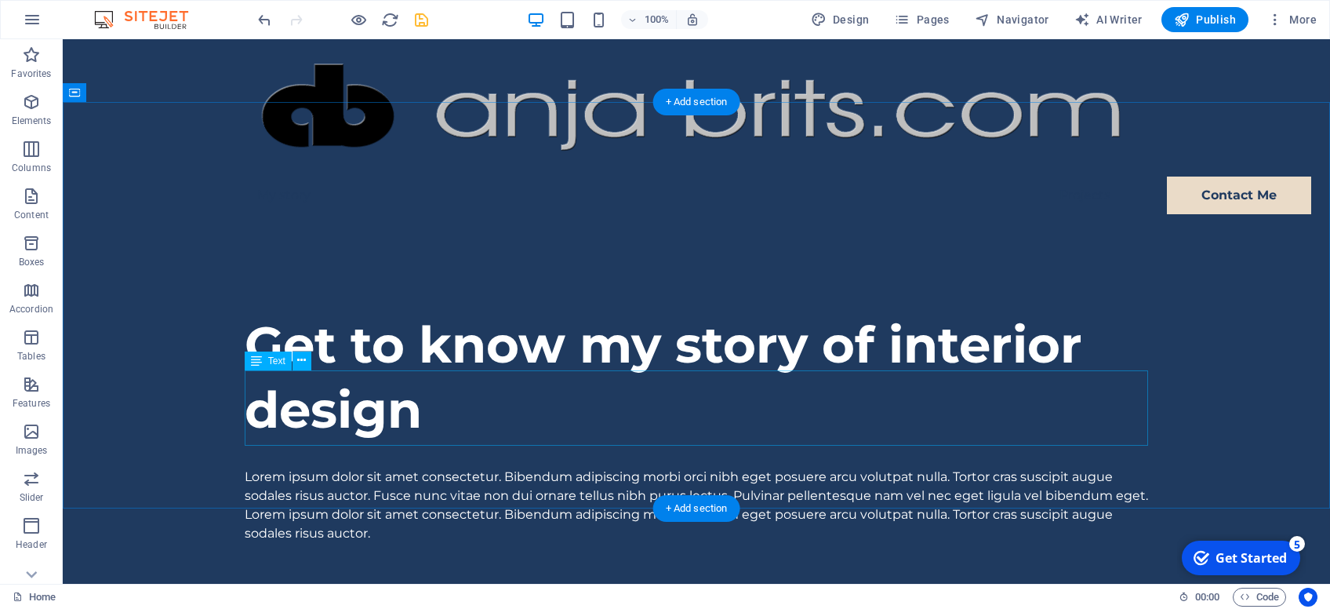
click at [381, 467] on div "Lorem ipsum dolor sit amet consectetur. Bibendum adipiscing morbi orci nibh ege…" at bounding box center [697, 504] width 904 height 75
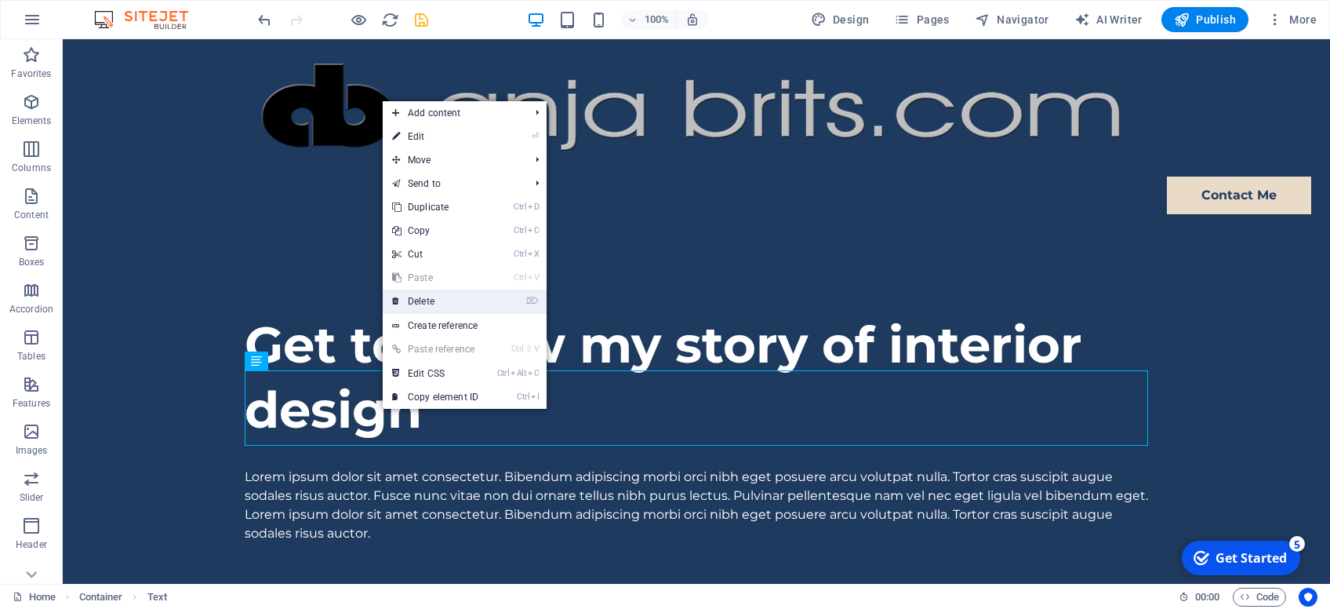
click at [439, 306] on link "⌦ Delete" at bounding box center [435, 301] width 105 height 24
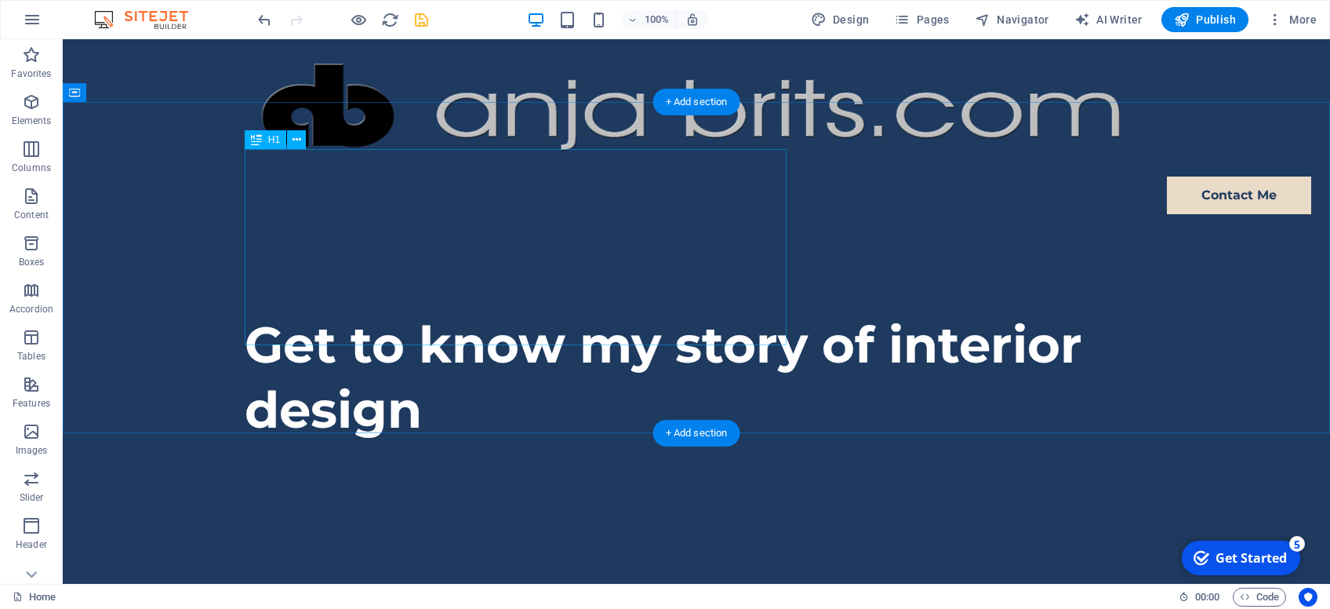
click at [437, 318] on div "Get to know my story of interior design" at bounding box center [697, 377] width 904 height 130
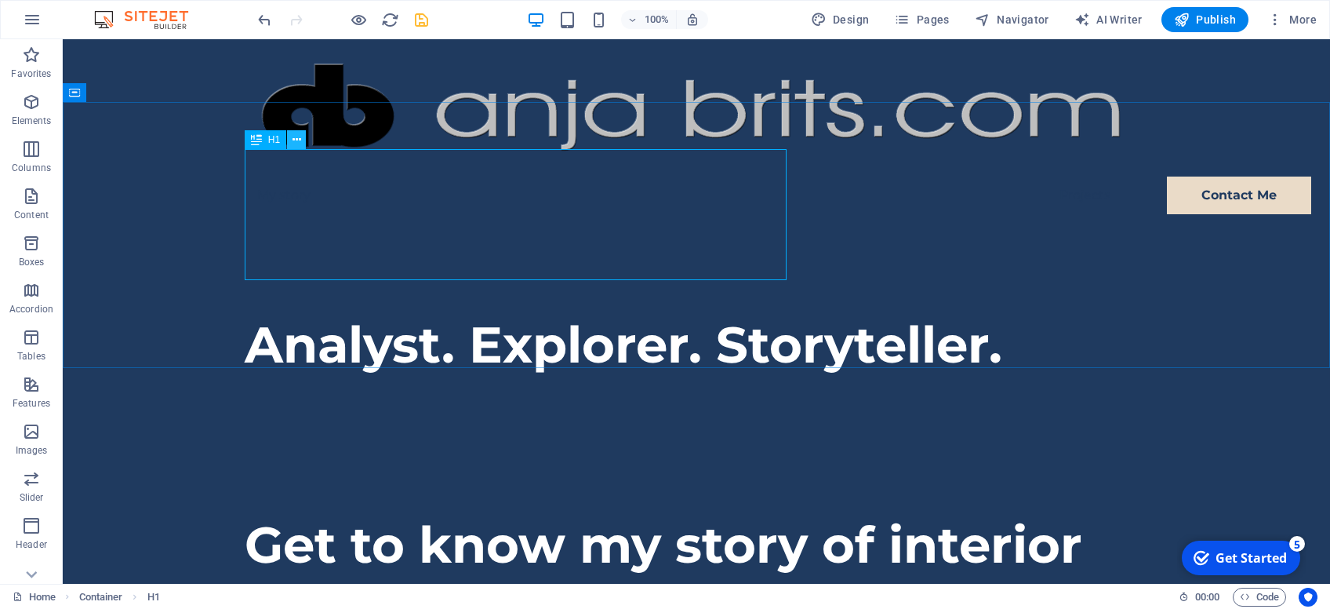
click at [295, 143] on icon at bounding box center [297, 140] width 9 height 16
click at [482, 312] on div "Analyst. Explorer. Storyteller." at bounding box center [697, 344] width 904 height 65
click at [33, 102] on icon "button" at bounding box center [31, 102] width 19 height 19
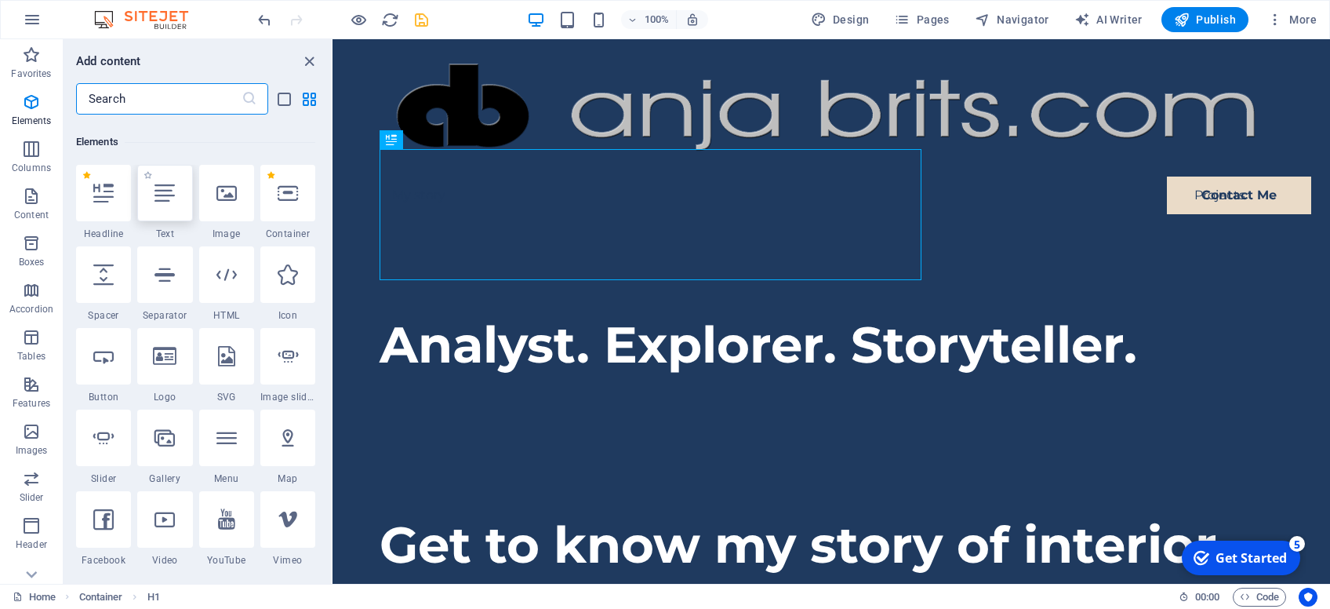
scroll to position [166, 0]
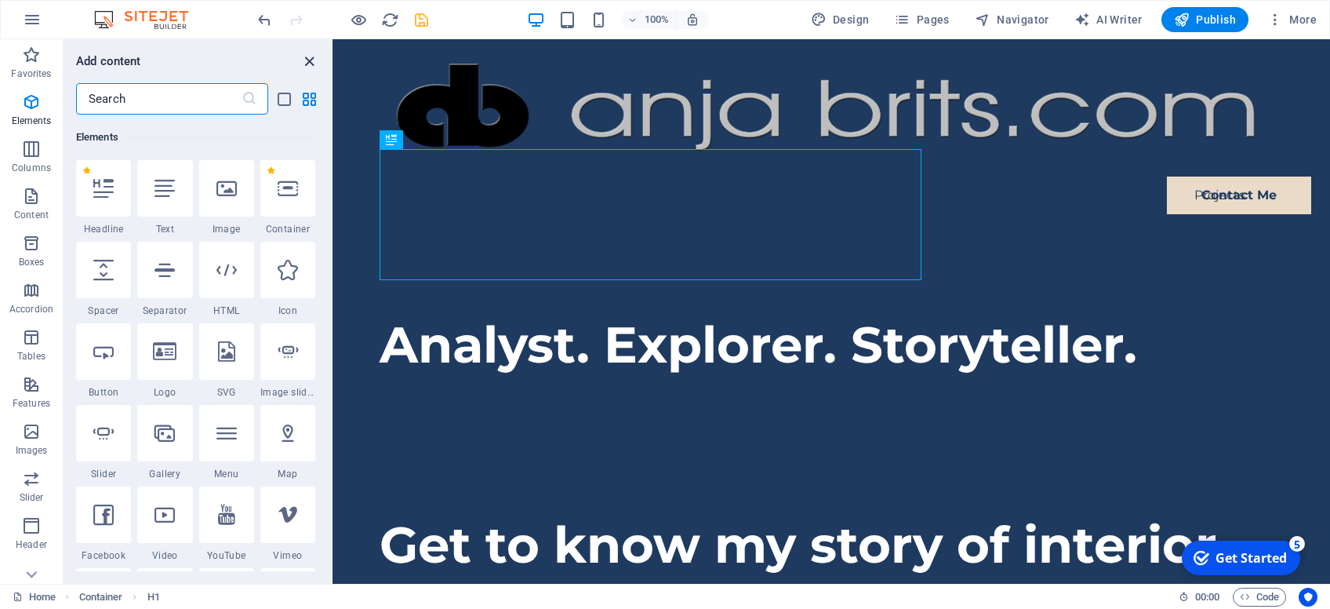
click at [304, 61] on icon "close panel" at bounding box center [309, 62] width 18 height 18
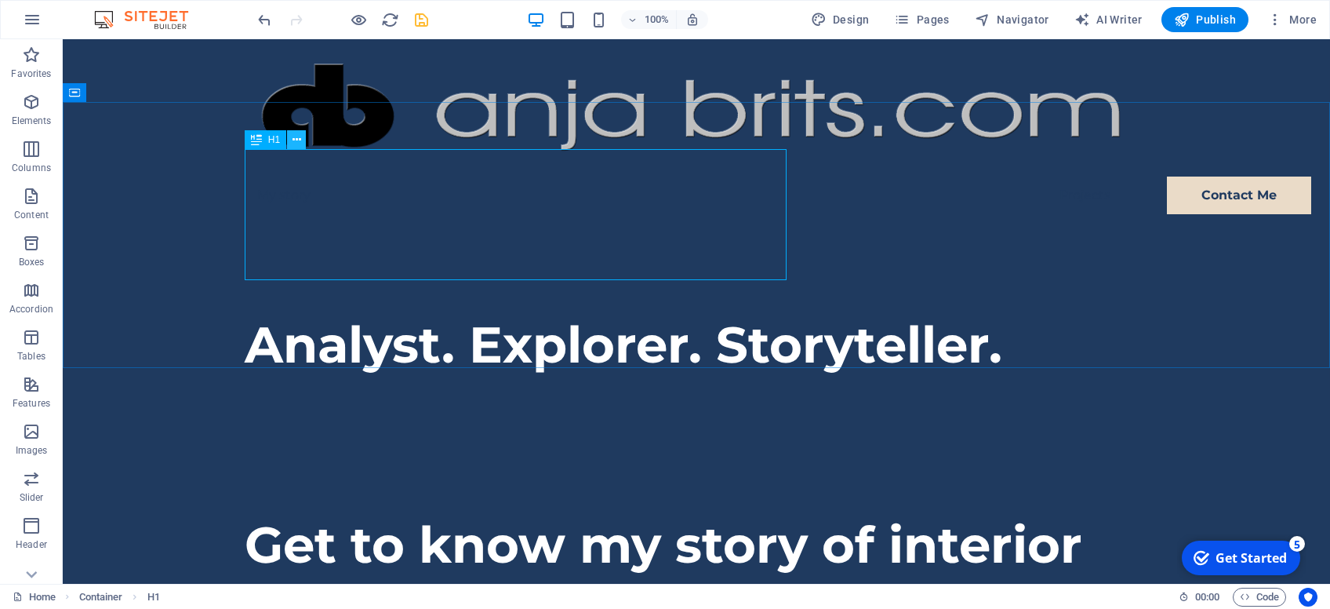
click at [295, 142] on icon at bounding box center [297, 140] width 9 height 16
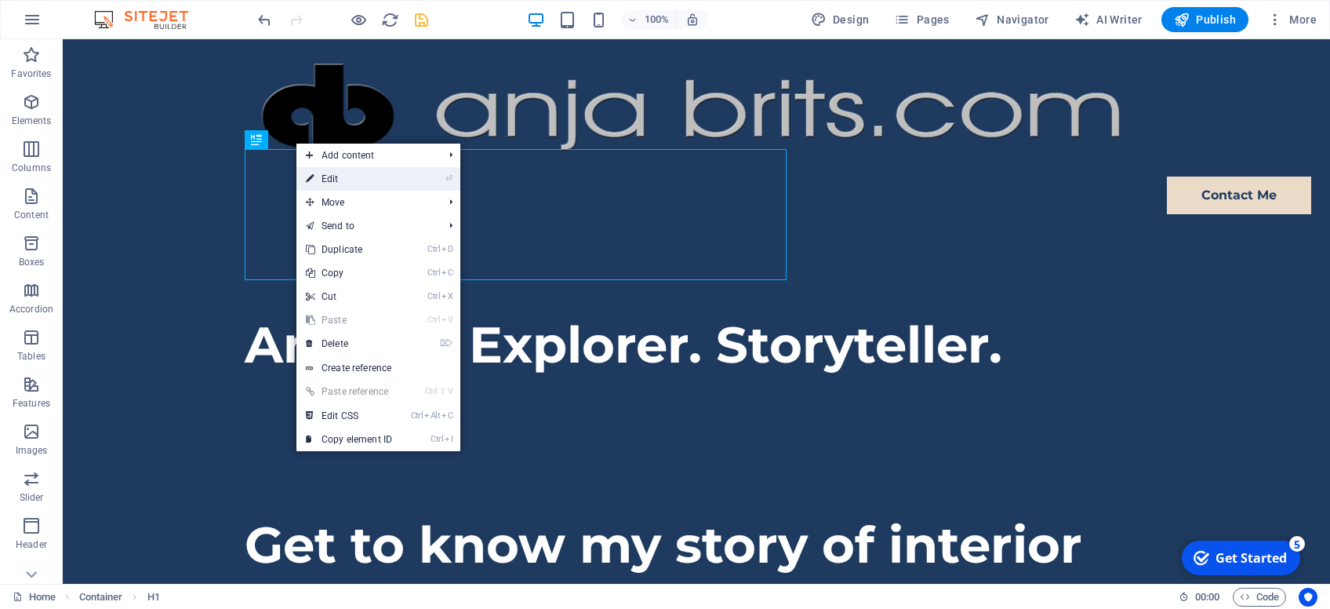
click at [315, 175] on link "⏎ Edit" at bounding box center [349, 179] width 105 height 24
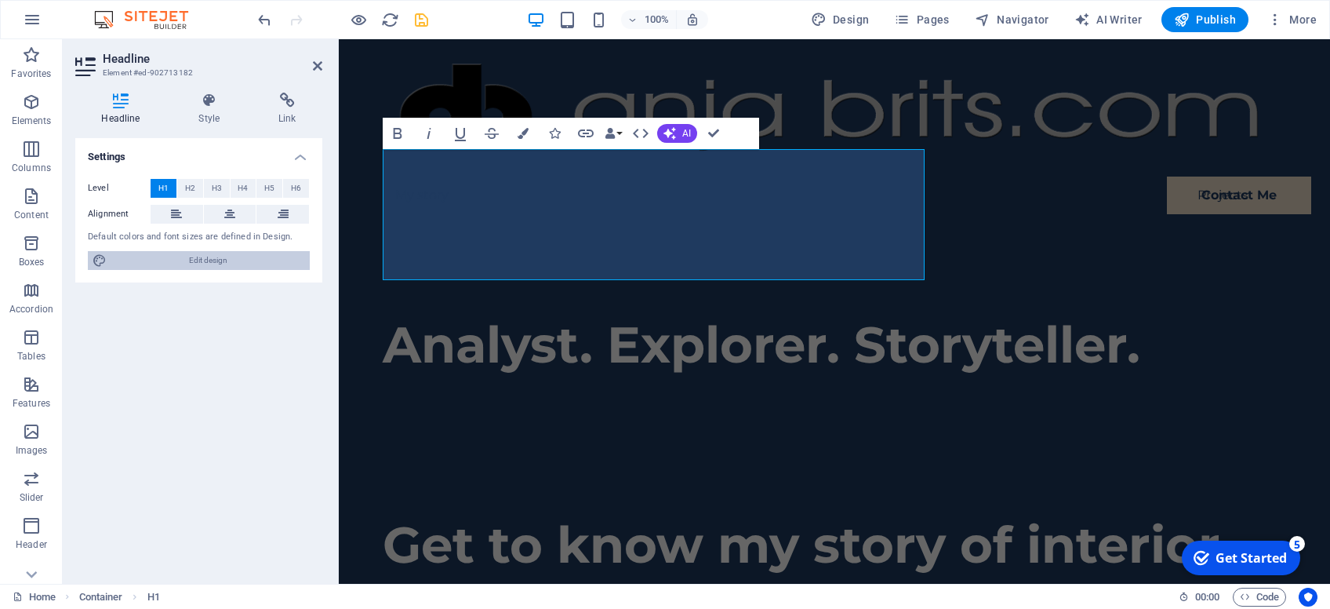
click at [189, 260] on span "Edit design" at bounding box center [208, 260] width 194 height 19
select select "px"
select select "400"
select select "px"
select select "700"
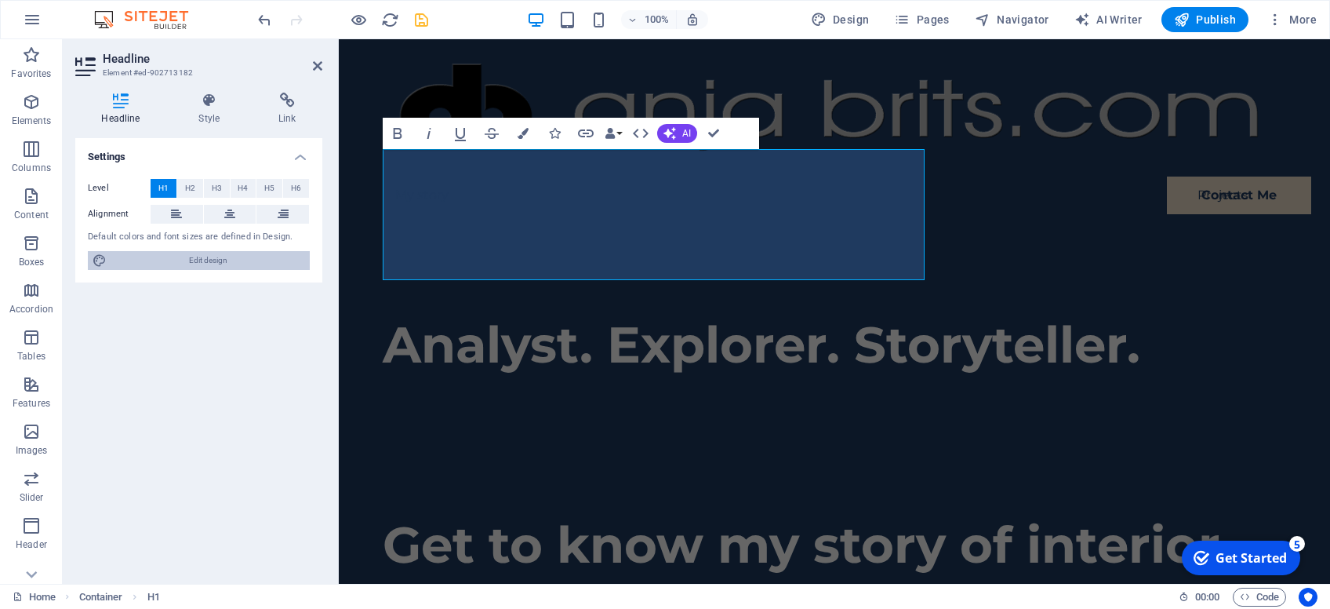
select select "px"
select select "rem"
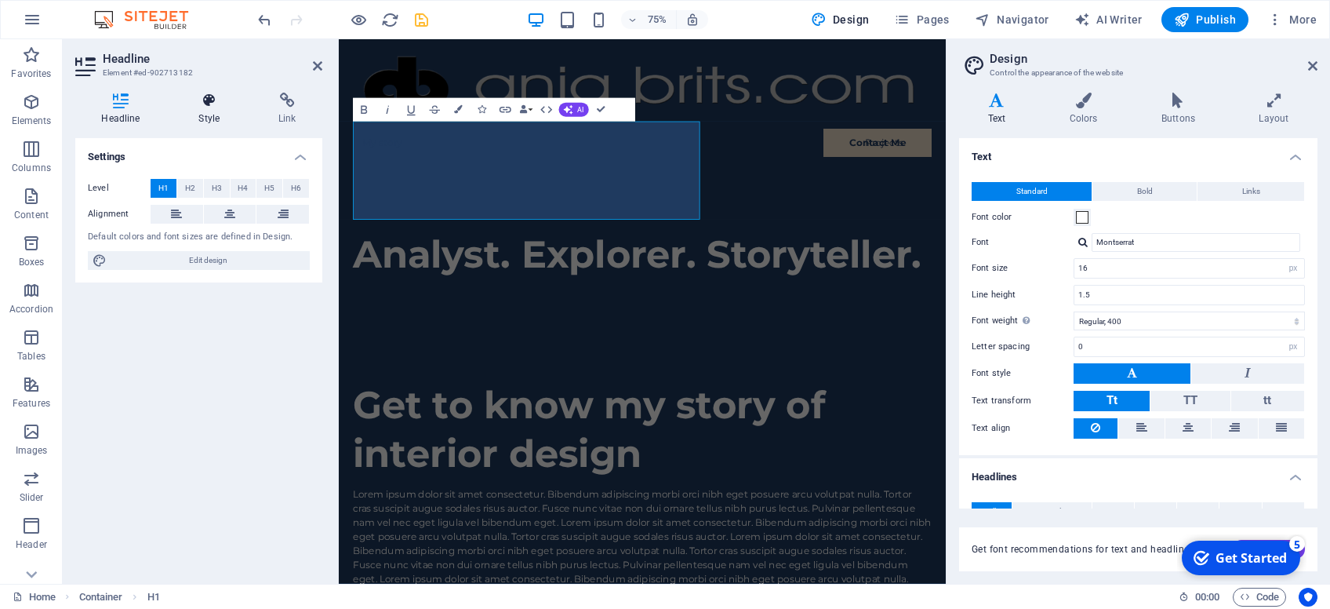
click at [219, 105] on icon at bounding box center [210, 101] width 74 height 16
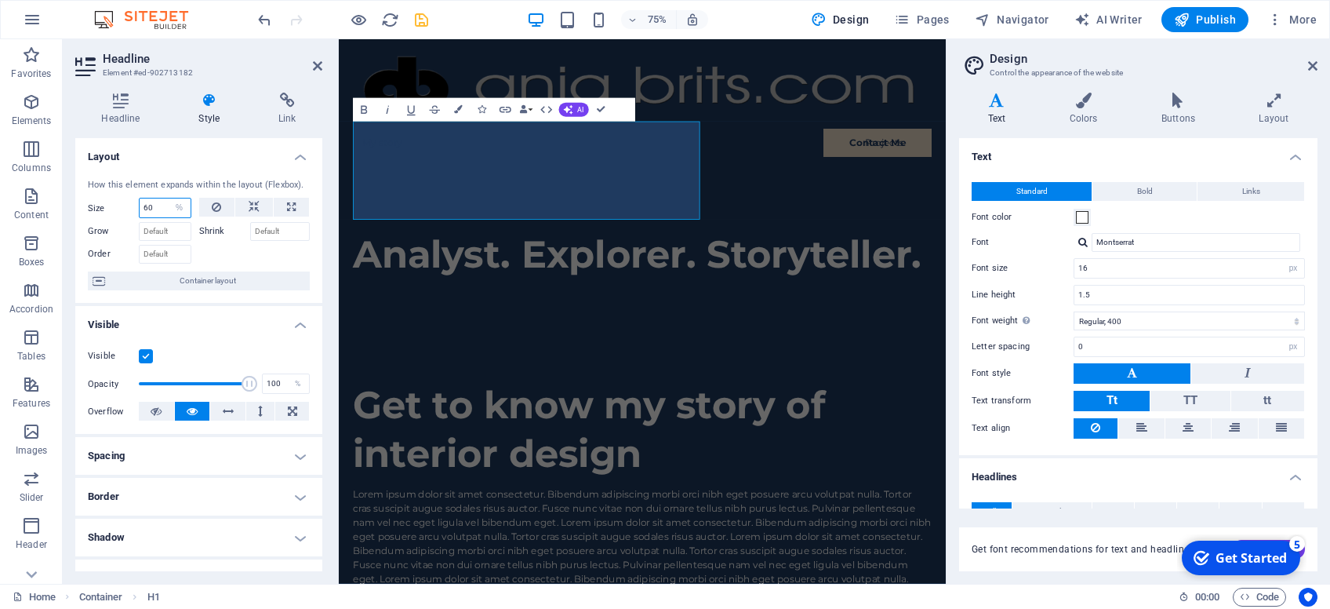
click at [158, 209] on input "60" at bounding box center [165, 207] width 51 height 19
type input "6"
type input "7"
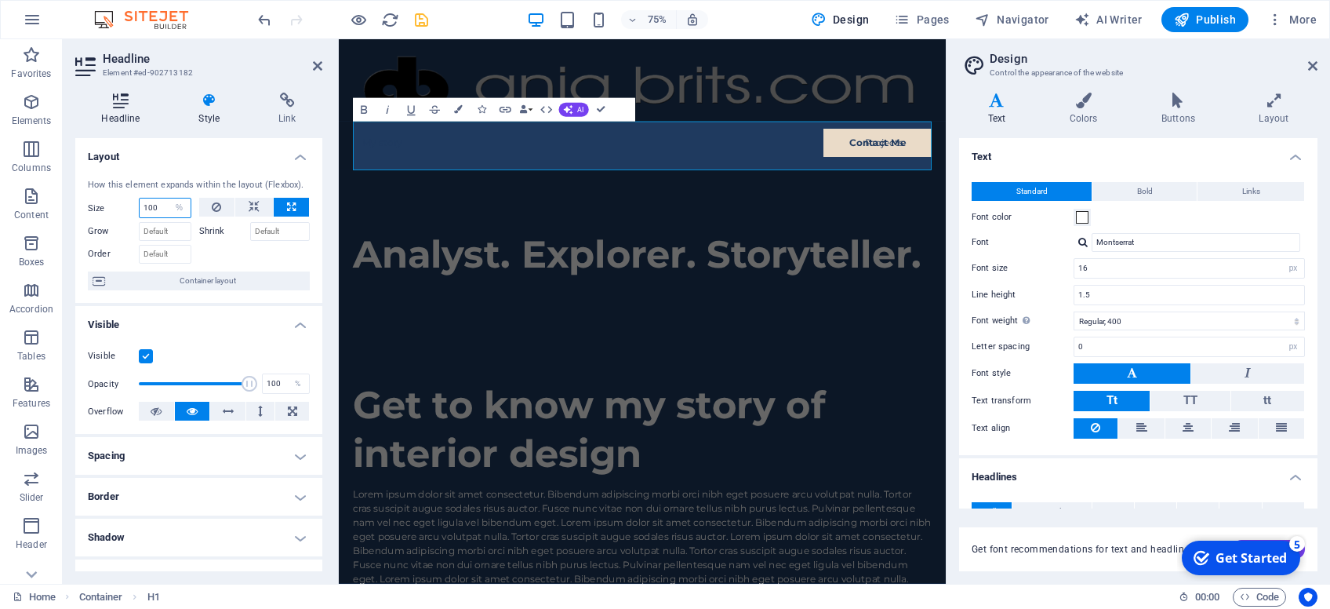
type input "100"
click at [135, 113] on h4 "Headline" at bounding box center [123, 109] width 97 height 33
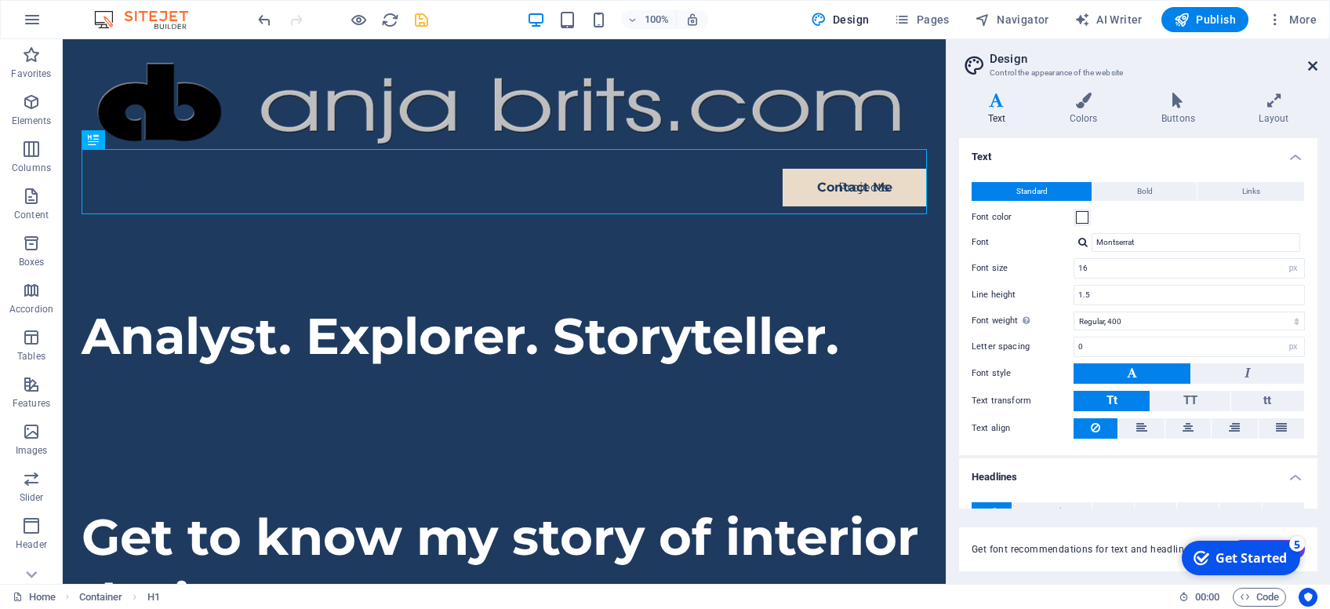
click at [1315, 64] on icon at bounding box center [1312, 66] width 9 height 13
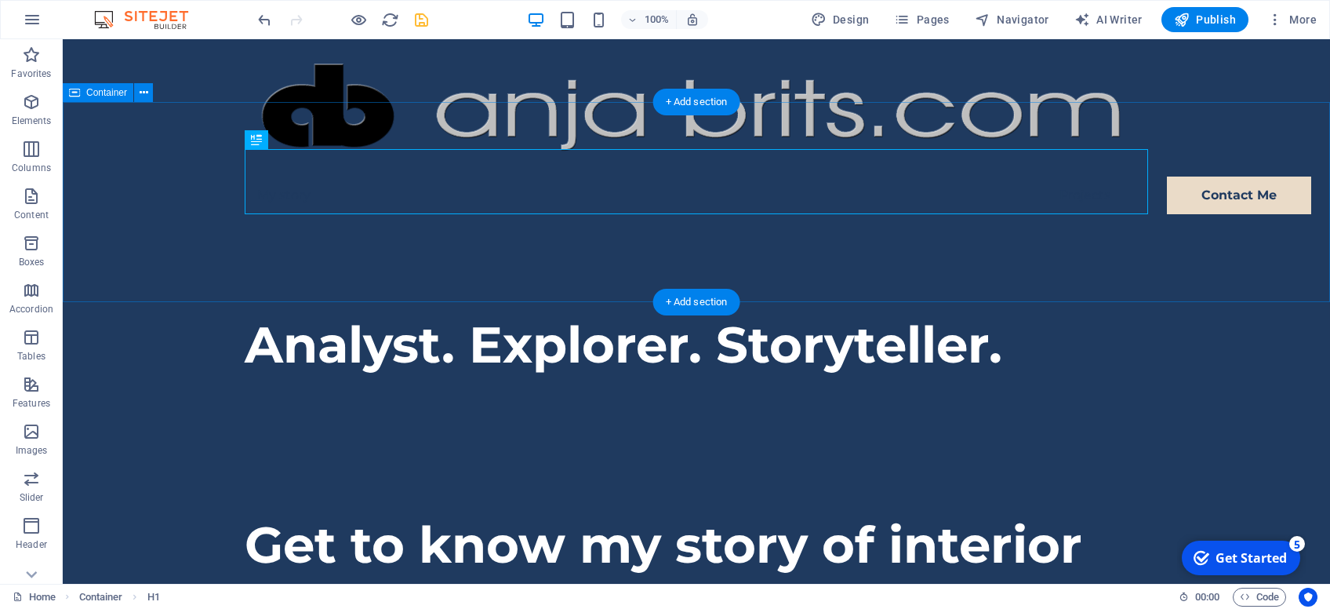
click at [399, 265] on div "Analyst. Explorer. Storyteller." at bounding box center [697, 365] width 1268 height 200
click at [177, 265] on div "Analyst. Explorer. Storyteller." at bounding box center [697, 365] width 1268 height 200
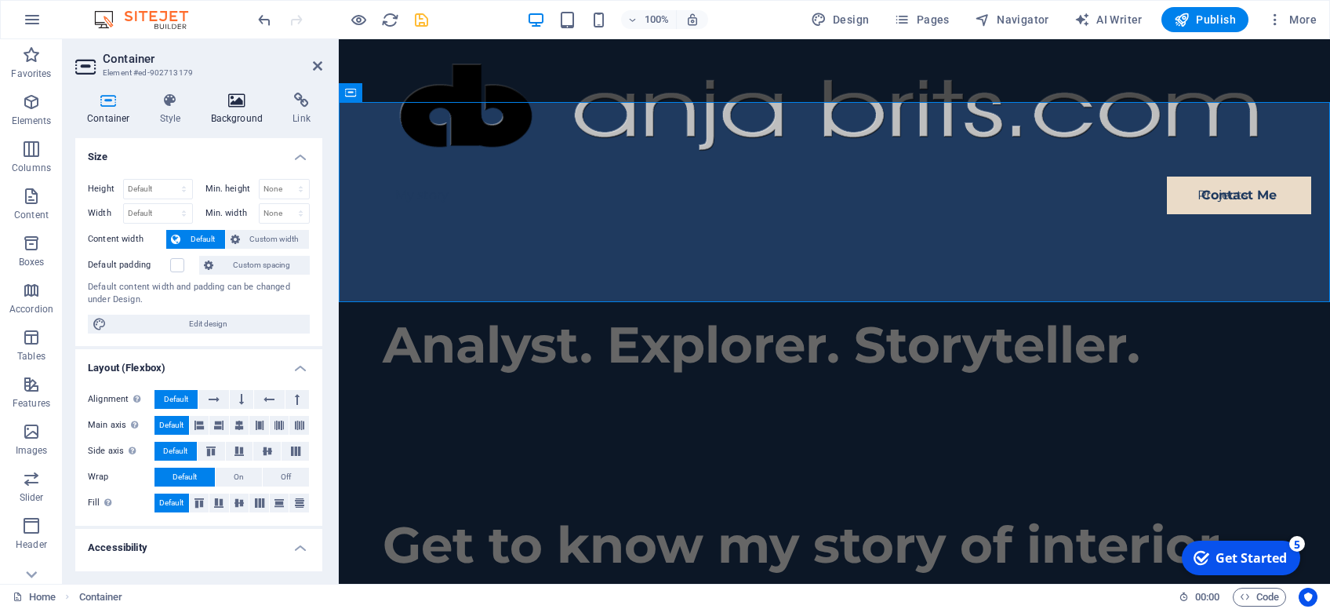
click at [233, 118] on h4 "Background" at bounding box center [240, 109] width 82 height 33
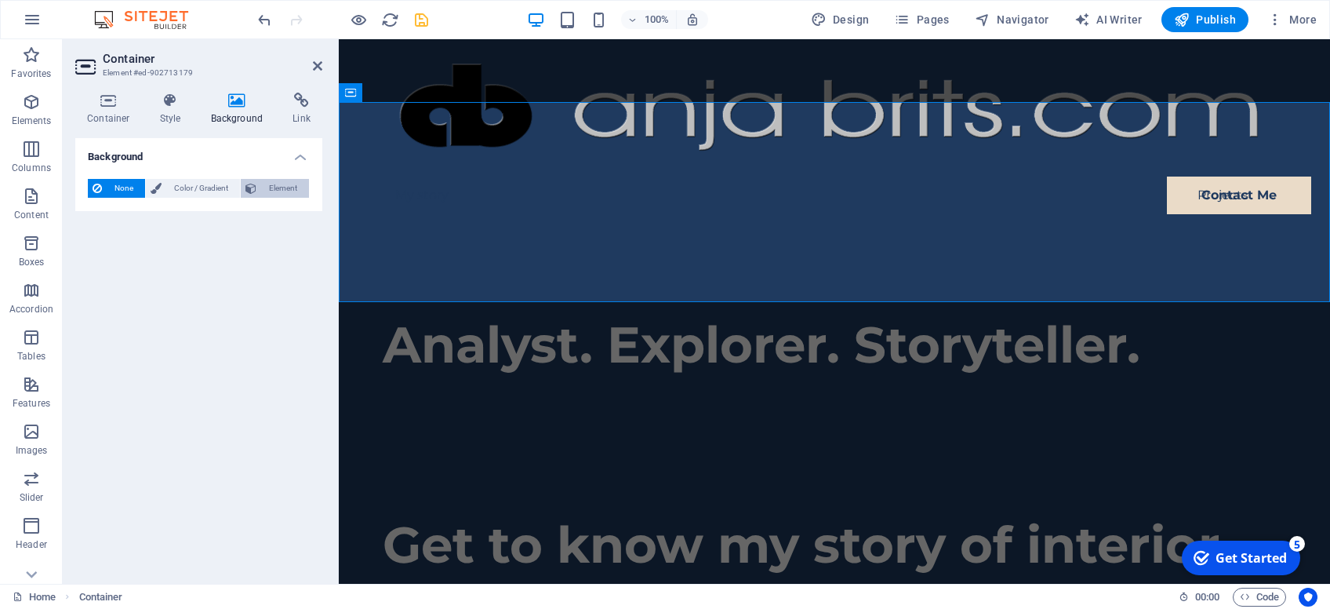
click at [283, 185] on span "Element" at bounding box center [282, 188] width 43 height 19
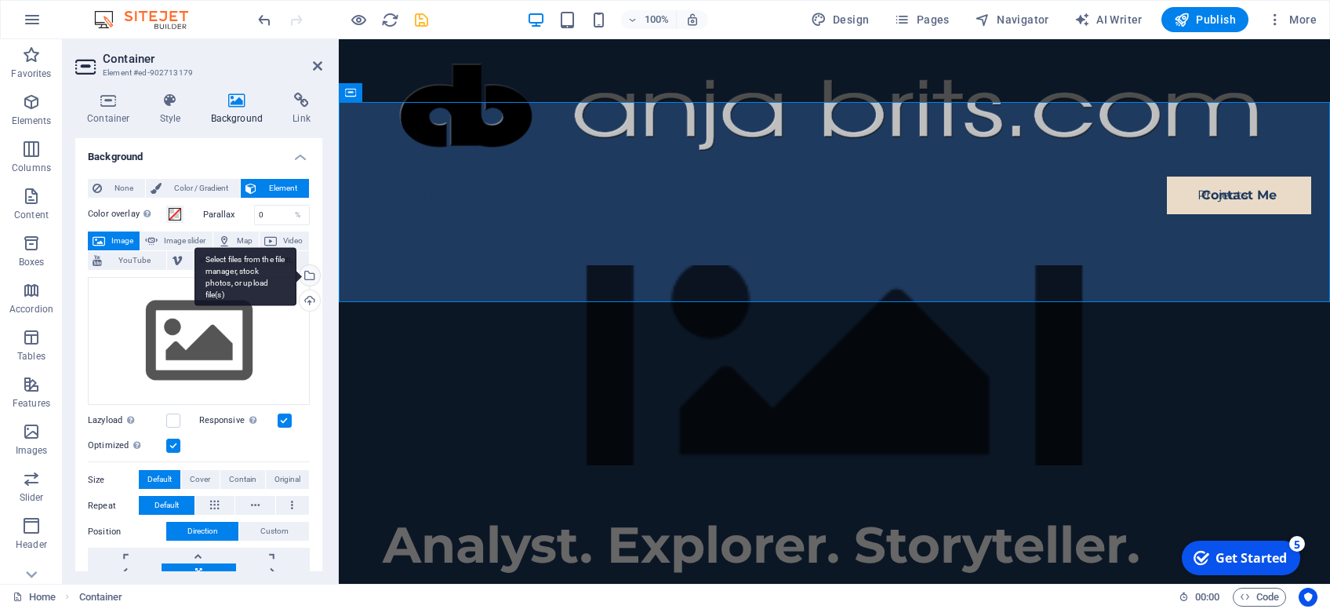
click at [297, 273] on div "Select files from the file manager, stock photos, or upload file(s)" at bounding box center [246, 276] width 102 height 59
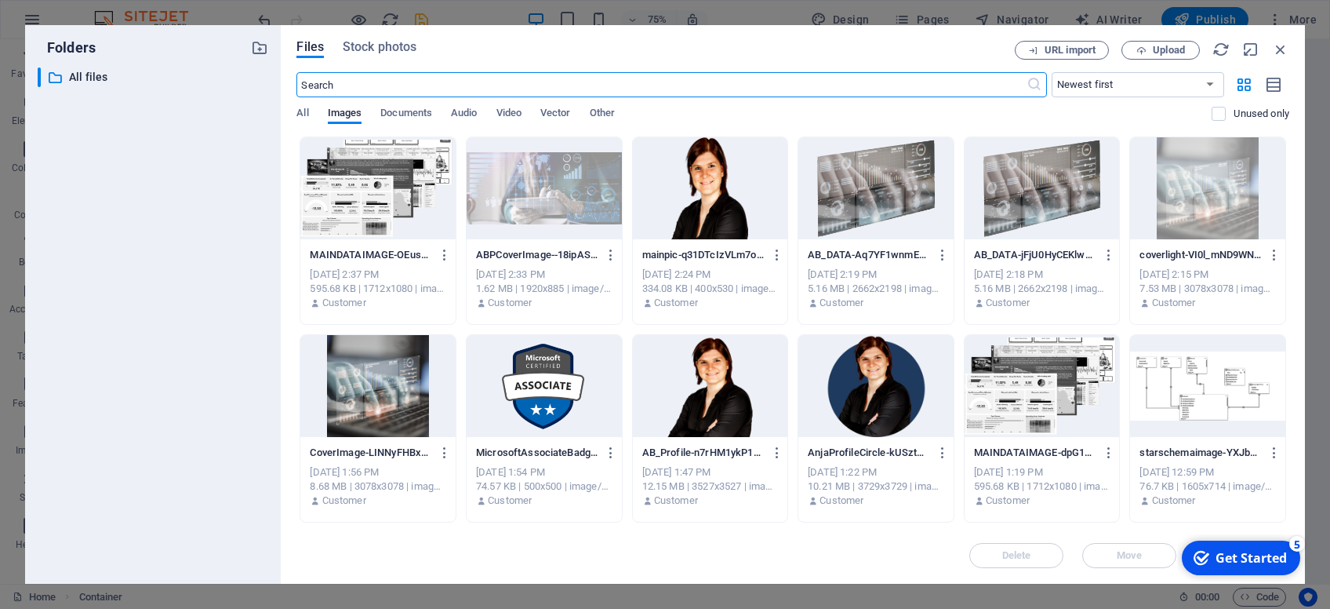
click at [531, 180] on div at bounding box center [544, 188] width 155 height 102
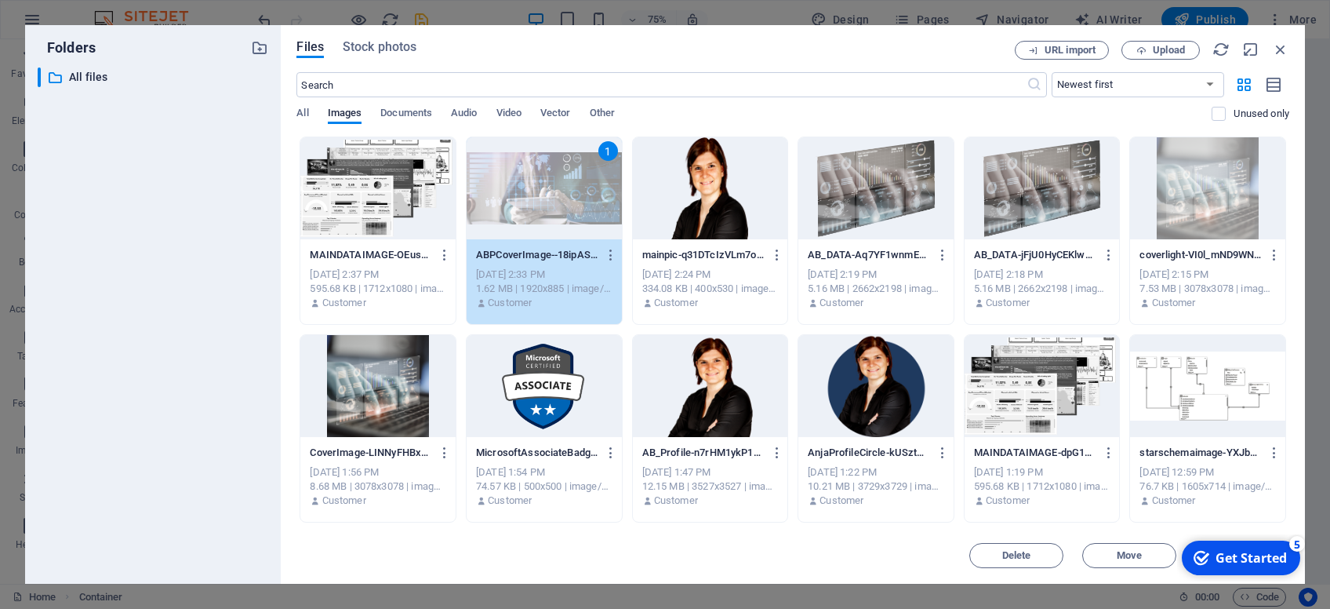
click at [531, 180] on div "1" at bounding box center [544, 188] width 155 height 102
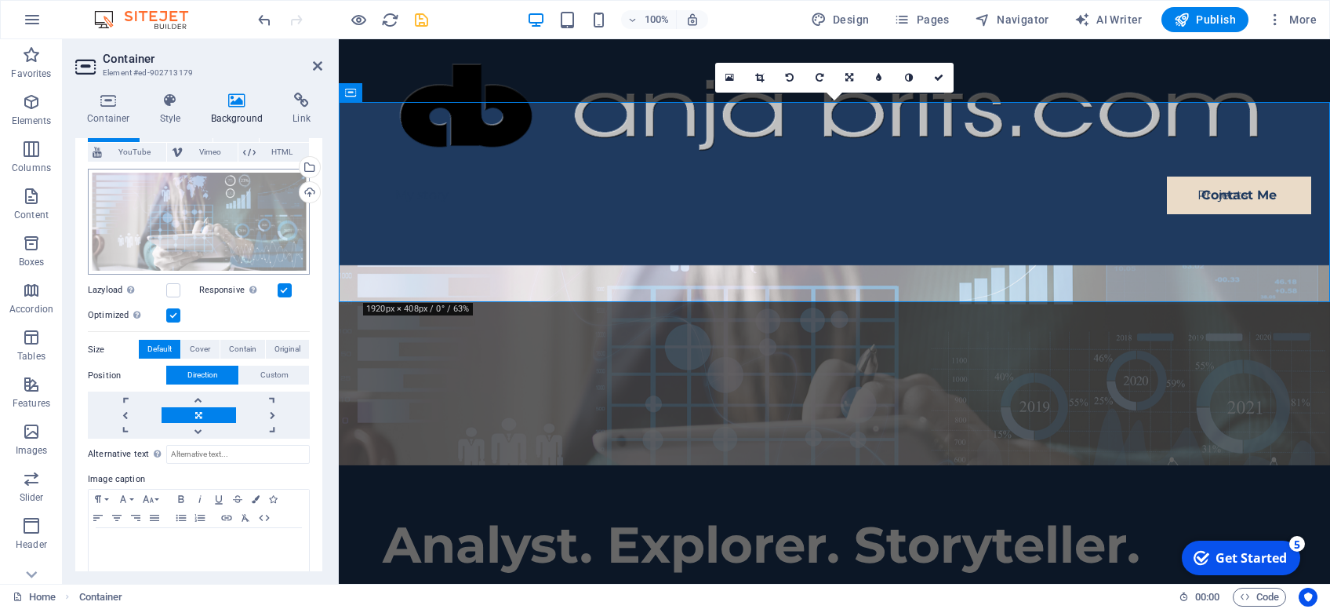
scroll to position [125, 0]
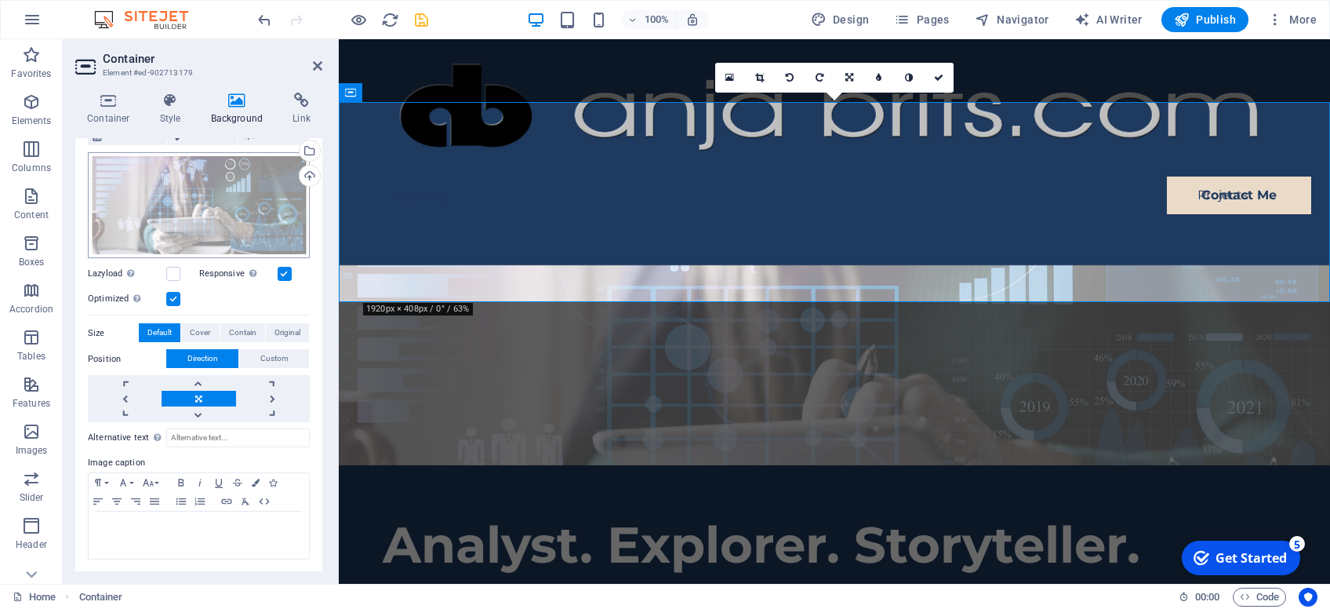
click at [209, 294] on div "Optimized Images are compressed to improve page speed." at bounding box center [199, 298] width 222 height 19
click at [195, 328] on span "Cover" at bounding box center [200, 332] width 20 height 19
click at [243, 326] on span "Contain" at bounding box center [242, 332] width 27 height 19
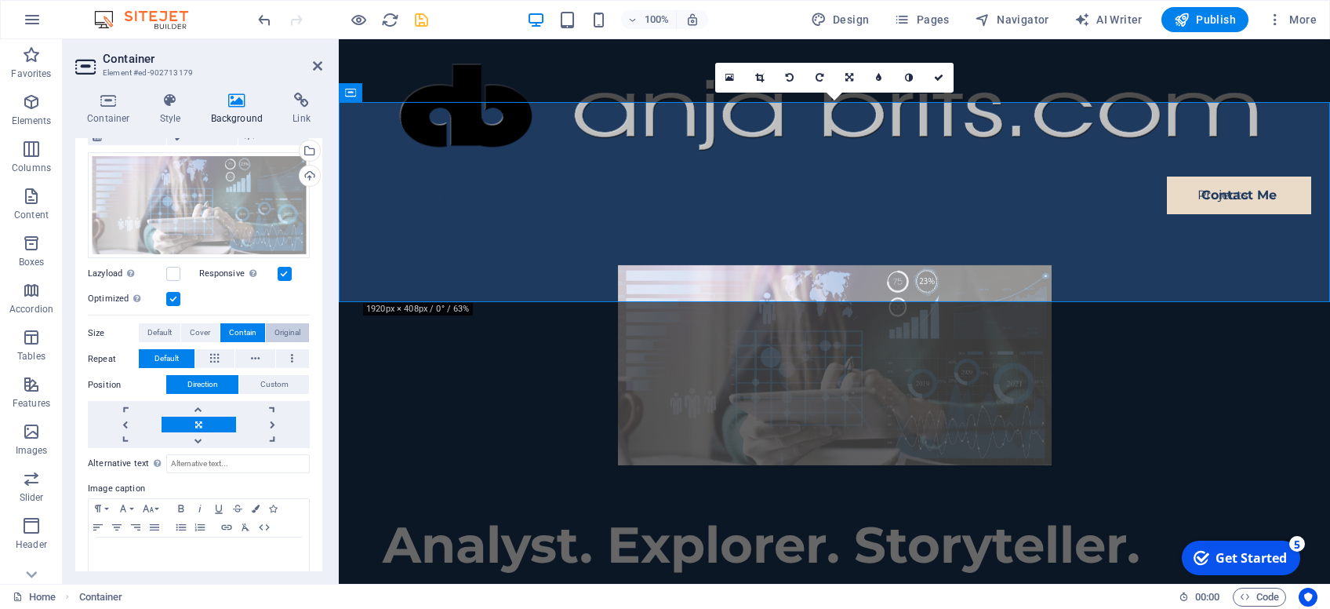
click at [289, 333] on span "Original" at bounding box center [288, 332] width 26 height 19
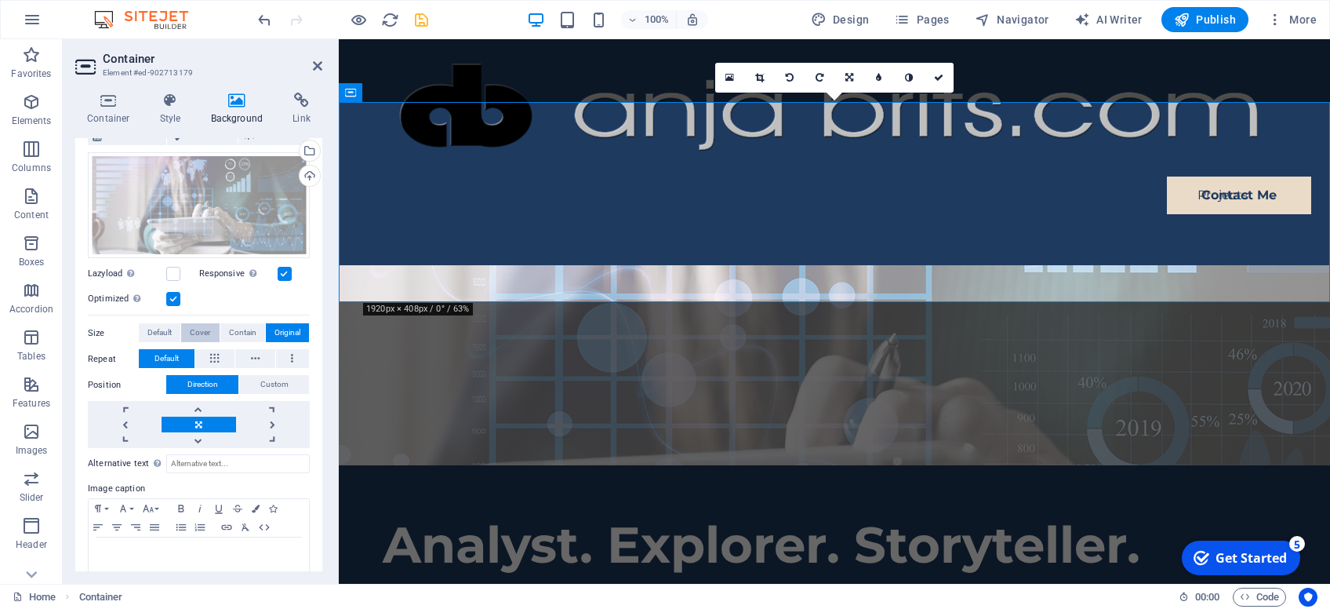
click at [195, 329] on span "Cover" at bounding box center [200, 332] width 20 height 19
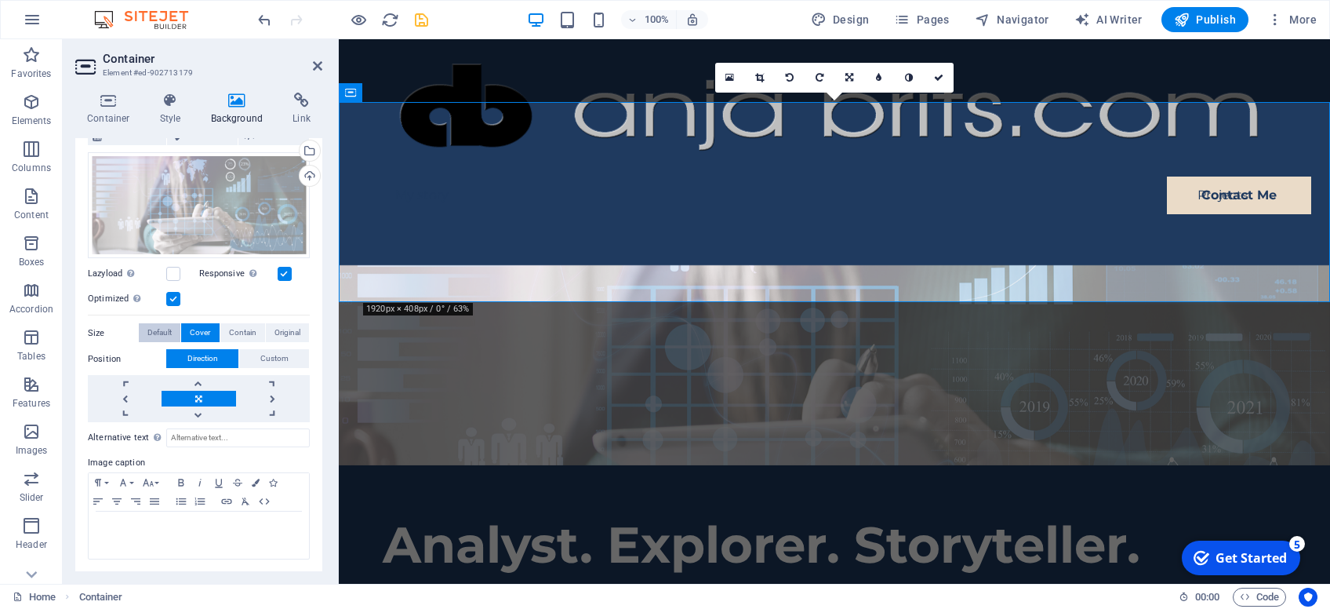
click at [149, 330] on span "Default" at bounding box center [159, 332] width 24 height 19
click at [213, 327] on button "Cover" at bounding box center [200, 332] width 38 height 19
click at [209, 377] on link at bounding box center [199, 383] width 74 height 16
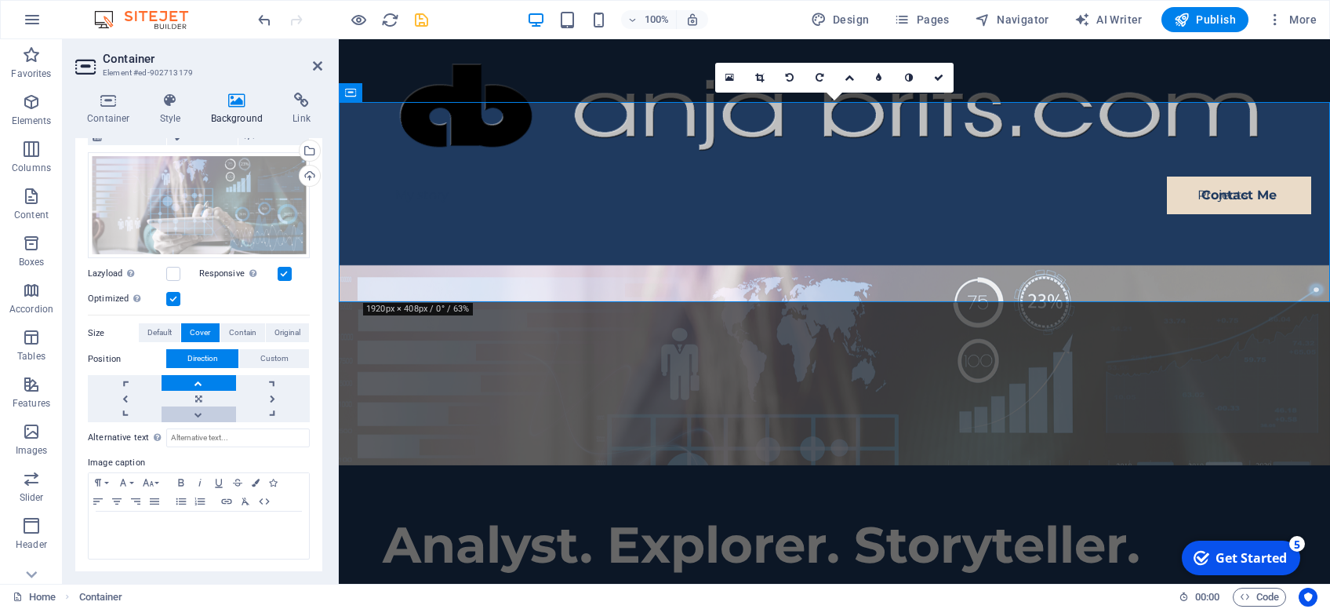
click at [198, 414] on link at bounding box center [199, 414] width 74 height 16
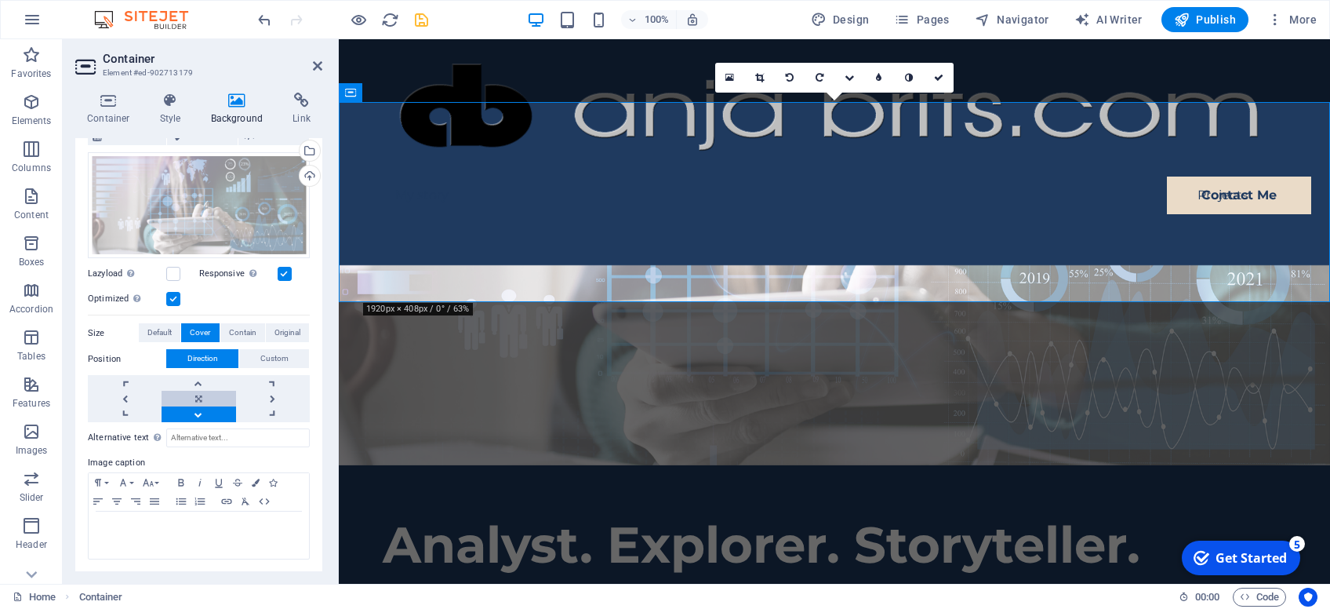
click at [202, 395] on link at bounding box center [199, 399] width 74 height 16
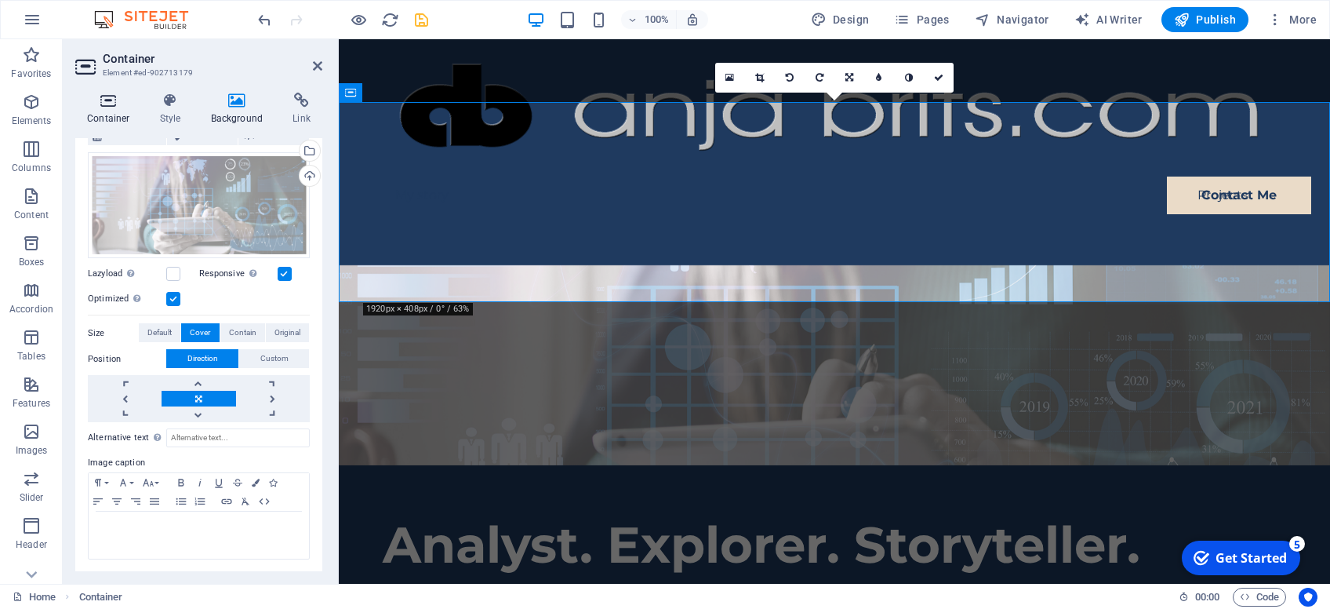
click at [112, 102] on icon at bounding box center [108, 101] width 67 height 16
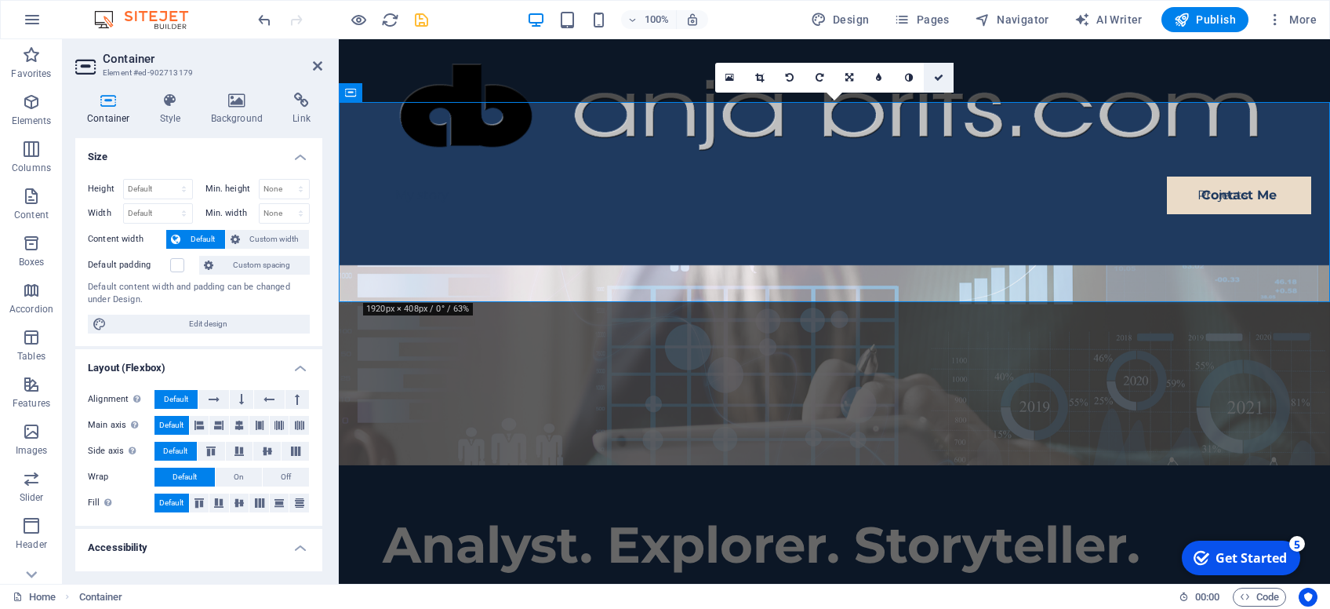
click at [937, 78] on icon at bounding box center [938, 77] width 9 height 9
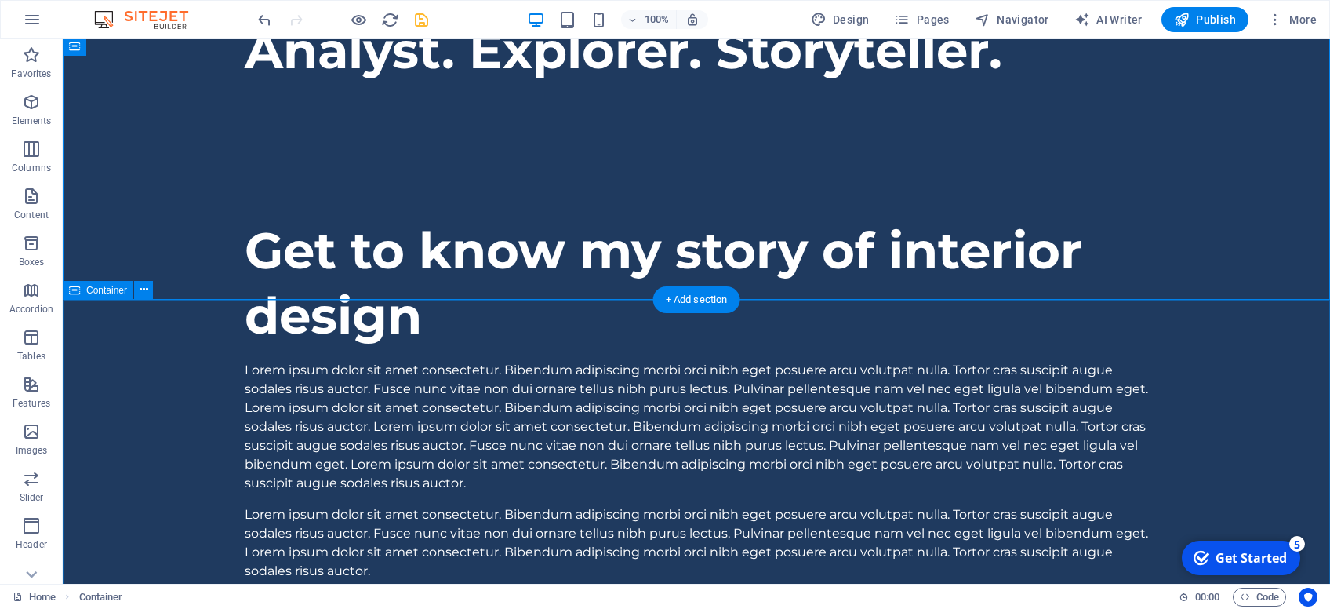
scroll to position [0, 0]
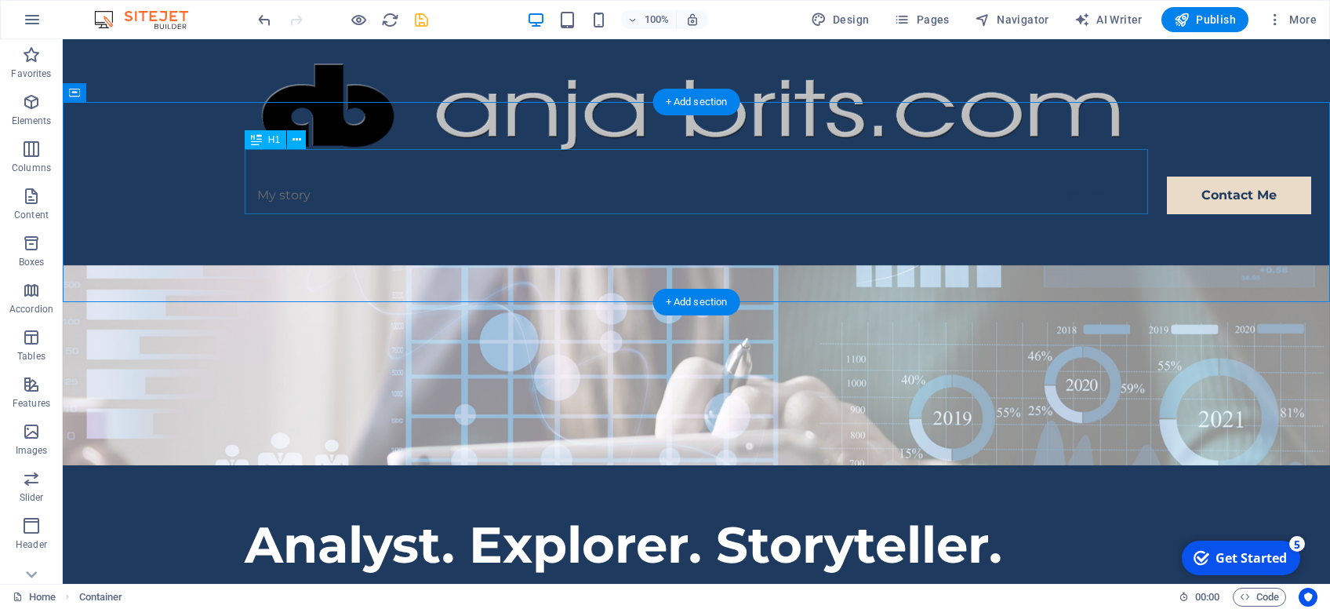
click at [597, 512] on div "Analyst. Explorer. Storyteller." at bounding box center [697, 544] width 904 height 65
click at [291, 138] on button at bounding box center [296, 139] width 19 height 19
click at [264, 512] on div "Analyst. Explorer. Storyteller." at bounding box center [697, 544] width 904 height 65
click at [266, 512] on div "Analyst. Explorer. Storyteller." at bounding box center [697, 544] width 904 height 65
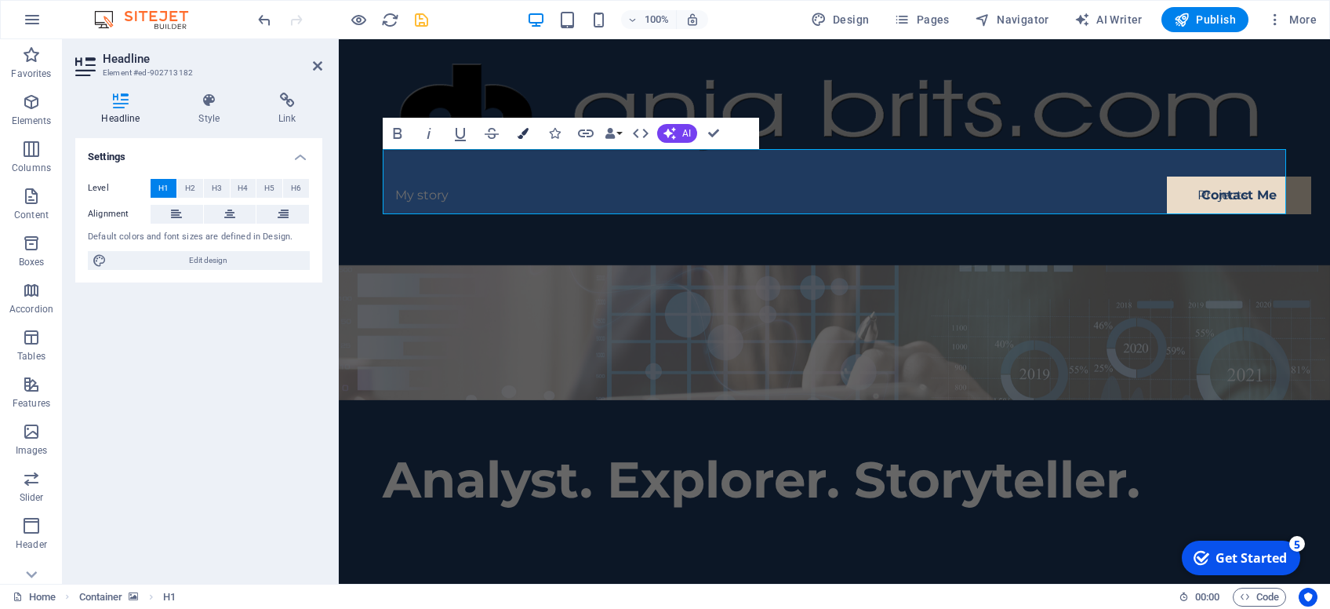
click at [520, 128] on button "Colors" at bounding box center [523, 133] width 30 height 31
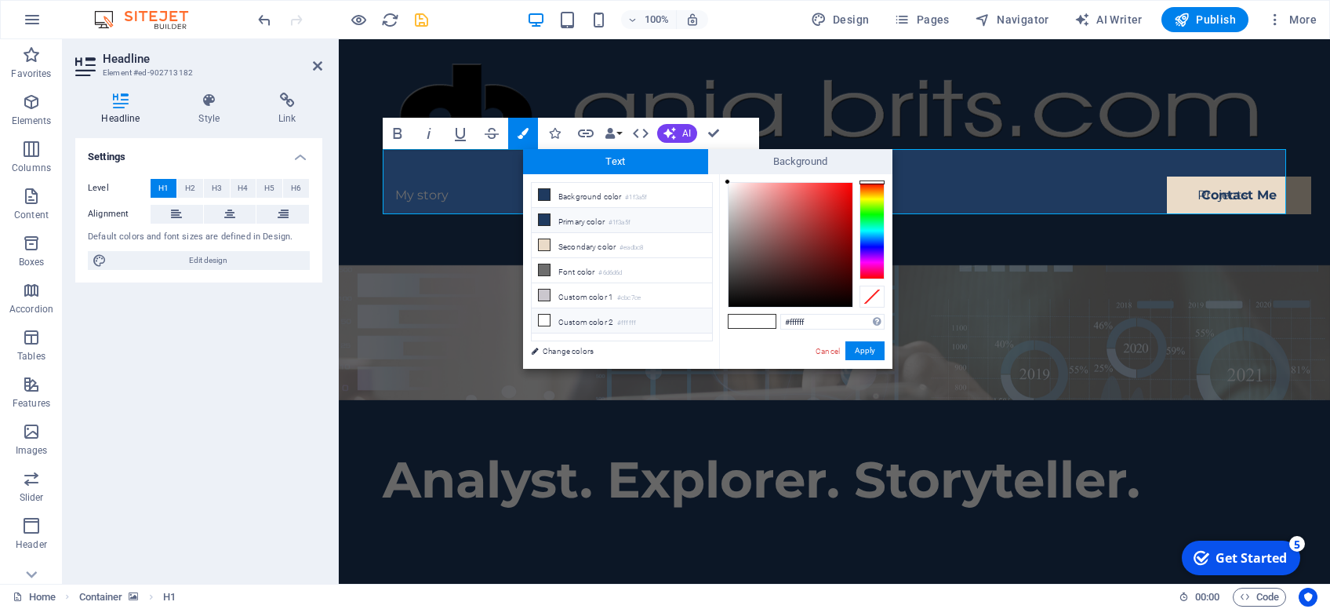
click at [571, 221] on li "Primary color #1f3a5f" at bounding box center [622, 220] width 180 height 25
type input "#1f3a5f"
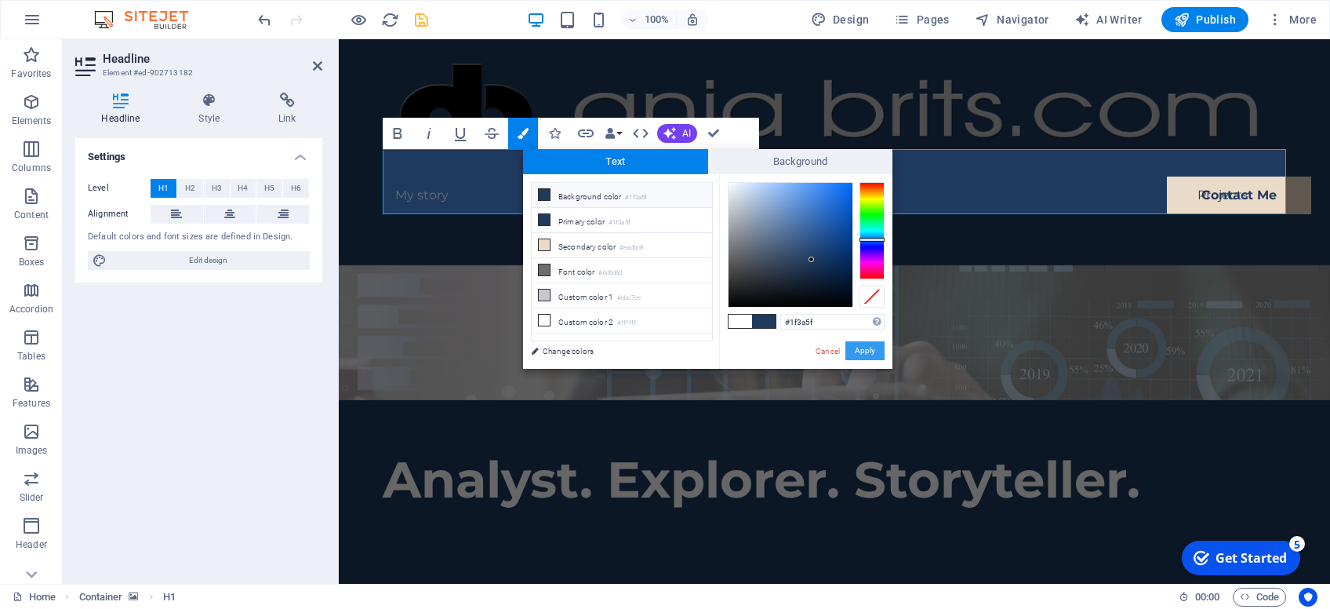
click at [876, 347] on button "Apply" at bounding box center [865, 350] width 39 height 19
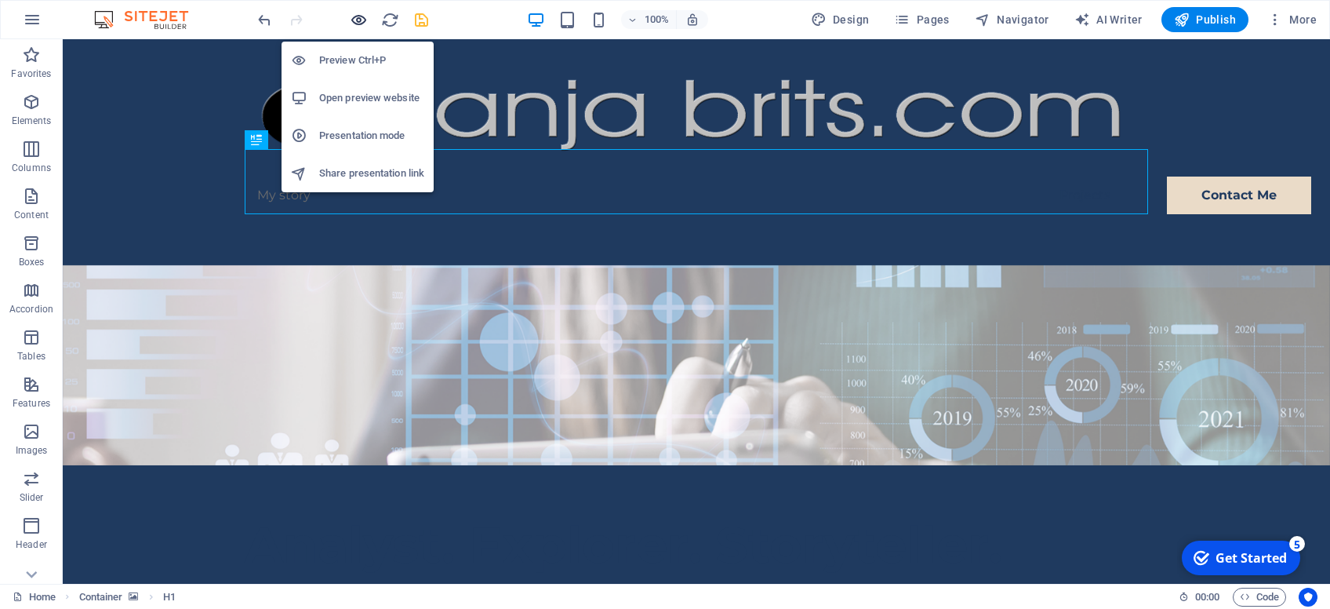
click at [0, 0] on icon "button" at bounding box center [0, 0] width 0 height 0
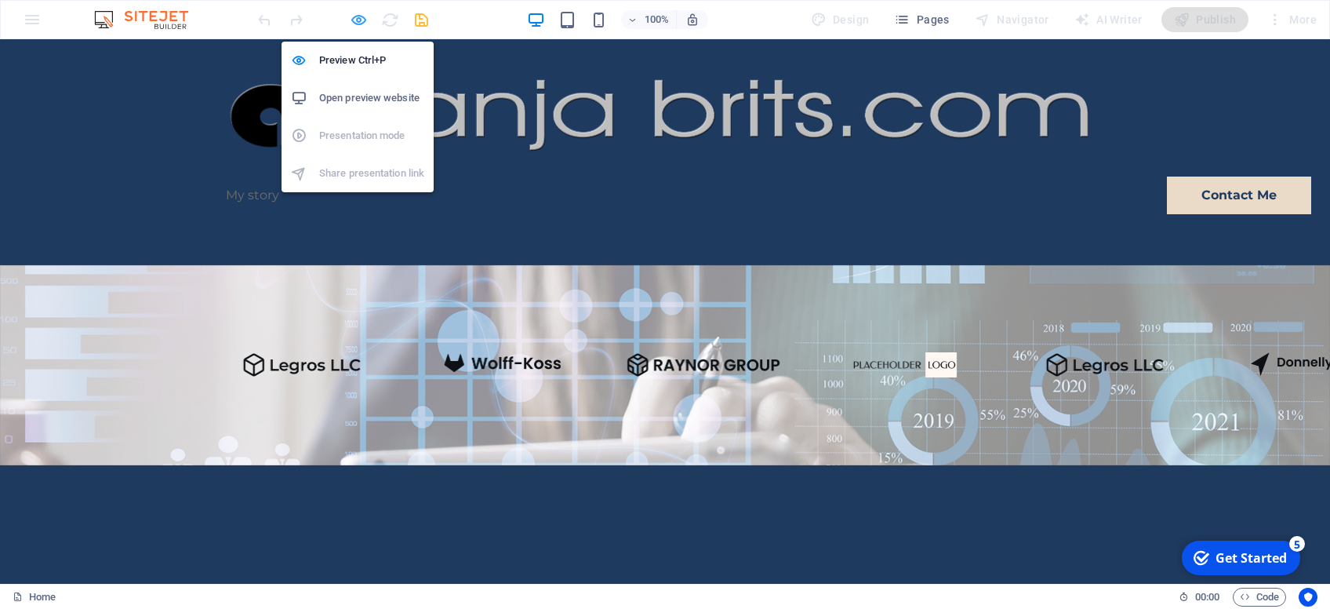
click at [0, 0] on icon "button" at bounding box center [0, 0] width 0 height 0
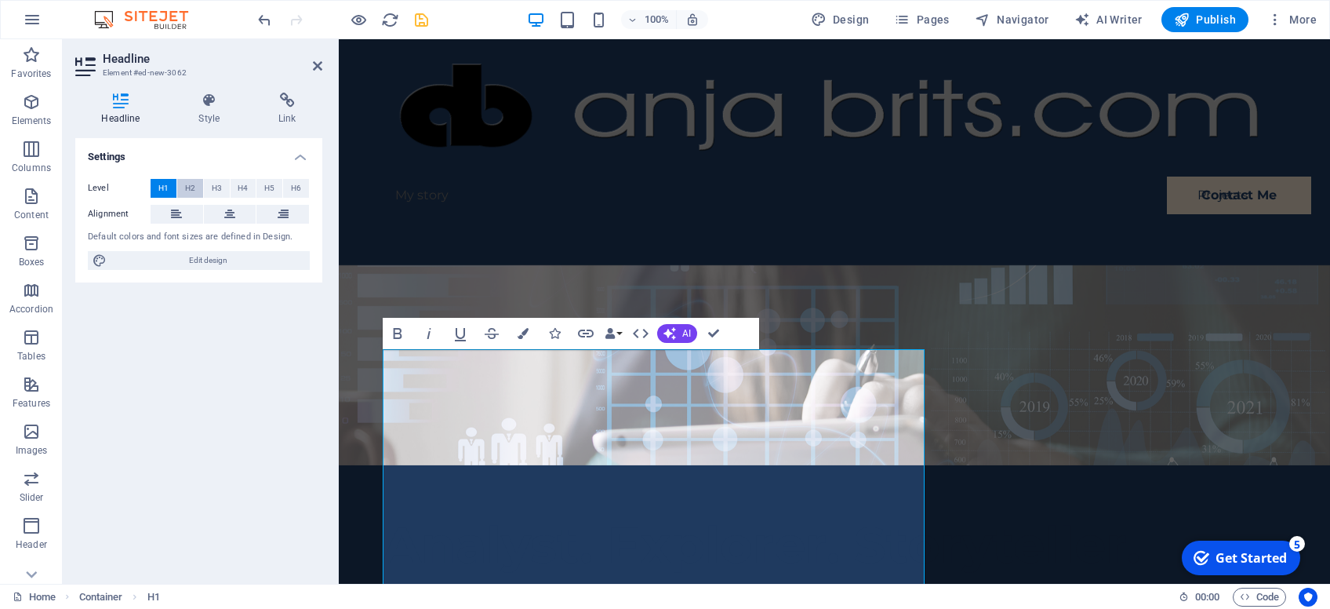
click at [198, 186] on button "H2" at bounding box center [190, 188] width 26 height 19
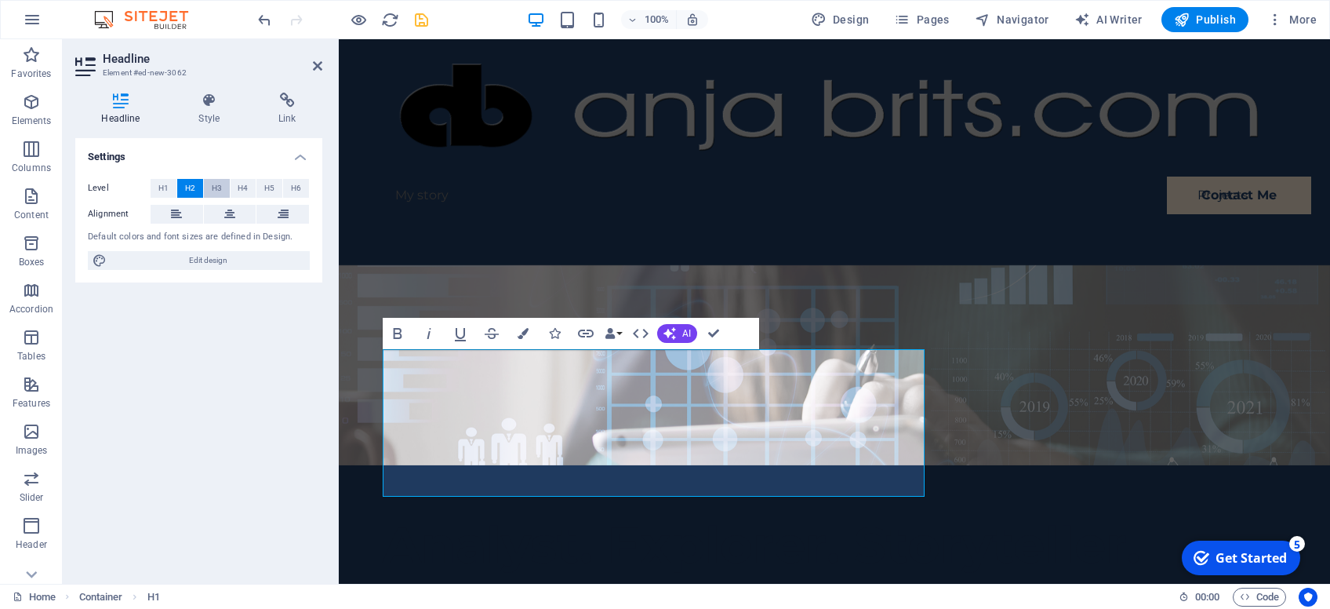
click at [221, 187] on span "H3" at bounding box center [217, 188] width 10 height 19
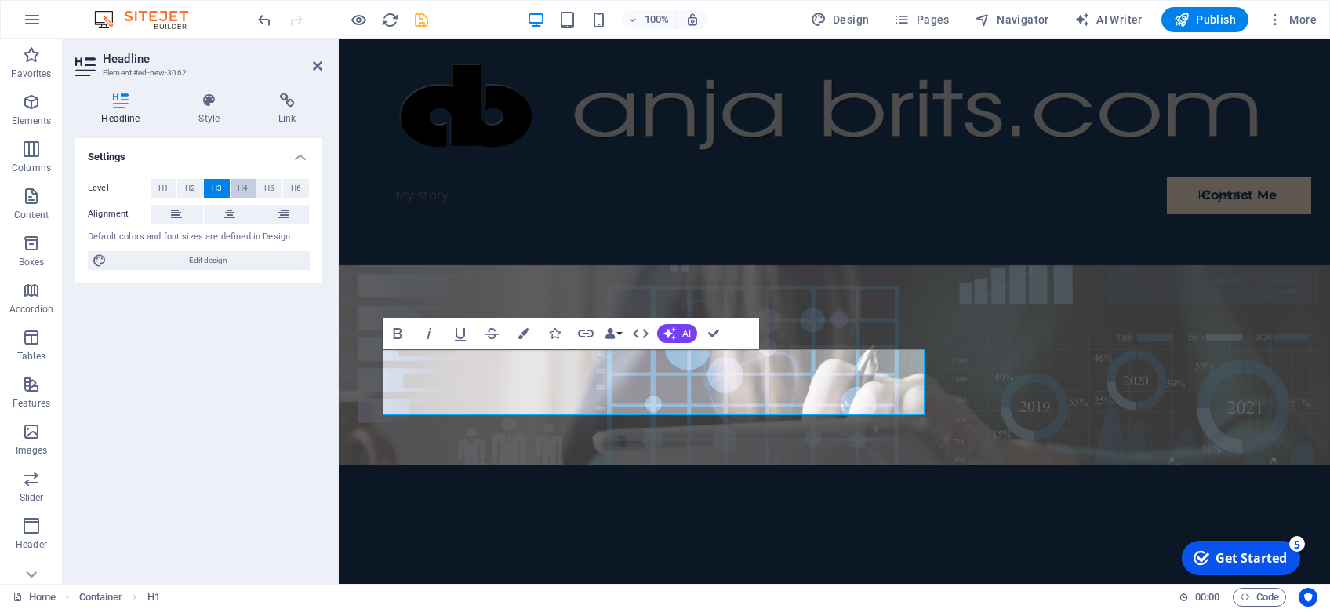
click at [246, 183] on span "H4" at bounding box center [243, 188] width 10 height 19
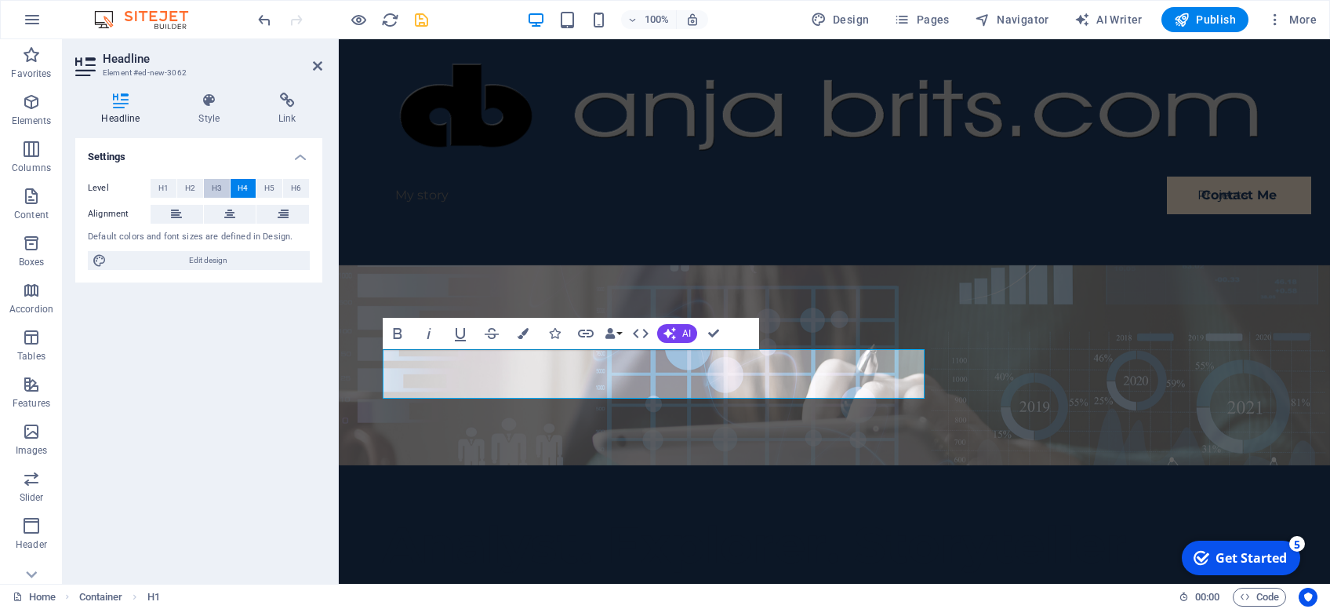
click at [220, 187] on span "H3" at bounding box center [217, 188] width 10 height 19
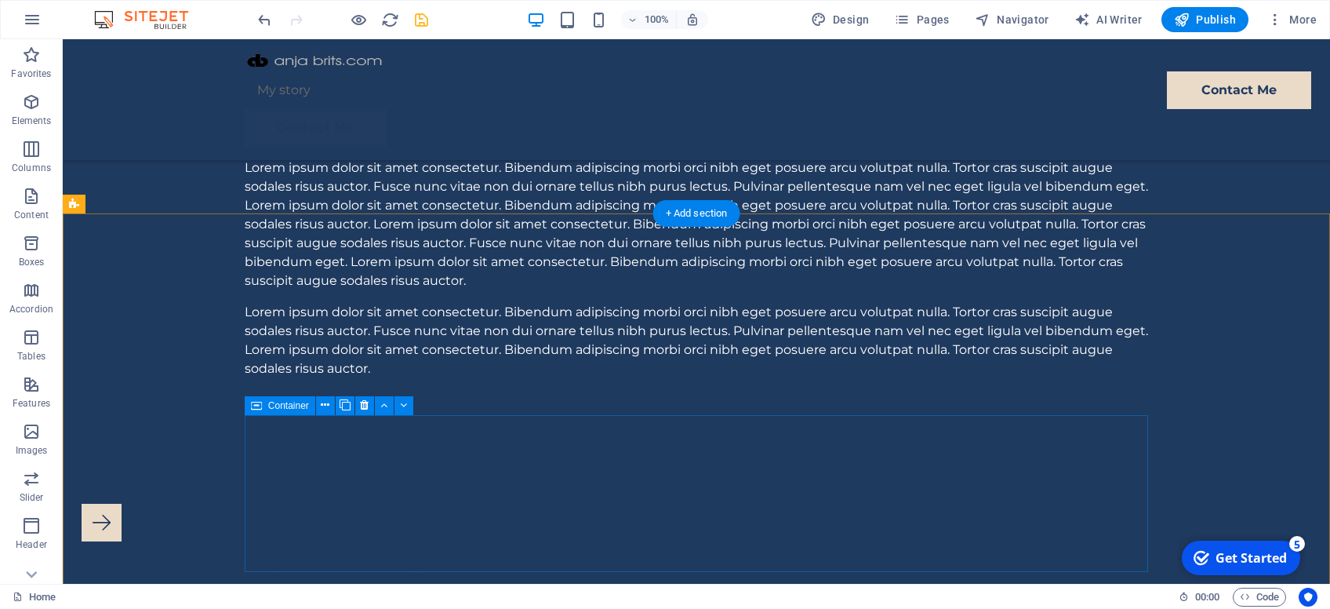
scroll to position [83, 0]
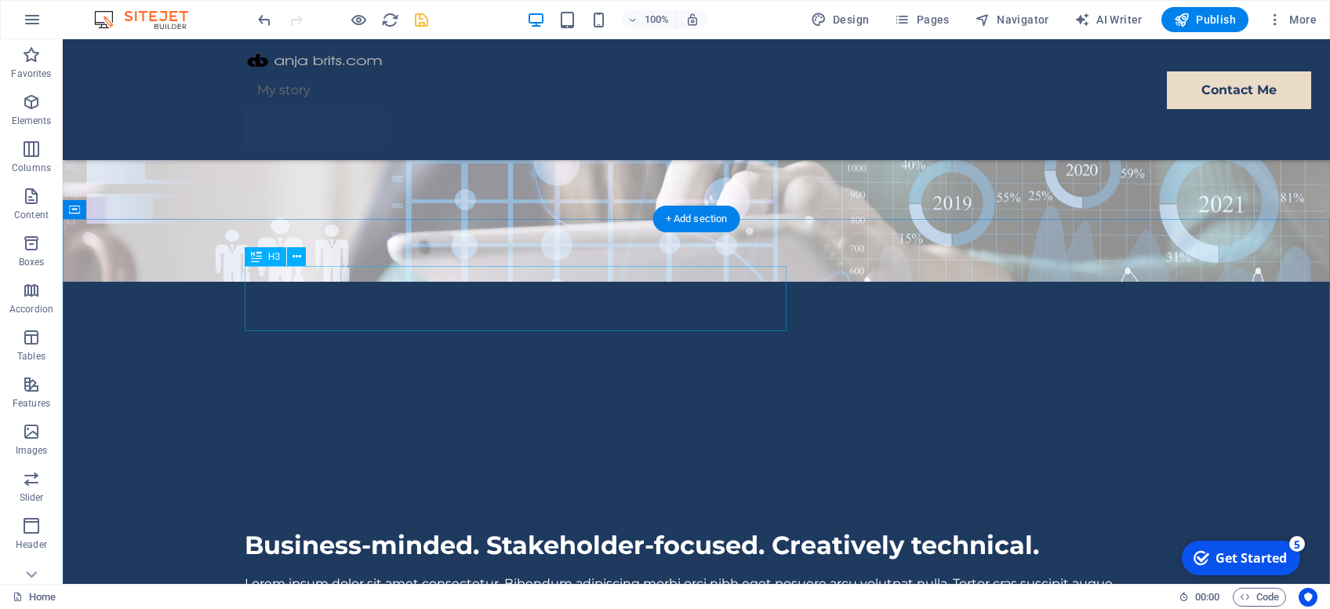
click at [537, 529] on div "Business-minded. Stakeholder-focused. Creatively technical." at bounding box center [697, 545] width 904 height 33
click at [529, 529] on div "Business-minded. Stakeholder-focused. Creatively technical." at bounding box center [697, 545] width 904 height 33
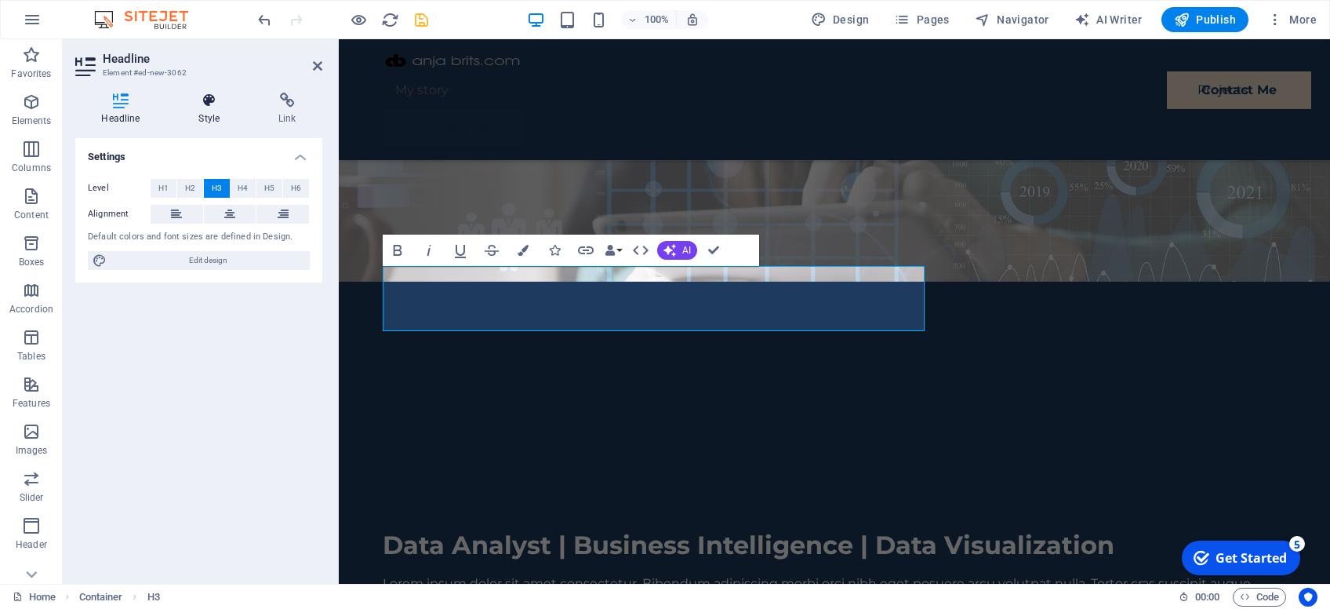
click at [206, 110] on h4 "Style" at bounding box center [213, 109] width 80 height 33
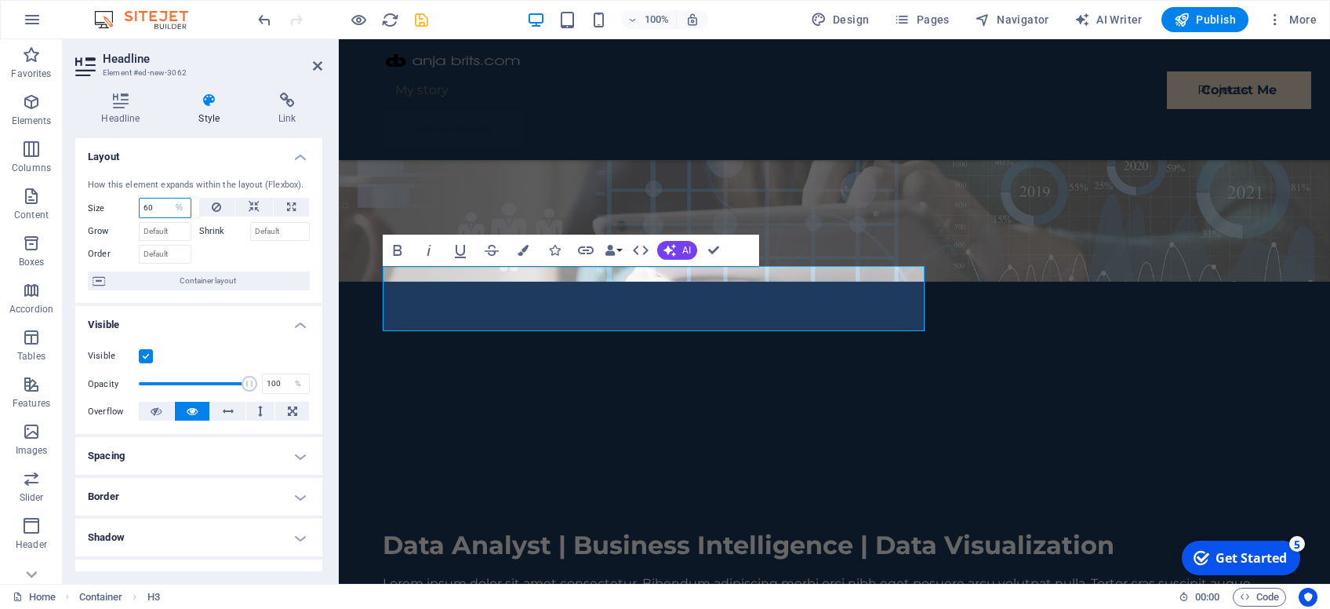
click at [154, 207] on input "60" at bounding box center [165, 207] width 51 height 19
type input "100"
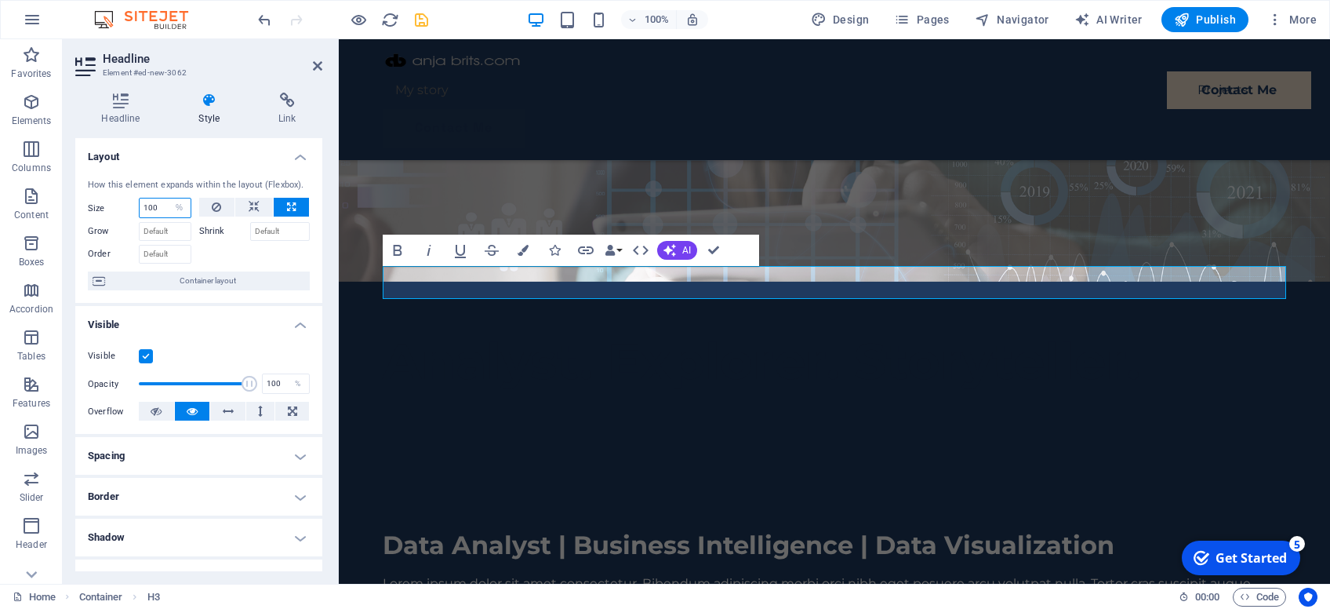
click at [158, 207] on input "100" at bounding box center [165, 207] width 51 height 19
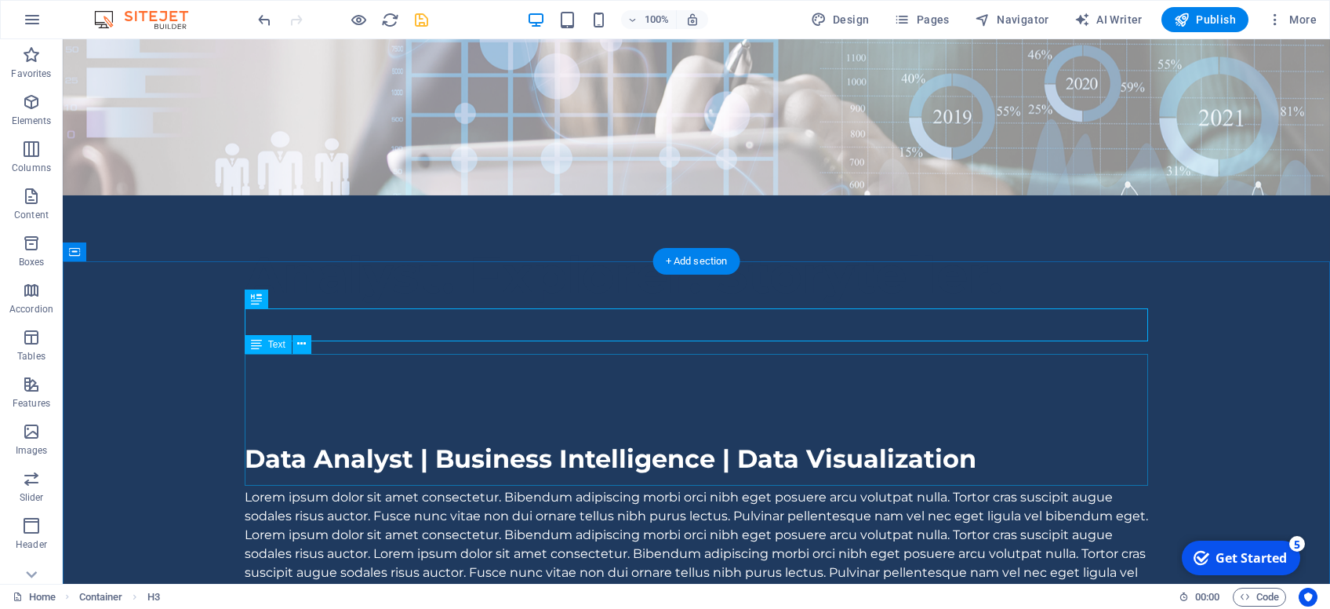
scroll to position [0, 0]
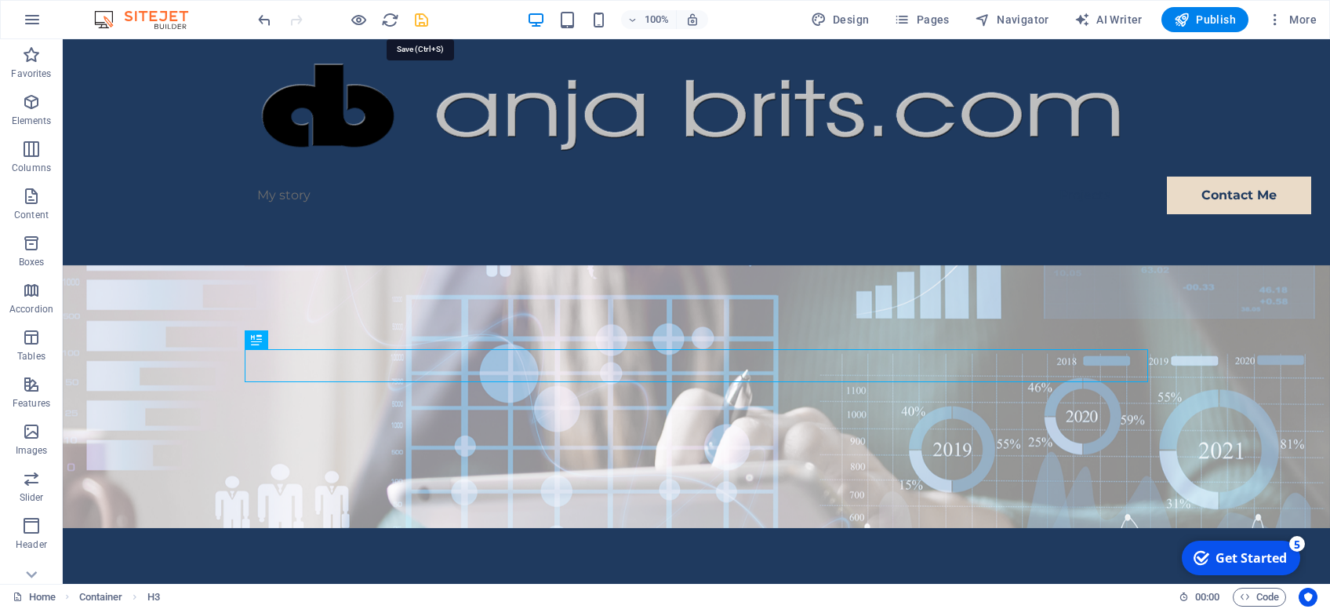
click at [414, 16] on icon "save" at bounding box center [422, 20] width 18 height 18
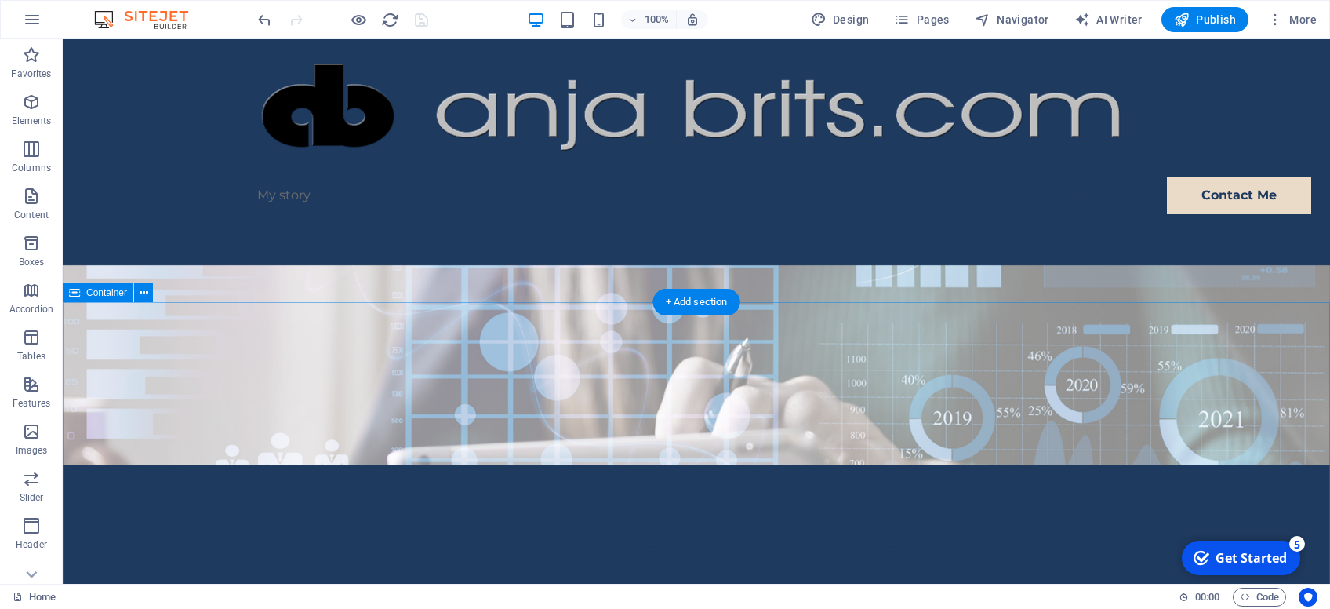
click at [146, 297] on icon at bounding box center [144, 293] width 9 height 16
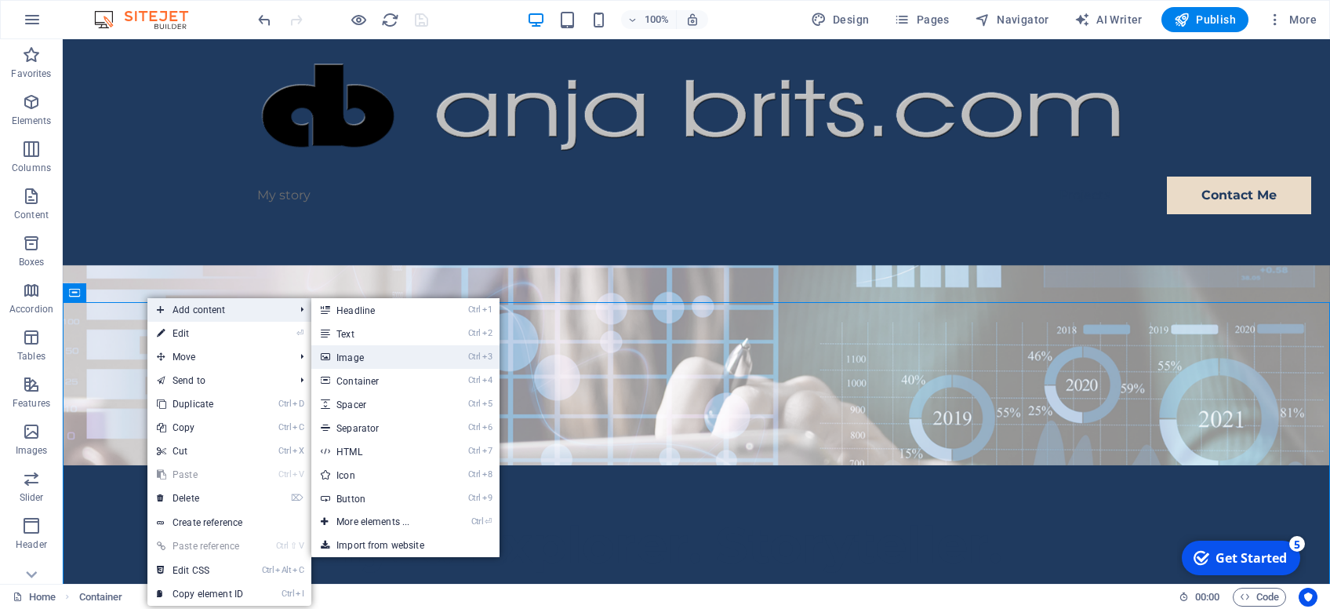
drag, startPoint x: 365, startPoint y: 358, endPoint x: 25, endPoint y: 318, distance: 341.9
click at [365, 358] on link "Ctrl 3 Image" at bounding box center [375, 357] width 129 height 24
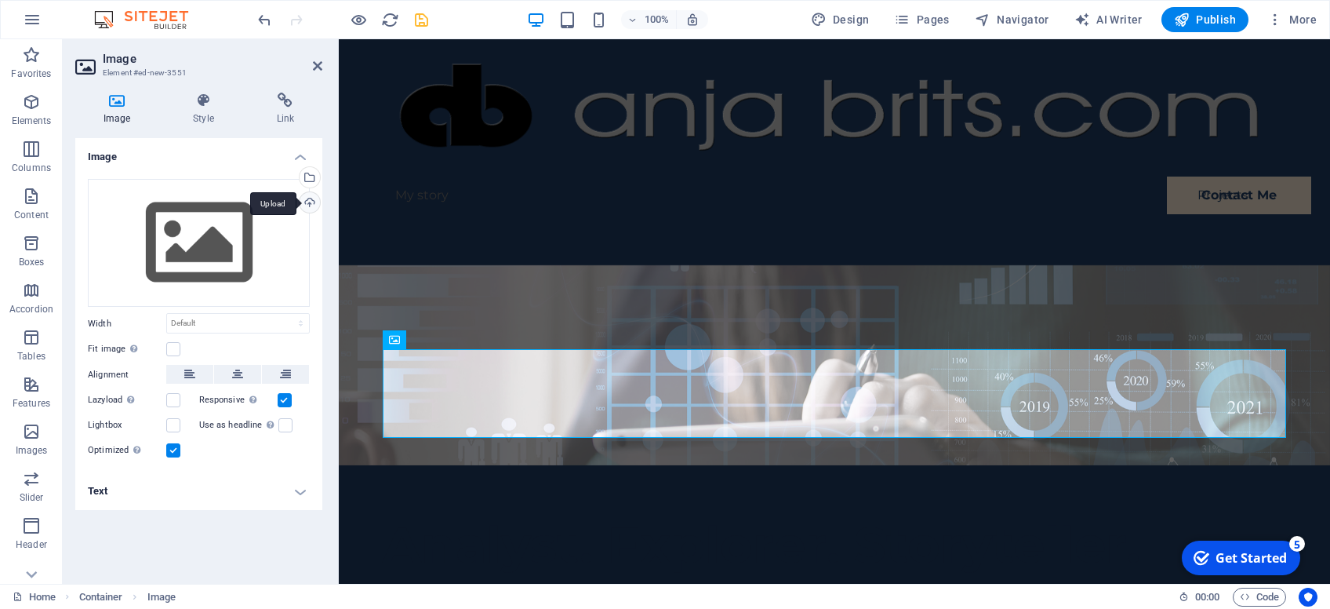
click at [309, 203] on div "Upload" at bounding box center [309, 204] width 24 height 24
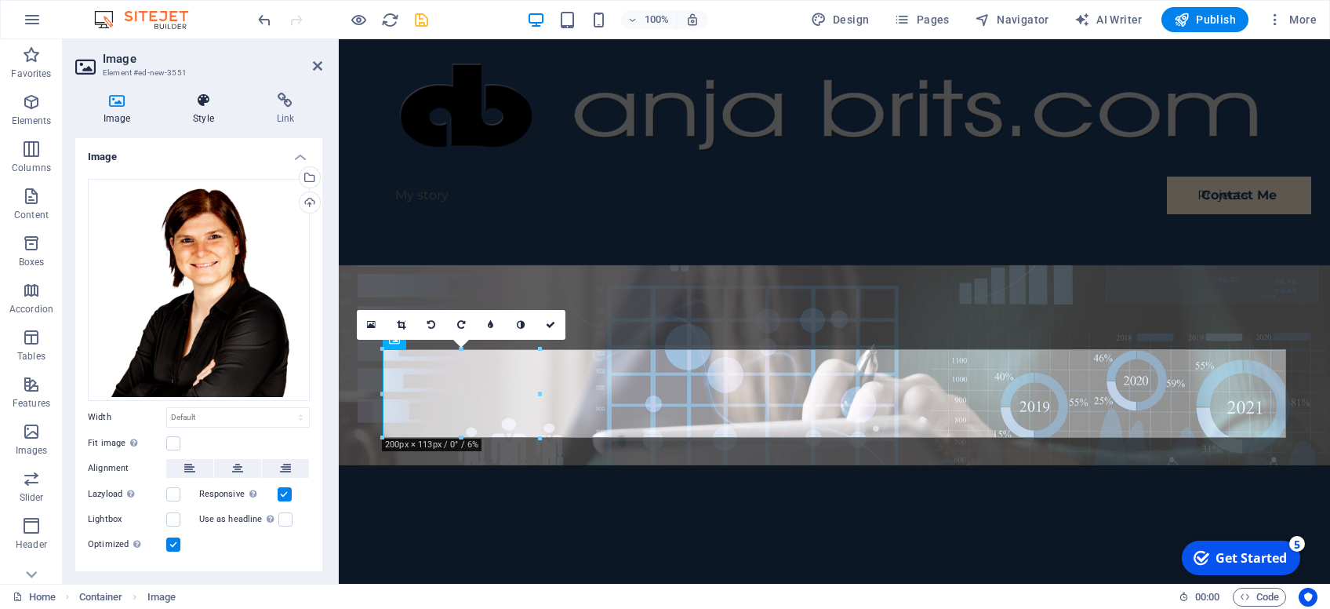
click at [196, 110] on h4 "Style" at bounding box center [206, 109] width 83 height 33
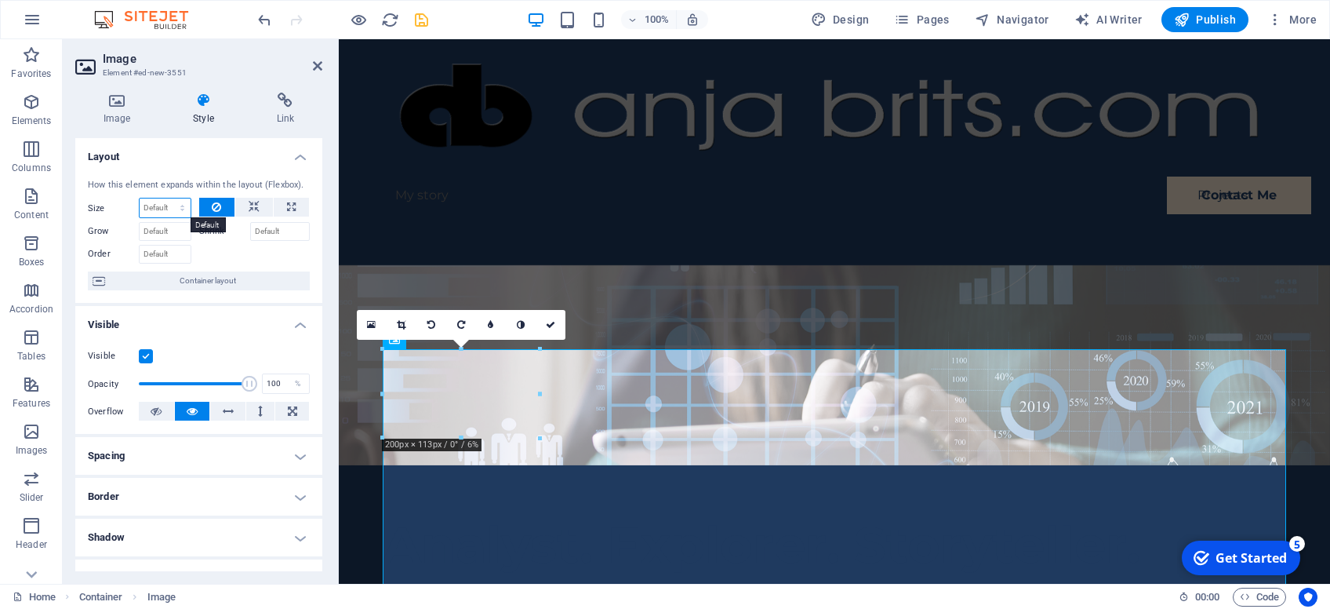
click at [140, 198] on select "Default auto px % 1/1 1/2 1/3 1/4 1/5 1/6 1/7 1/8 1/9 1/10" at bounding box center [165, 207] width 51 height 19
select select "1/10"
click option "1/10" at bounding box center [0, 0] width 0 height 0
type input "10"
select select "%"
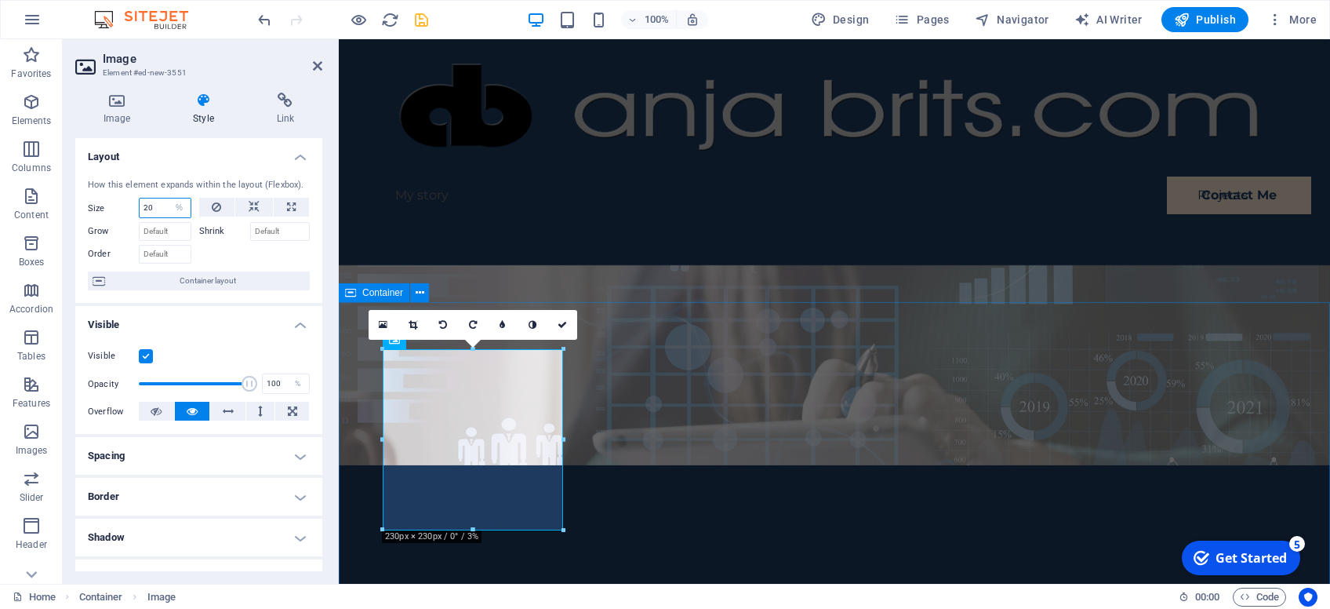
type input "20"
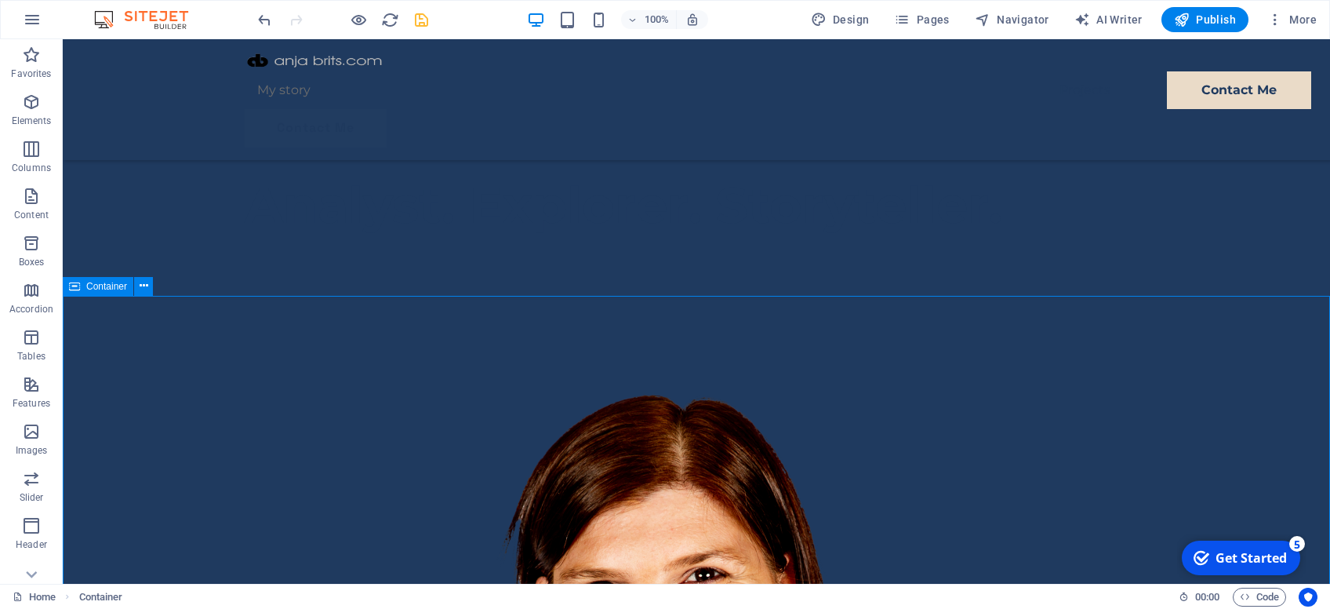
scroll to position [333, 0]
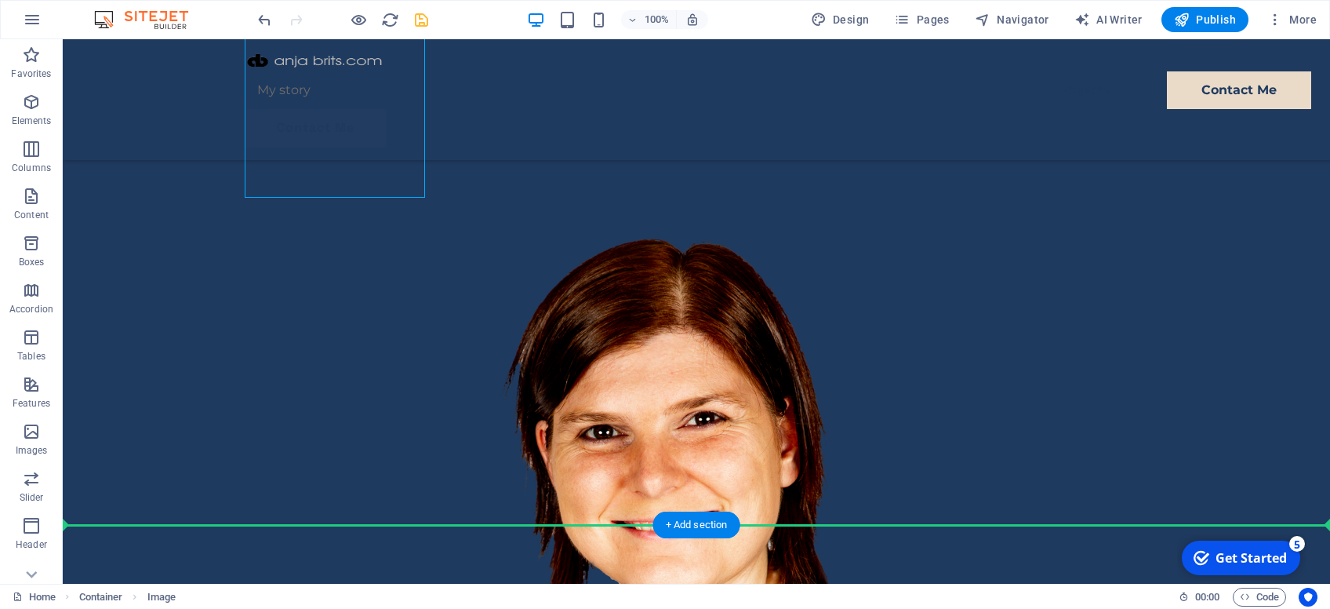
drag, startPoint x: 344, startPoint y: 151, endPoint x: 184, endPoint y: 333, distance: 242.3
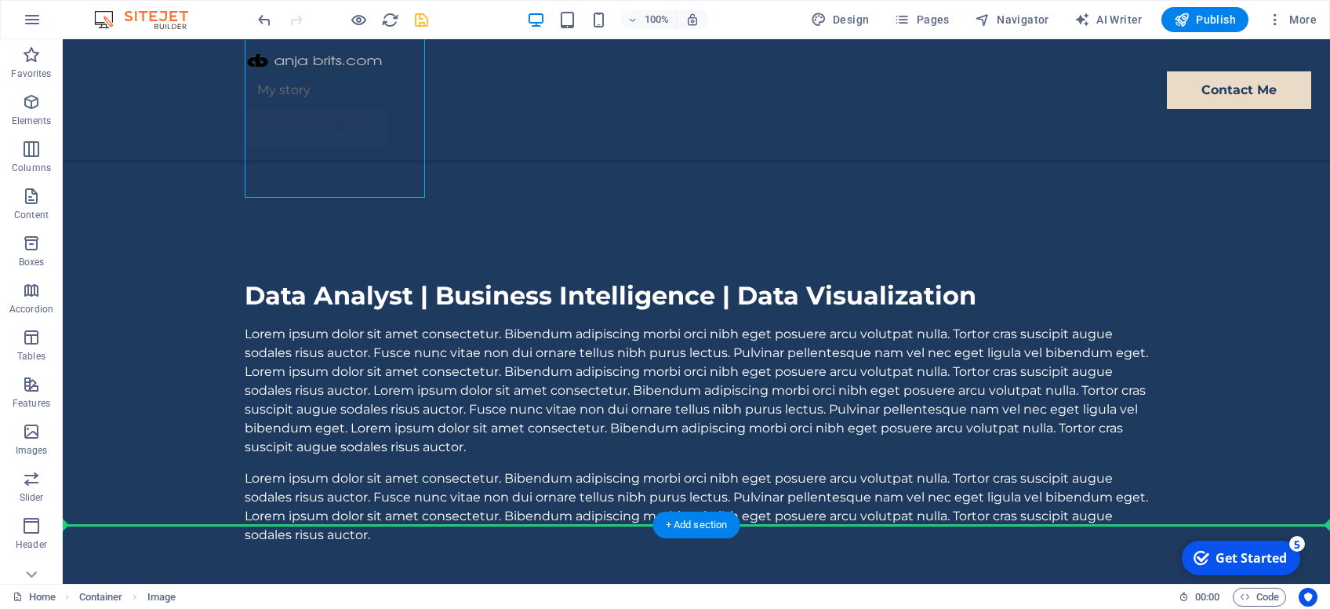
scroll to position [151, 0]
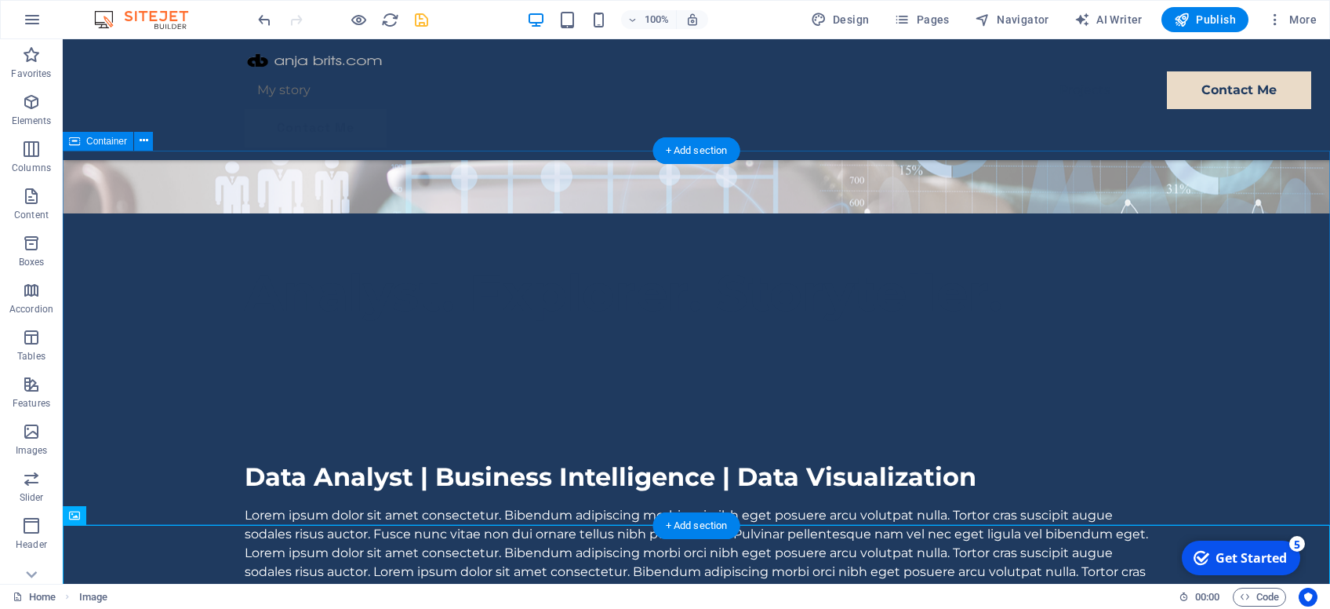
click at [165, 413] on div "Data Analyst | Business Intelligence | Data Visualization Lorem ipsum dolor sit…" at bounding box center [697, 600] width 1268 height 375
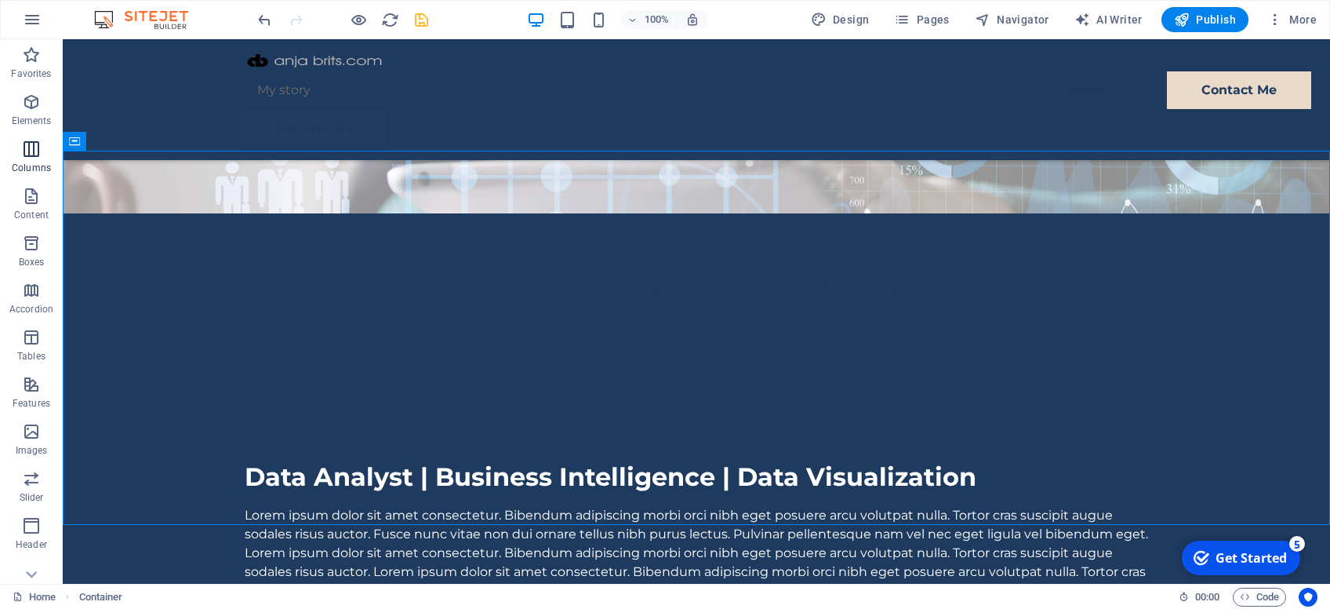
click at [24, 151] on icon "button" at bounding box center [31, 149] width 19 height 19
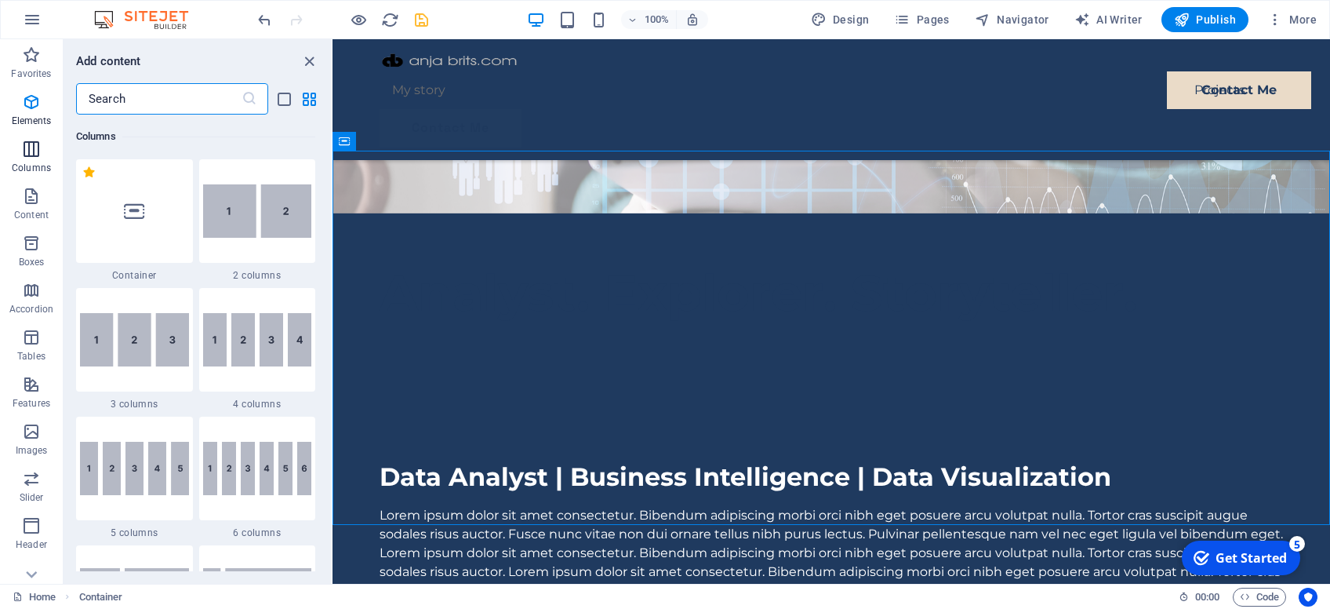
scroll to position [777, 0]
click at [230, 217] on img at bounding box center [257, 210] width 109 height 53
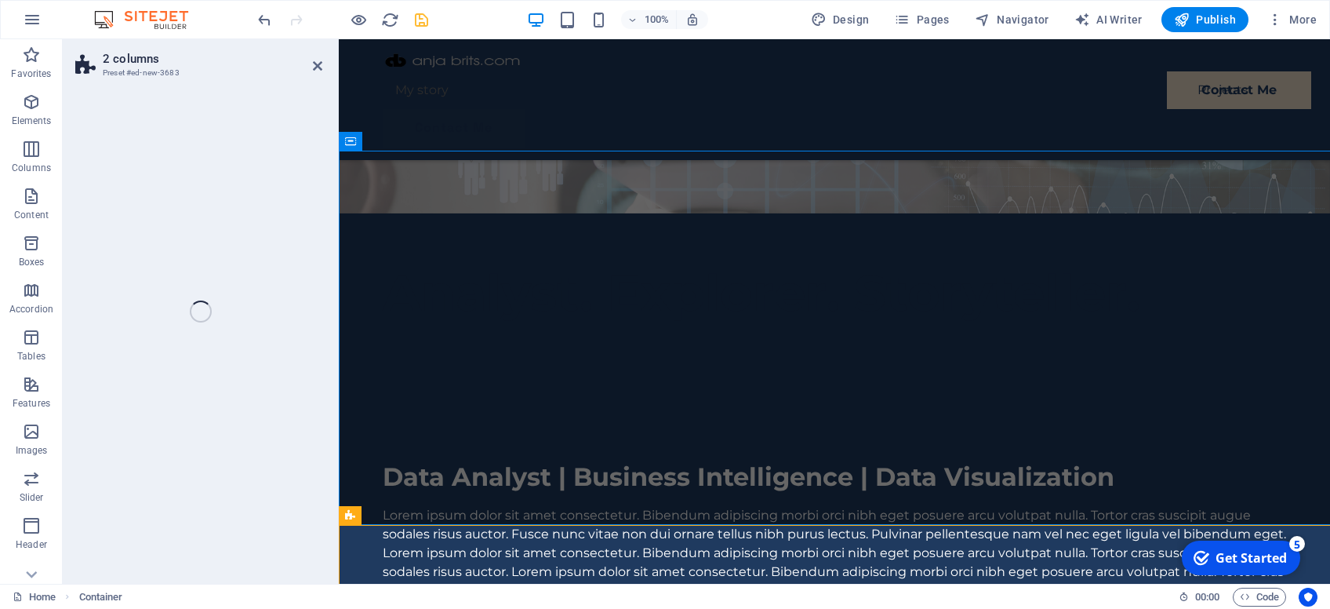
drag, startPoint x: 670, startPoint y: 303, endPoint x: 379, endPoint y: 271, distance: 292.8
select select "rem"
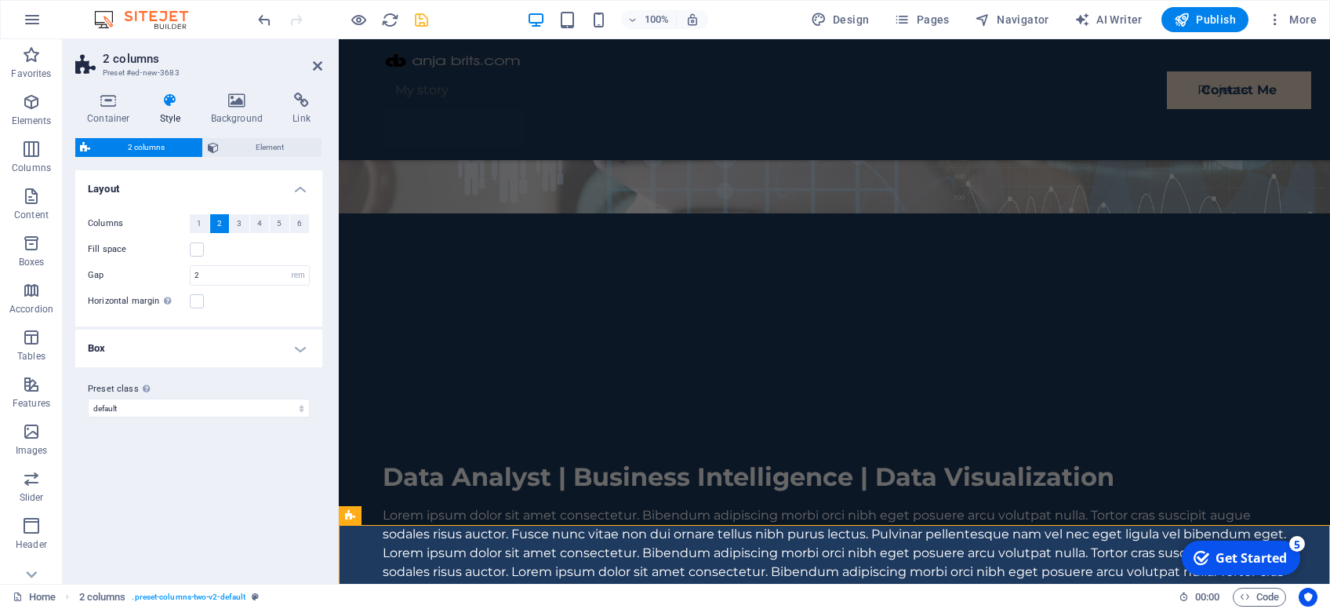
click at [214, 221] on button "2" at bounding box center [220, 223] width 20 height 19
click at [98, 105] on icon at bounding box center [108, 101] width 67 height 16
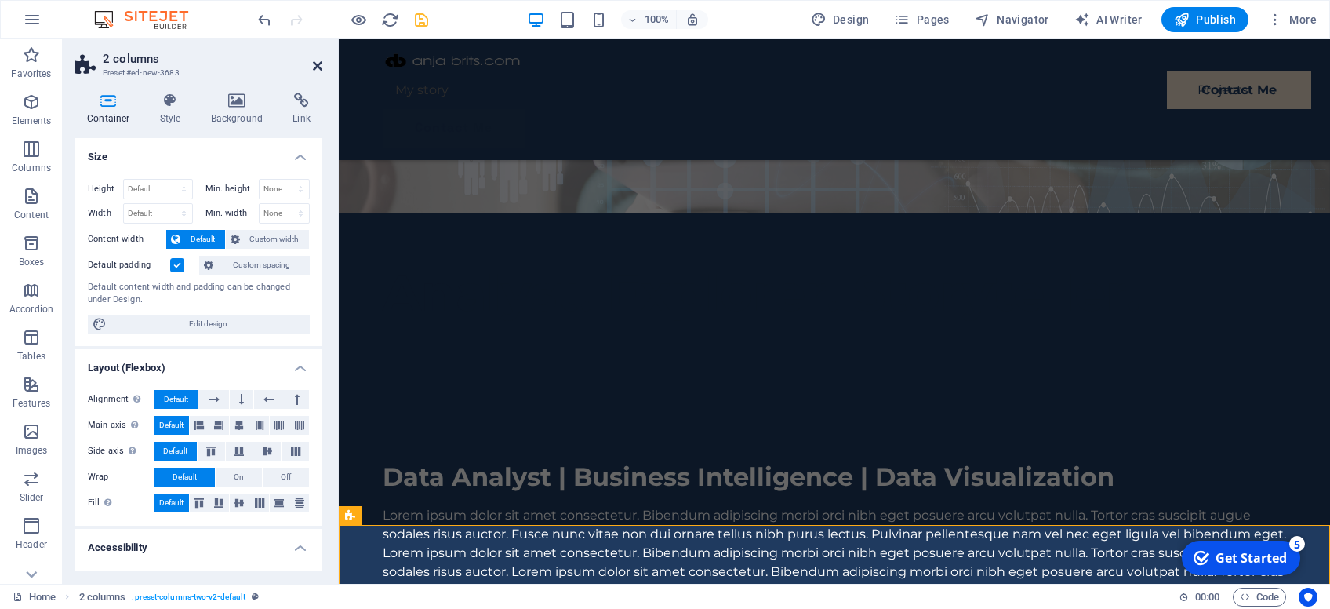
click at [314, 67] on icon at bounding box center [317, 66] width 9 height 13
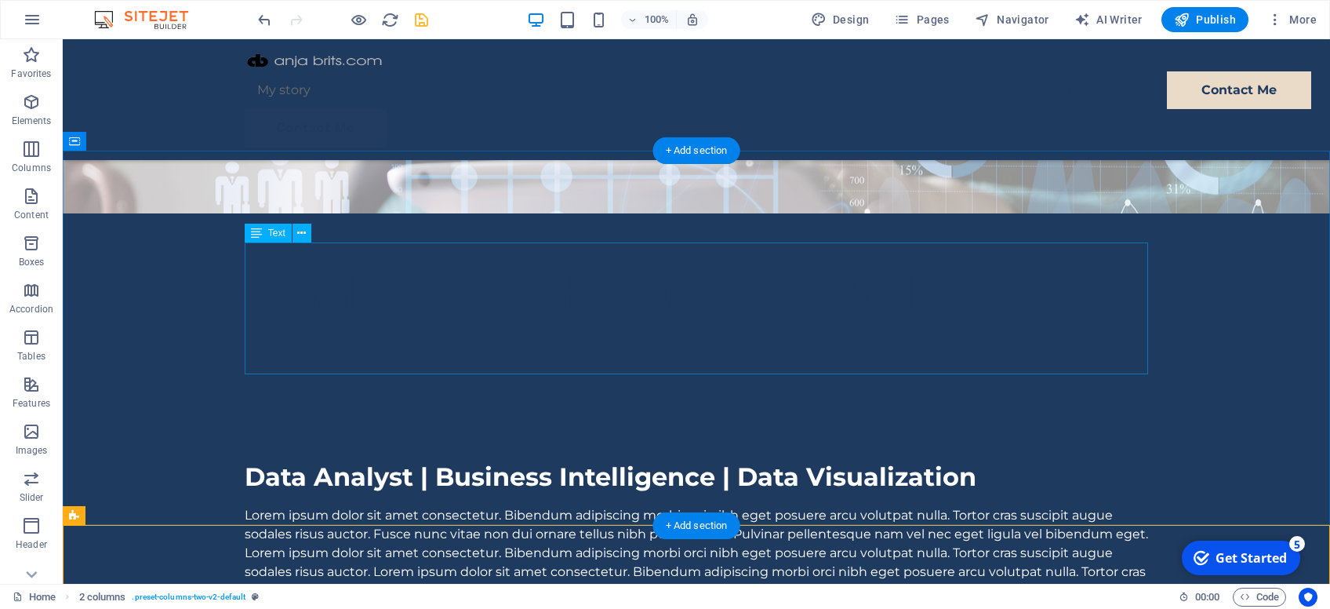
click at [339, 506] on div "Lorem ipsum dolor sit amet consectetur. Bibendum adipiscing morbi orci nibh ege…" at bounding box center [697, 572] width 904 height 132
click at [199, 413] on div "Data Analyst | Business Intelligence | Data Visualization Lorem ipsum dolor sit…" at bounding box center [697, 600] width 1268 height 375
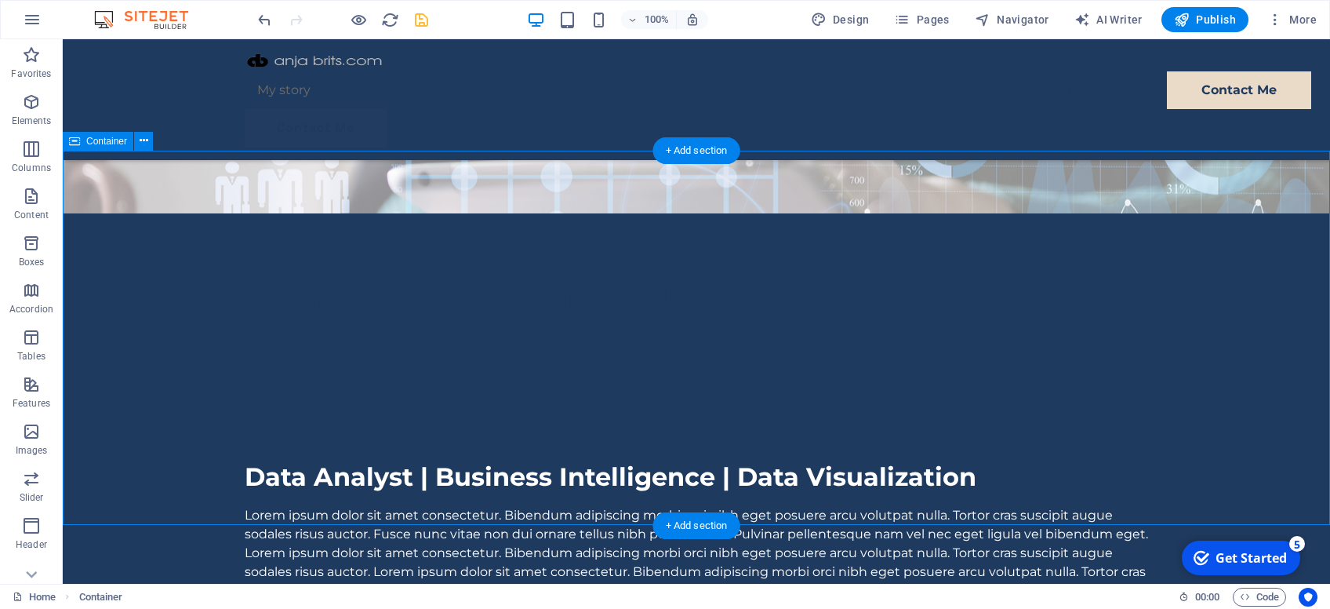
click at [296, 413] on div "Data Analyst | Business Intelligence | Data Visualization Lorem ipsum dolor sit…" at bounding box center [697, 600] width 1268 height 375
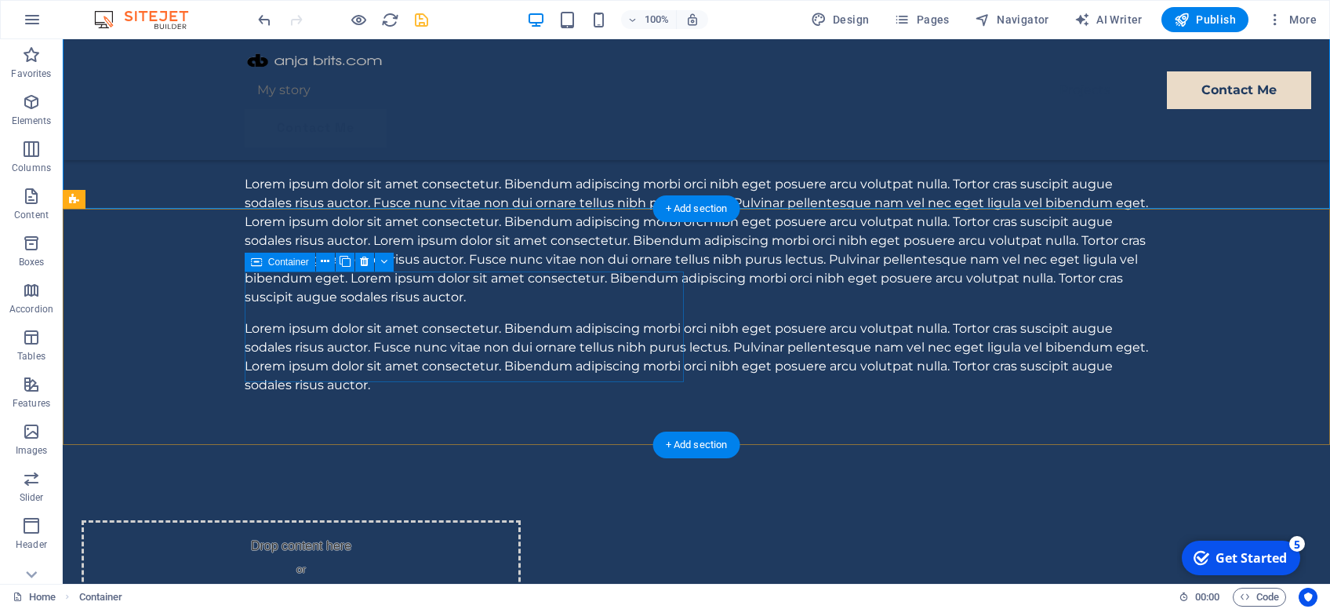
scroll to position [484, 0]
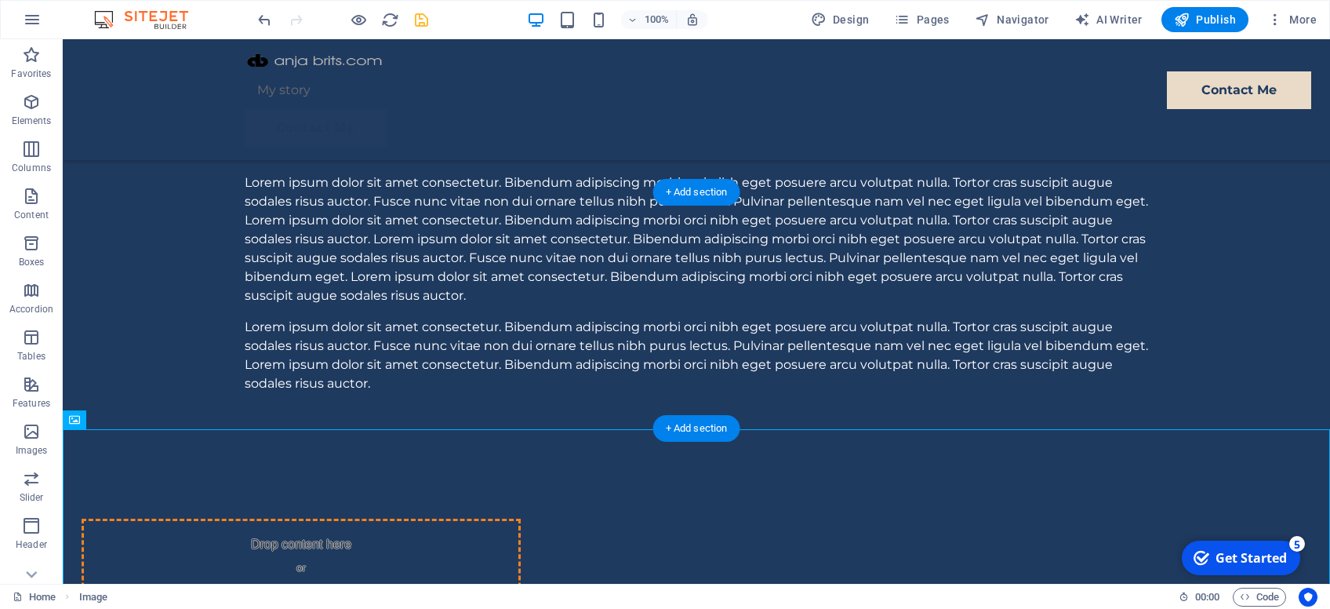
drag, startPoint x: 462, startPoint y: 513, endPoint x: 512, endPoint y: 308, distance: 210.8
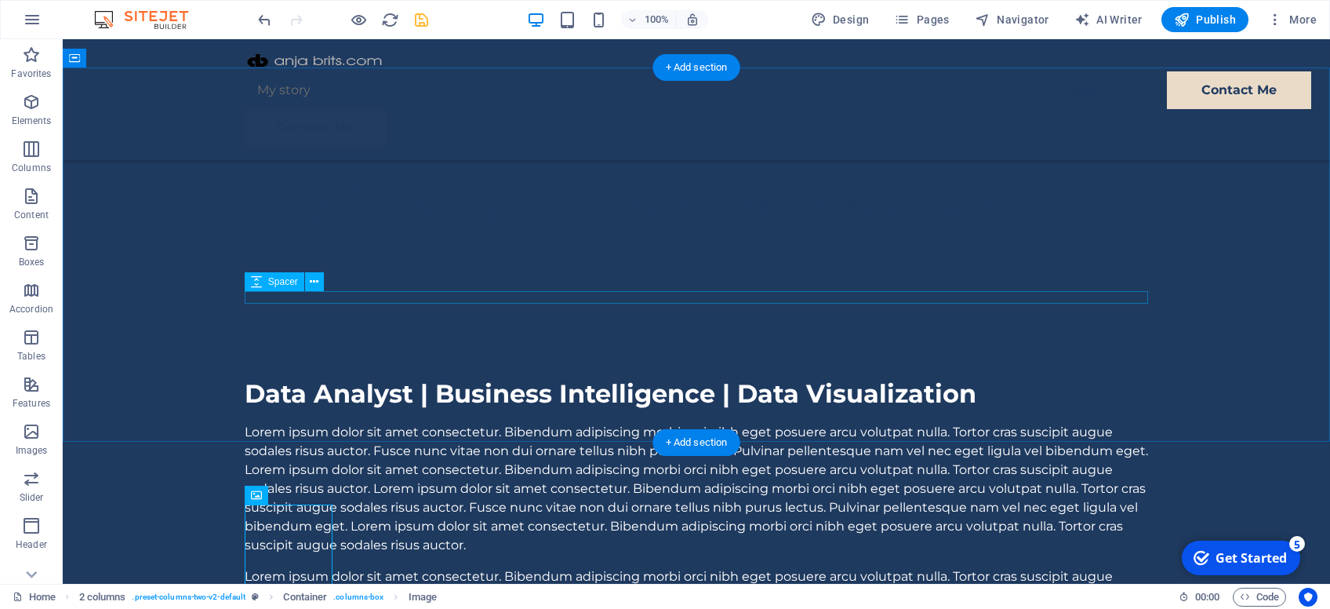
scroll to position [318, 0]
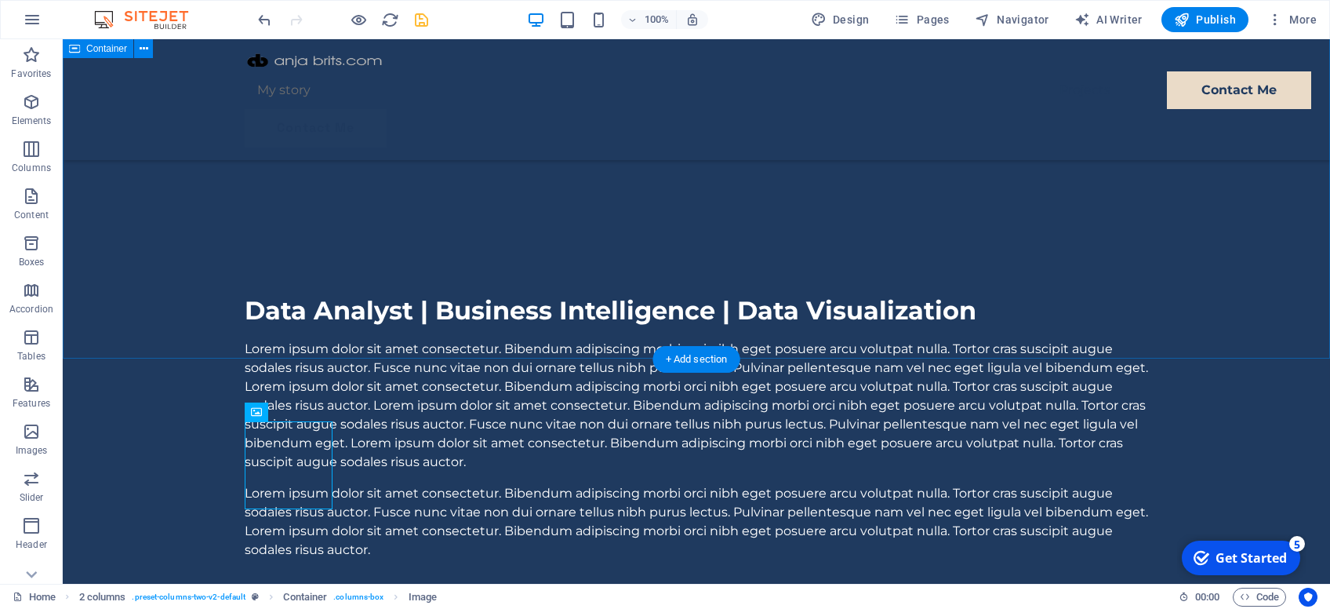
click at [195, 247] on div "Data Analyst | Business Intelligence | Data Visualization Lorem ipsum dolor sit…" at bounding box center [697, 434] width 1268 height 375
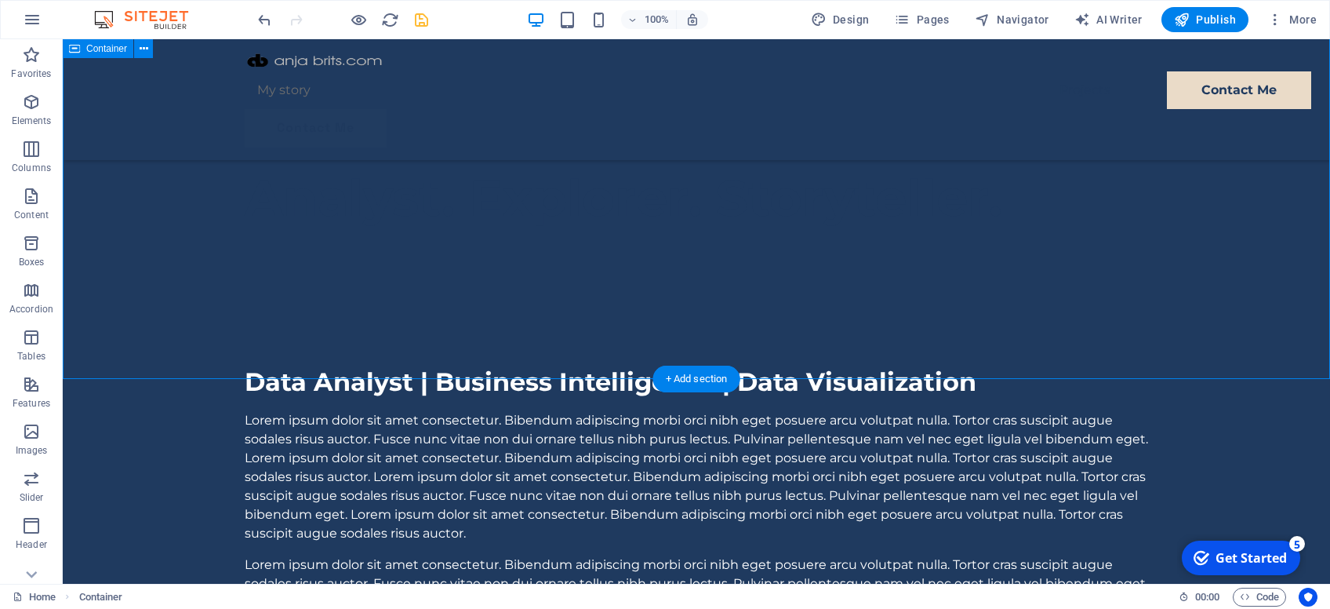
scroll to position [151, 0]
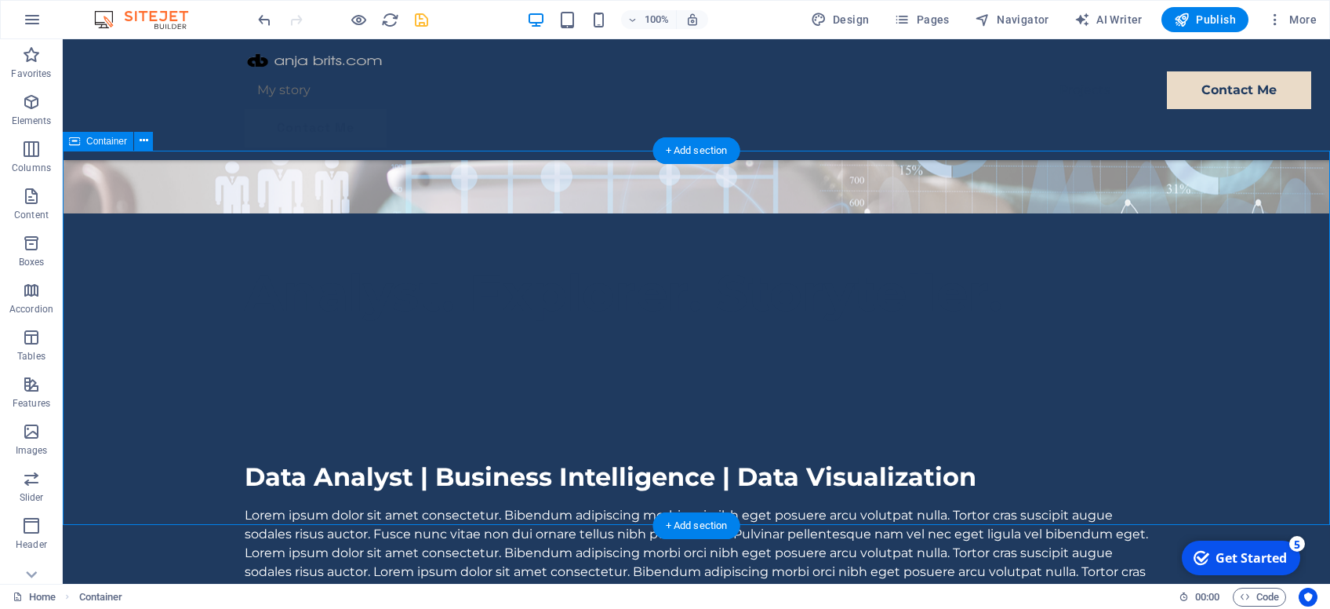
click at [181, 413] on div "Data Analyst | Business Intelligence | Data Visualization Lorem ipsum dolor sit…" at bounding box center [697, 600] width 1268 height 375
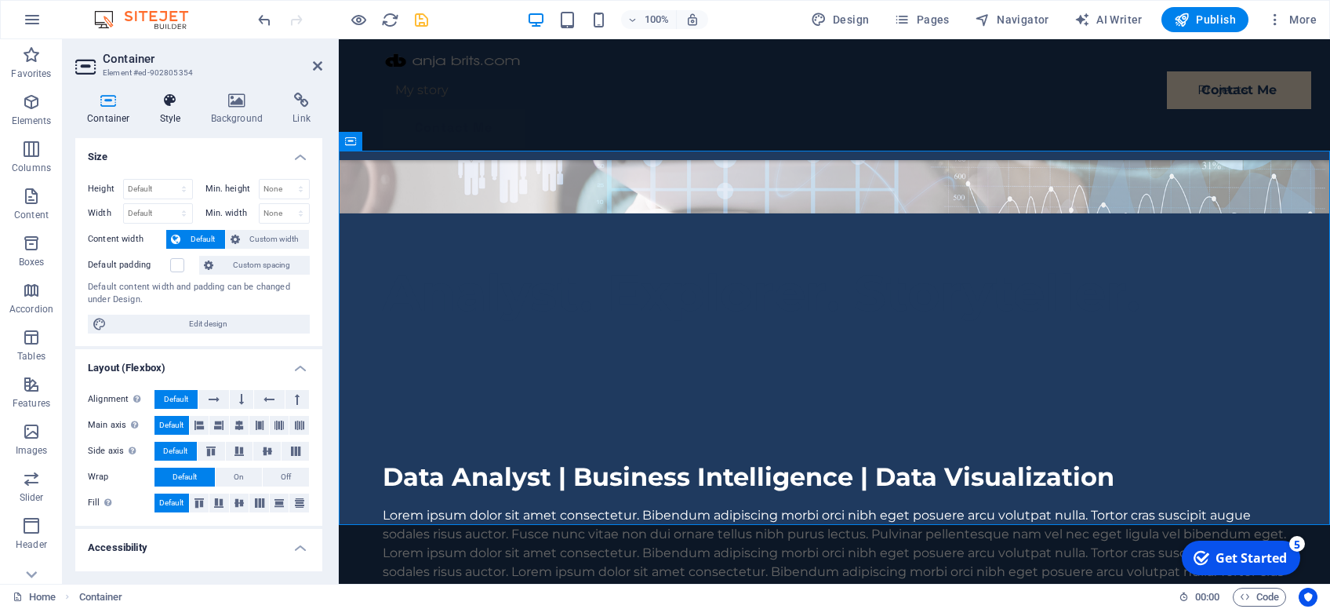
click at [174, 116] on h4 "Style" at bounding box center [173, 109] width 51 height 33
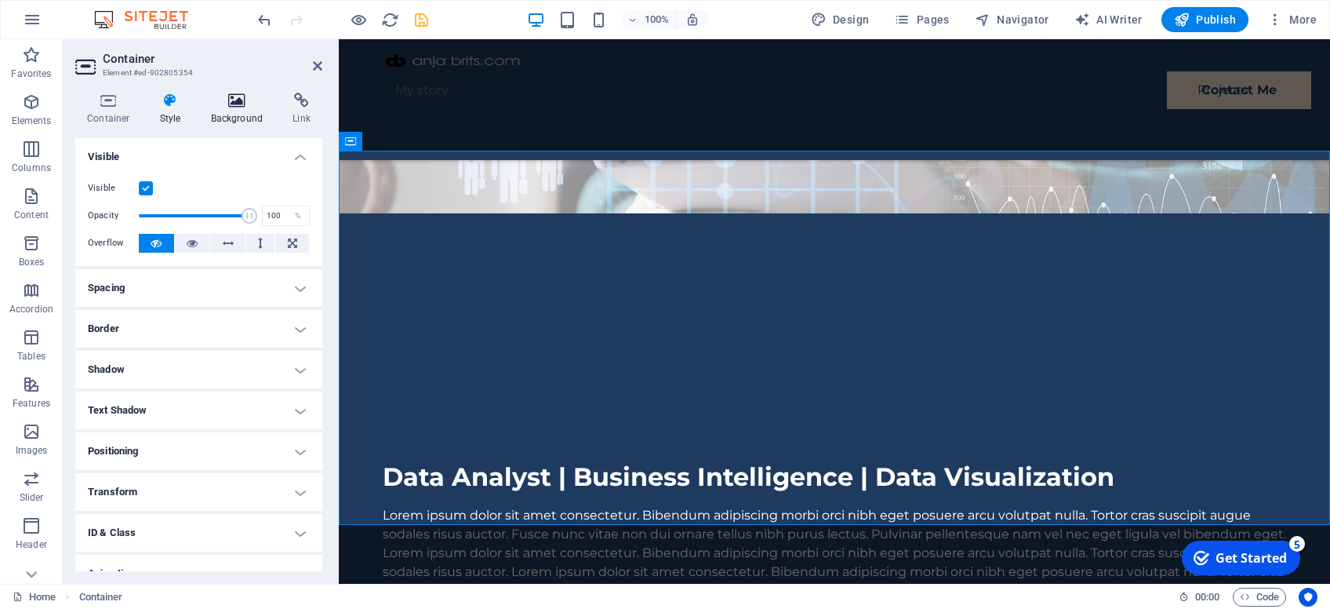
click at [233, 98] on icon at bounding box center [237, 101] width 76 height 16
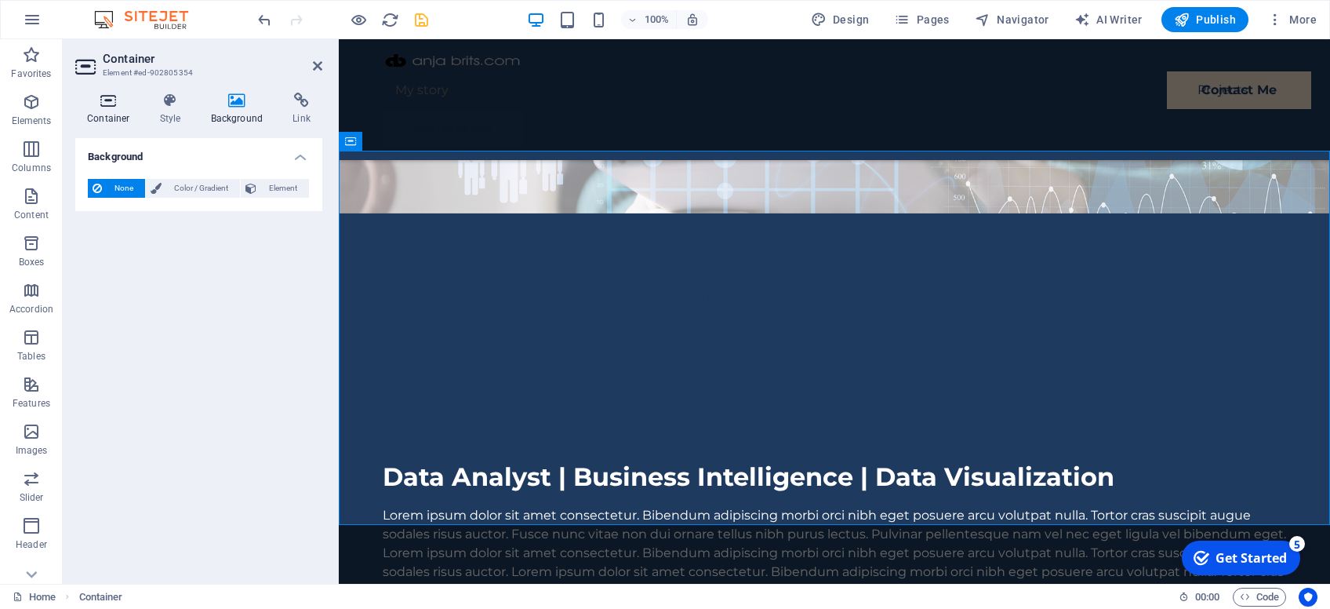
click at [109, 104] on icon at bounding box center [108, 101] width 67 height 16
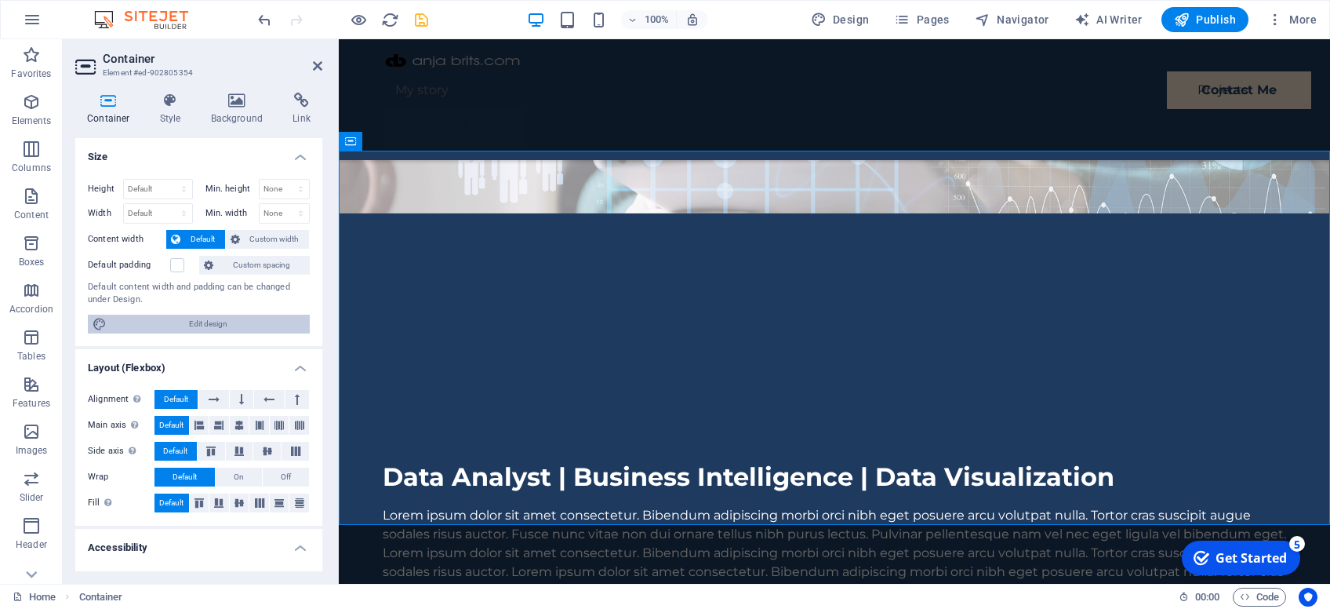
click at [187, 318] on span "Edit design" at bounding box center [208, 324] width 194 height 19
select select "rem"
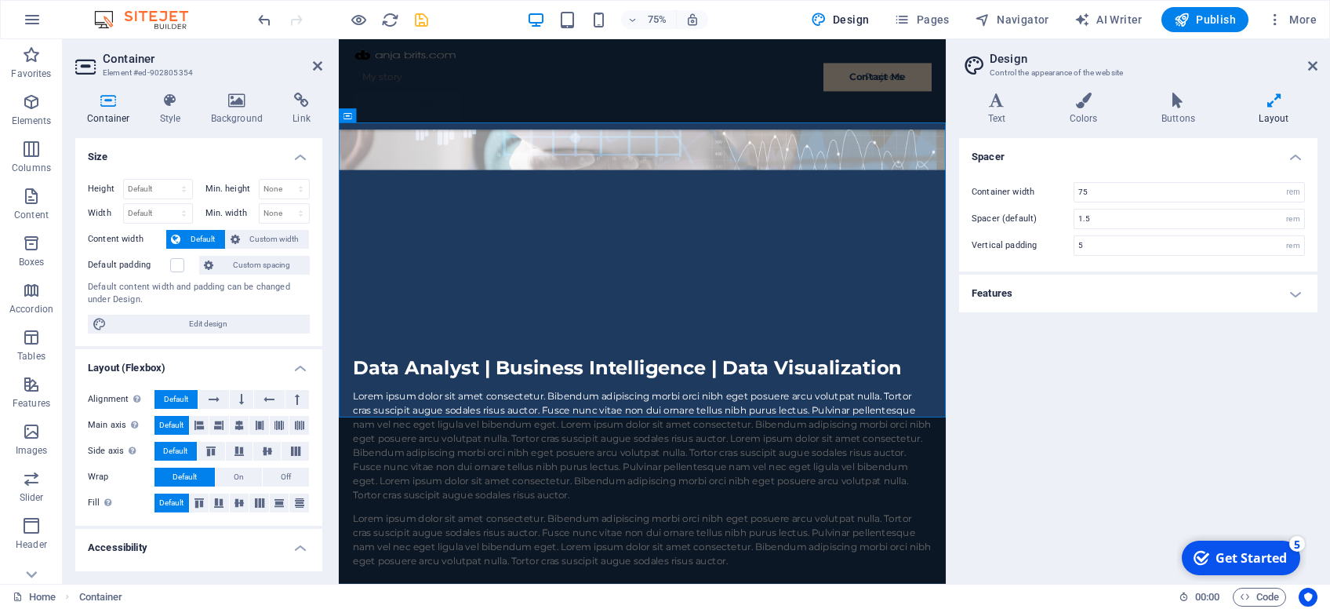
click at [1076, 298] on h4 "Features" at bounding box center [1138, 294] width 358 height 38
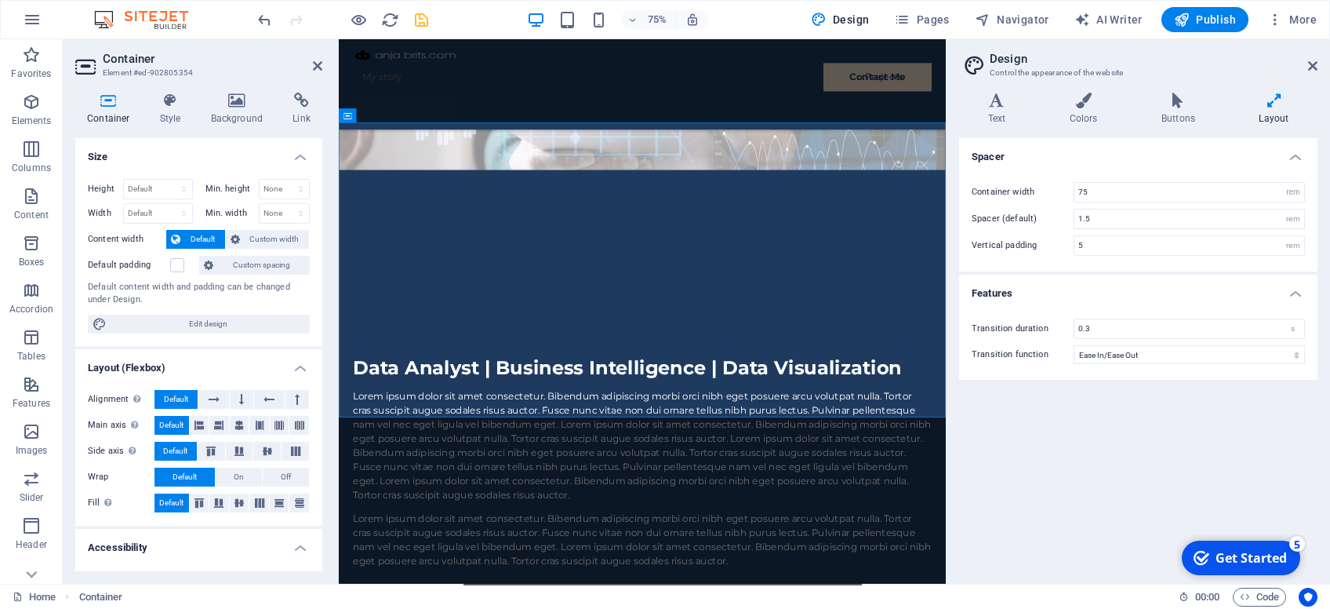
click at [1049, 285] on h4 "Features" at bounding box center [1138, 289] width 358 height 28
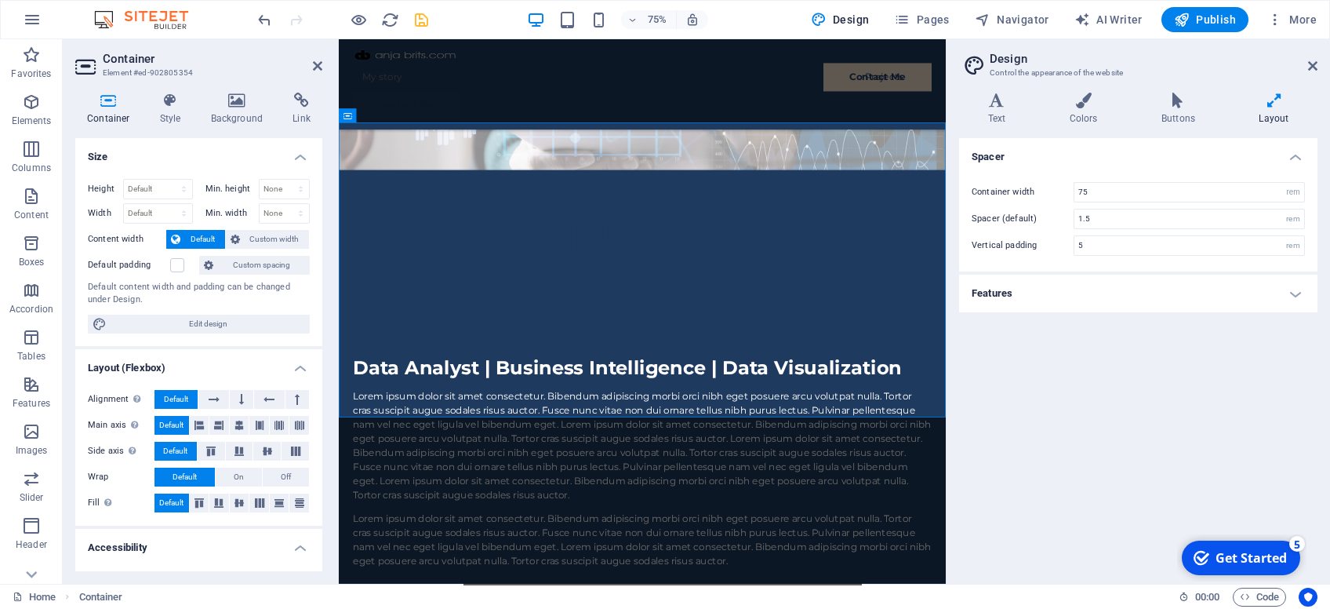
click at [1037, 147] on h4 "Spacer" at bounding box center [1138, 152] width 358 height 28
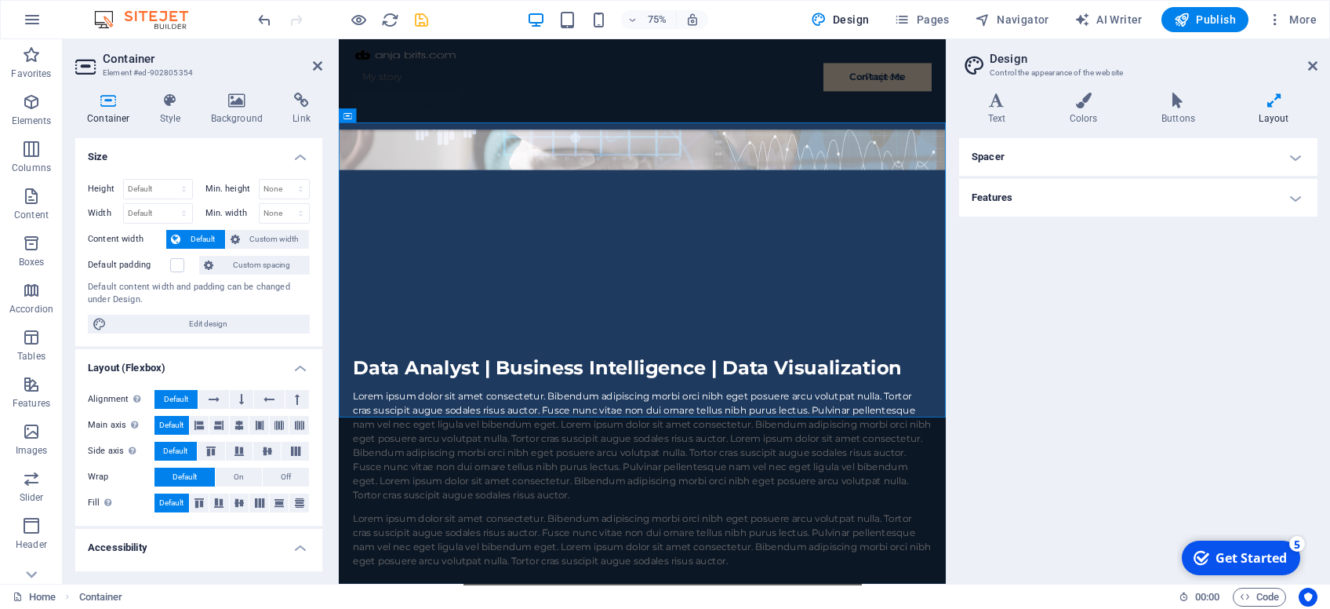
click at [133, 149] on h4 "Size" at bounding box center [198, 152] width 247 height 28
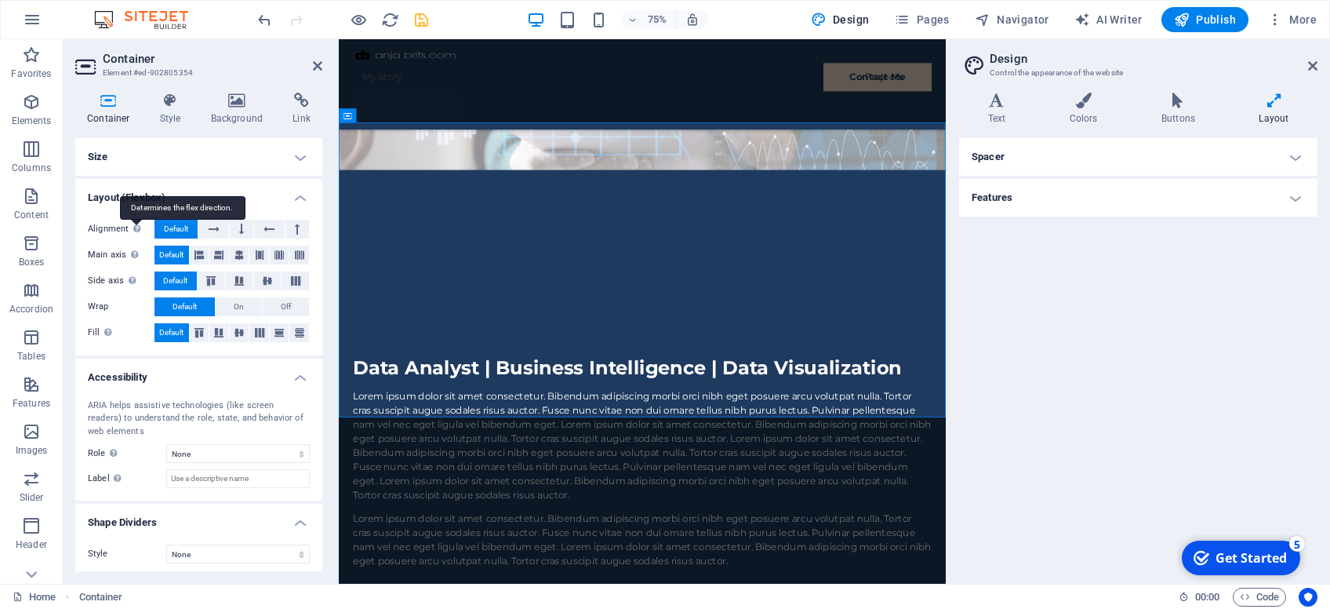
scroll to position [4, 0]
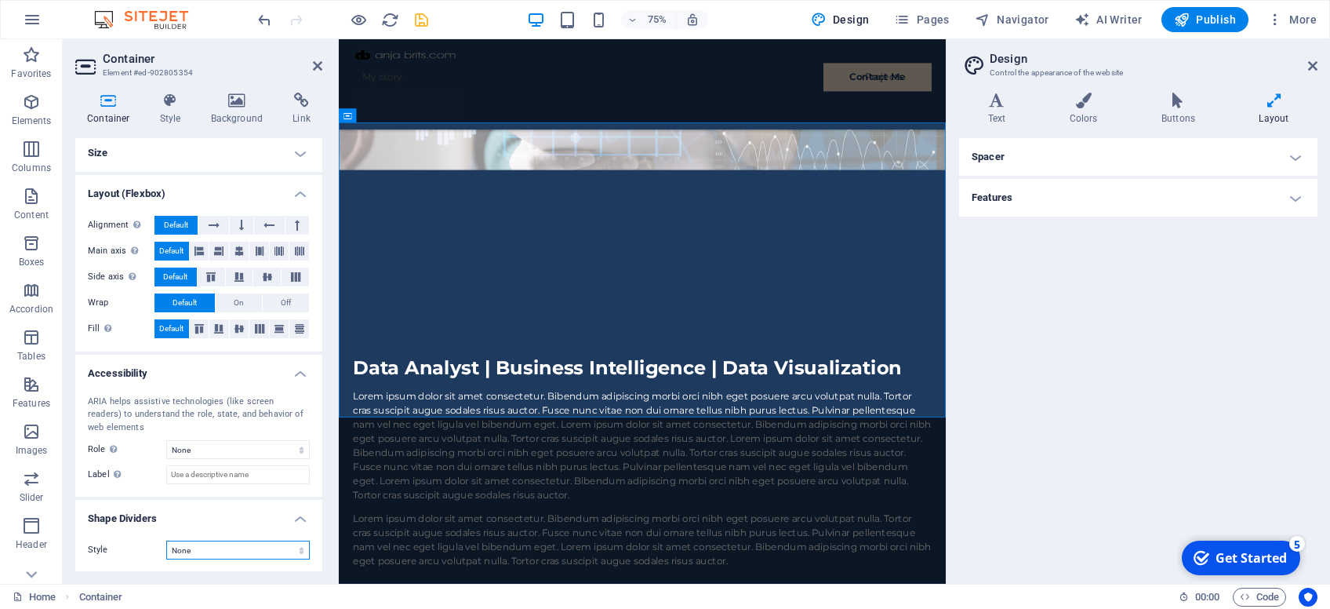
click at [166, 540] on select "None Triangle Square Diagonal Polygon 1 Polygon 2 Zigzag Multiple Zigzags Waves…" at bounding box center [238, 549] width 144 height 19
click at [132, 549] on label "Style" at bounding box center [127, 549] width 78 height 19
click at [300, 195] on h4 "Layout (Flexbox)" at bounding box center [198, 189] width 247 height 28
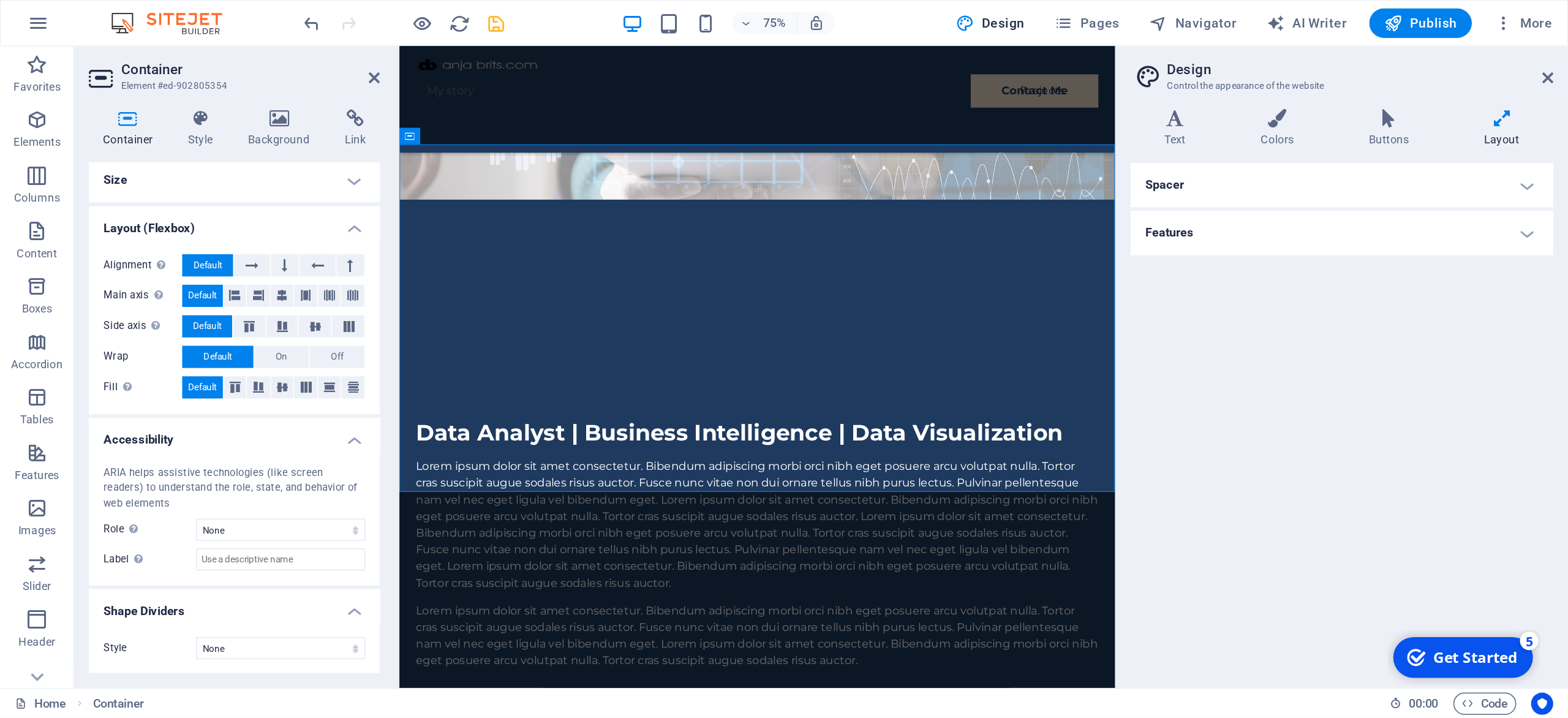
scroll to position [0, 0]
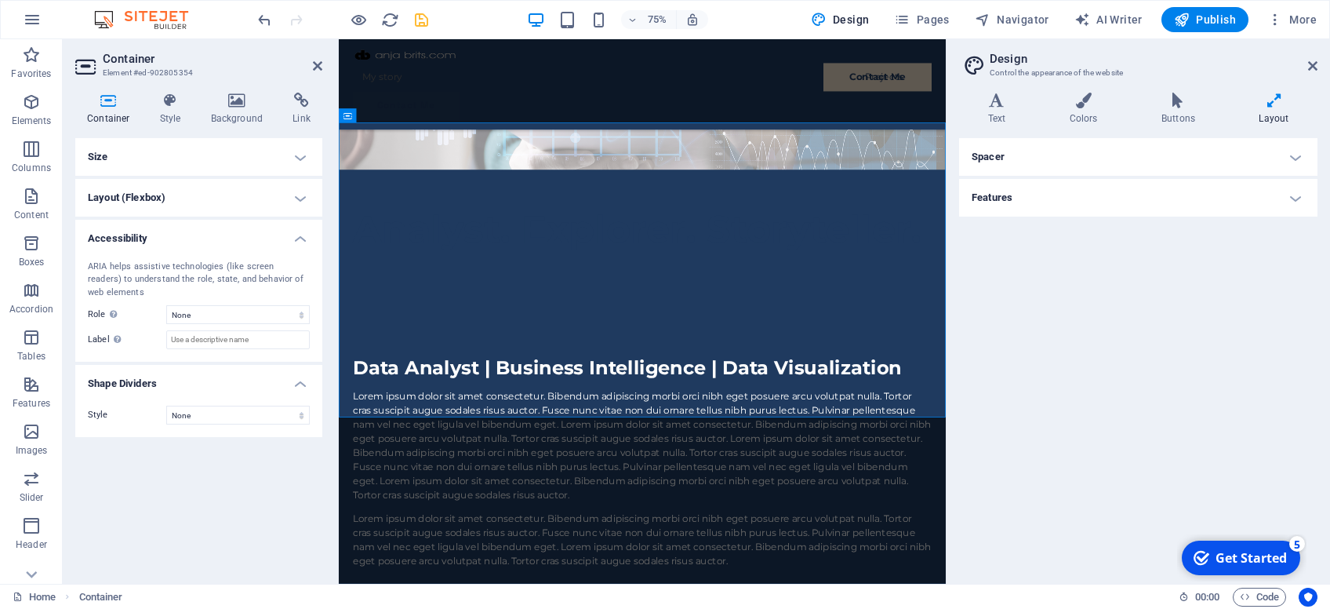
click at [304, 234] on h4 "Accessibility" at bounding box center [198, 234] width 247 height 28
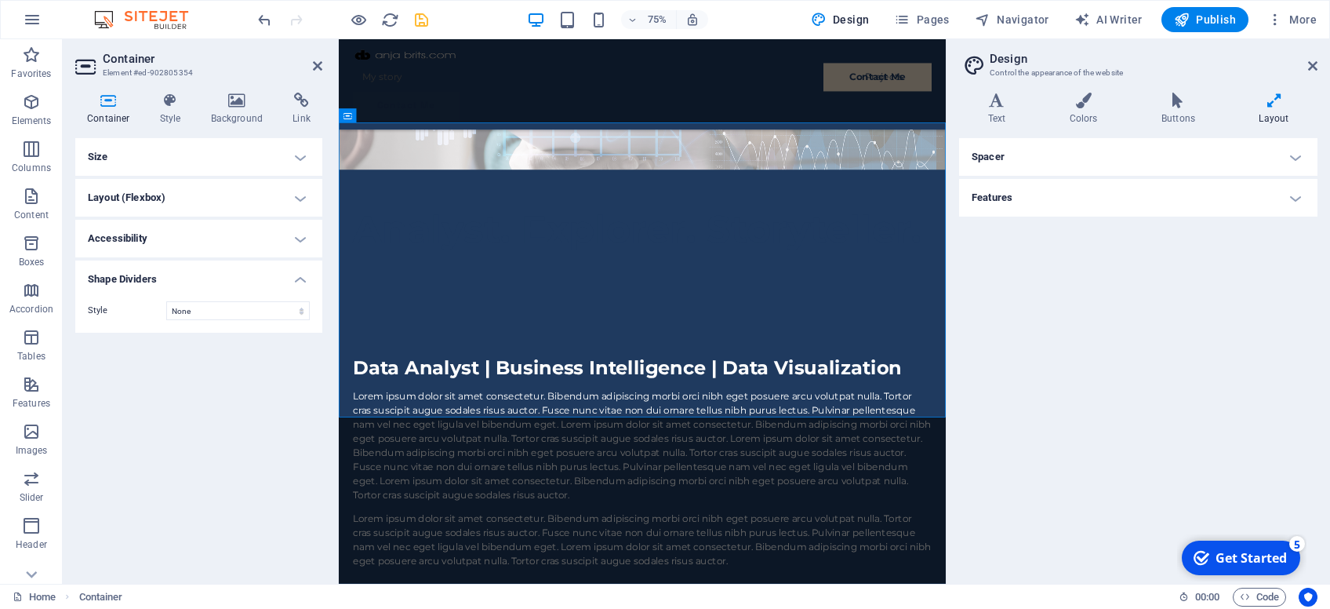
click at [98, 105] on icon at bounding box center [108, 101] width 67 height 16
click at [163, 107] on icon at bounding box center [170, 101] width 45 height 16
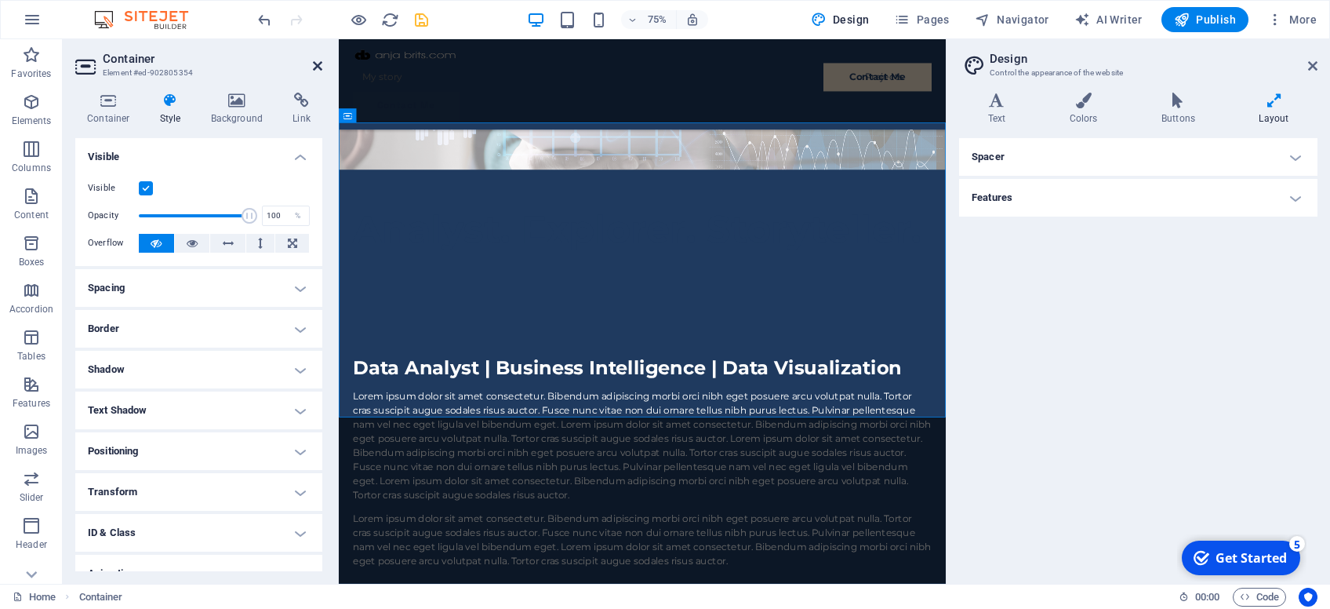
click at [315, 67] on icon at bounding box center [317, 66] width 9 height 13
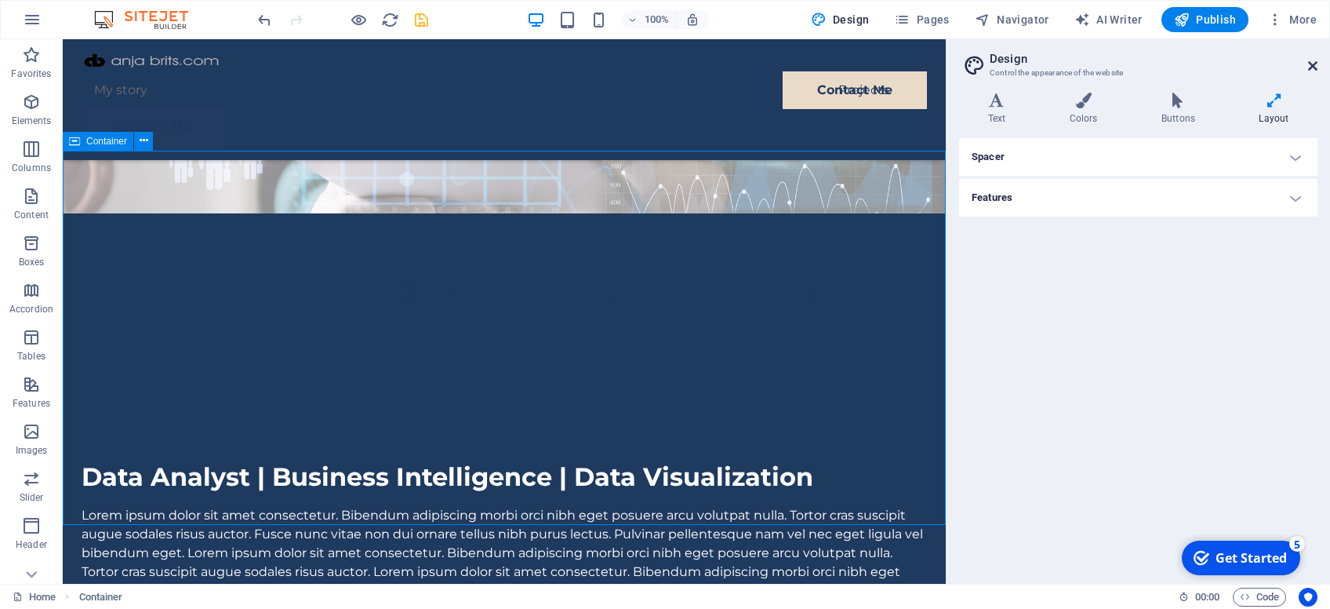
click at [1315, 63] on icon at bounding box center [1312, 66] width 9 height 13
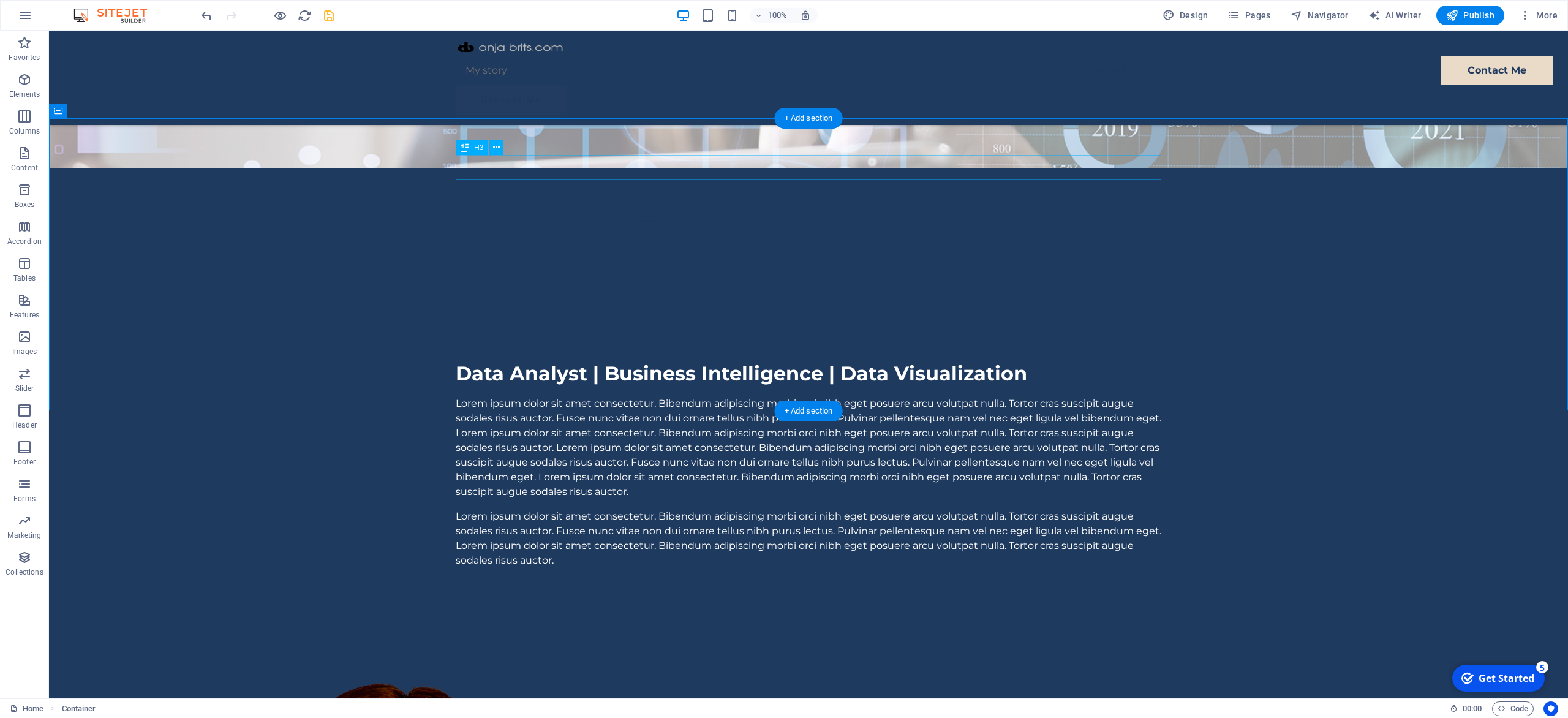
click at [612, 361] on div "Data Analyst | Business Intelligence | Data Visualization" at bounding box center [809, 373] width 706 height 26
drag, startPoint x: 537, startPoint y: 163, endPoint x: 903, endPoint y: 498, distance: 496.2
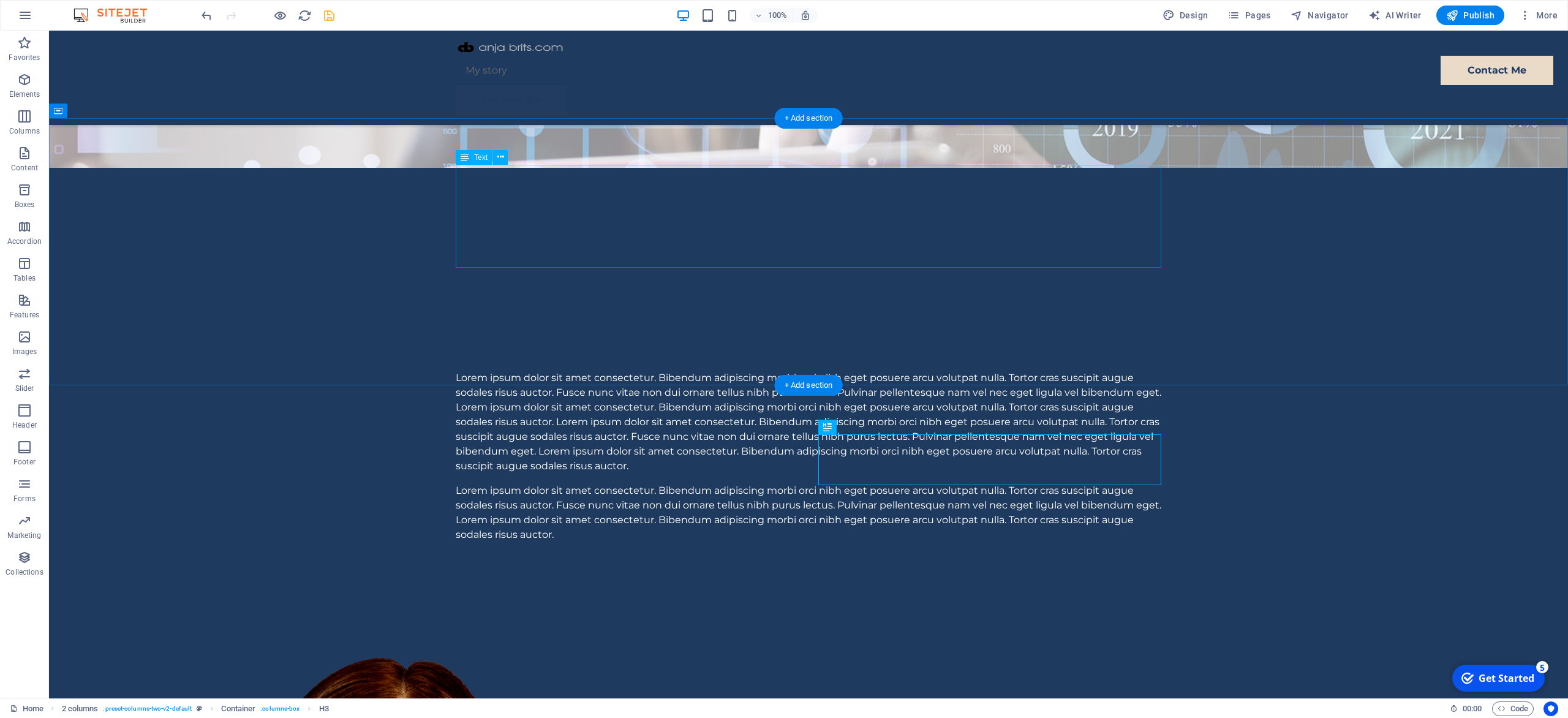
click at [541, 371] on div "Lorem ipsum dolor sit amet consectetur. Bibendum adipiscing morbi orci nibh ege…" at bounding box center [809, 423] width 706 height 103
drag, startPoint x: 503, startPoint y: 198, endPoint x: 907, endPoint y: 476, distance: 490.4
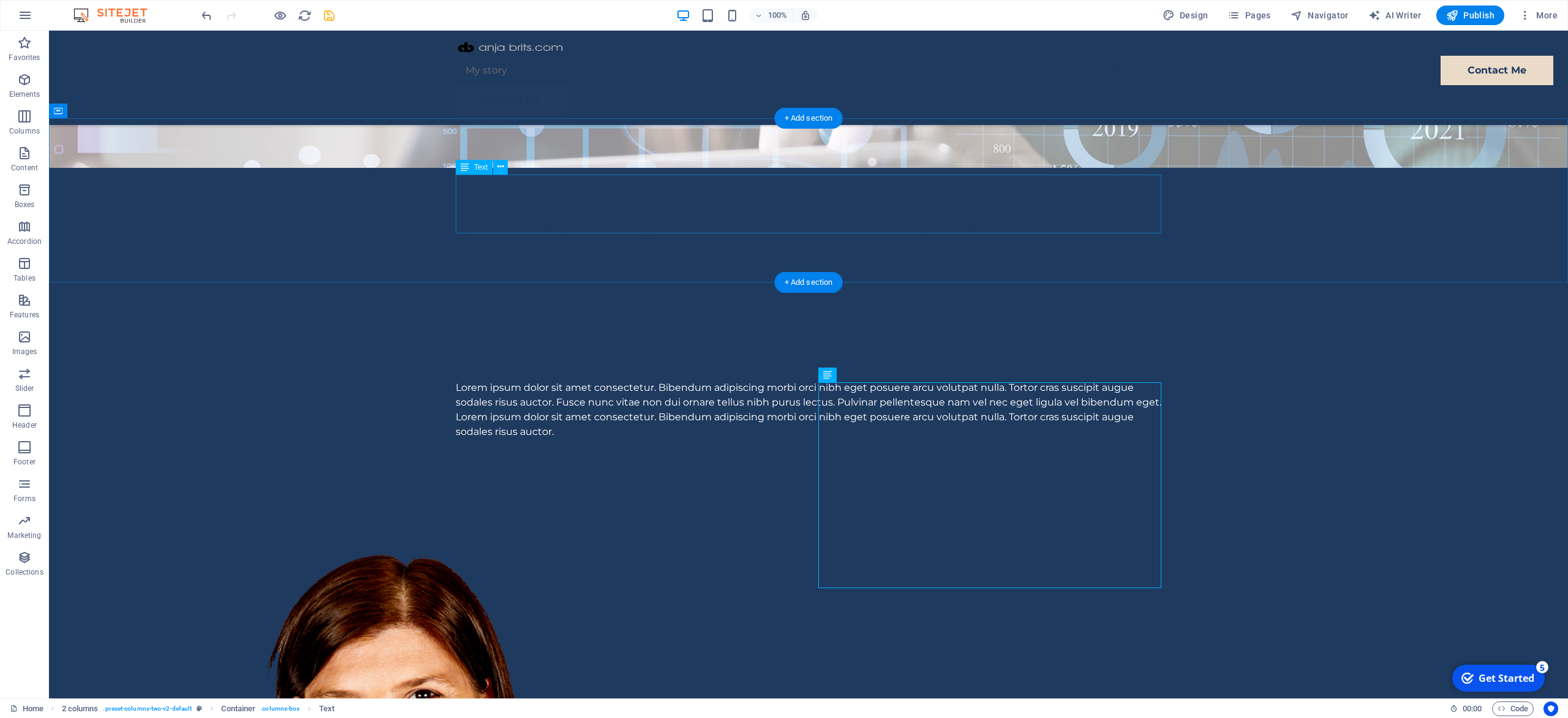
click at [754, 380] on div "Lorem ipsum dolor sit amet consectetur. Bibendum adipiscing morbi orci nibh ege…" at bounding box center [809, 409] width 706 height 59
click at [371, 324] on div "Lorem ipsum dolor sit amet consectetur. Bibendum adipiscing morbi orci nibh ege…" at bounding box center [808, 406] width 1519 height 164
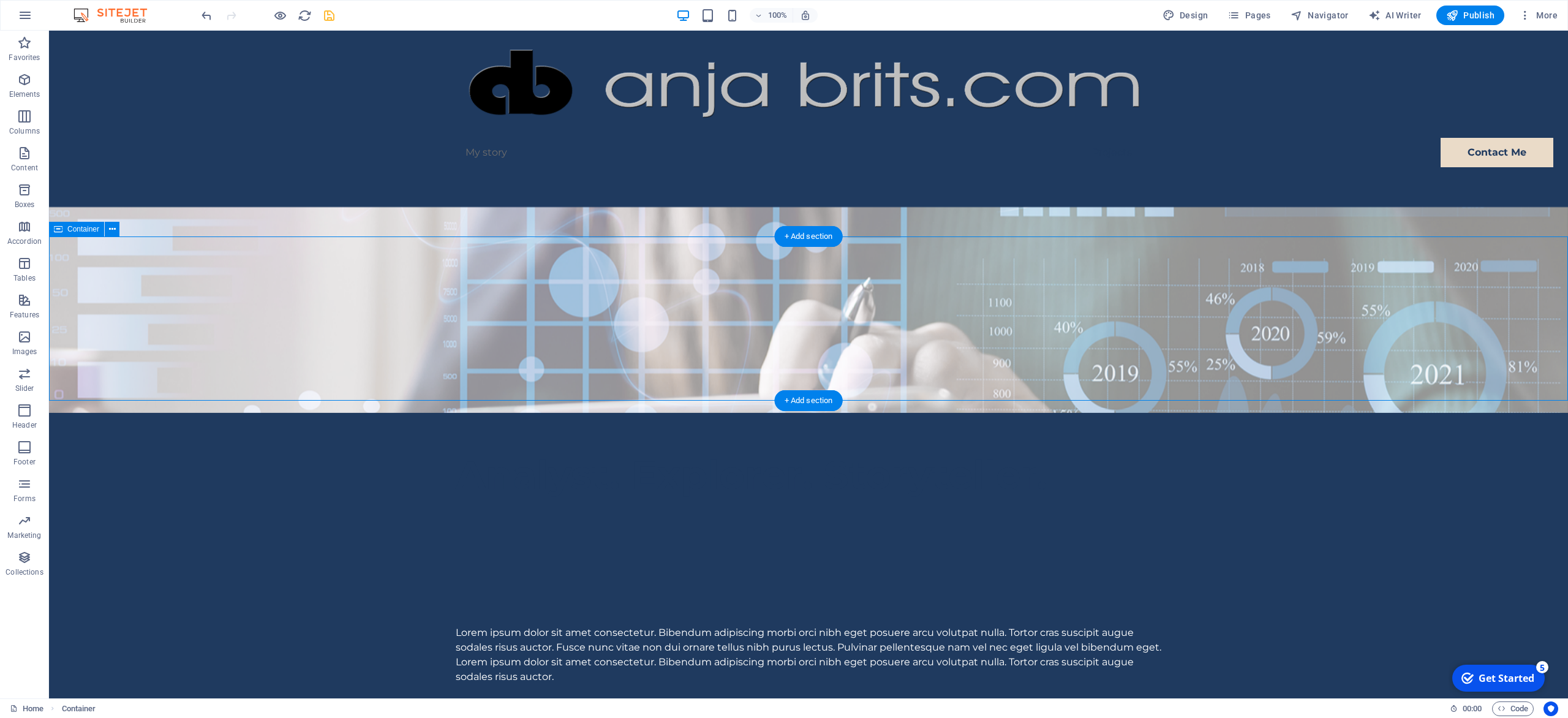
click at [238, 570] on div "Lorem ipsum dolor sit amet consectetur. Bibendum adipiscing morbi orci nibh ege…" at bounding box center [808, 652] width 1519 height 164
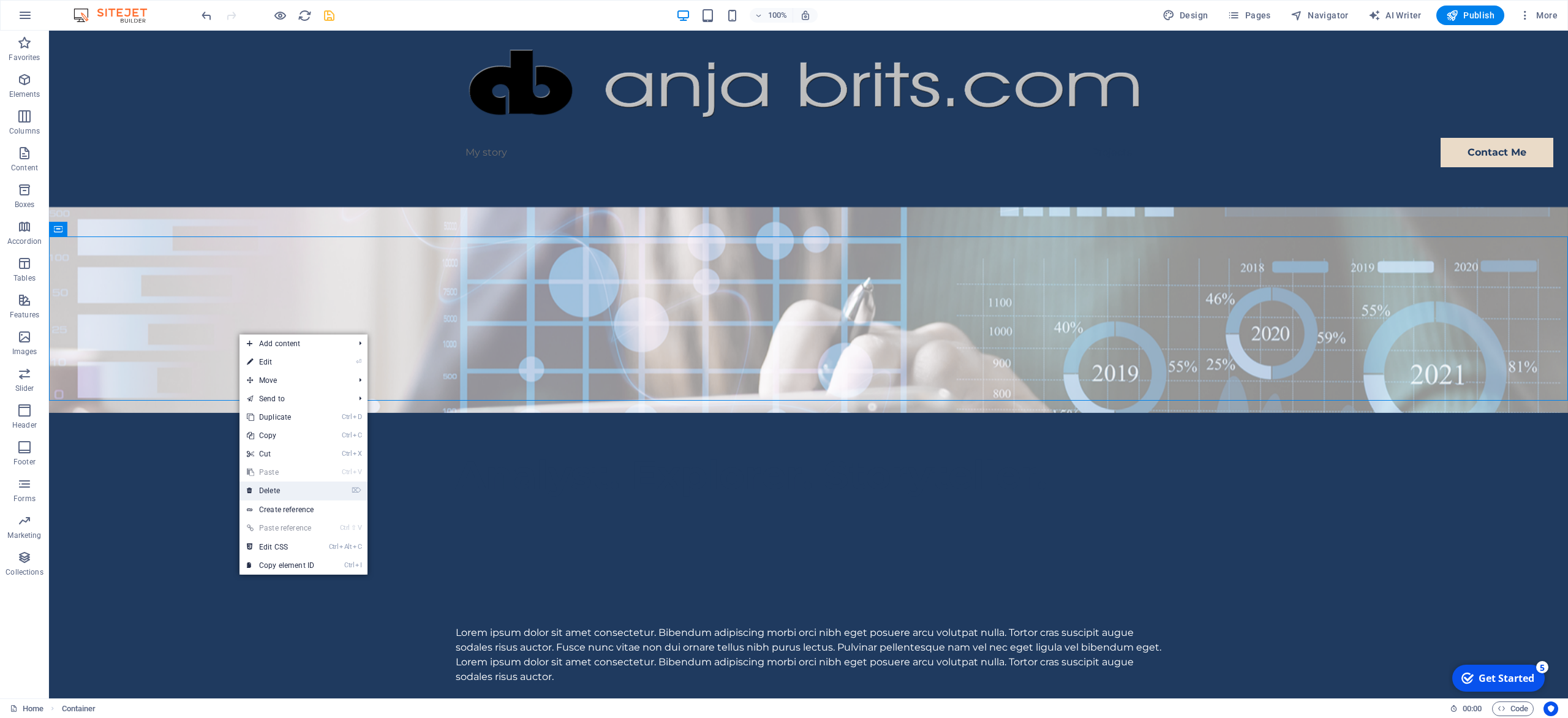
click at [287, 484] on link "⌦ Delete" at bounding box center [280, 491] width 82 height 19
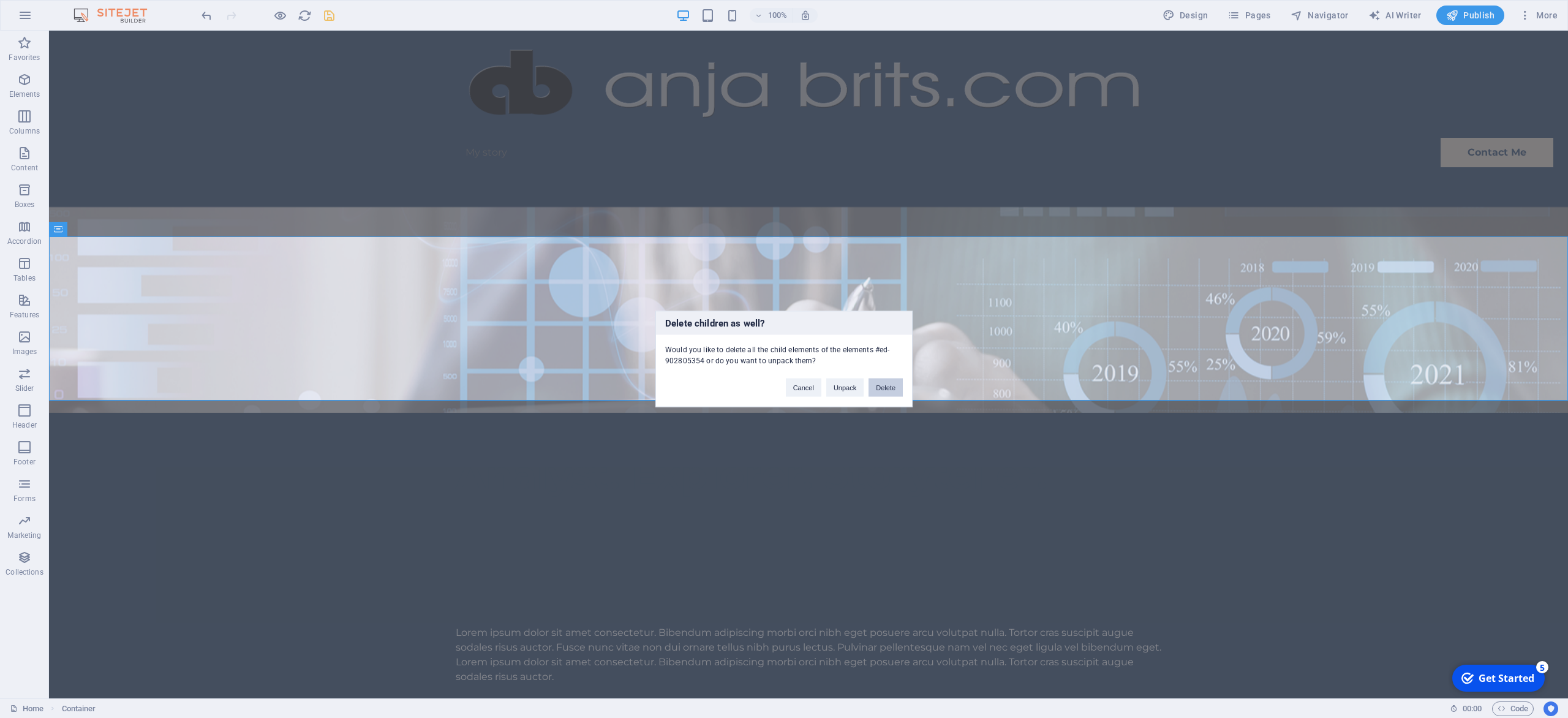
click at [896, 392] on button "Delete" at bounding box center [886, 388] width 34 height 19
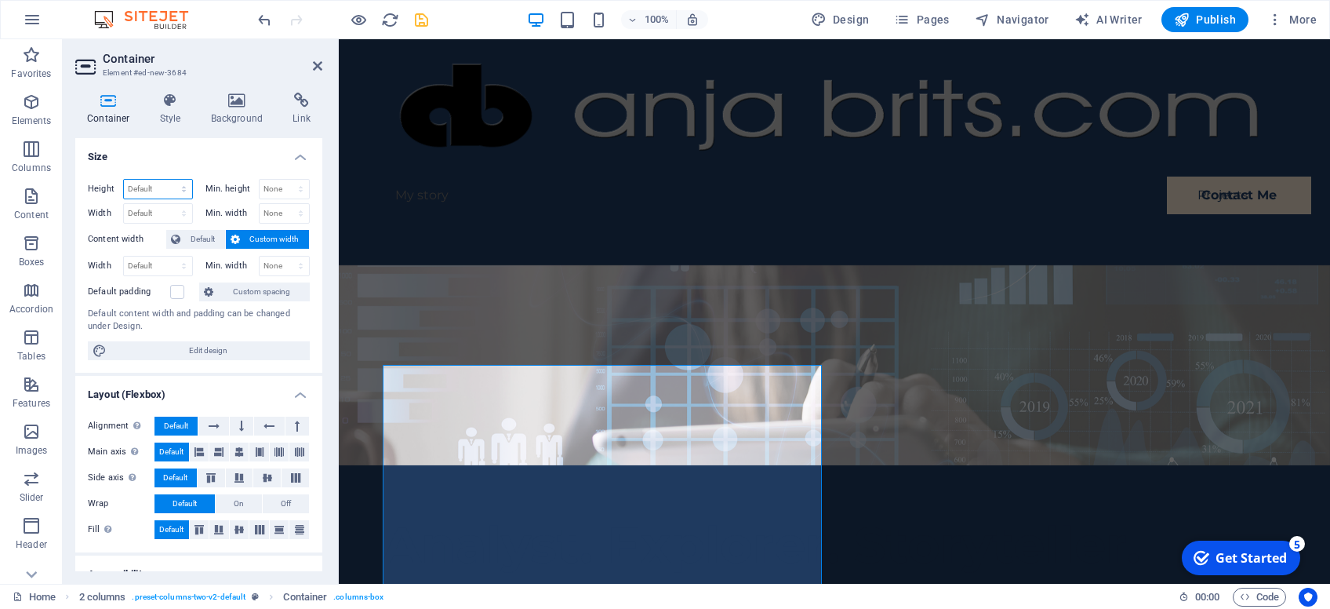
click at [124, 180] on select "Default px rem % vh vw" at bounding box center [158, 189] width 68 height 19
select select "%"
click option "%" at bounding box center [0, 0] width 0 height 0
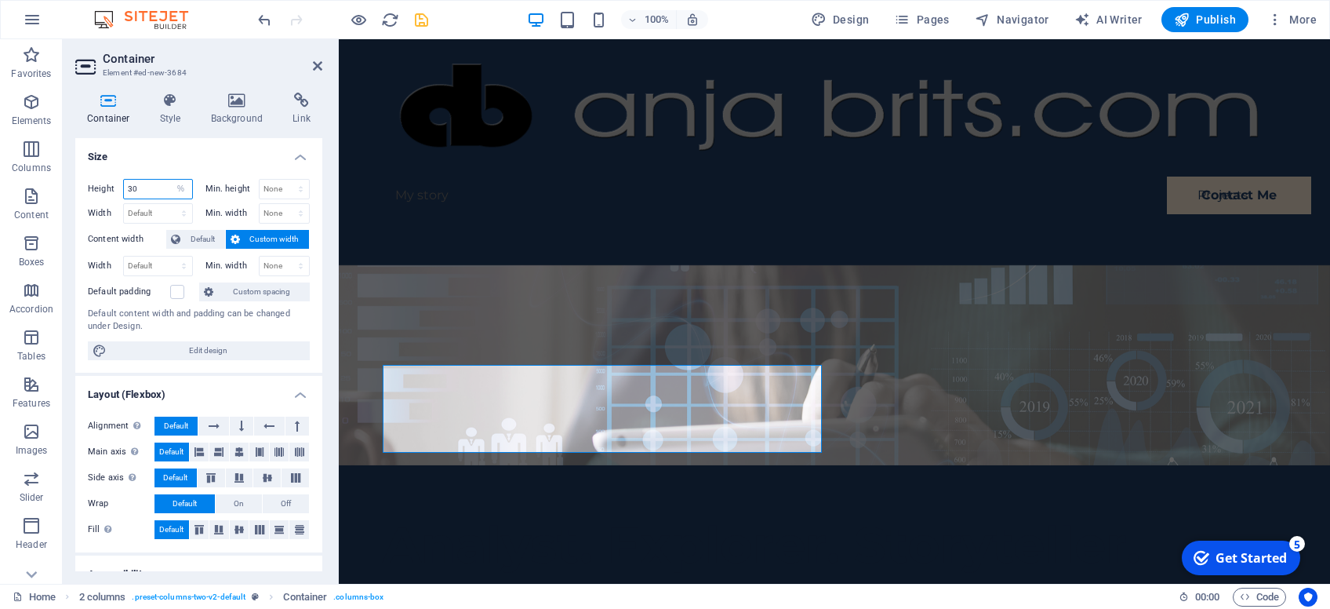
click at [145, 189] on input "30" at bounding box center [158, 189] width 68 height 19
type input "100"
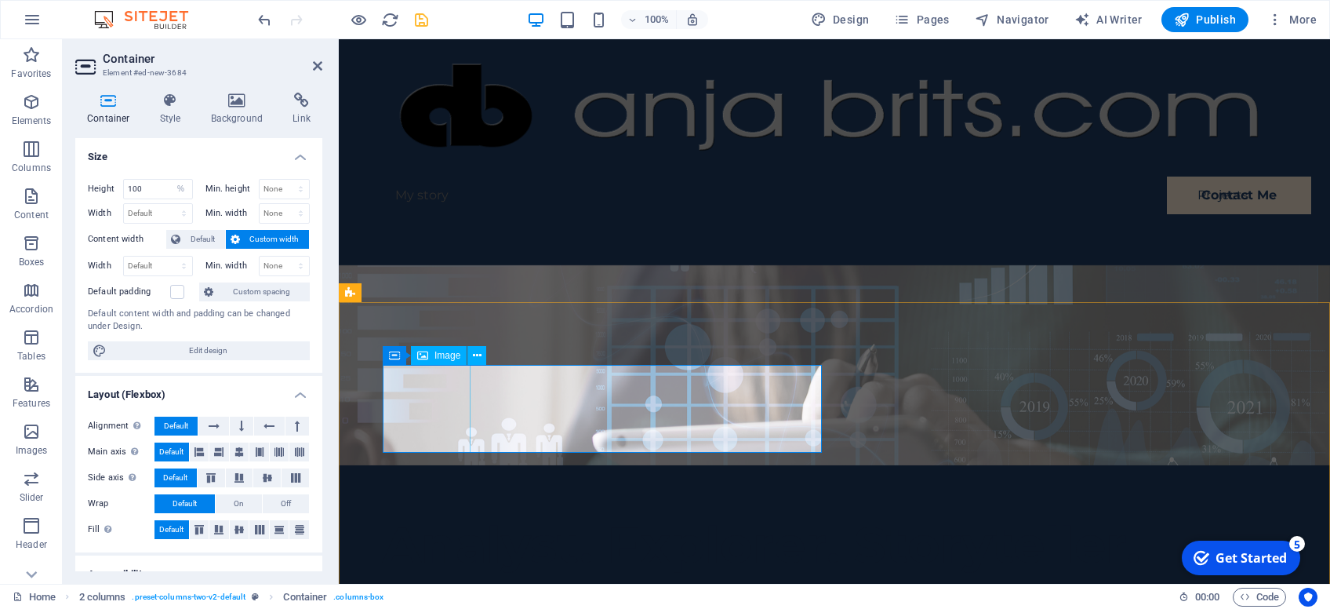
select select "%"
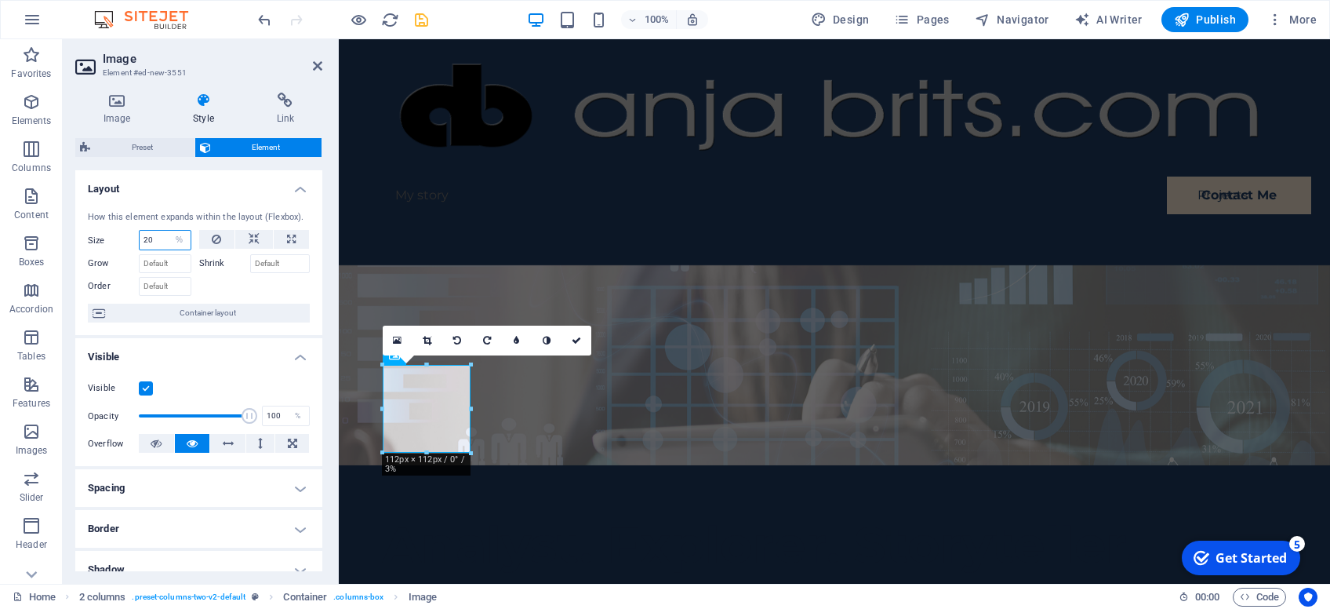
click at [151, 239] on input "20" at bounding box center [165, 240] width 51 height 19
type input "40"
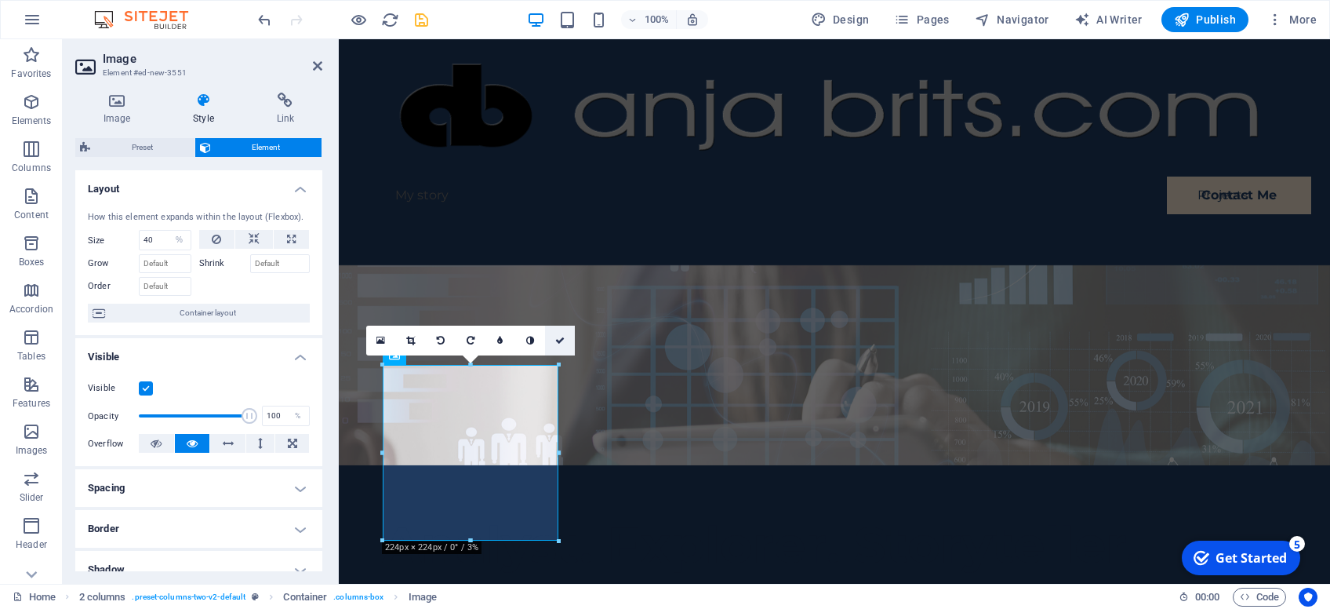
click at [562, 340] on icon at bounding box center [559, 340] width 9 height 9
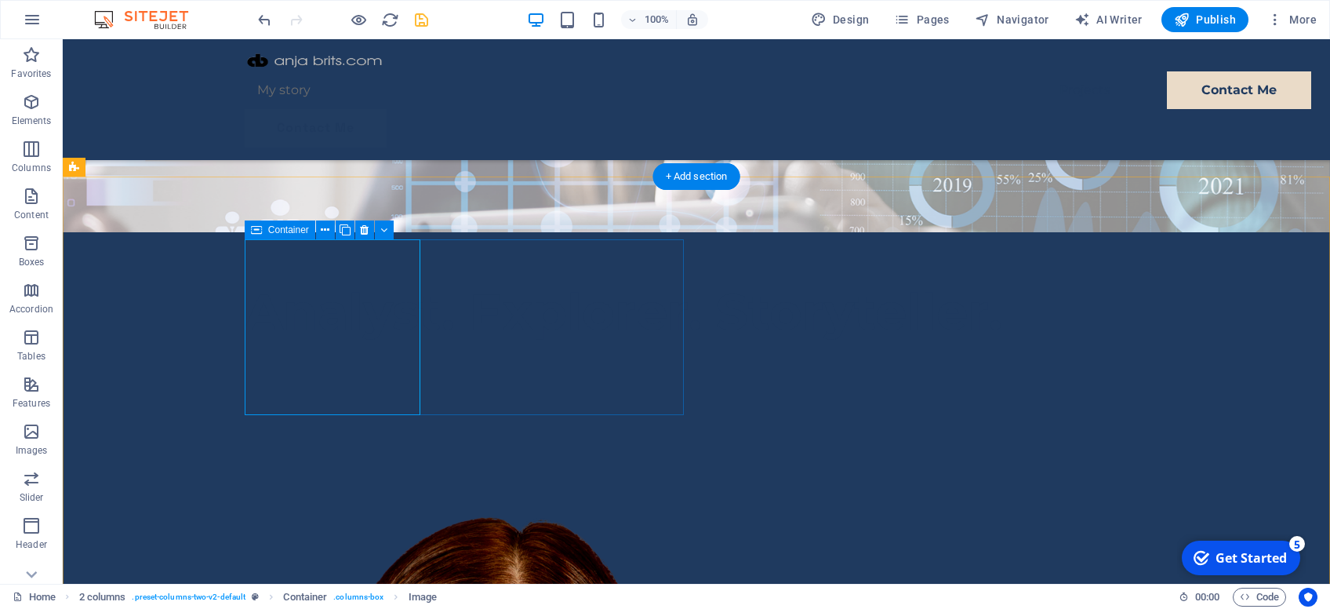
scroll to position [166, 0]
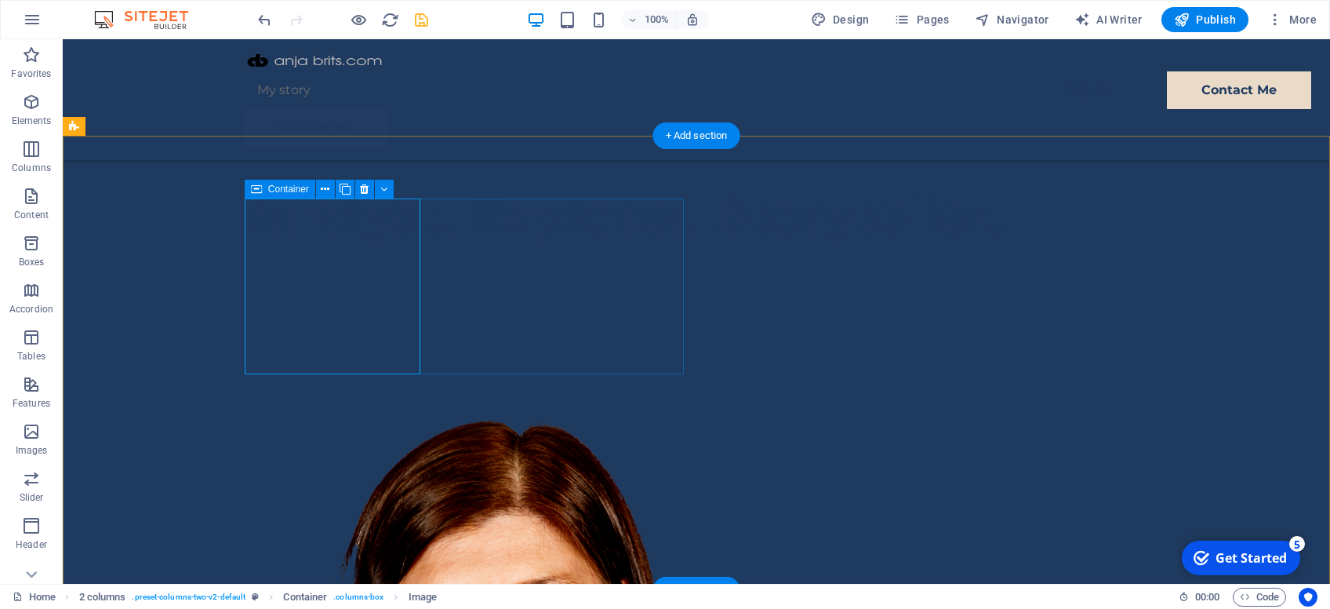
select select "%"
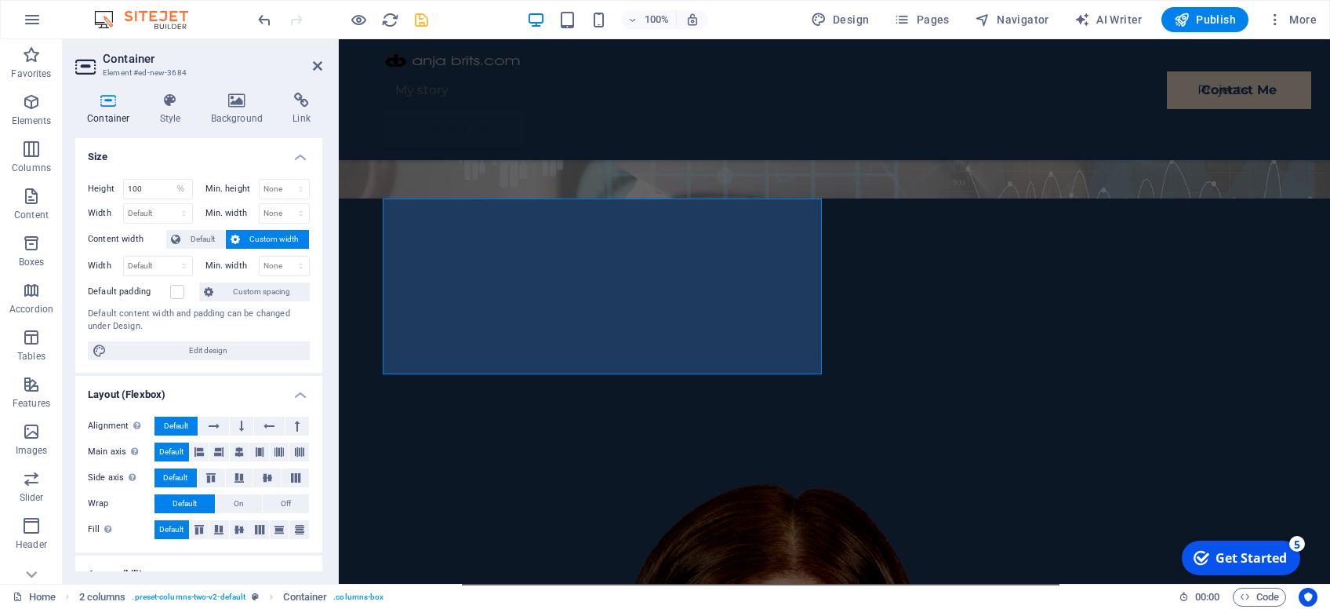
click at [291, 241] on span "Custom width" at bounding box center [275, 239] width 60 height 19
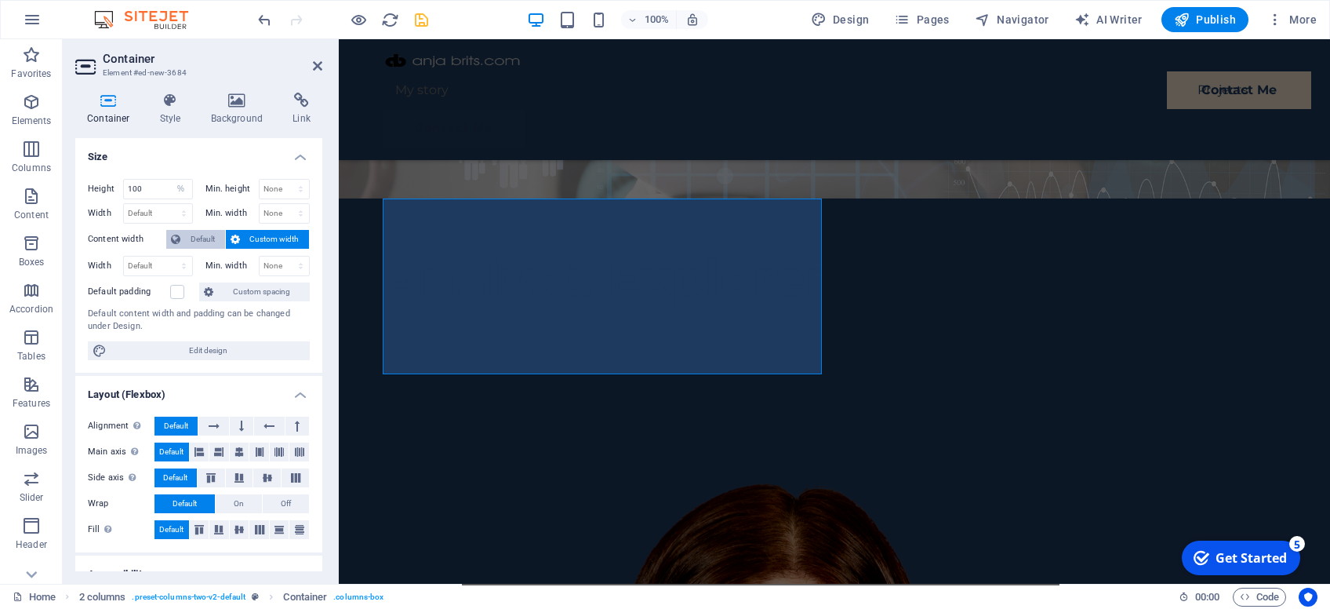
click at [193, 241] on span "Default" at bounding box center [202, 239] width 35 height 19
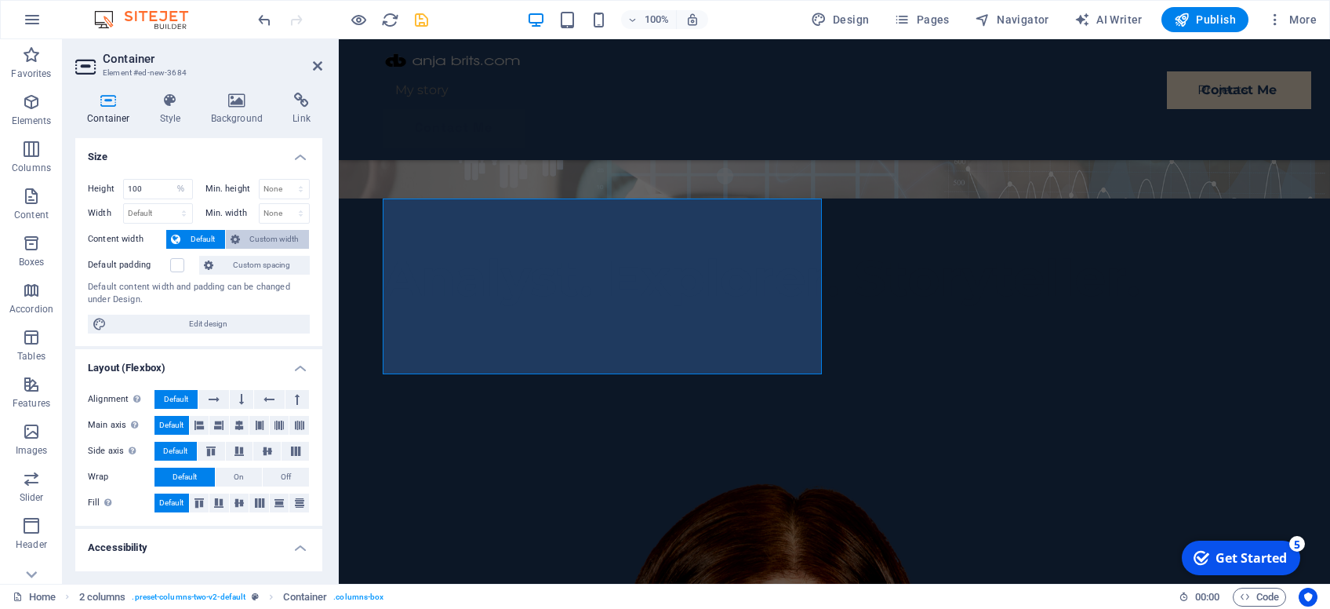
click at [276, 236] on span "Custom width" at bounding box center [275, 239] width 60 height 19
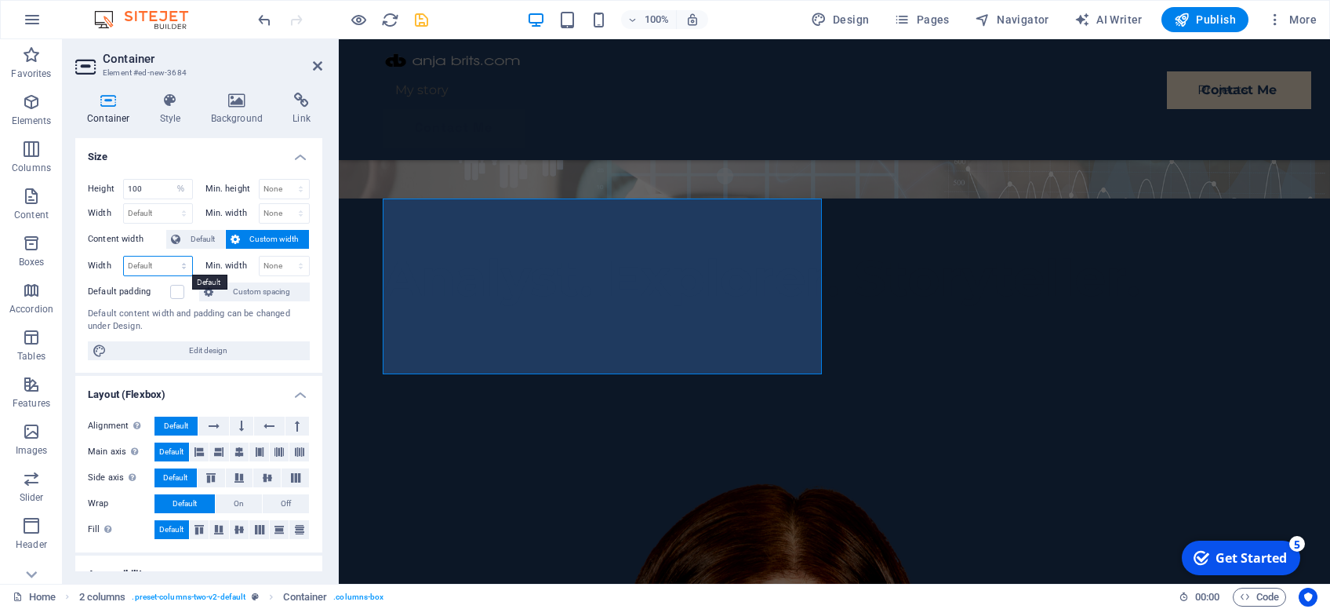
click at [124, 256] on select "Default px rem % em vh vw" at bounding box center [158, 265] width 68 height 19
select select "%"
click option "%" at bounding box center [0, 0] width 0 height 0
type input "20"
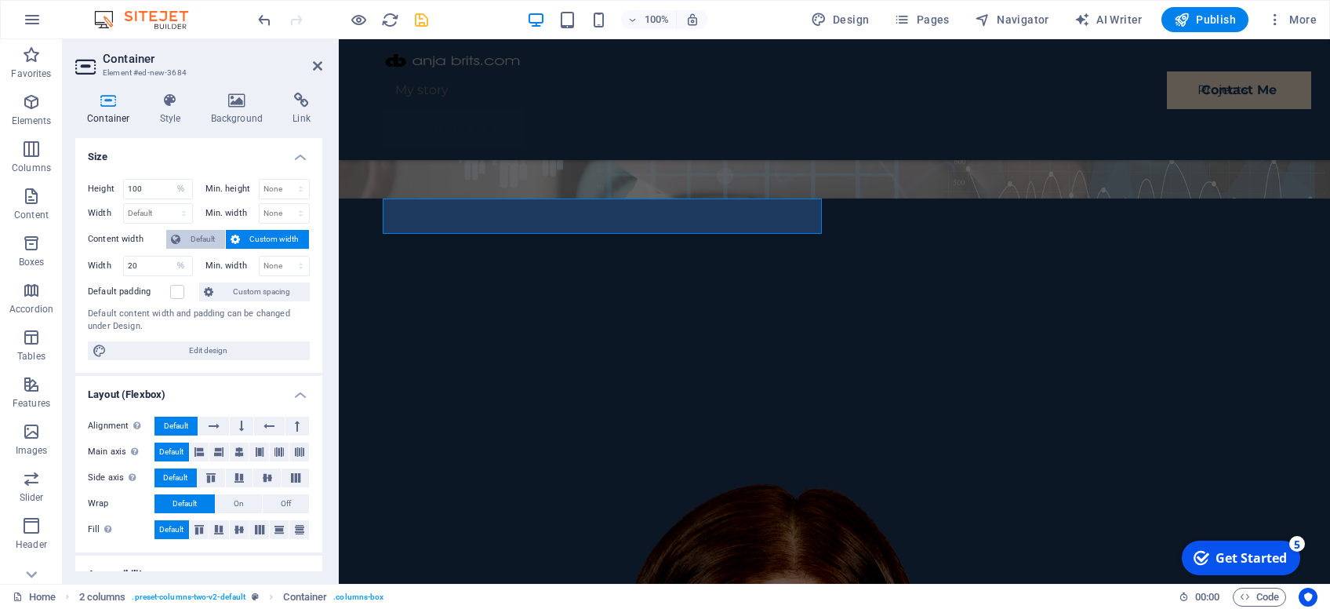
click at [195, 241] on span "Default" at bounding box center [202, 239] width 35 height 19
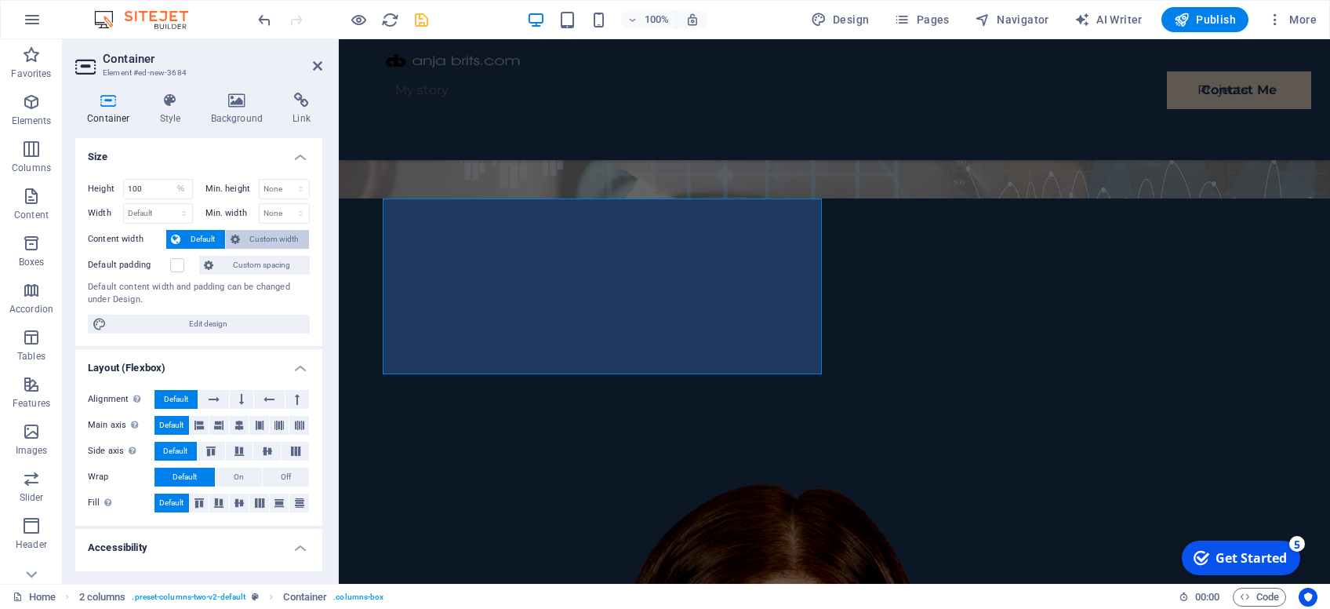
click at [276, 234] on span "Custom width" at bounding box center [275, 239] width 60 height 19
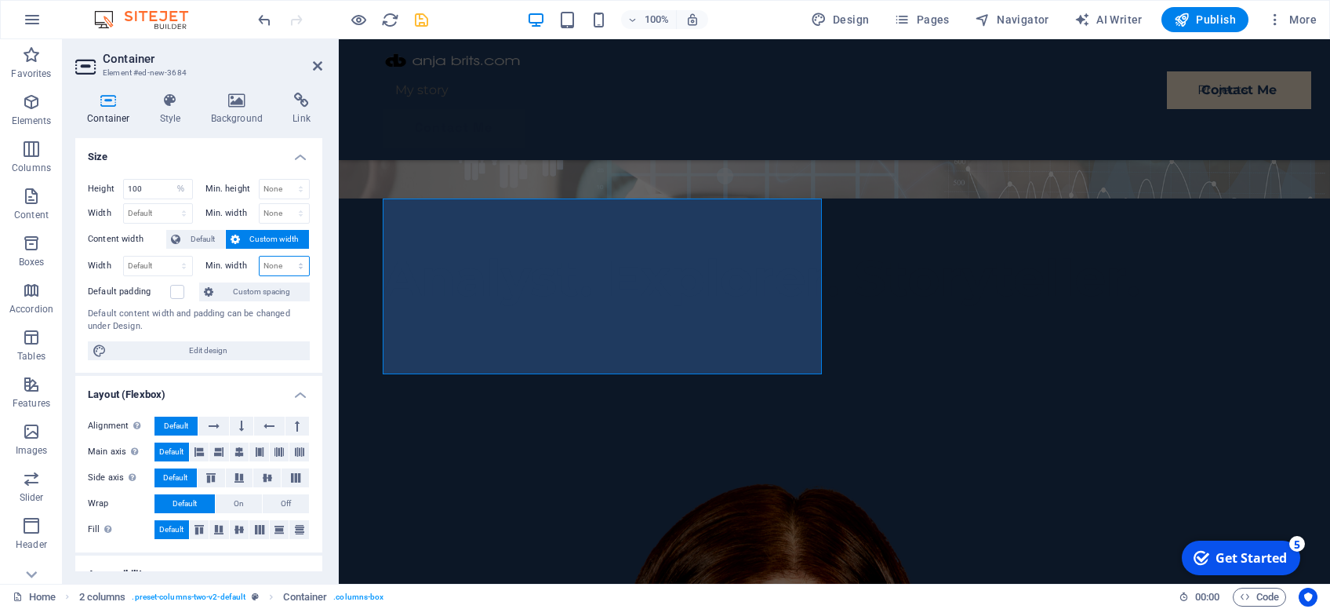
click at [260, 256] on select "None px rem % vh vw" at bounding box center [285, 265] width 50 height 19
select select "%"
click option "%" at bounding box center [0, 0] width 0 height 0
type input "30"
click at [276, 267] on input "30" at bounding box center [285, 265] width 50 height 19
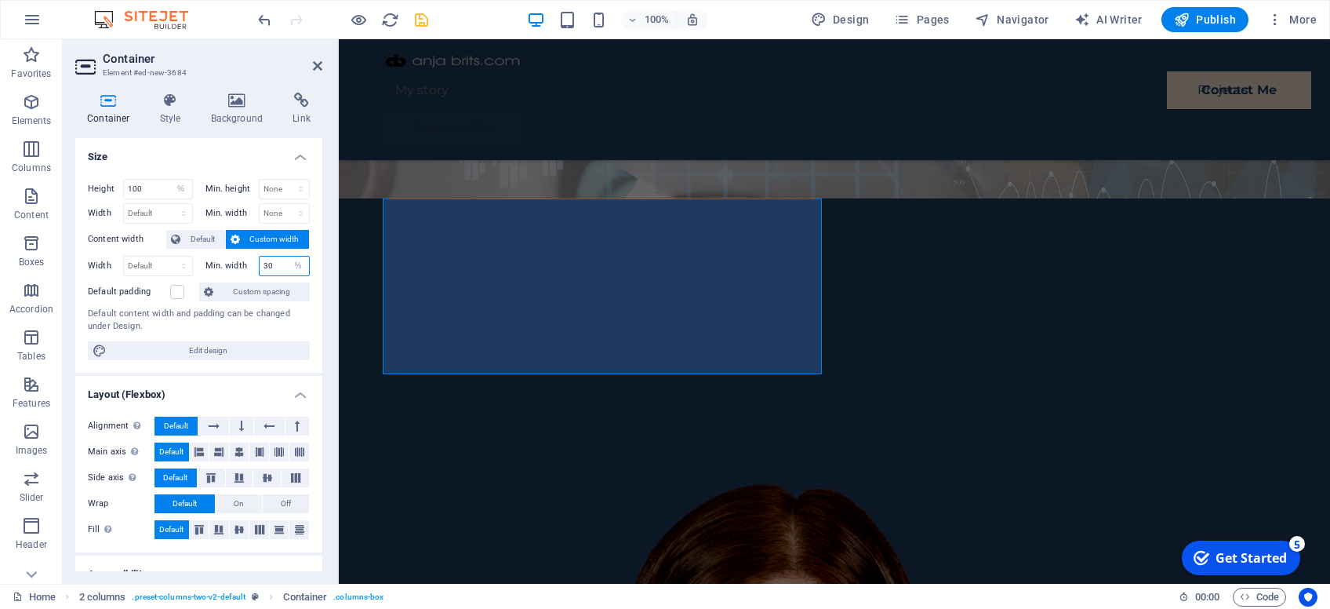
drag, startPoint x: 278, startPoint y: 267, endPoint x: 253, endPoint y: 262, distance: 25.5
click at [260, 262] on input "30" at bounding box center [285, 265] width 50 height 19
click at [183, 232] on button "Default" at bounding box center [195, 239] width 59 height 19
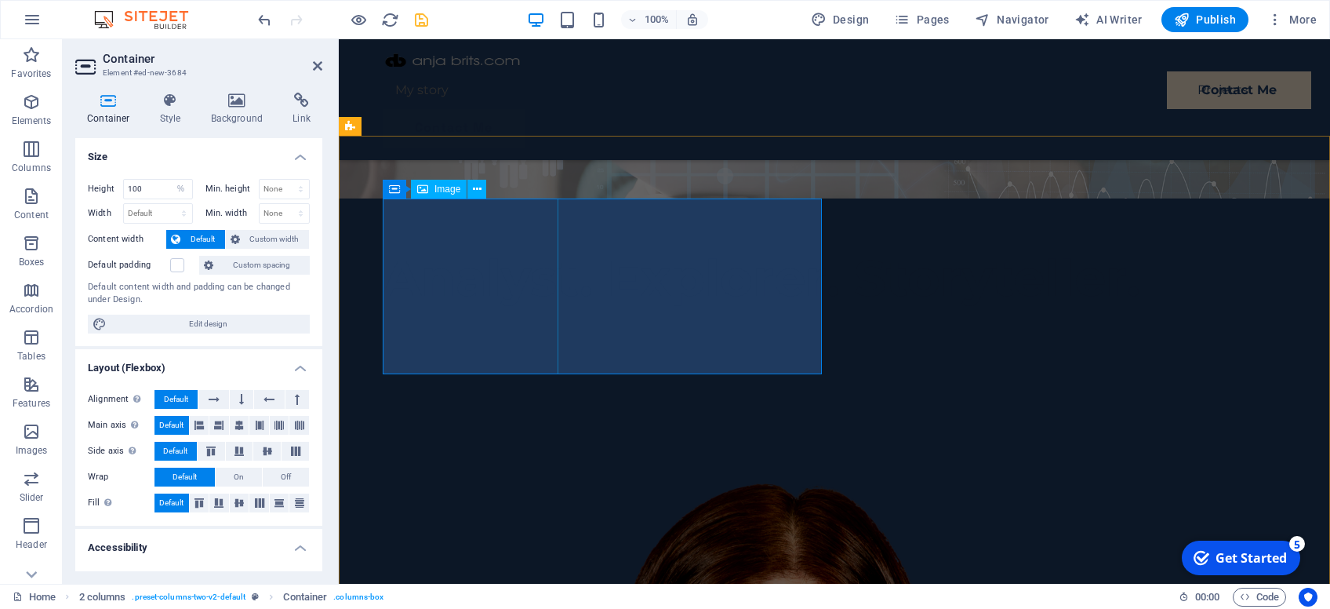
select select "%"
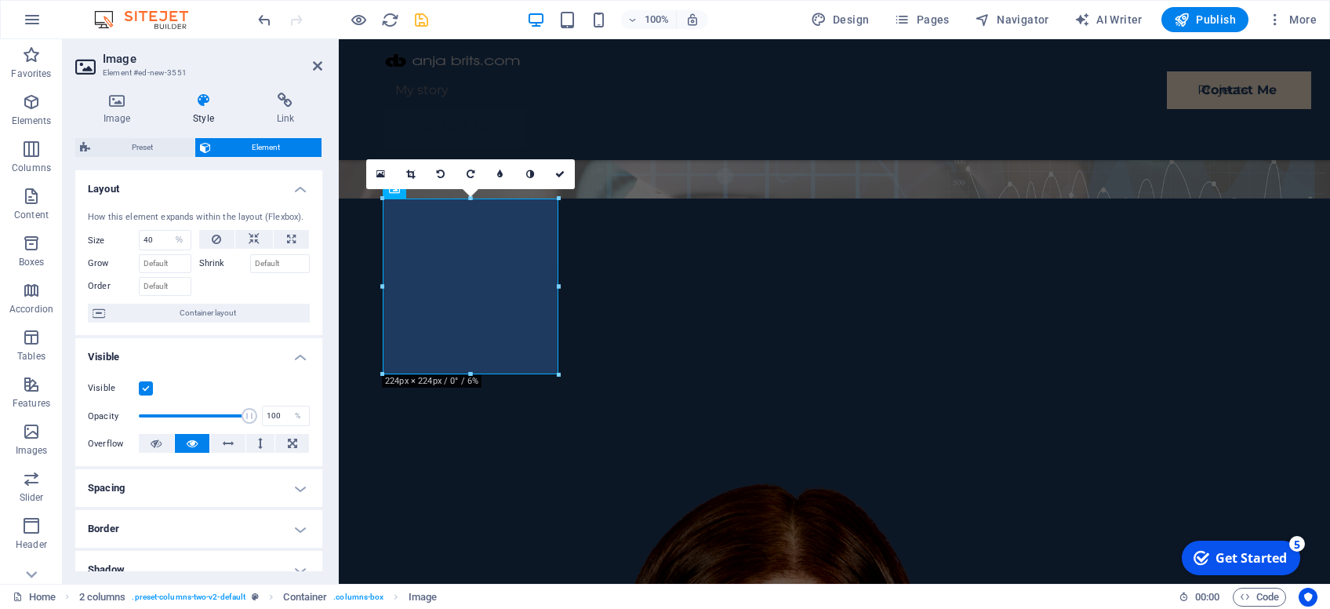
scroll to position [149, 0]
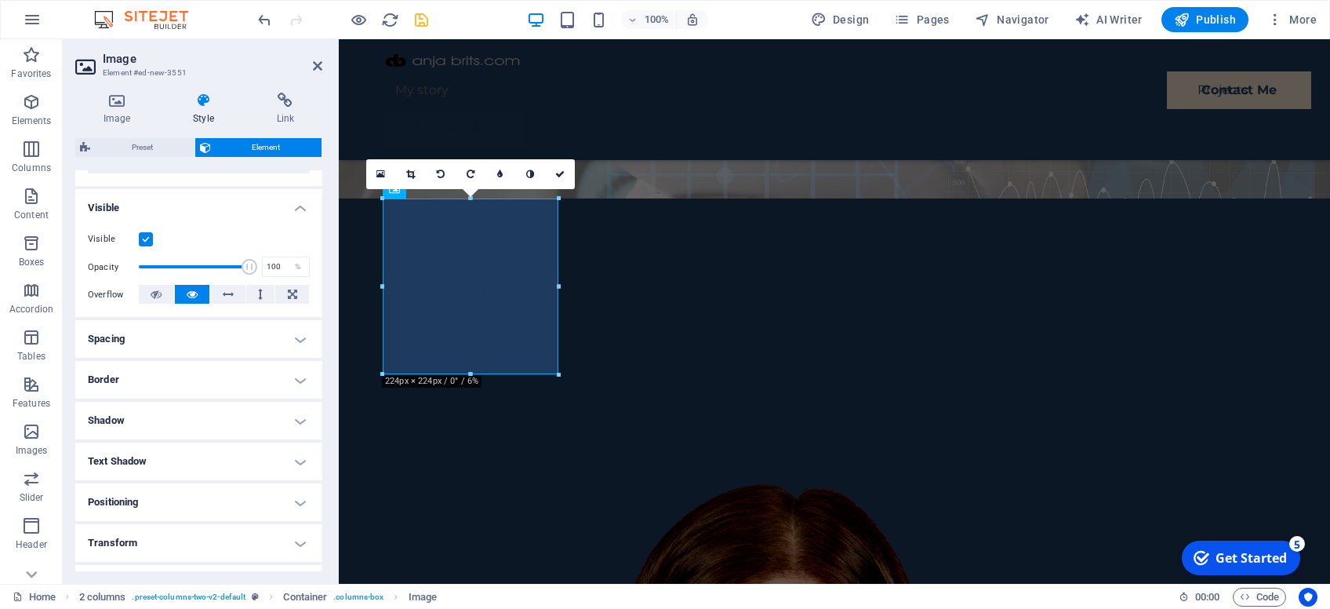
click at [207, 499] on h4 "Positioning" at bounding box center [198, 502] width 247 height 38
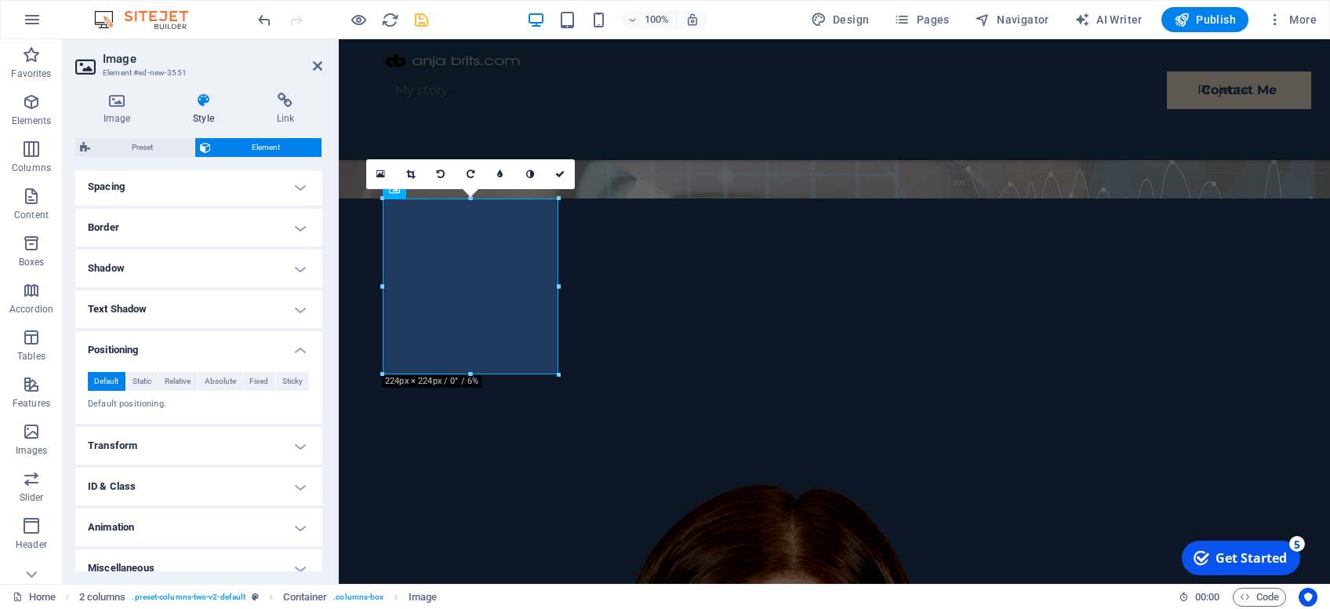
scroll to position [315, 0]
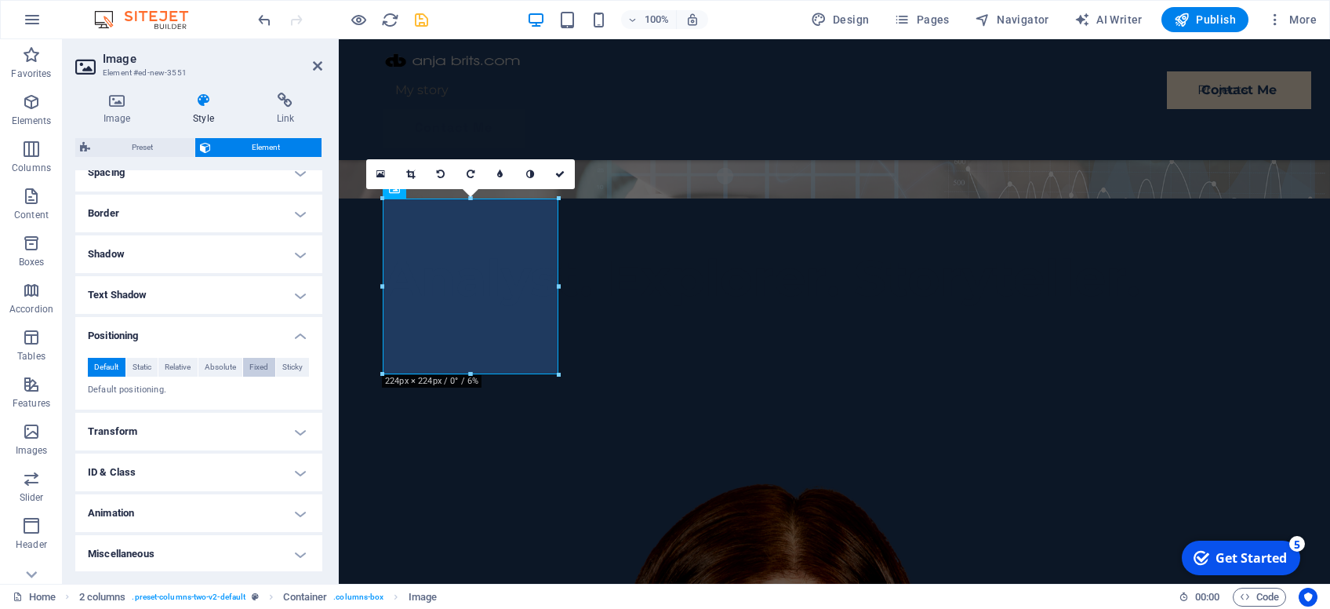
click at [271, 366] on button "Fixed" at bounding box center [259, 367] width 32 height 19
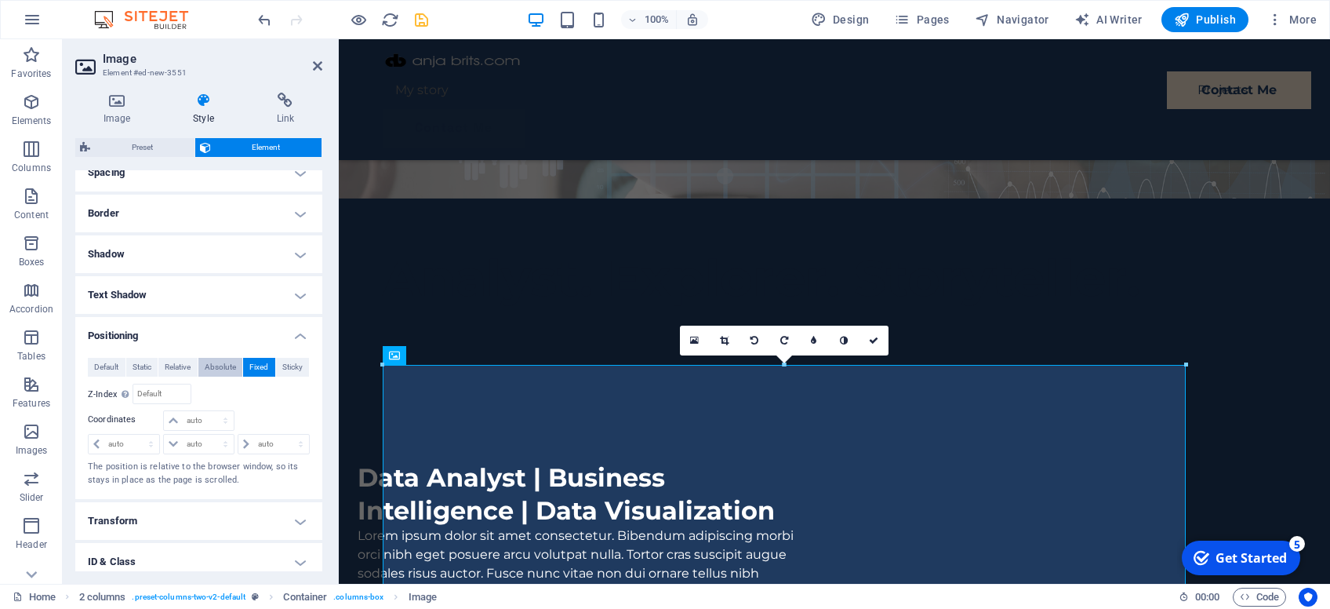
click at [223, 366] on span "Absolute" at bounding box center [220, 367] width 31 height 19
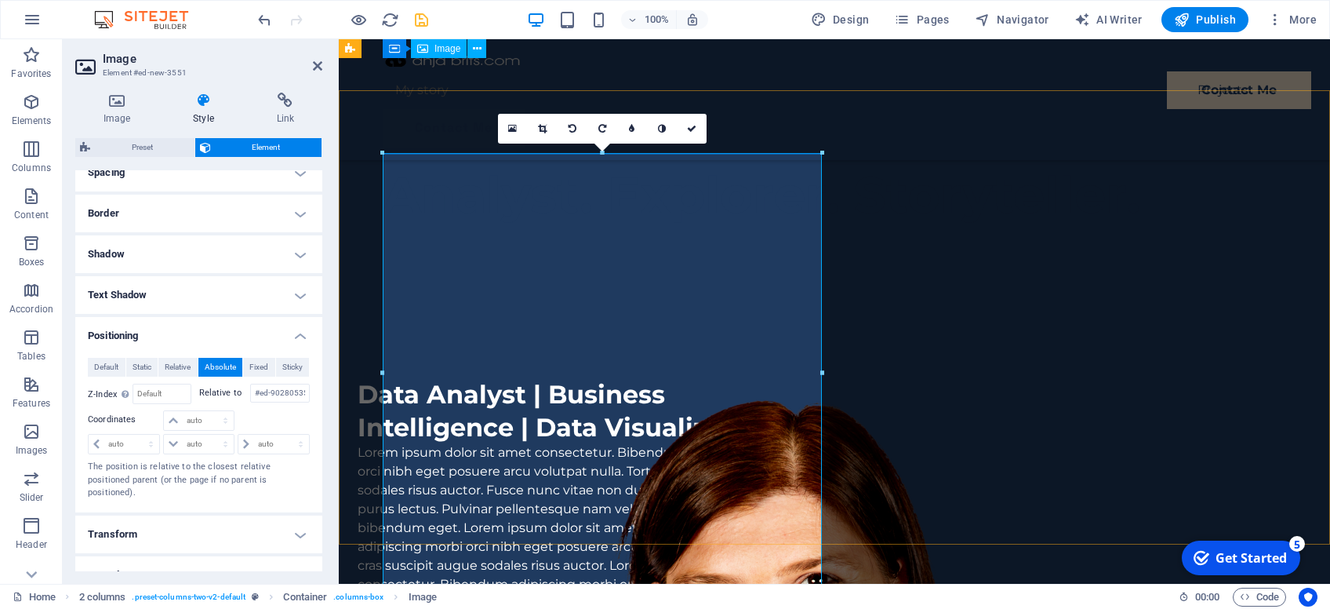
scroll to position [166, 0]
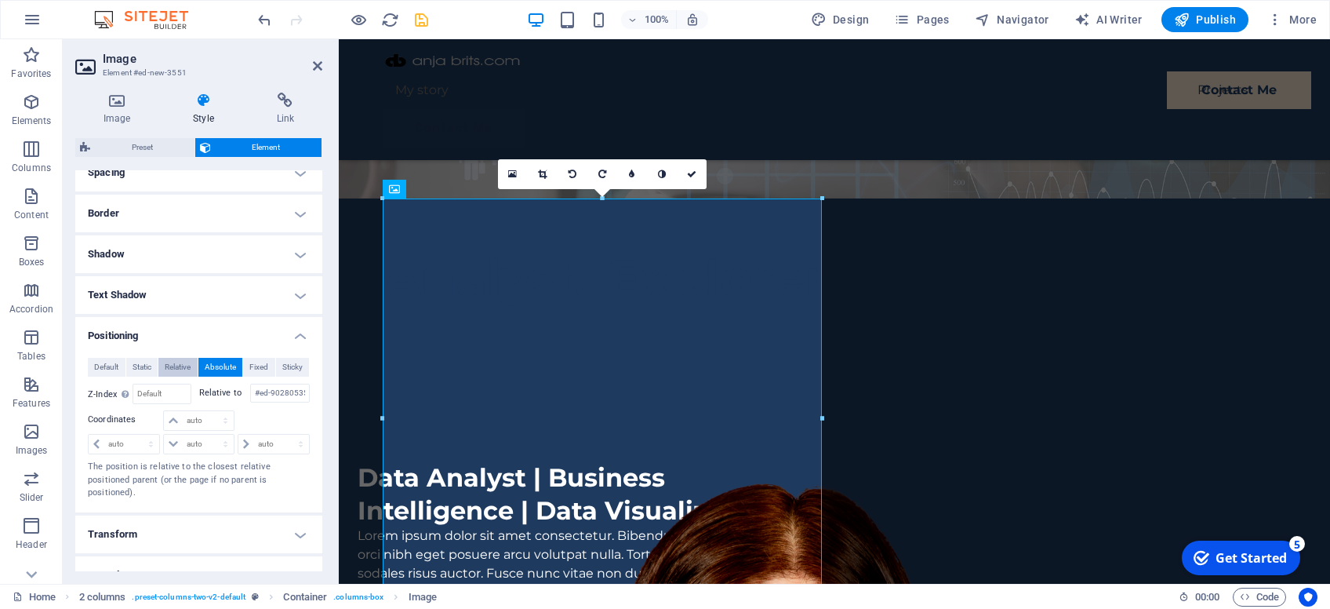
click at [176, 366] on span "Relative" at bounding box center [178, 367] width 26 height 19
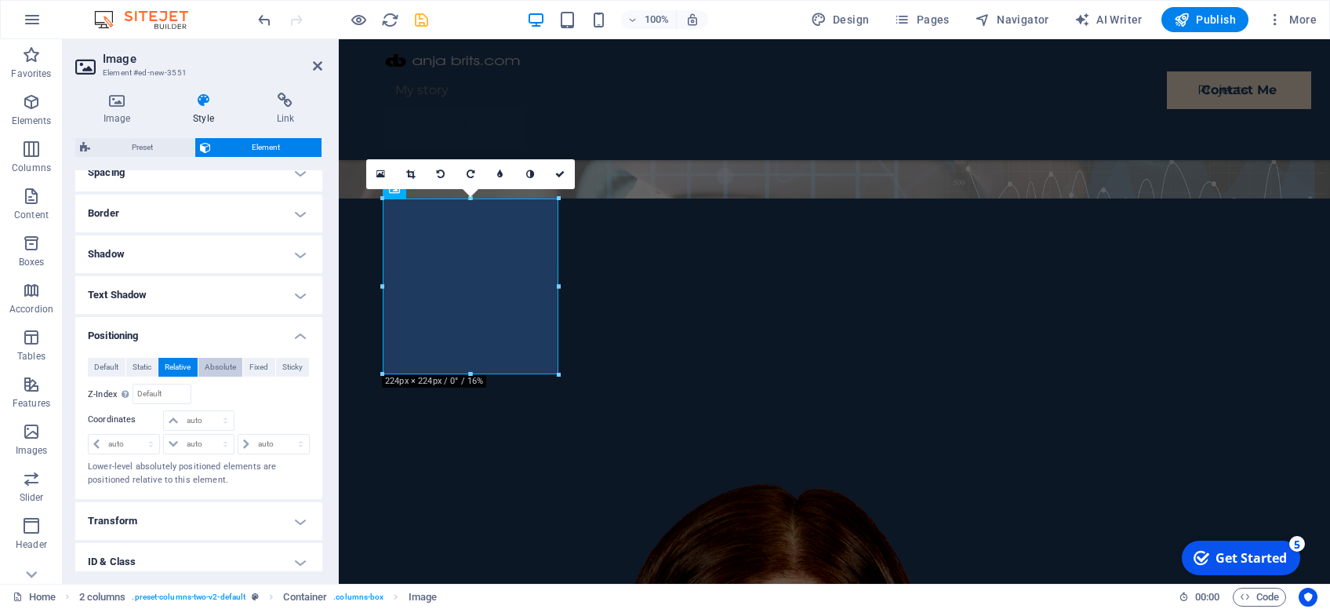
click at [211, 366] on span "Absolute" at bounding box center [220, 367] width 31 height 19
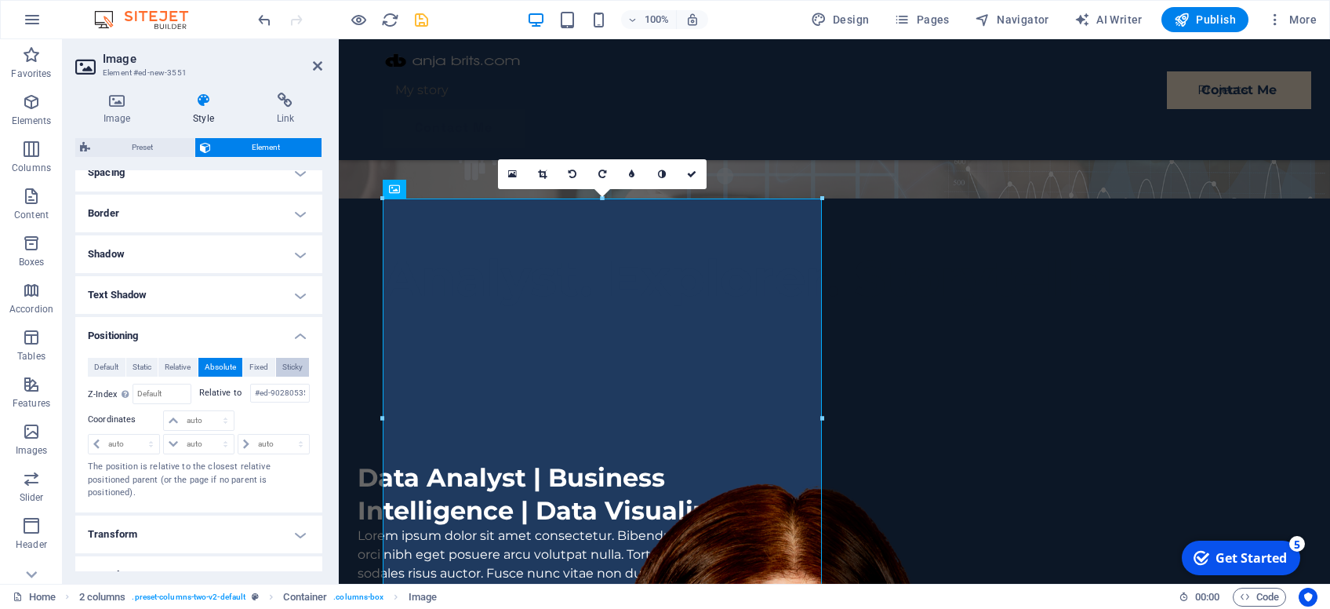
click at [289, 363] on span "Sticky" at bounding box center [292, 367] width 20 height 19
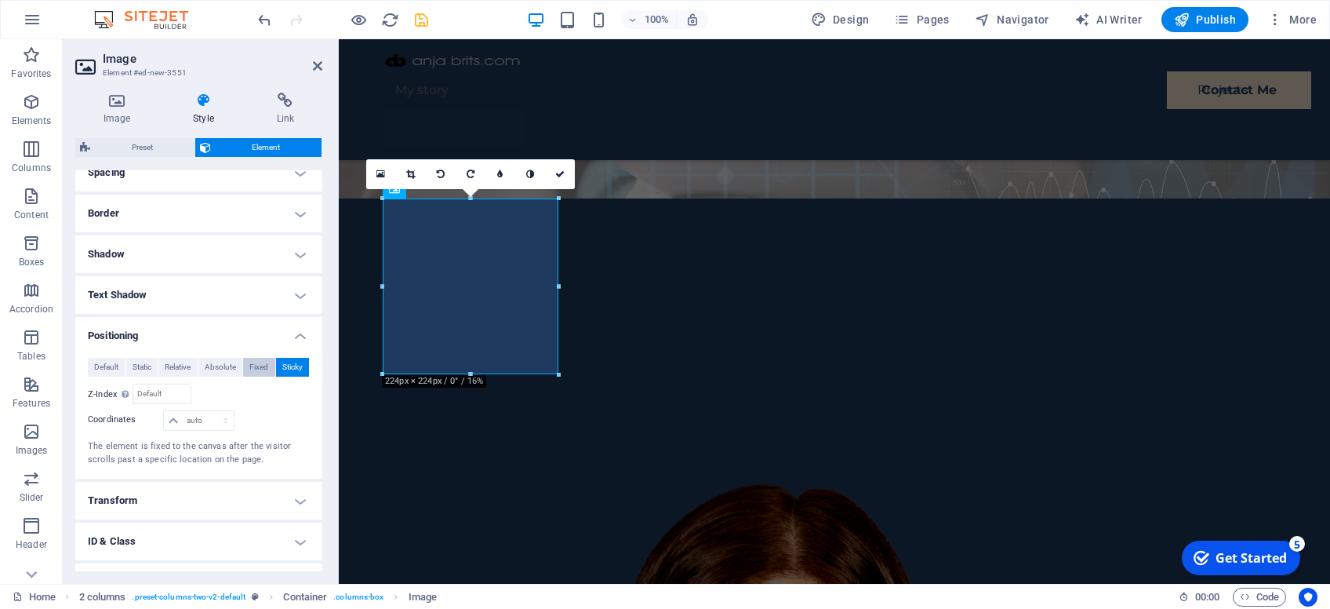
click at [257, 363] on span "Fixed" at bounding box center [258, 367] width 19 height 19
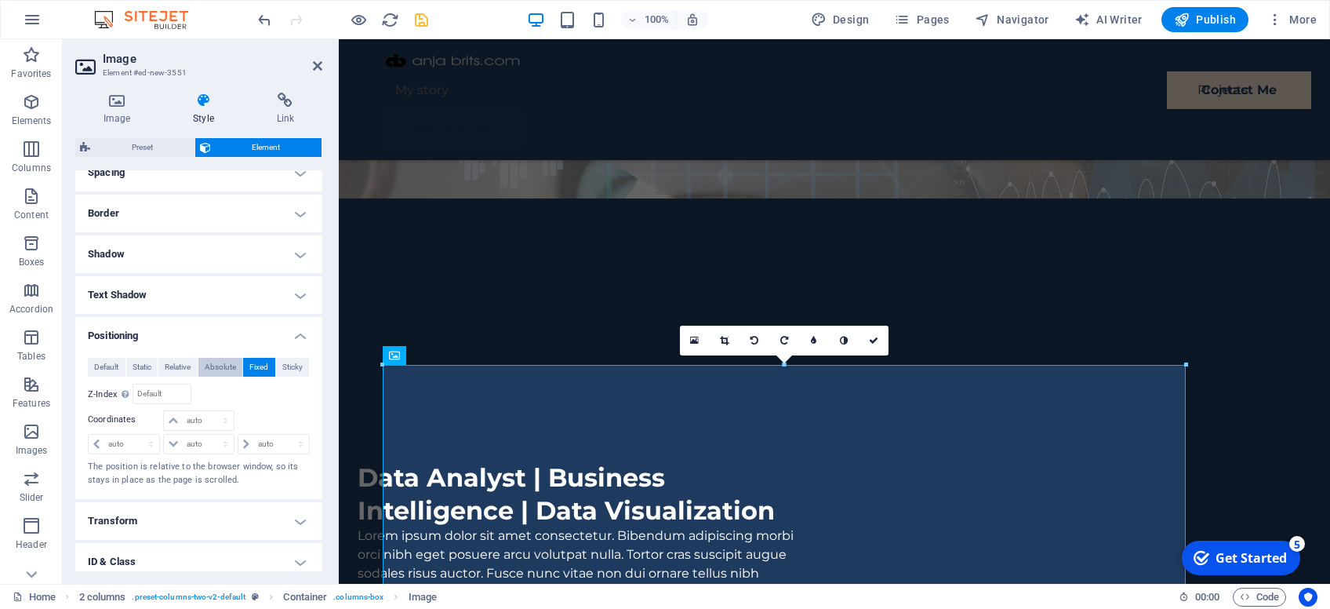
click at [216, 363] on span "Absolute" at bounding box center [220, 367] width 31 height 19
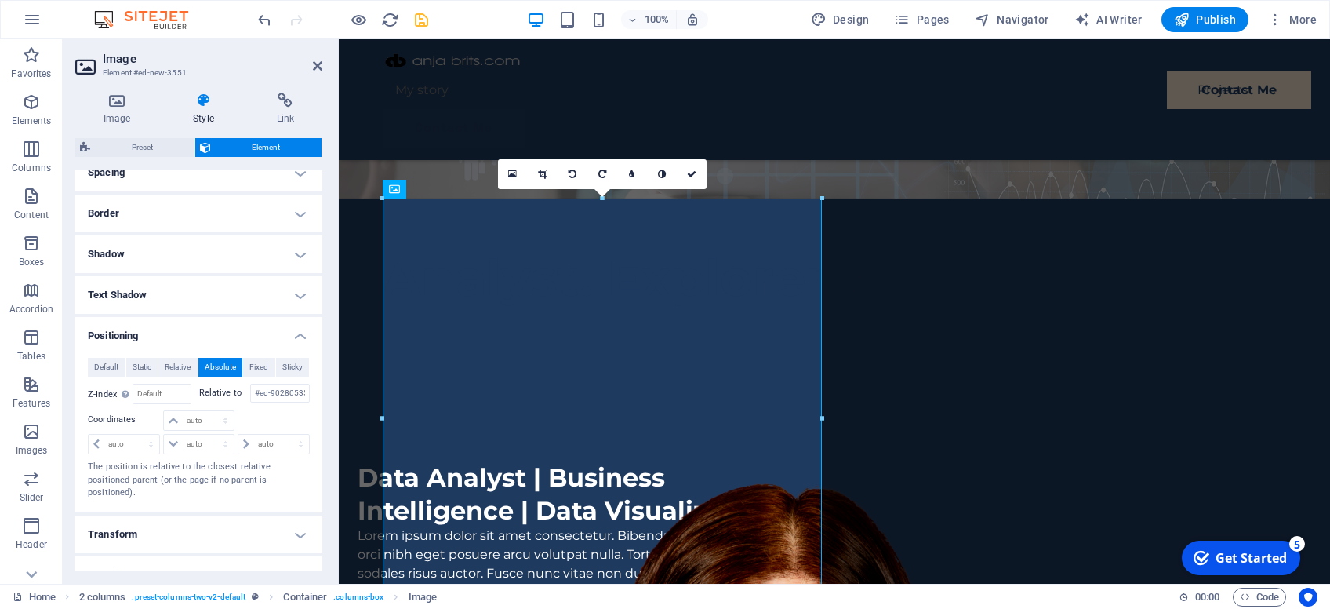
click at [138, 334] on h4 "Positioning" at bounding box center [198, 331] width 247 height 28
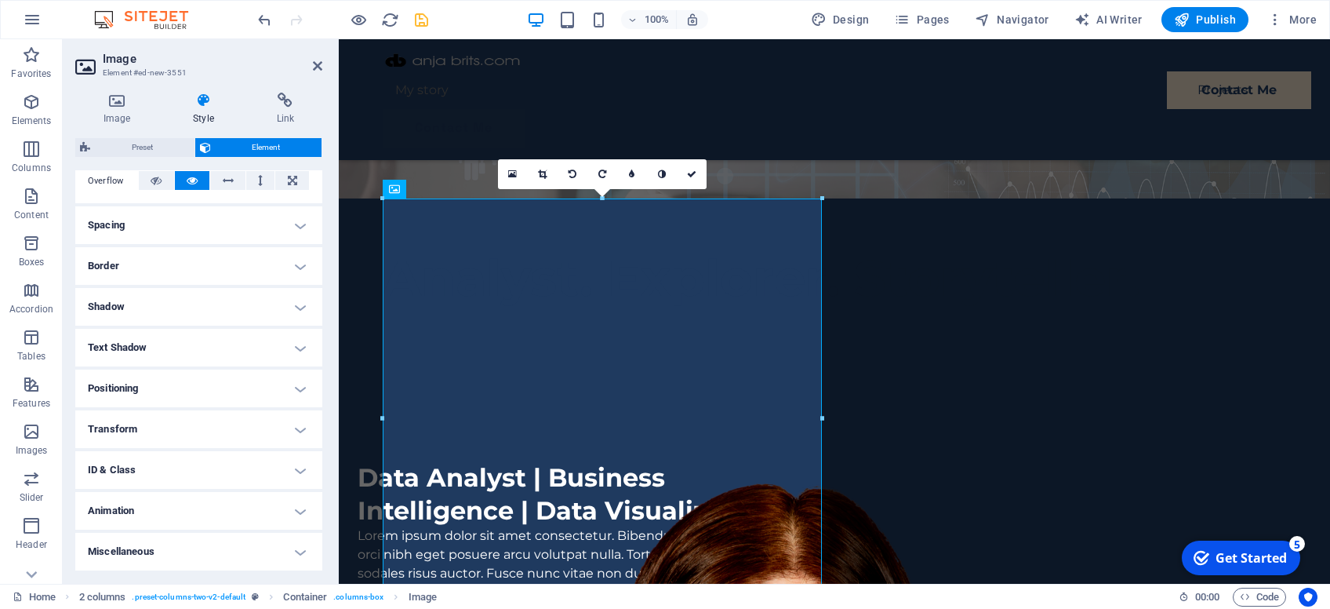
scroll to position [261, 0]
click at [692, 173] on icon at bounding box center [691, 173] width 9 height 9
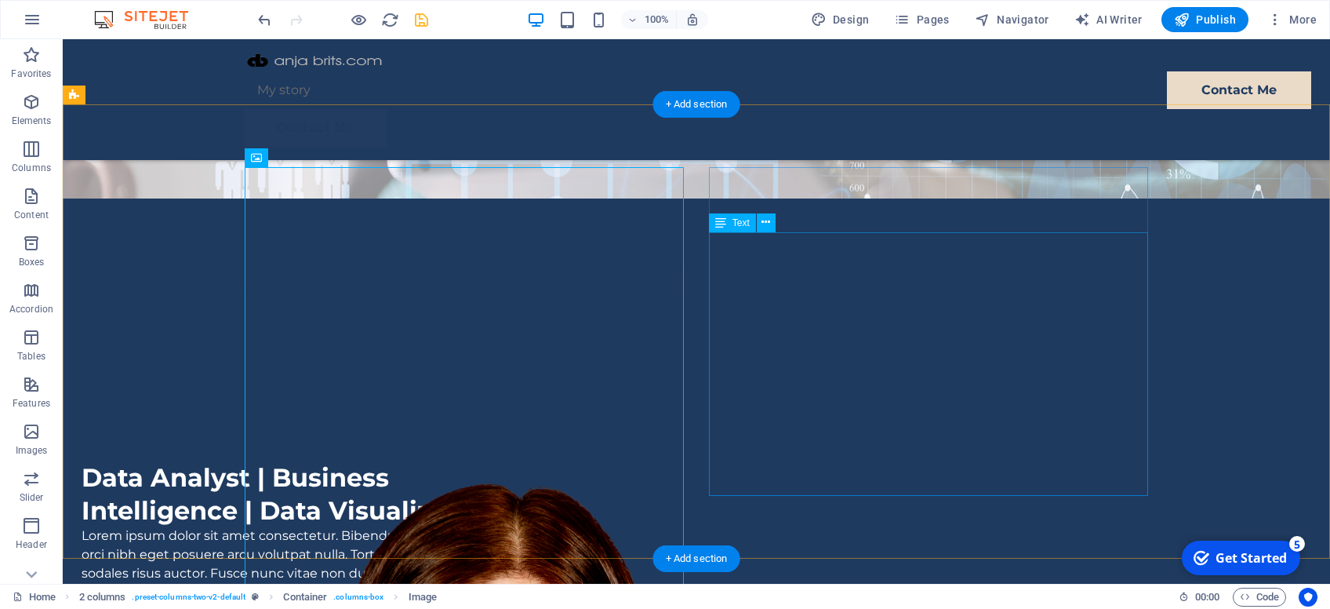
scroll to position [333, 0]
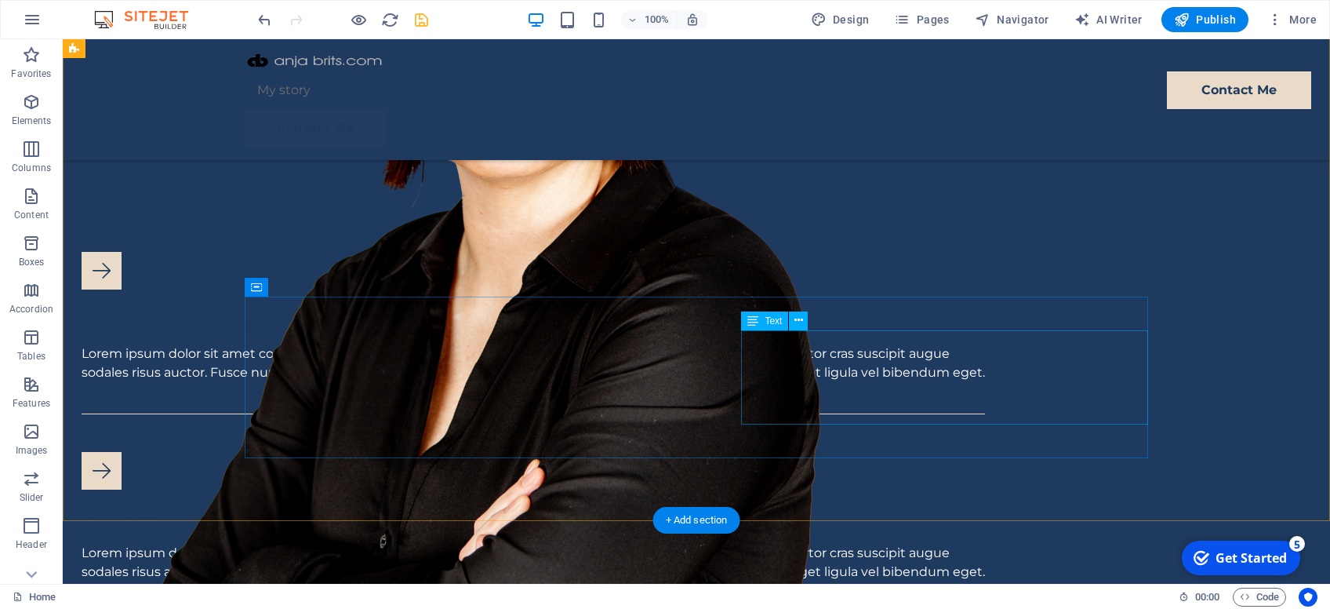
scroll to position [831, 0]
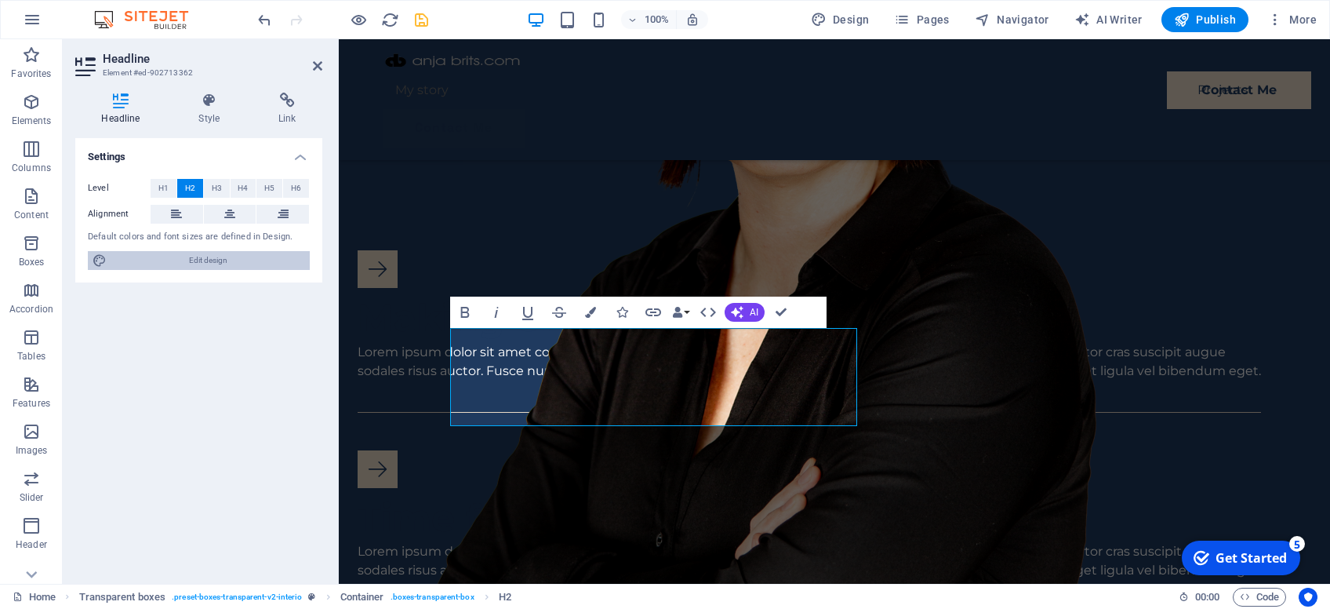
click at [190, 262] on span "Edit design" at bounding box center [208, 260] width 194 height 19
select select "px"
select select "400"
select select "px"
select select "700"
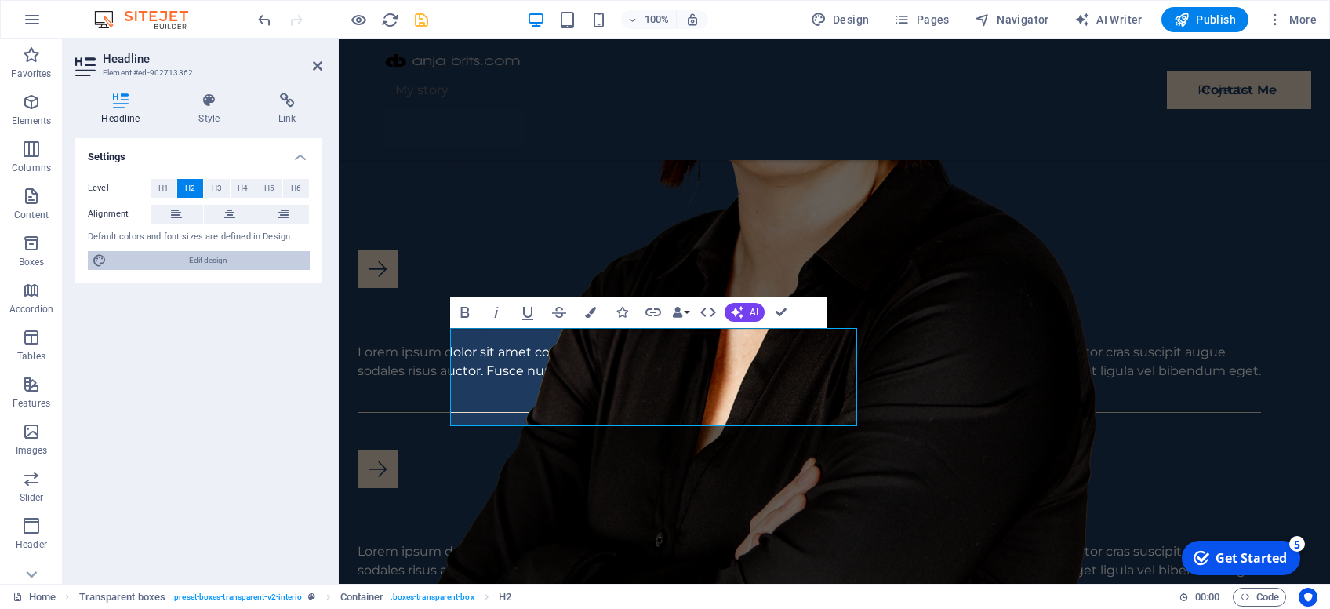
select select "px"
select select "rem"
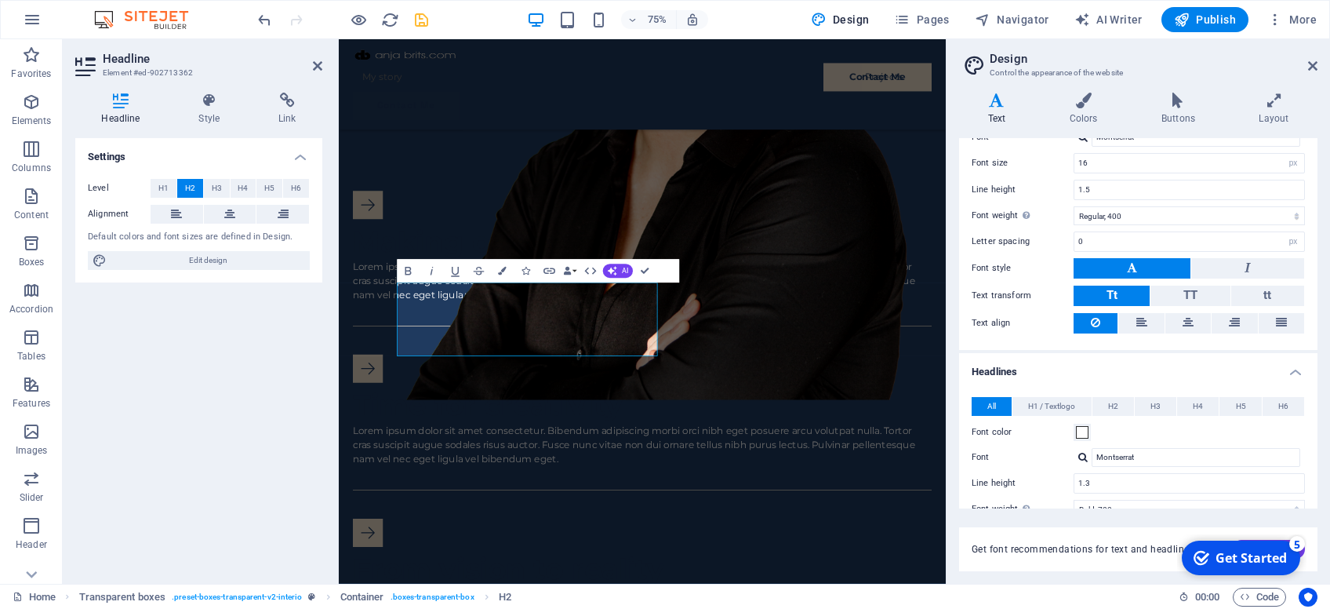
scroll to position [224, 0]
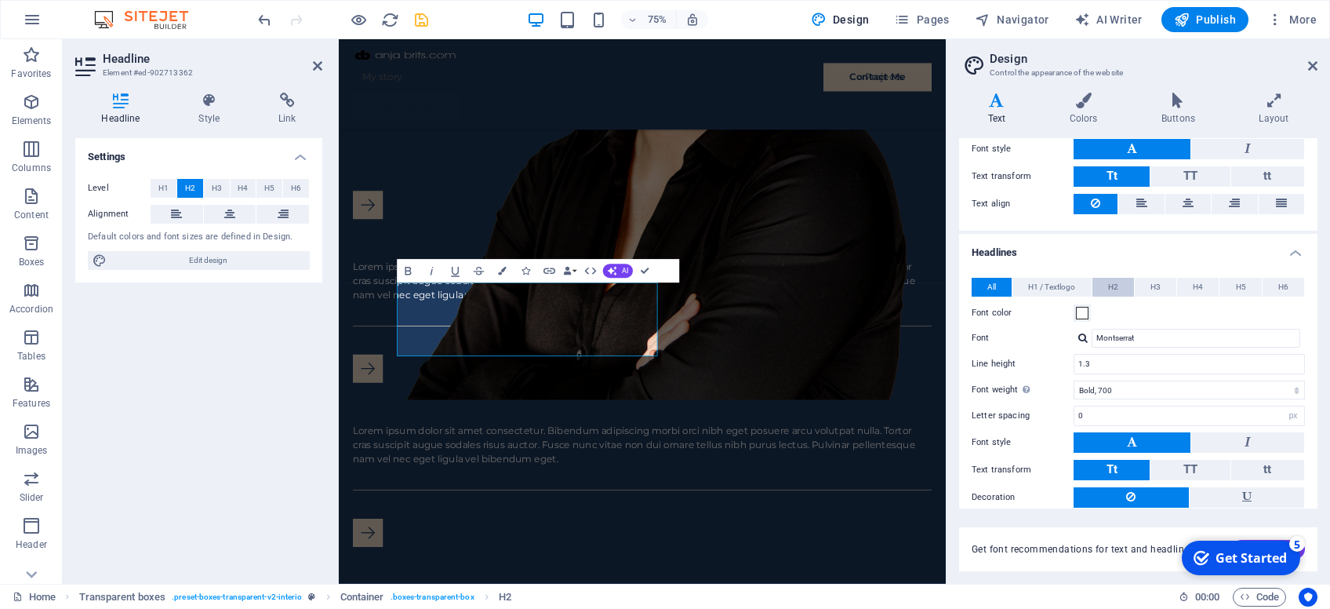
click at [1106, 287] on button "H2" at bounding box center [1114, 287] width 42 height 19
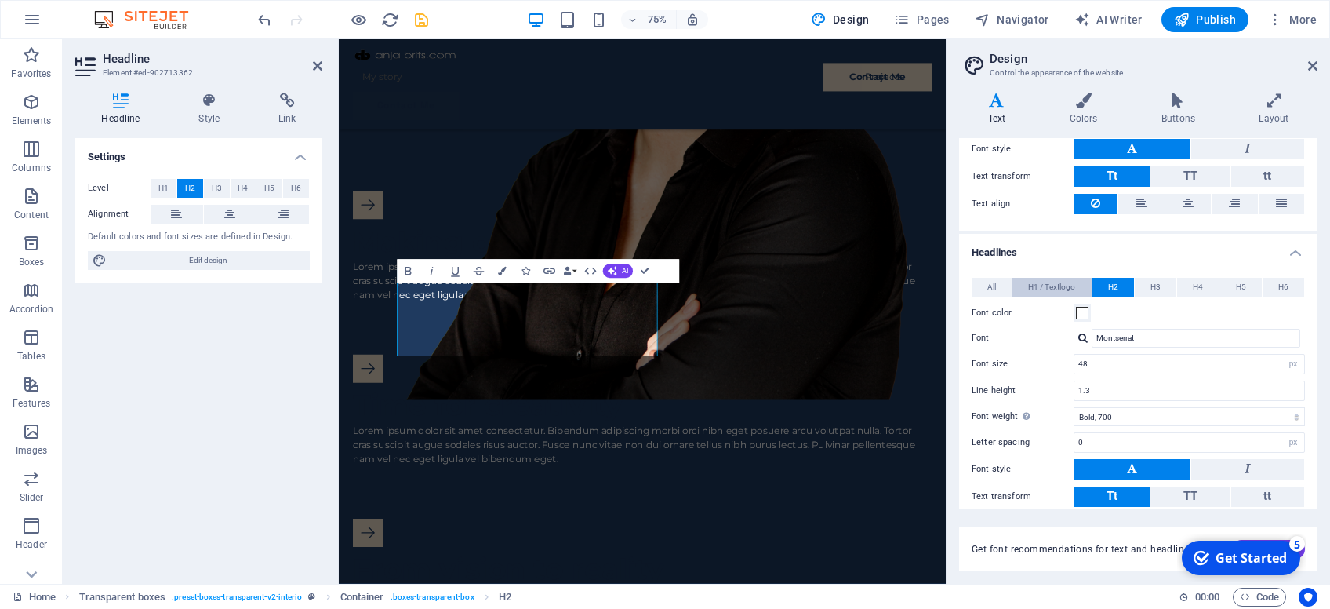
click at [1064, 282] on span "H1 / Textlogo" at bounding box center [1051, 287] width 47 height 19
click at [1126, 286] on button "H2" at bounding box center [1114, 287] width 42 height 19
click at [1154, 285] on span "H3" at bounding box center [1156, 287] width 10 height 19
drag, startPoint x: 1194, startPoint y: 284, endPoint x: 1227, endPoint y: 282, distance: 33.0
click at [1195, 284] on span "H4" at bounding box center [1198, 287] width 10 height 19
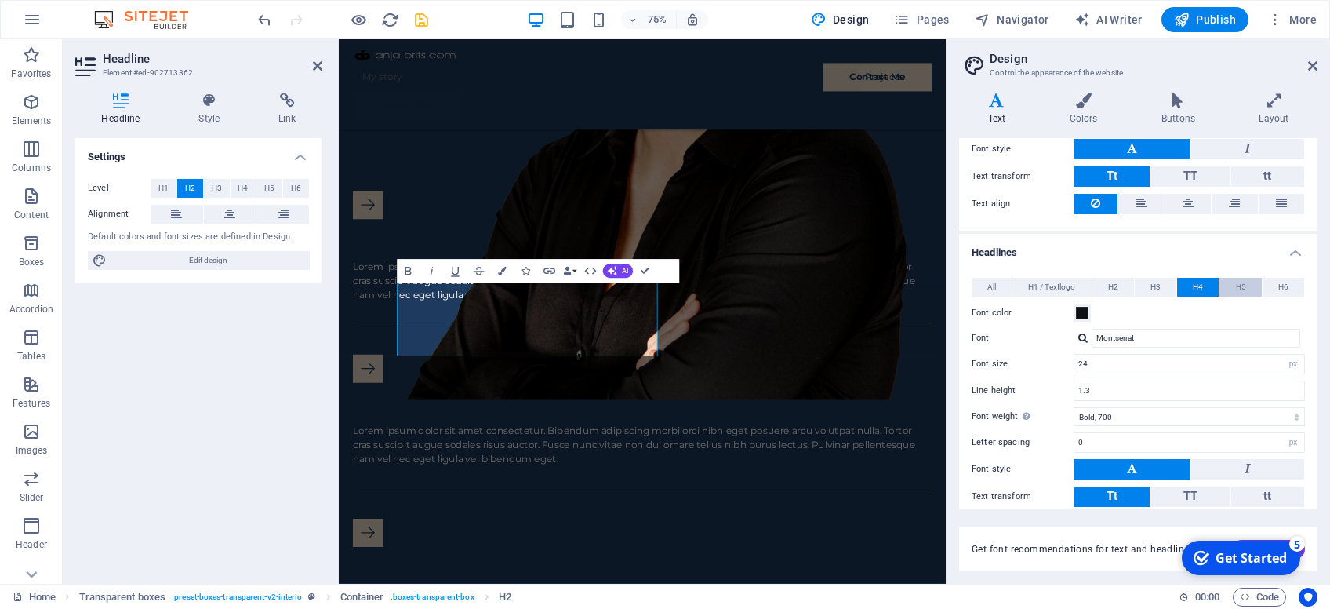
drag, startPoint x: 1227, startPoint y: 282, endPoint x: 1242, endPoint y: 283, distance: 15.7
click at [1229, 282] on button "H5" at bounding box center [1241, 287] width 42 height 19
click at [1195, 279] on span "H4" at bounding box center [1198, 287] width 10 height 19
click at [1079, 311] on span at bounding box center [1082, 313] width 13 height 13
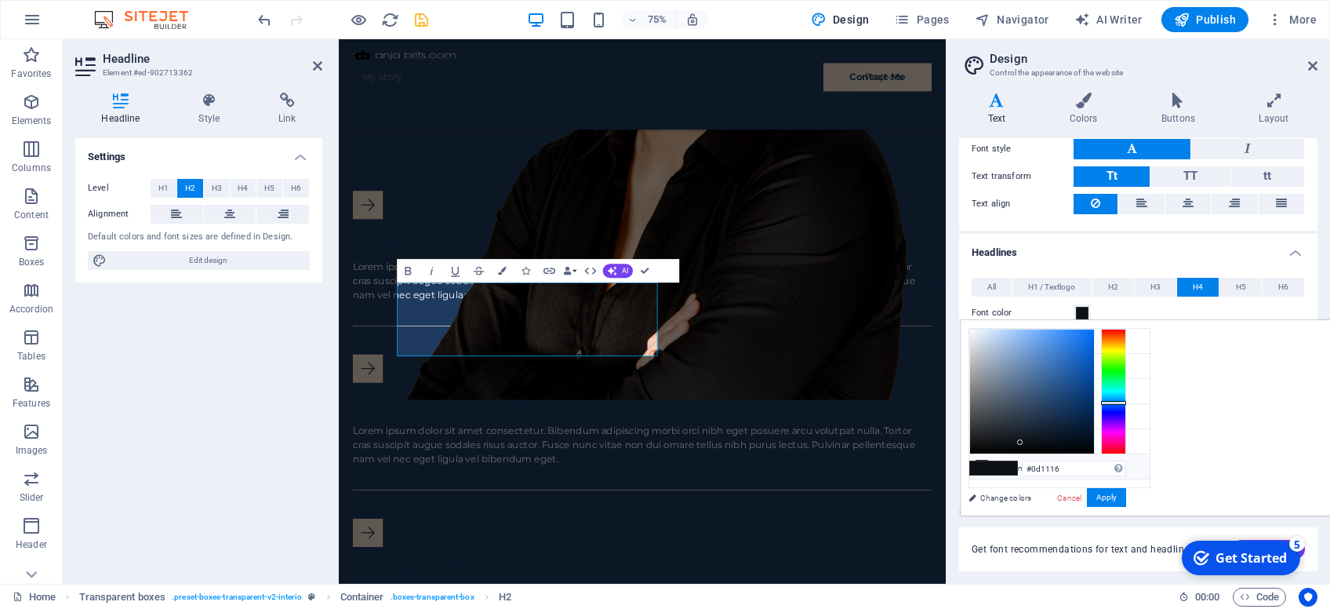
click at [1012, 460] on li "Custom color 2 #ffffff" at bounding box center [1060, 466] width 180 height 25
type input "#ffffff"
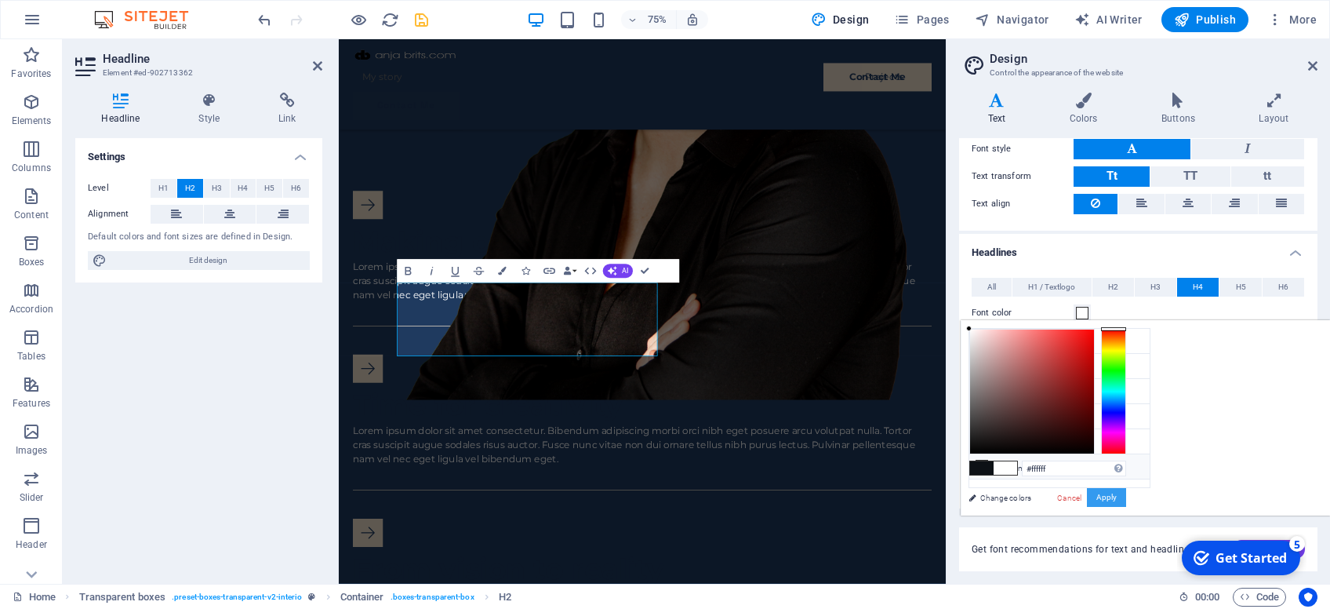
click at [1126, 492] on button "Apply" at bounding box center [1106, 497] width 39 height 19
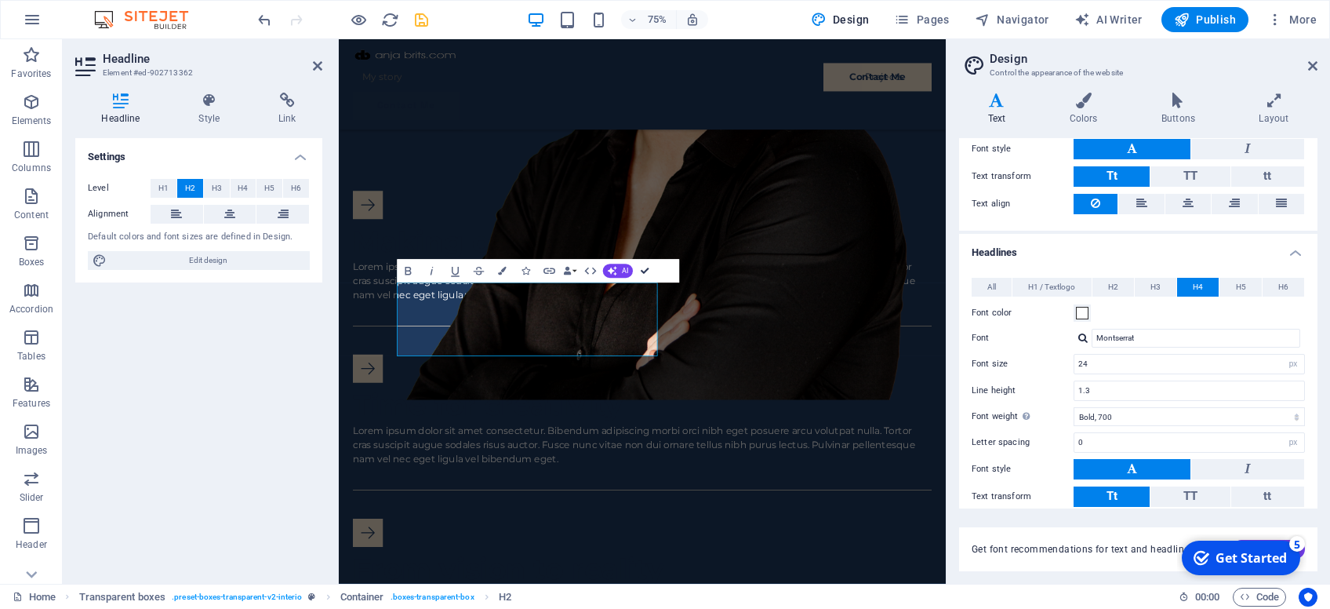
drag, startPoint x: 645, startPoint y: 267, endPoint x: 576, endPoint y: 228, distance: 79.4
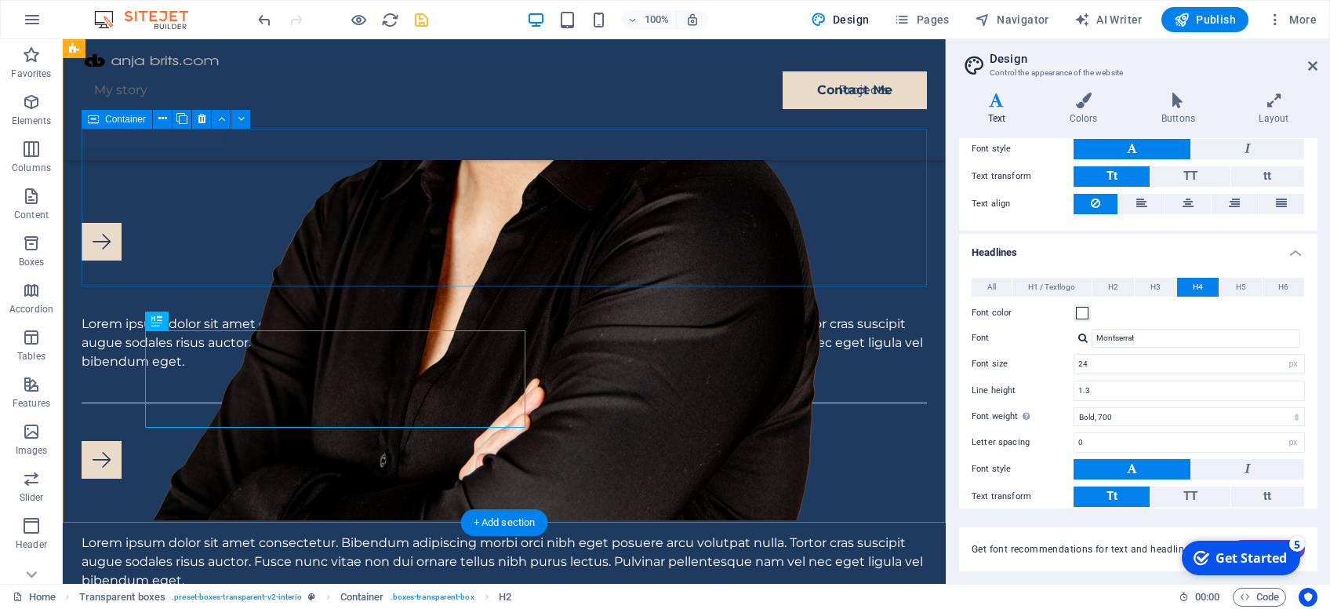
scroll to position [885, 0]
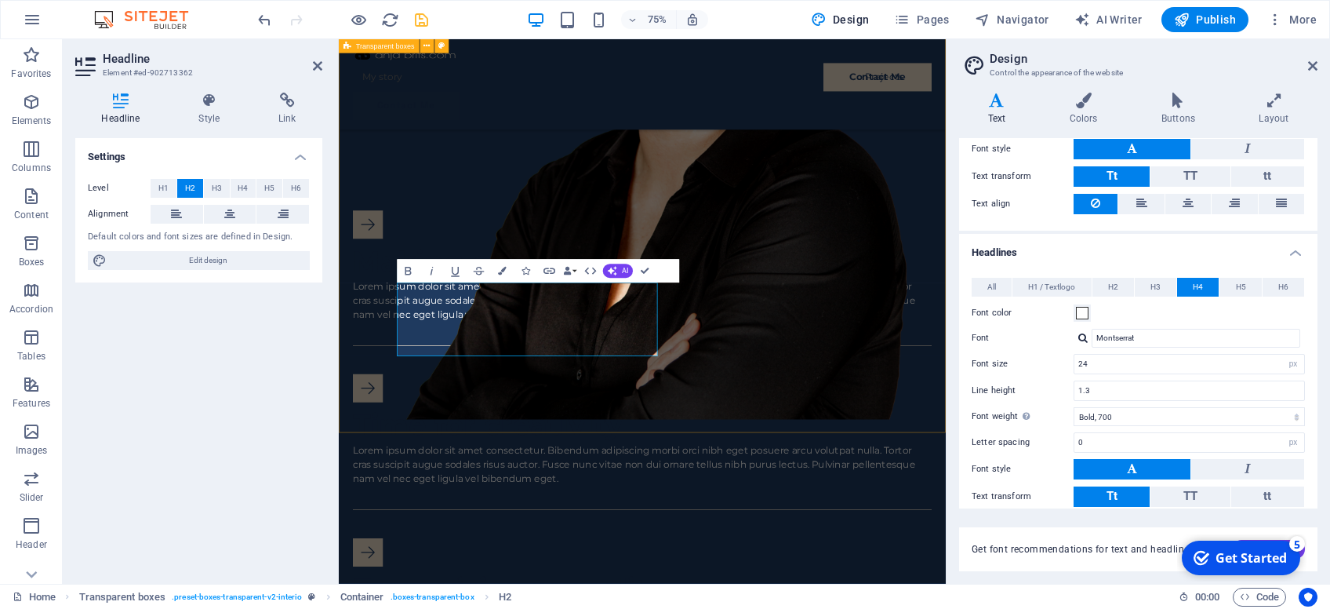
scroll to position [911, 0]
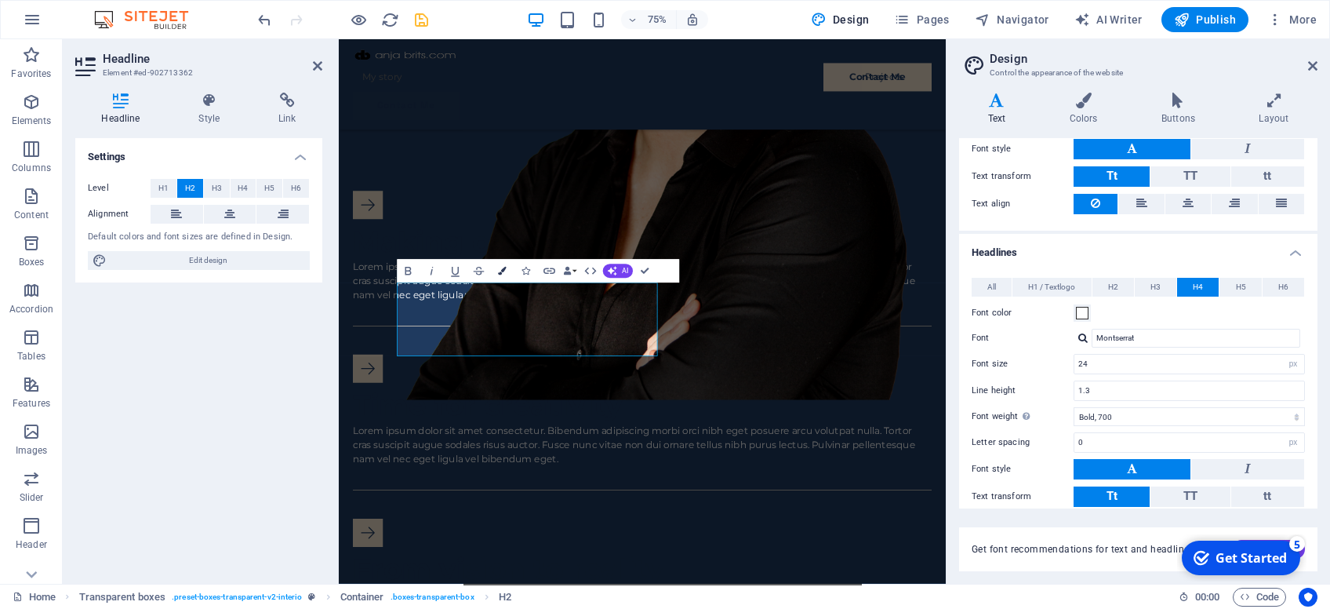
click at [501, 271] on icon "button" at bounding box center [502, 271] width 9 height 9
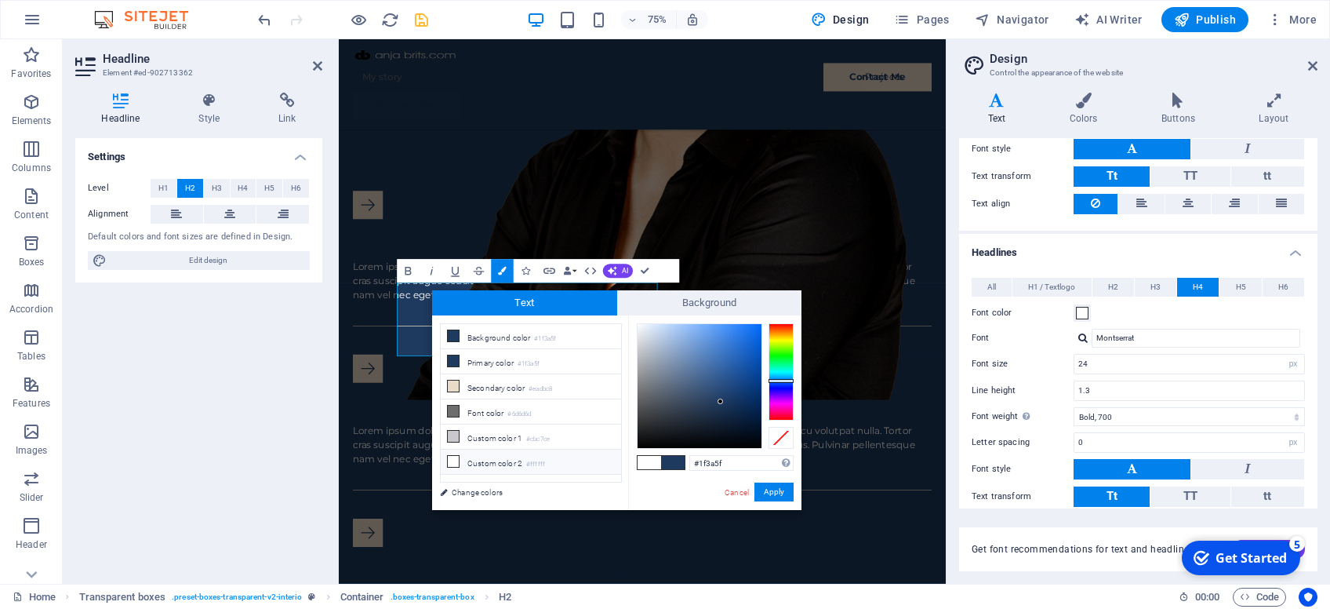
click at [496, 455] on li "Custom color 2 #ffffff" at bounding box center [531, 461] width 180 height 25
type input "#ffffff"
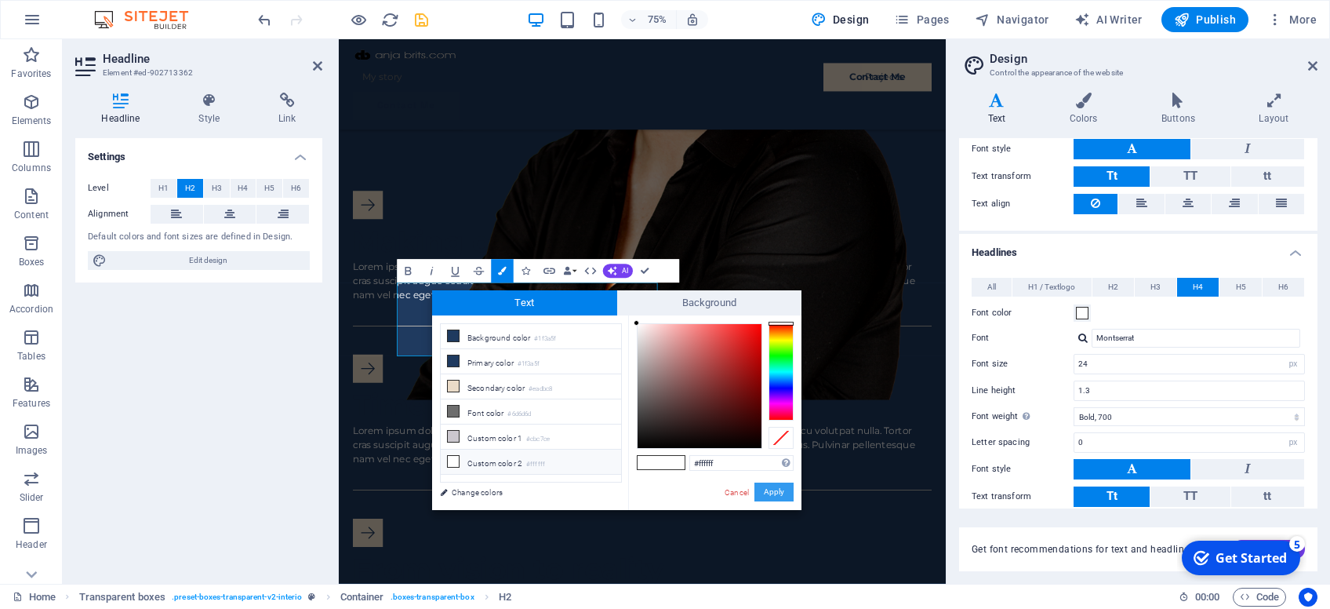
click at [770, 492] on button "Apply" at bounding box center [774, 491] width 39 height 19
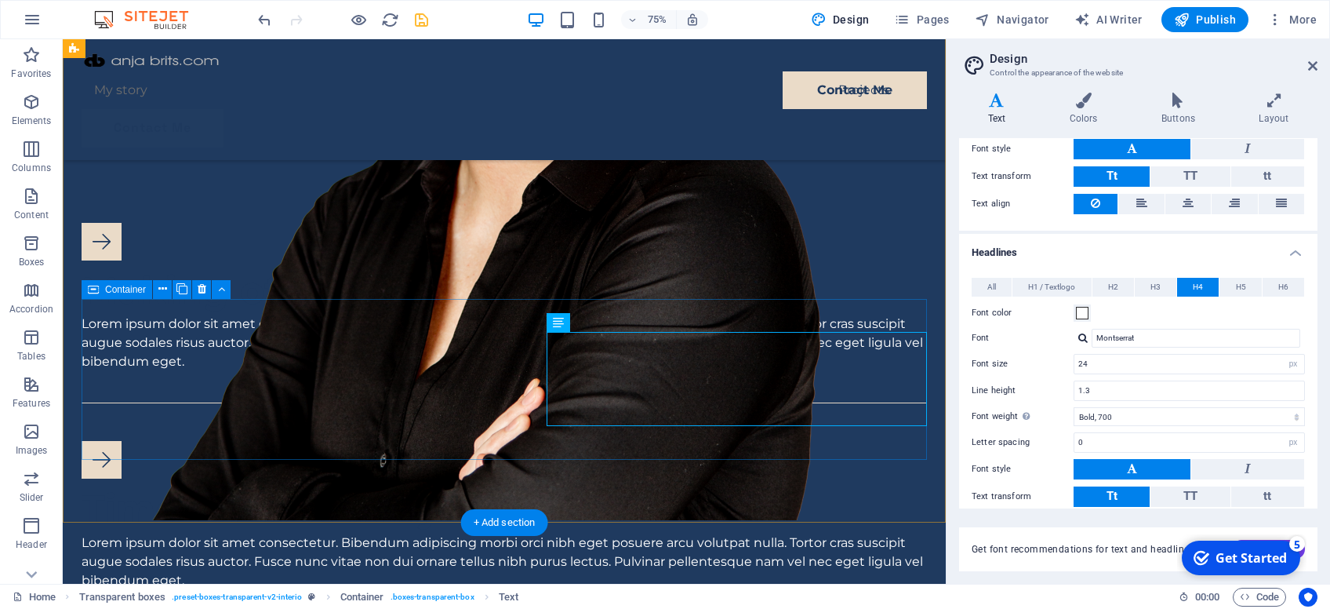
scroll to position [885, 0]
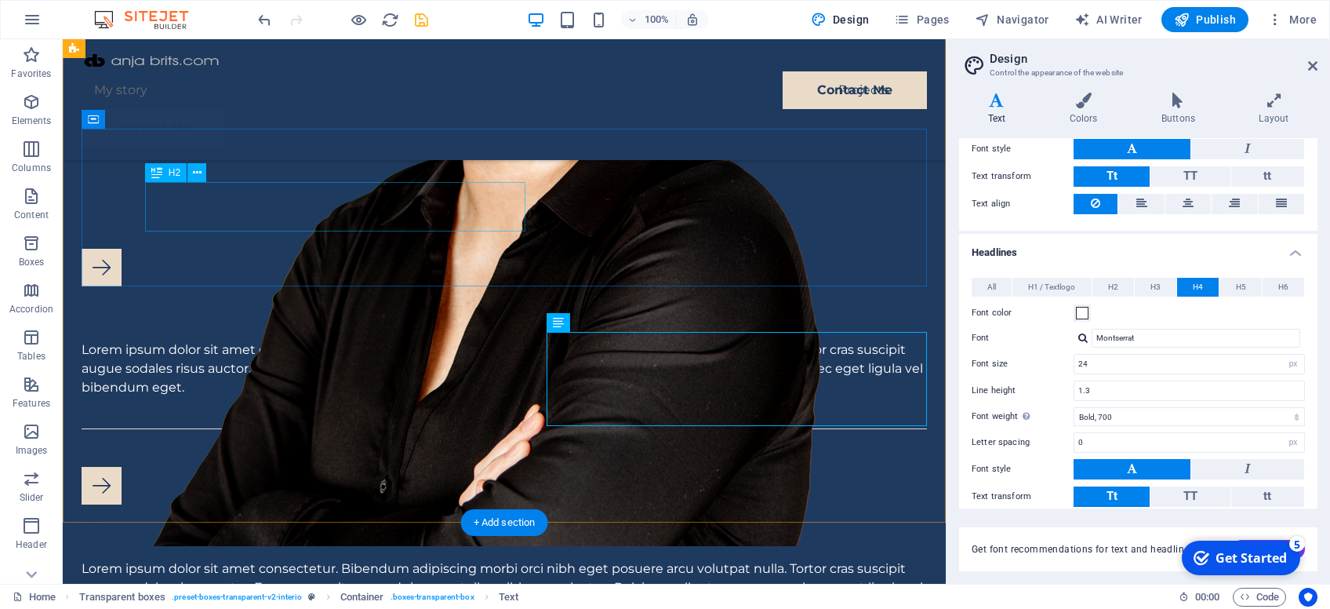
click at [333, 510] on div "Time for creativity" at bounding box center [505, 534] width 846 height 49
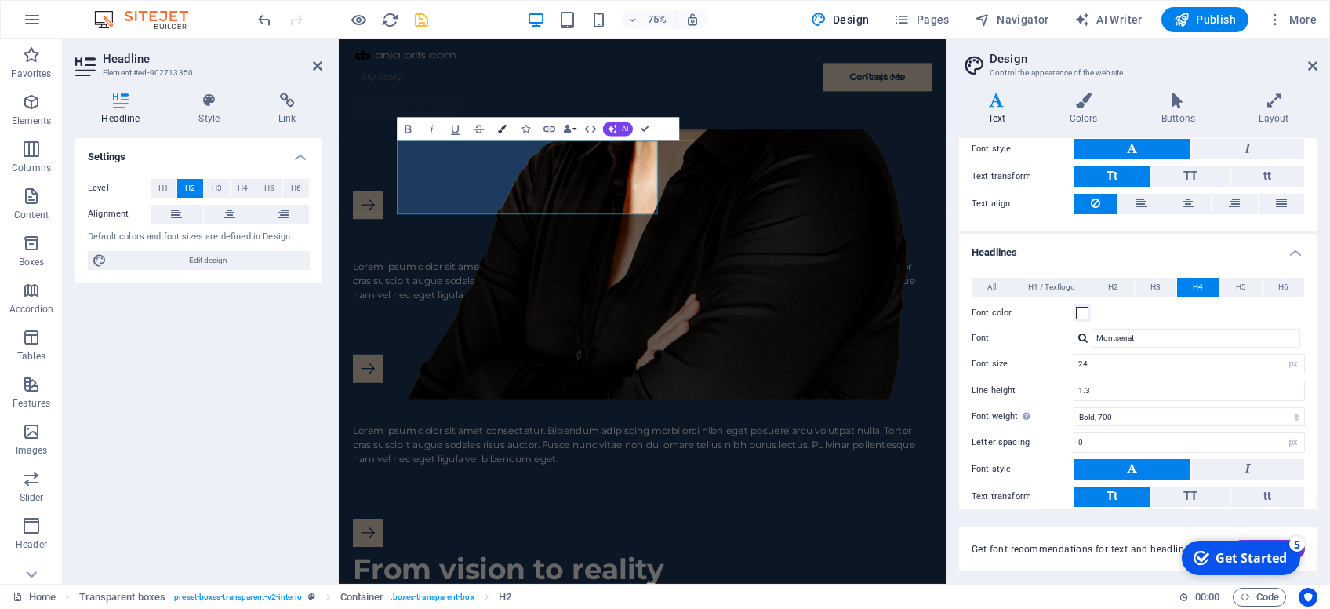
click at [501, 129] on icon "button" at bounding box center [502, 129] width 9 height 9
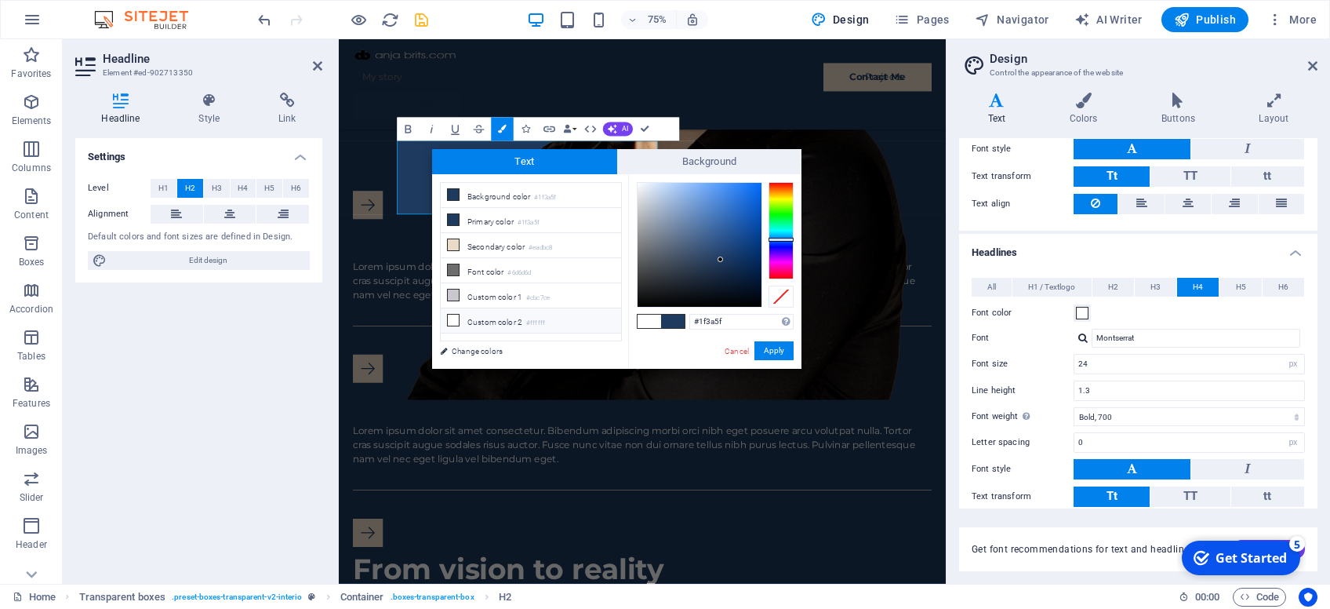
click at [471, 313] on li "Custom color 2 #ffffff" at bounding box center [531, 320] width 180 height 25
type input "#ffffff"
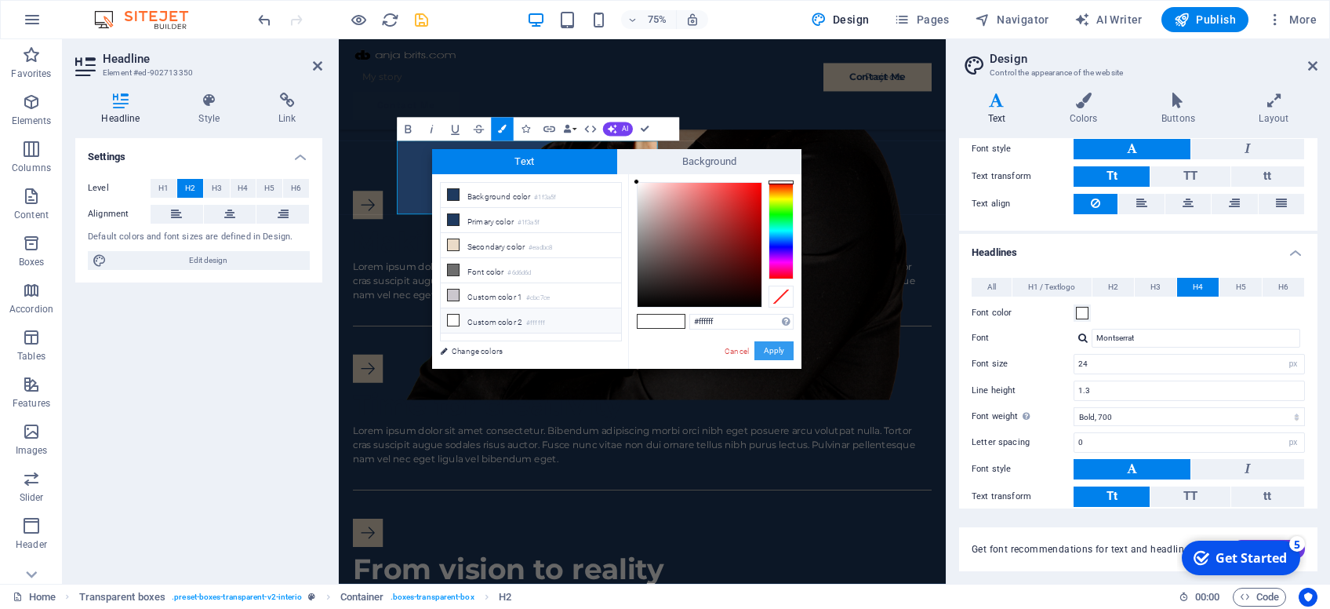
click at [777, 352] on button "Apply" at bounding box center [774, 350] width 39 height 19
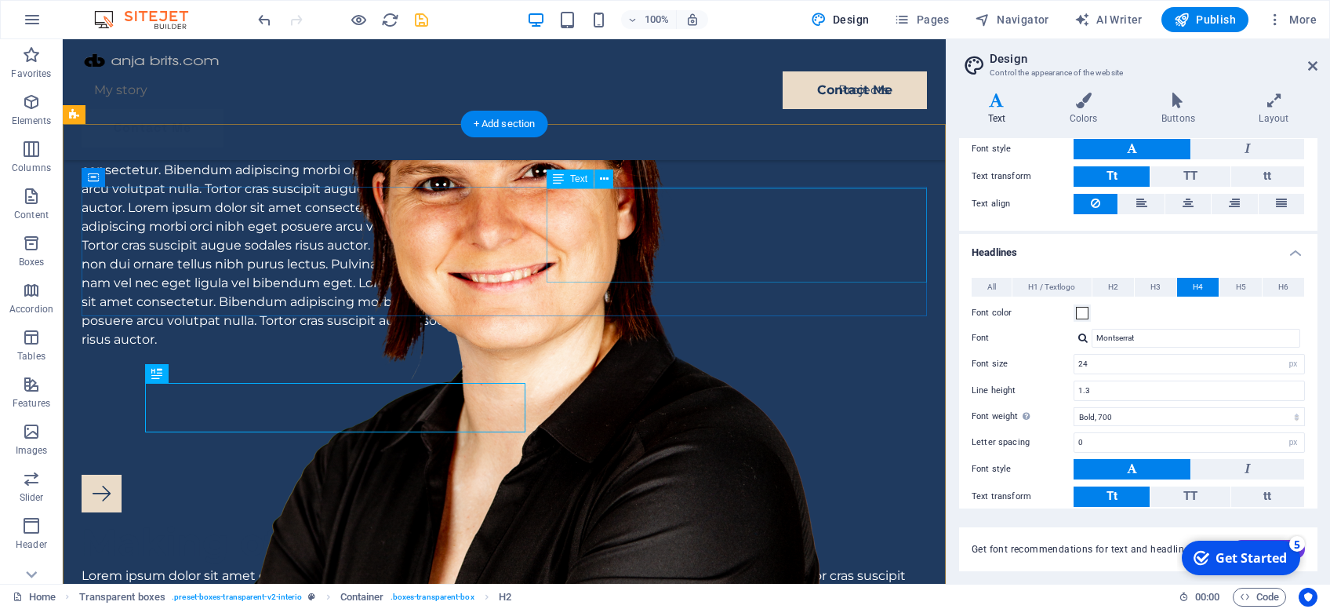
scroll to position [635, 0]
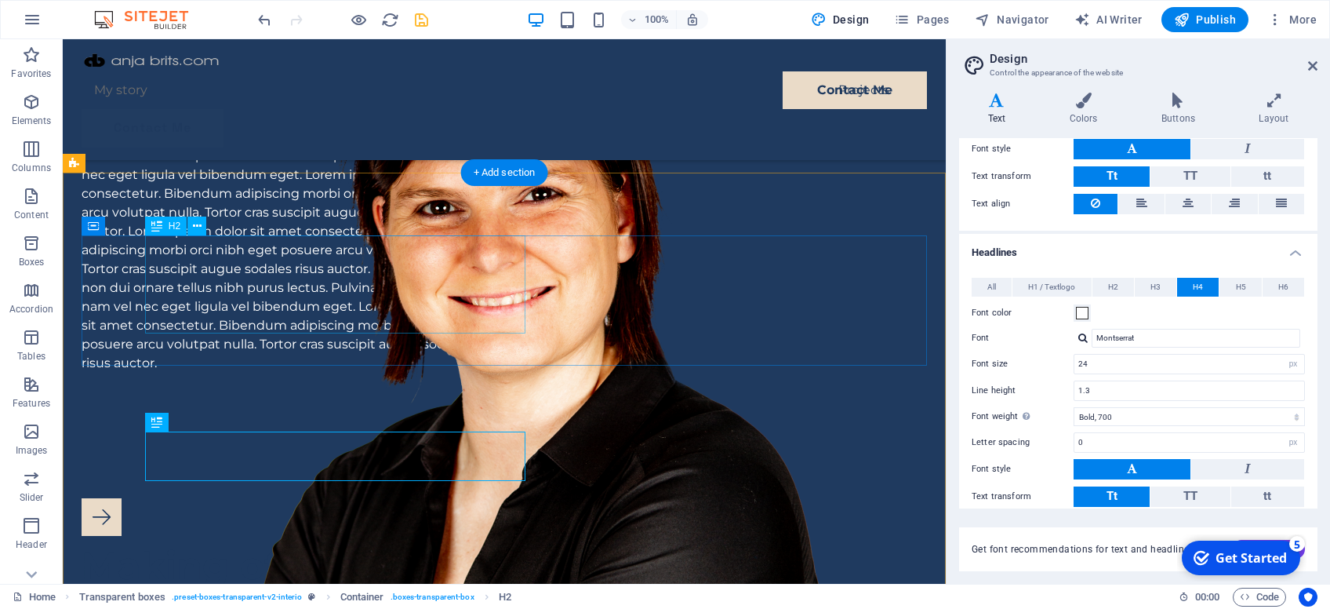
click at [388, 541] on div "Making of the vision" at bounding box center [505, 565] width 846 height 49
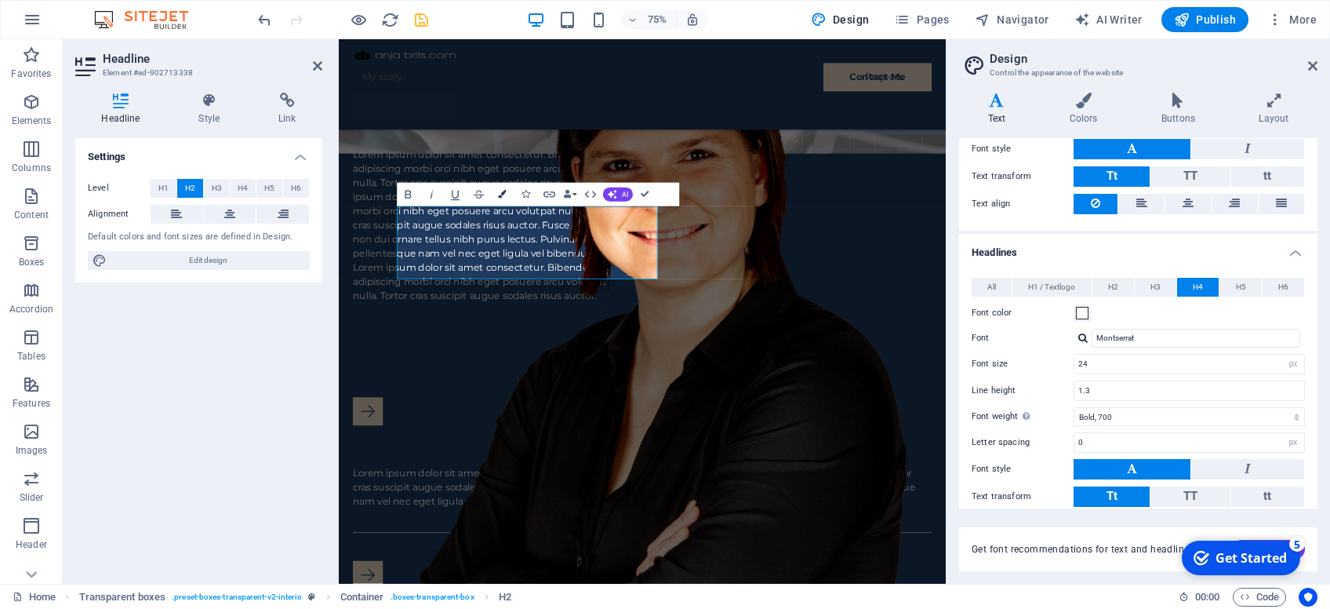
click at [502, 194] on icon "button" at bounding box center [502, 194] width 9 height 9
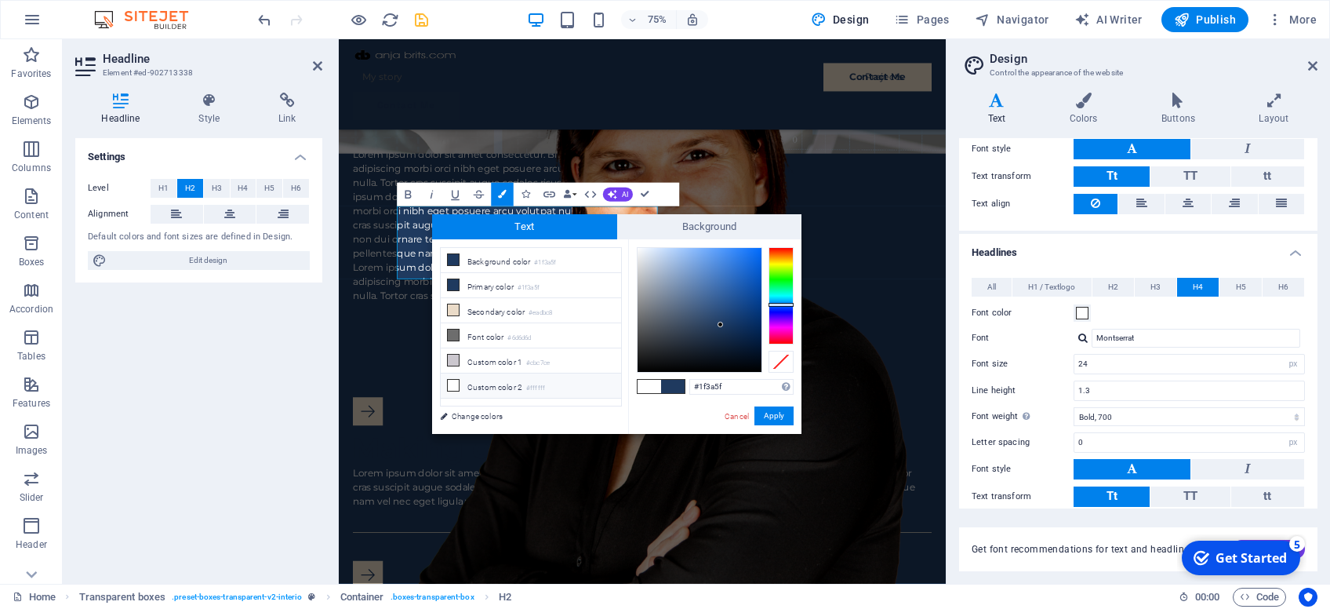
click at [478, 375] on li "Custom color 2 #ffffff" at bounding box center [531, 385] width 180 height 25
type input "#ffffff"
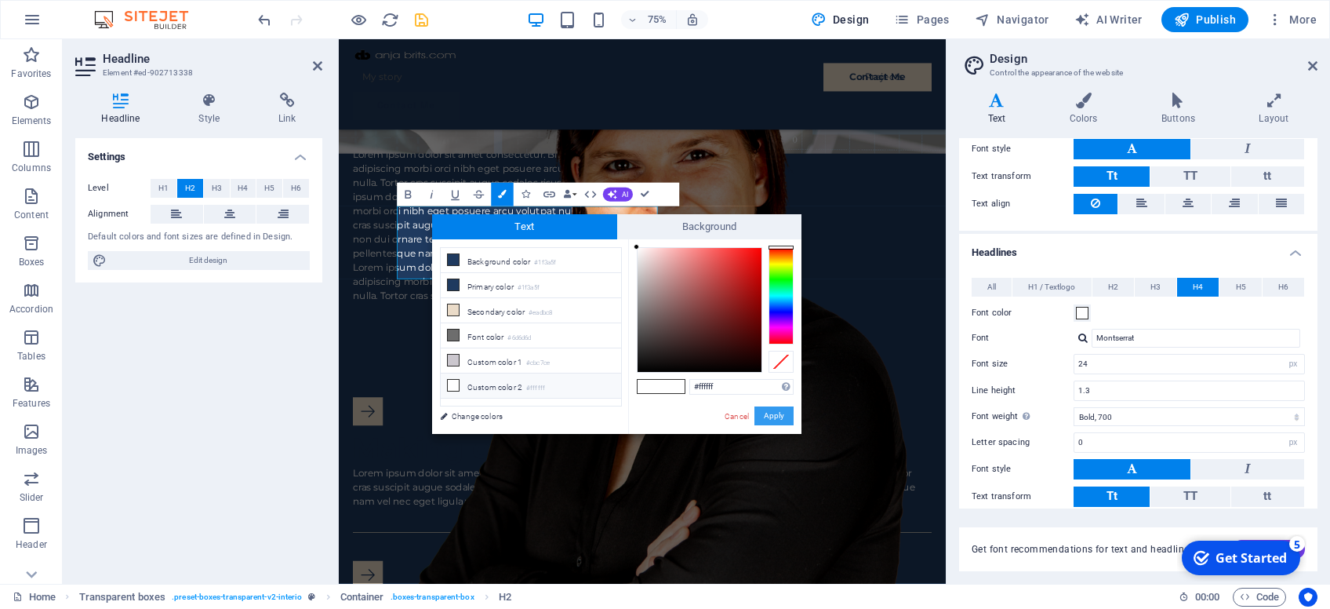
click at [769, 414] on button "Apply" at bounding box center [774, 415] width 39 height 19
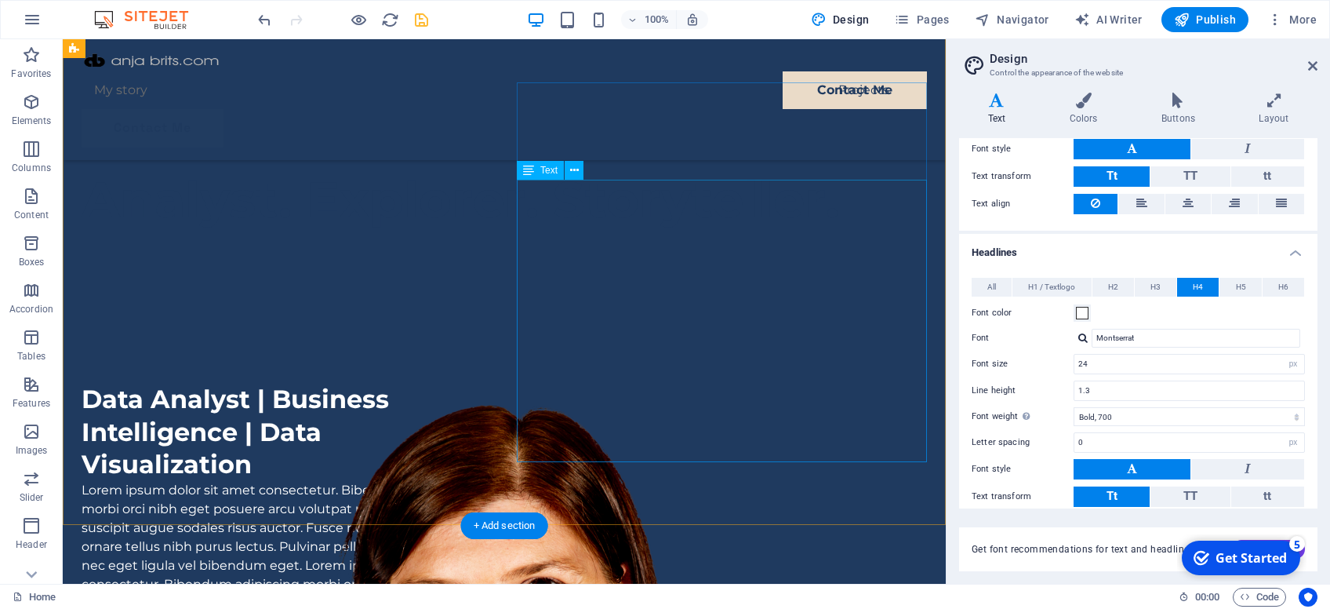
scroll to position [220, 0]
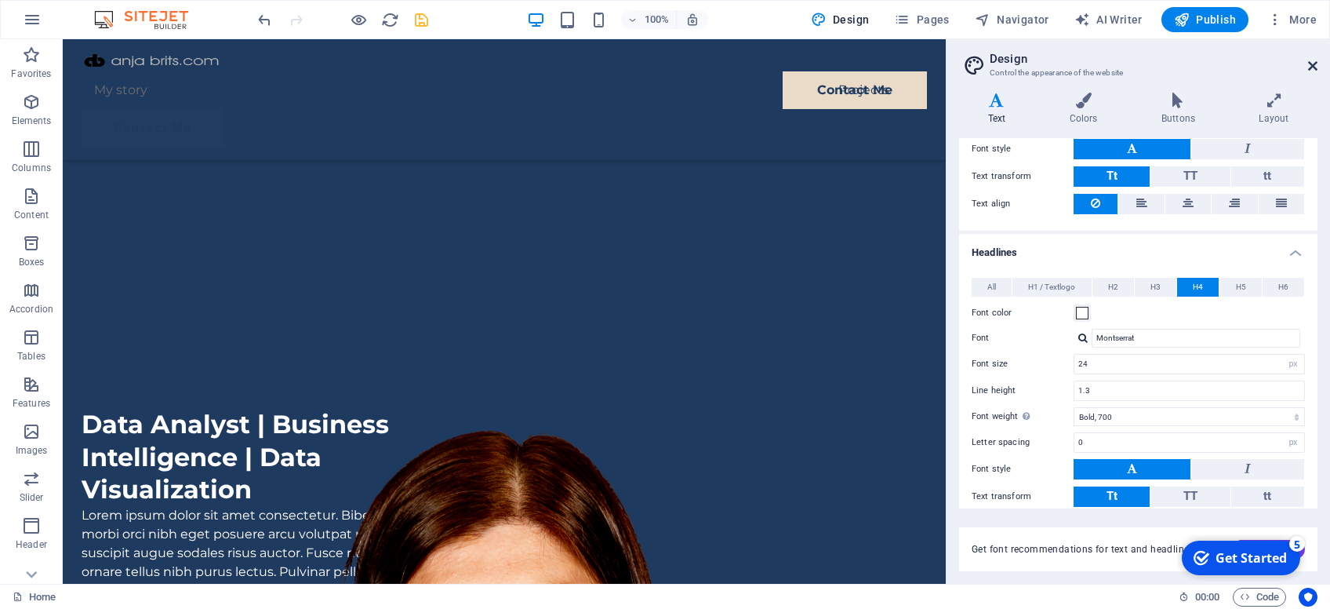
click at [1314, 63] on icon at bounding box center [1312, 66] width 9 height 13
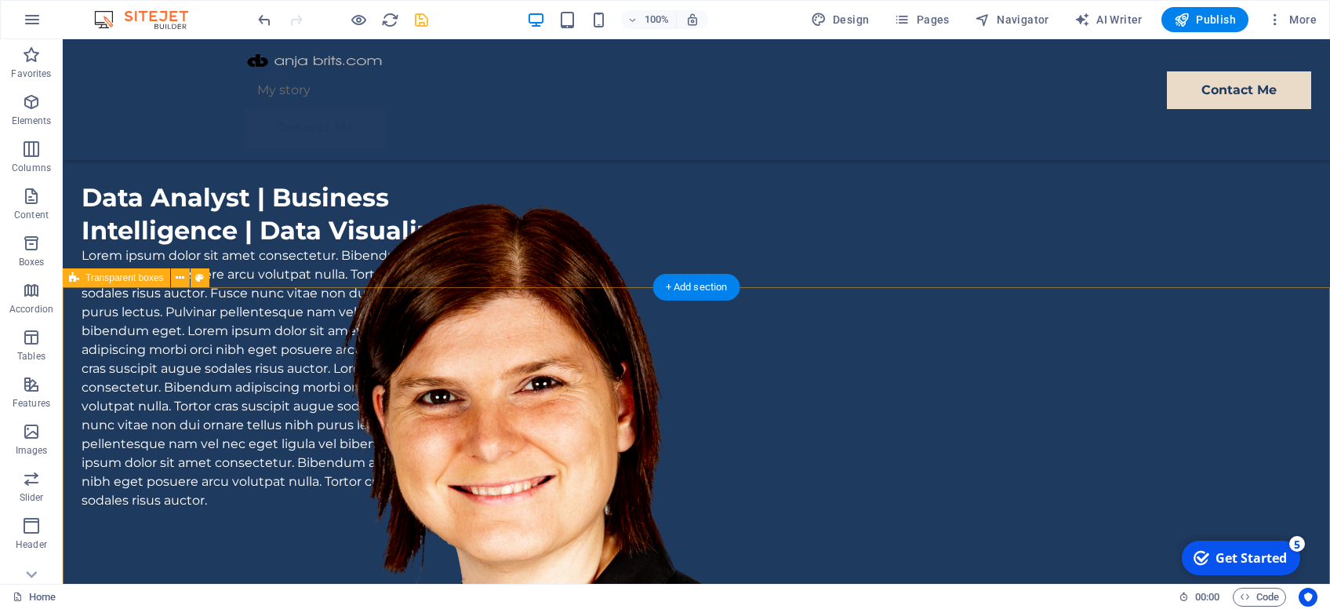
scroll to position [469, 0]
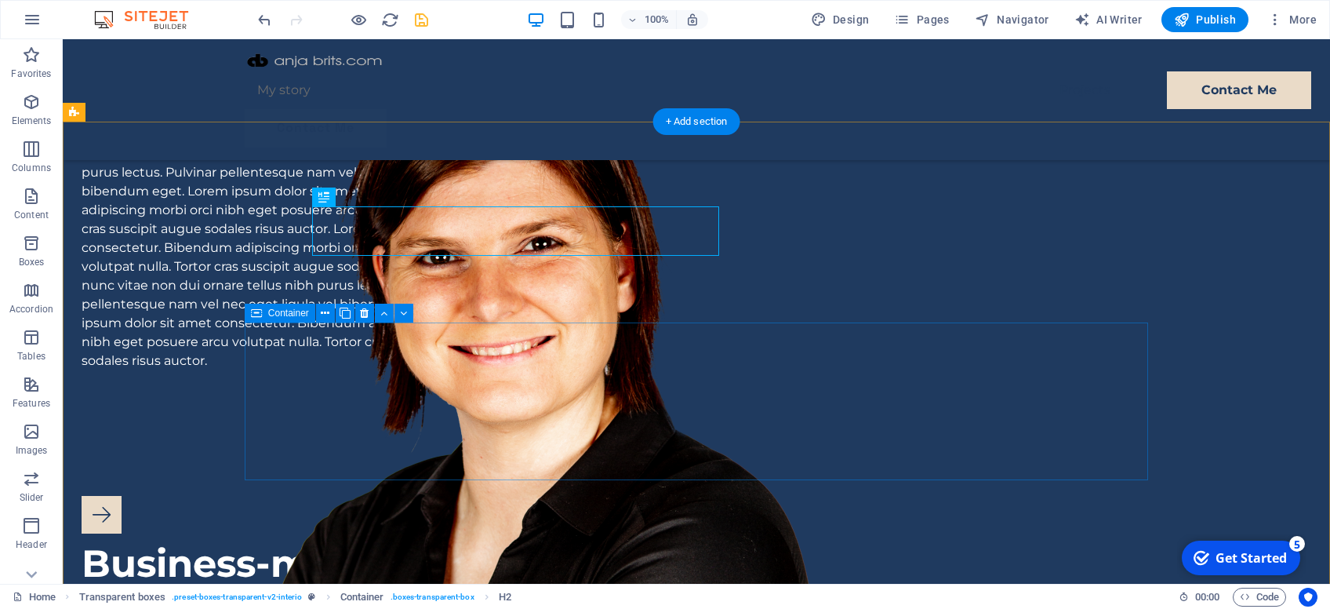
scroll to position [635, 0]
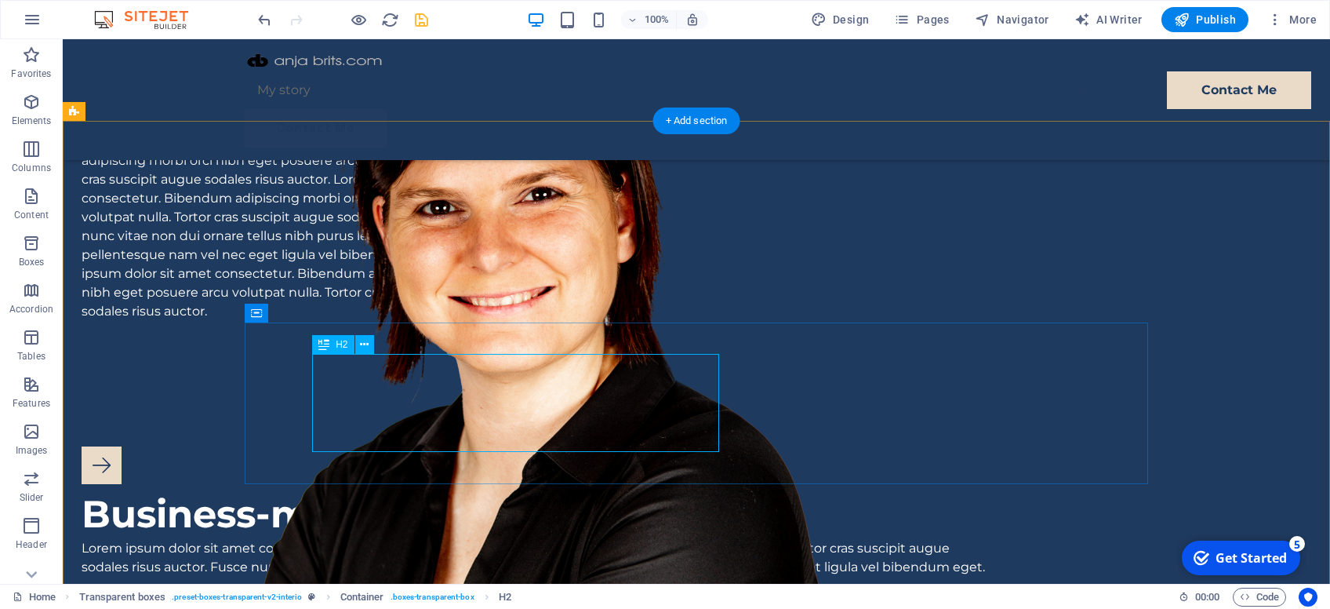
click at [423, 489] on div "Business-minded" at bounding box center [534, 513] width 904 height 49
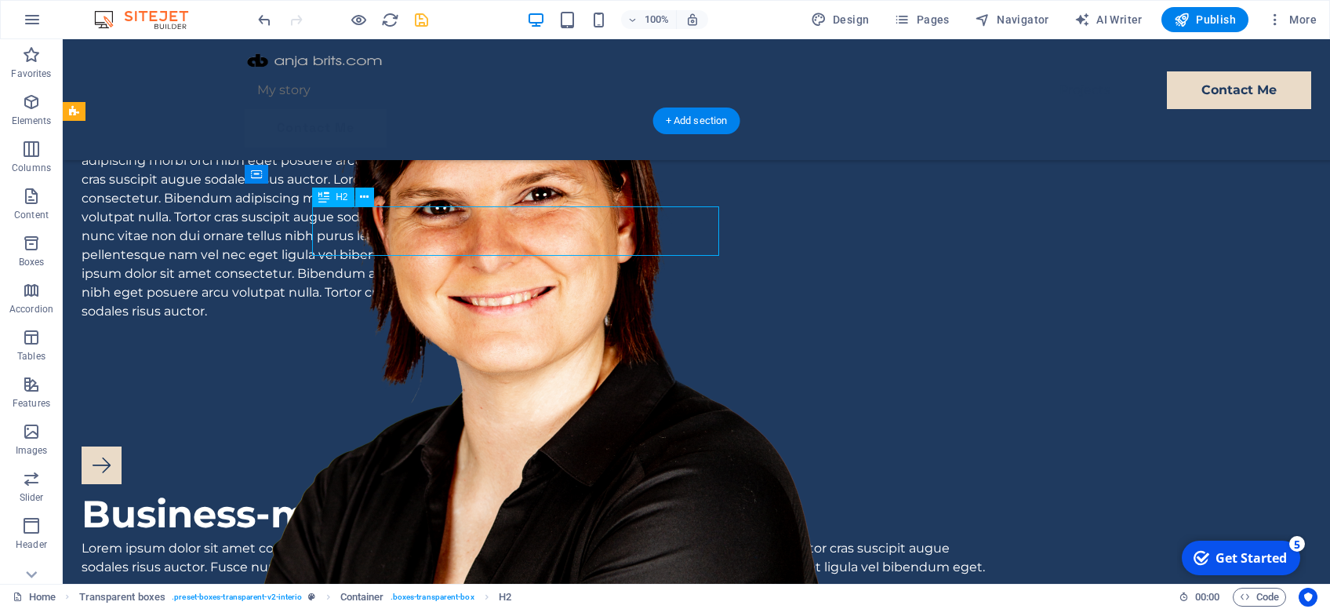
click at [423, 489] on div "Business-minded" at bounding box center [534, 513] width 904 height 49
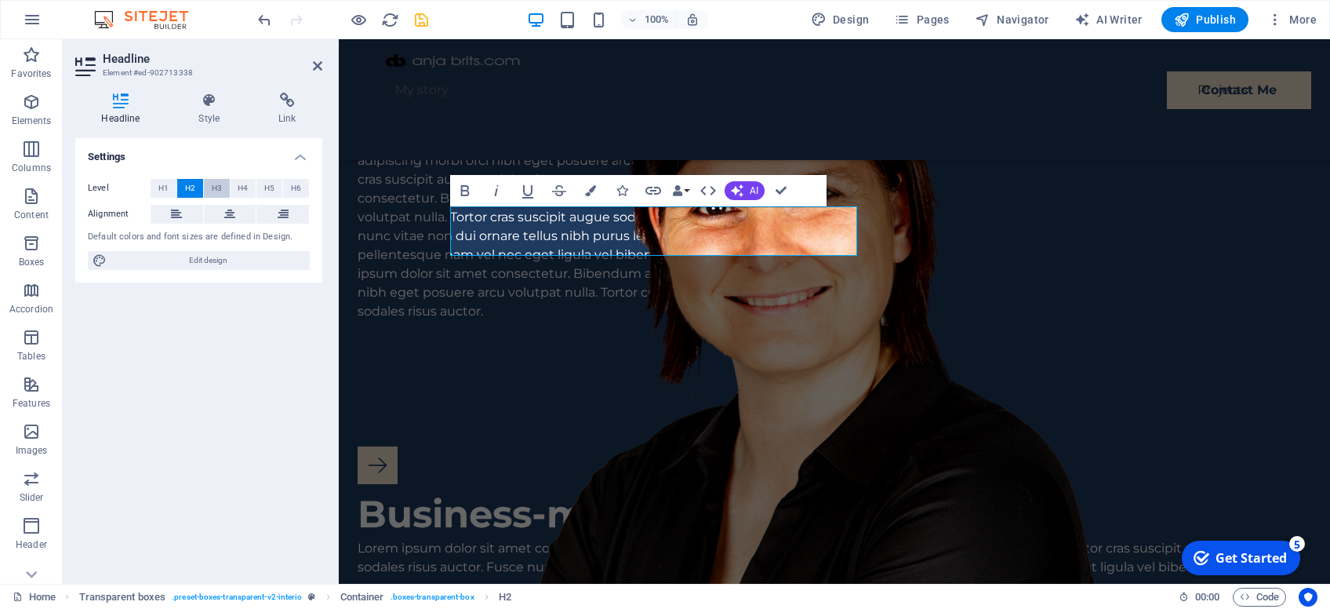
click at [216, 187] on span "H3" at bounding box center [217, 188] width 10 height 19
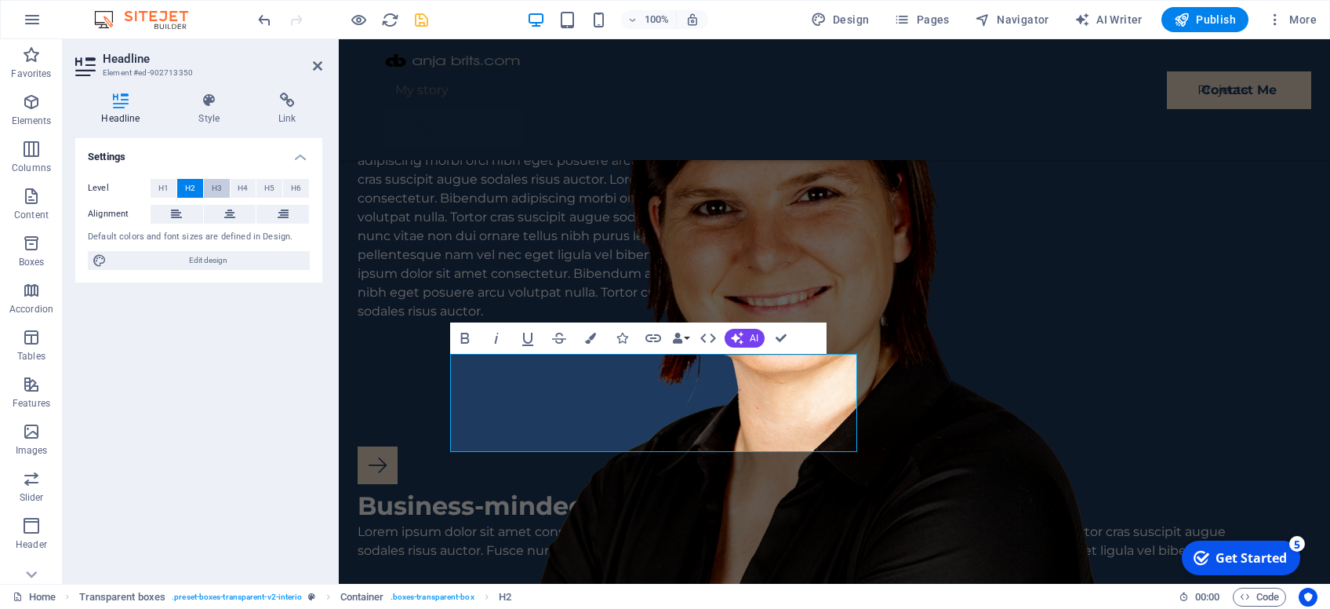
click at [213, 187] on span "H3" at bounding box center [217, 188] width 10 height 19
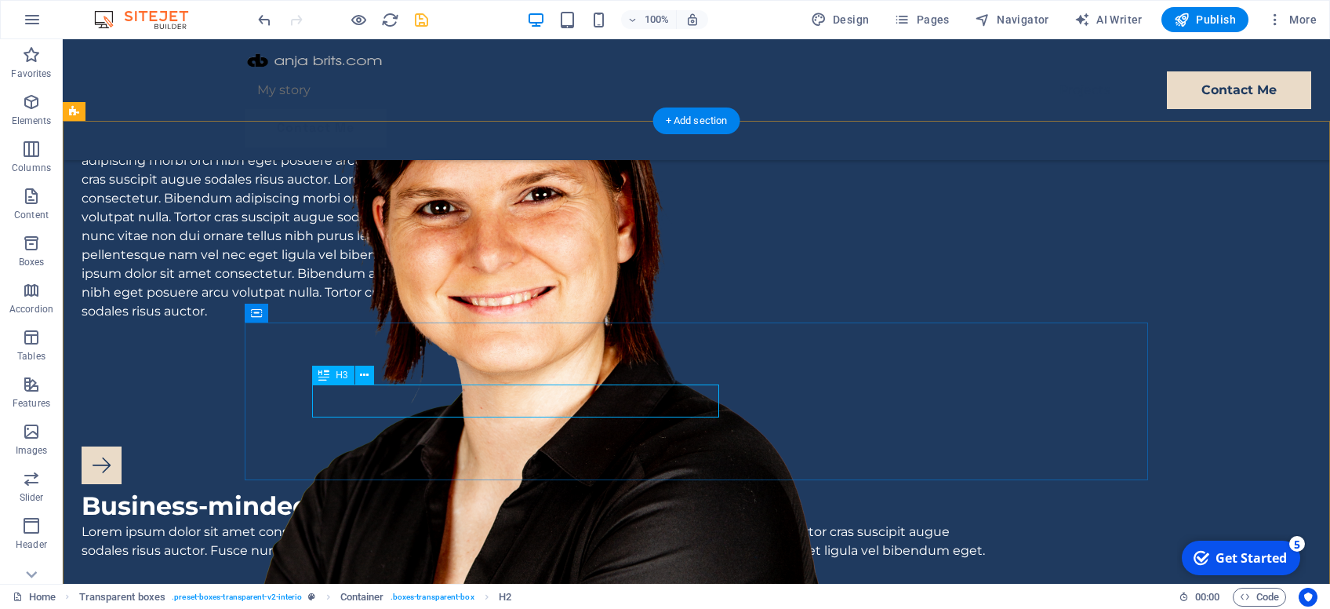
scroll to position [802, 0]
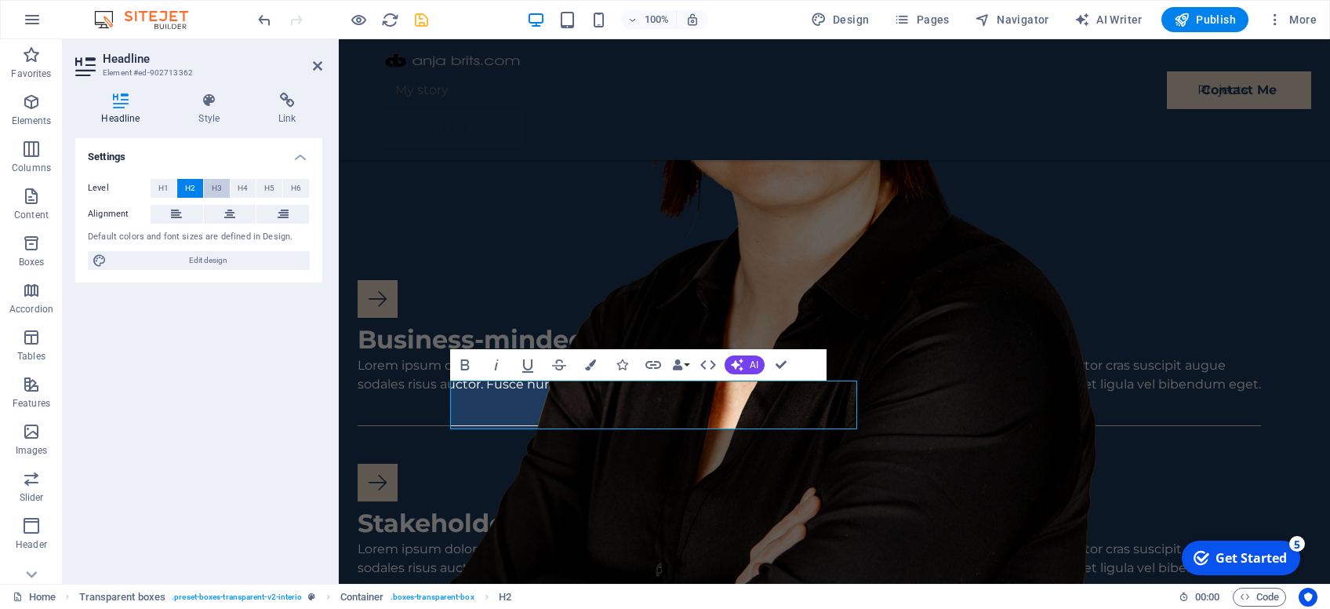
click at [212, 184] on span "H3" at bounding box center [217, 188] width 10 height 19
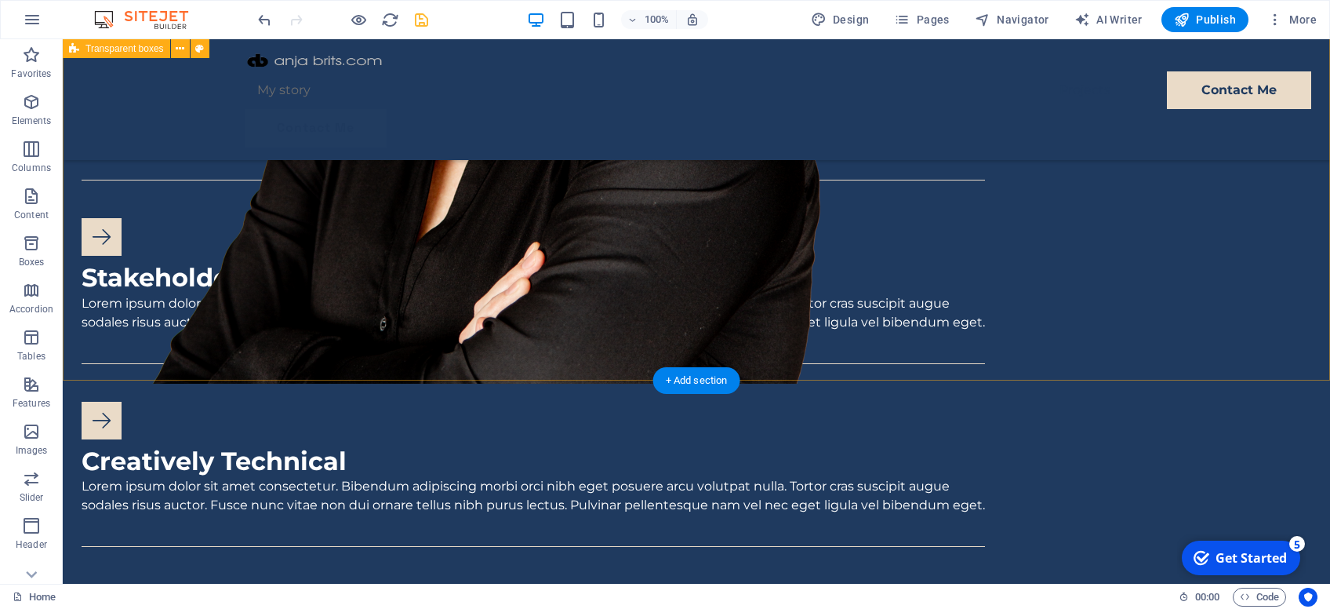
scroll to position [1217, 0]
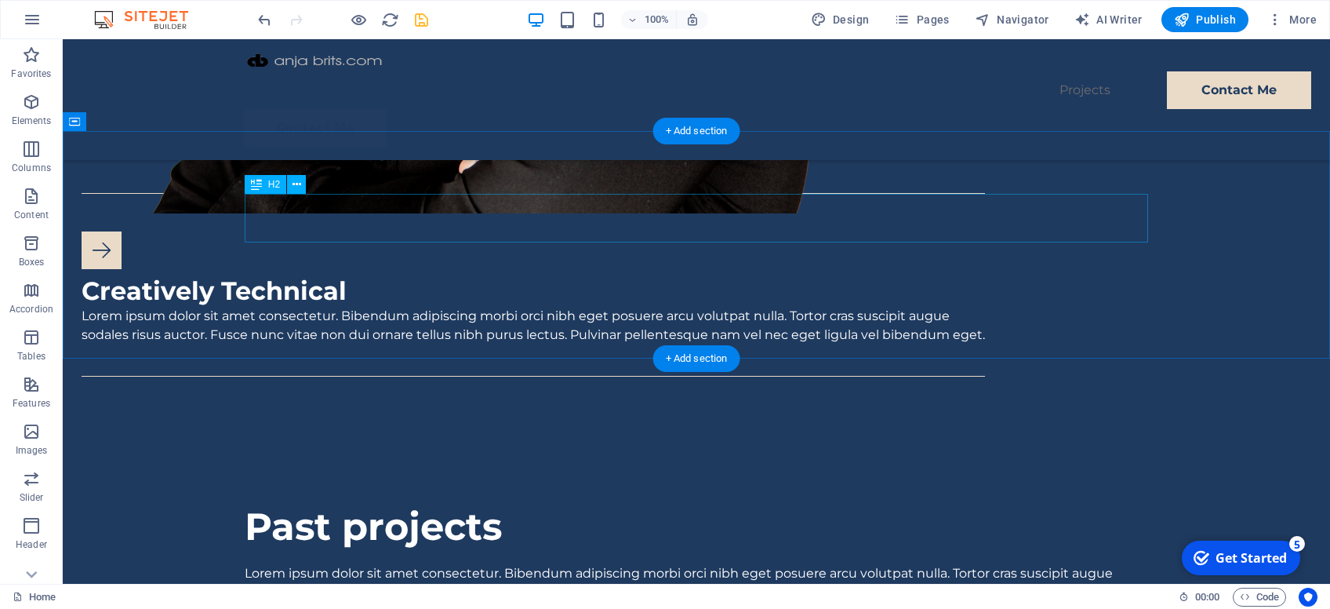
click at [395, 502] on div "Past projects" at bounding box center [697, 526] width 904 height 49
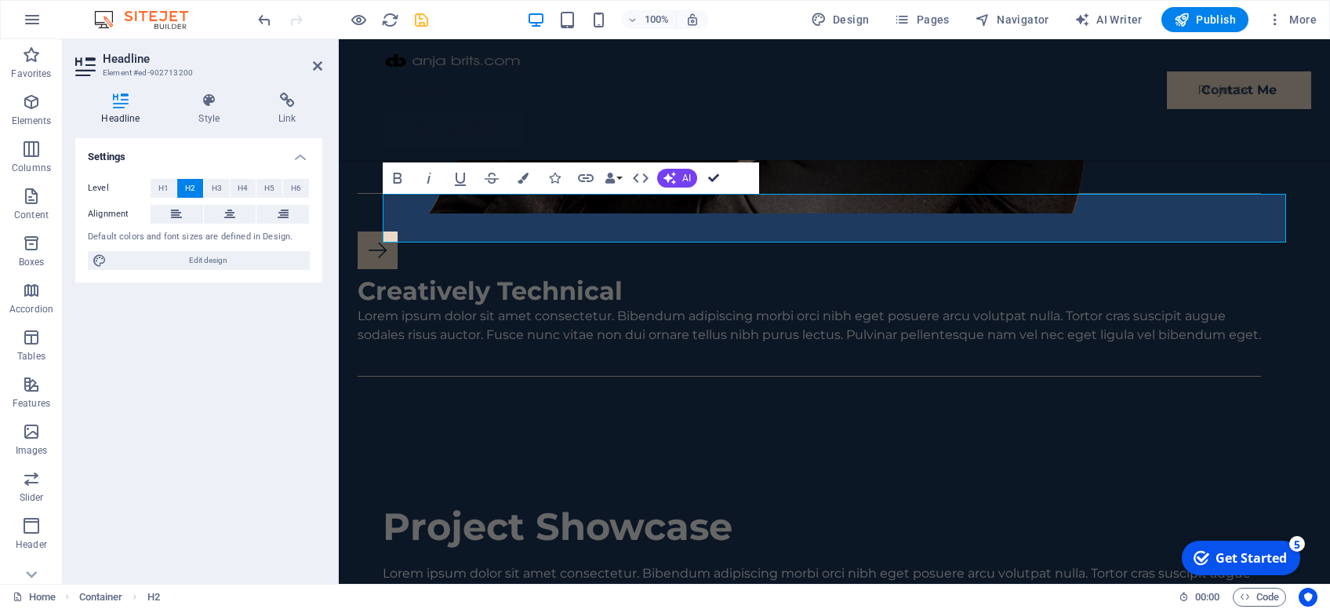
drag, startPoint x: 714, startPoint y: 176, endPoint x: 651, endPoint y: 152, distance: 67.3
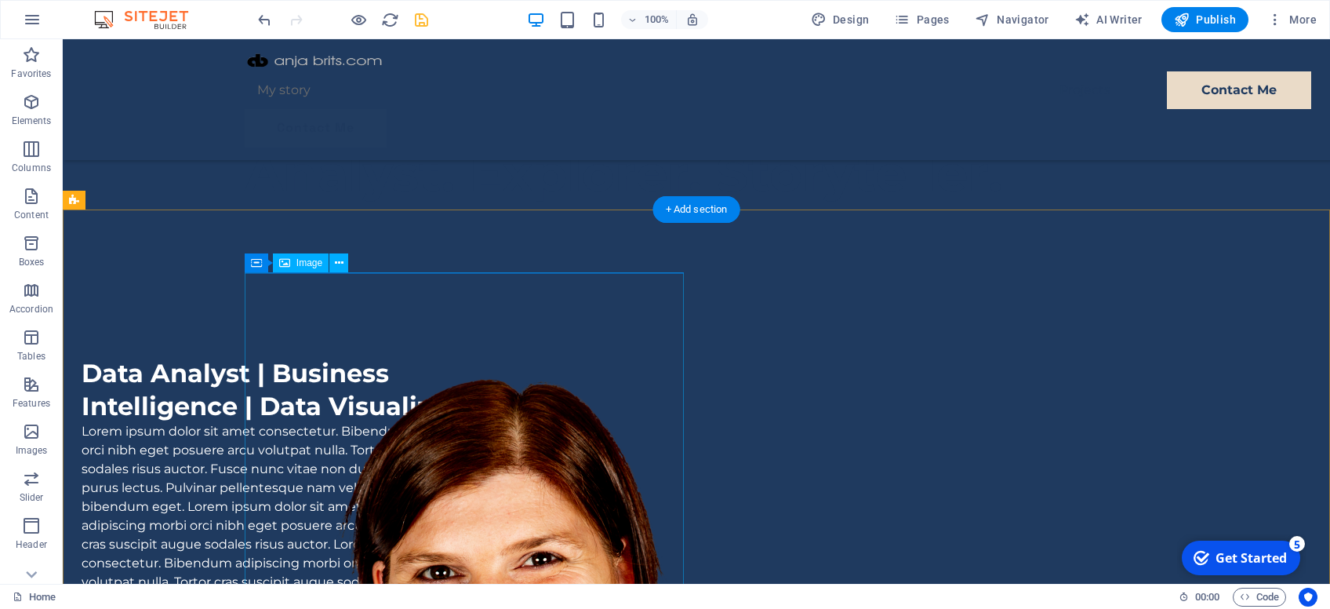
scroll to position [220, 0]
